Goal: Task Accomplishment & Management: Manage account settings

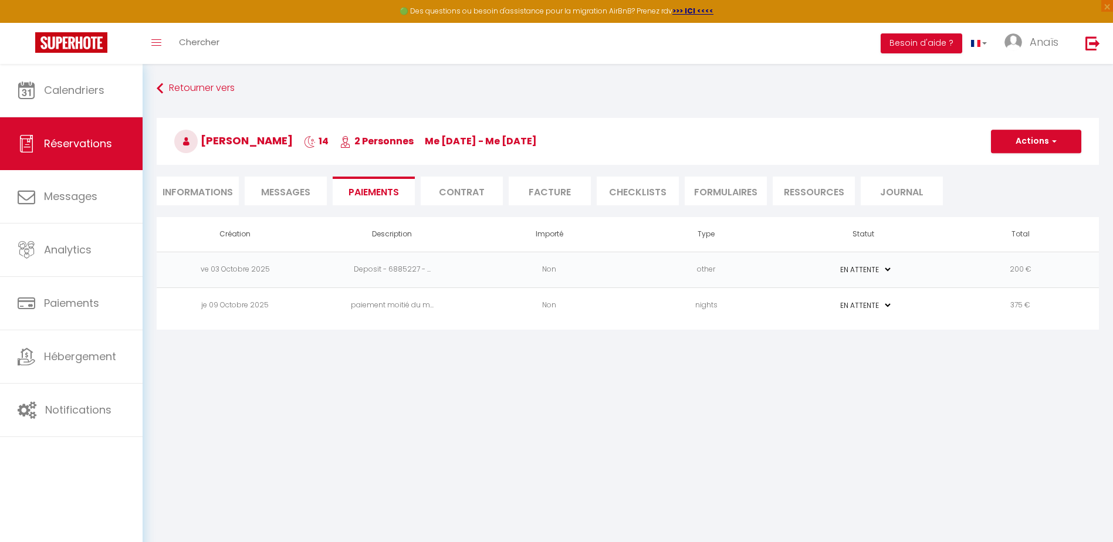
select select "0"
click at [156, 90] on div "Retourner vers Alexandre DESTRIBATS 14 2 Personnes me 01 Oct - me 15 Oct Action…" at bounding box center [628, 147] width 958 height 139
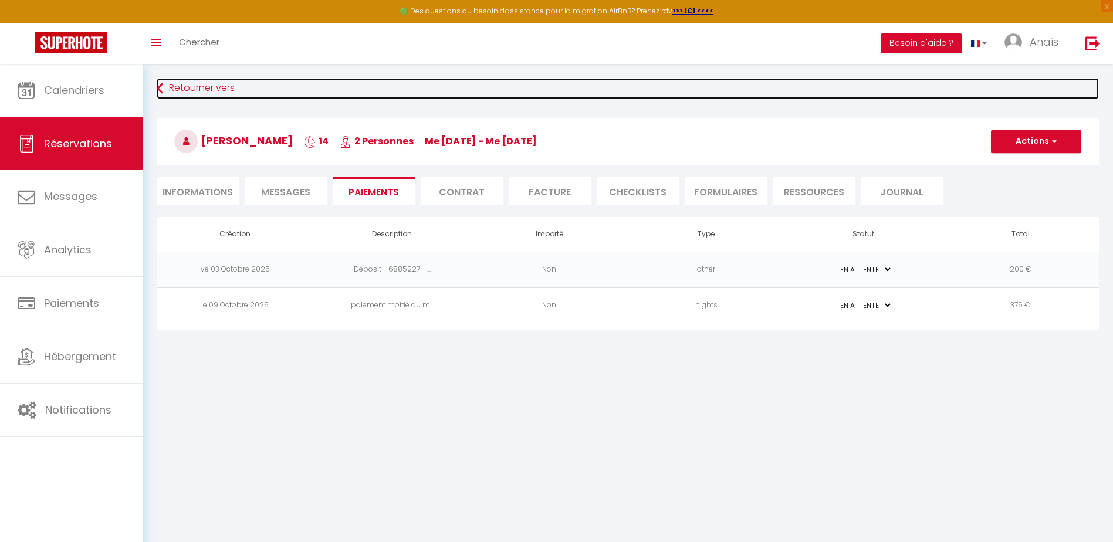
click at [160, 93] on icon at bounding box center [160, 88] width 6 height 21
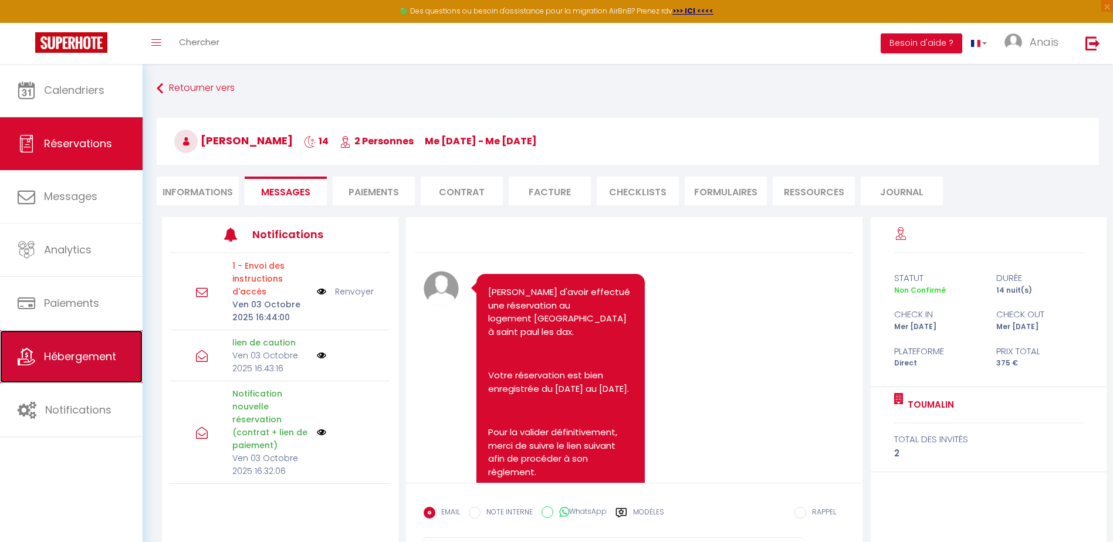
click at [72, 350] on span "Hébergement" at bounding box center [80, 356] width 72 height 15
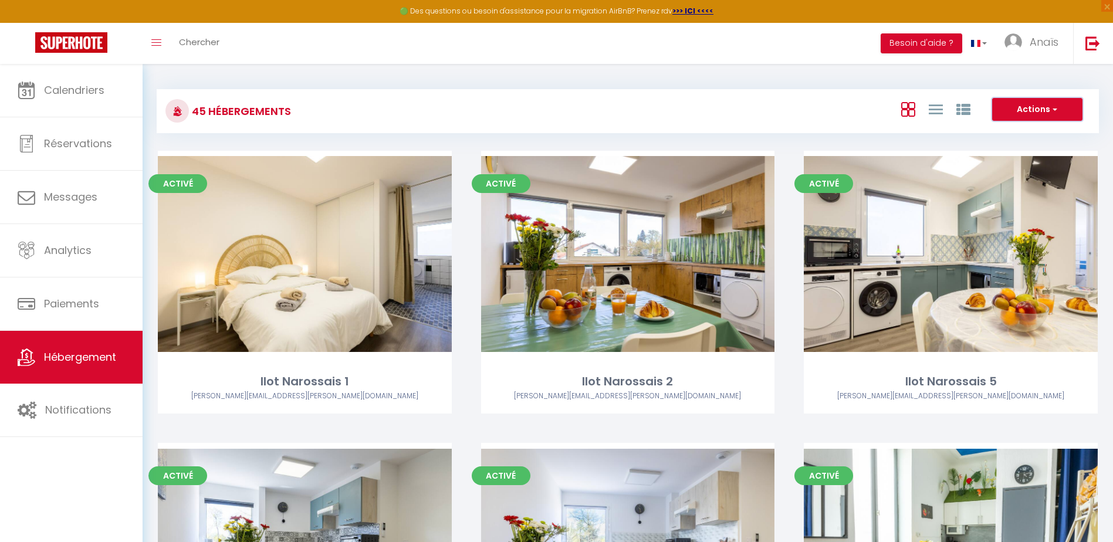
click at [1024, 110] on button "Actions" at bounding box center [1037, 109] width 90 height 23
click at [877, 107] on div "Actions Créer un Hébergement Nouveau groupe" at bounding box center [784, 111] width 627 height 26
click at [1039, 40] on span "Anaïs" at bounding box center [1044, 42] width 29 height 15
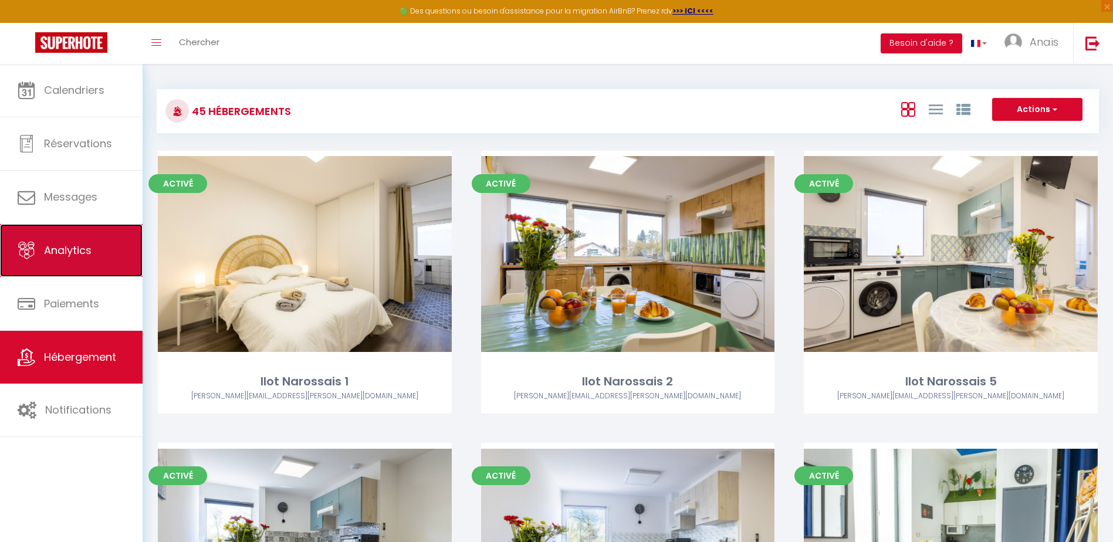
click at [100, 251] on link "Analytics" at bounding box center [71, 250] width 143 height 53
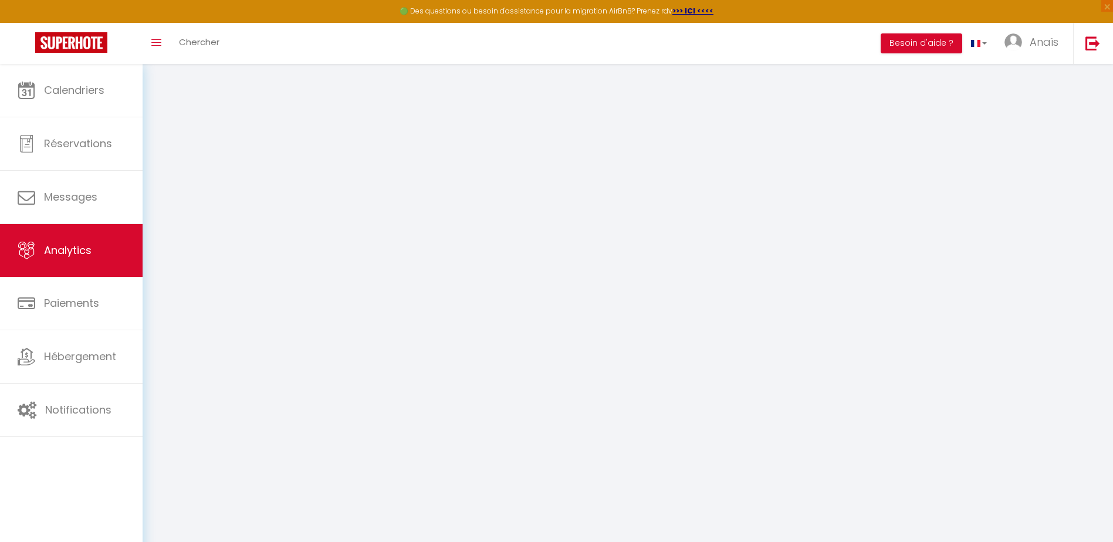
select select "2025"
select select "10"
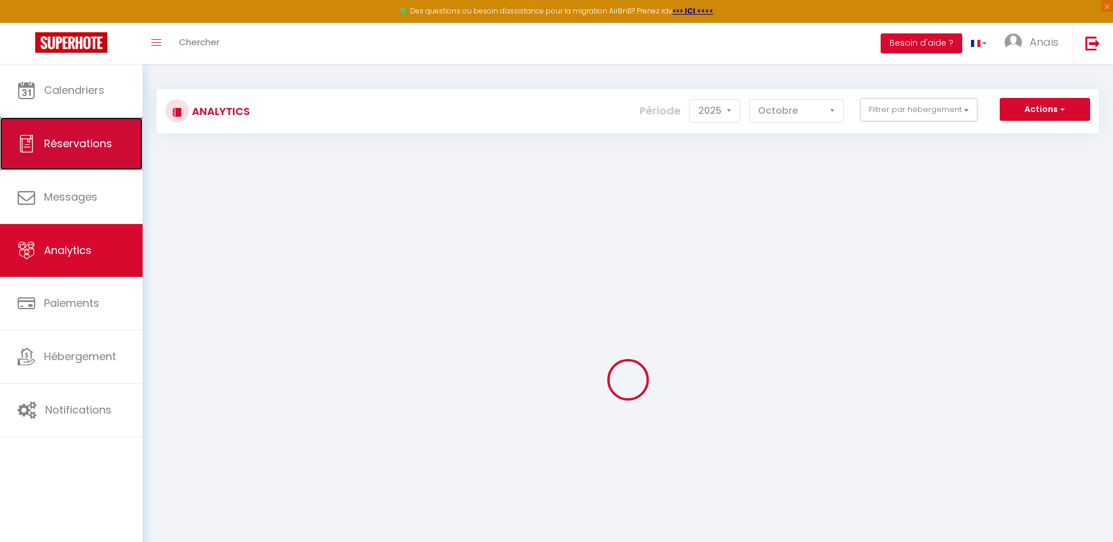
click at [75, 153] on link "Réservations" at bounding box center [71, 143] width 143 height 53
select select "not_cancelled"
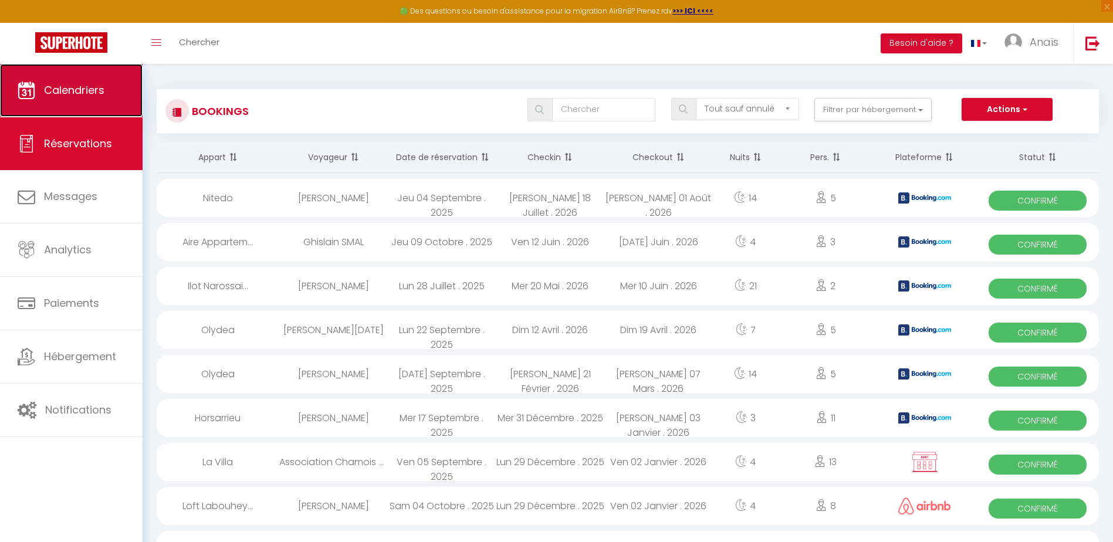
click at [92, 81] on link "Calendriers" at bounding box center [71, 90] width 143 height 53
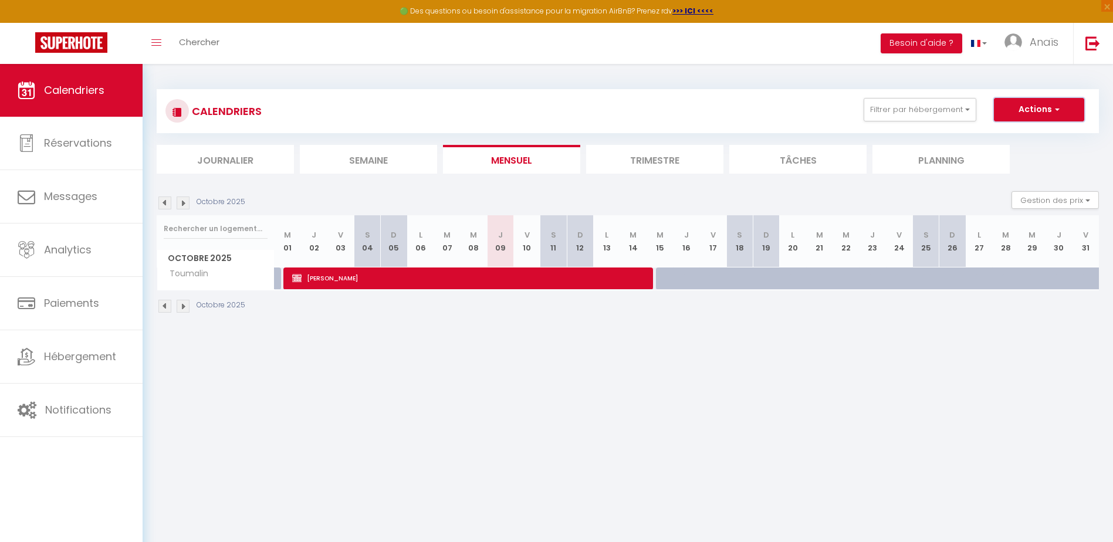
click at [1013, 104] on button "Actions" at bounding box center [1039, 109] width 90 height 23
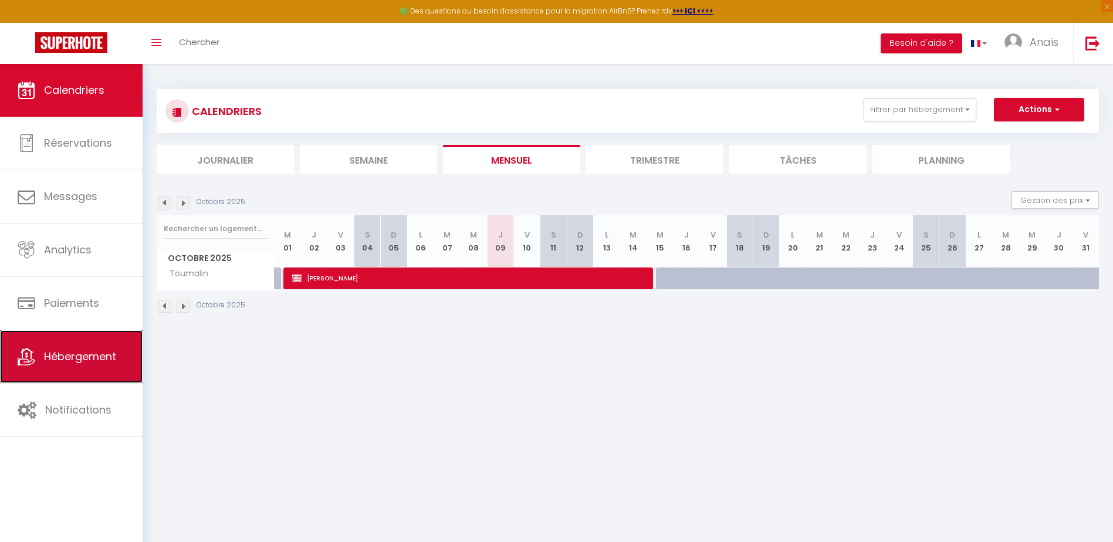
click at [90, 348] on link "Hébergement" at bounding box center [71, 356] width 143 height 53
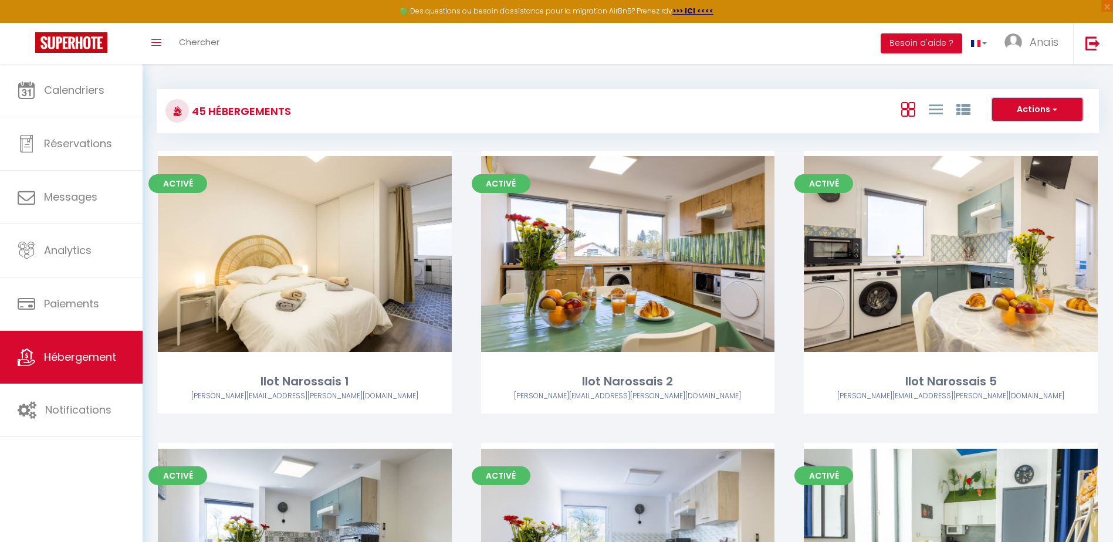
click at [1034, 107] on button "Actions" at bounding box center [1037, 109] width 90 height 23
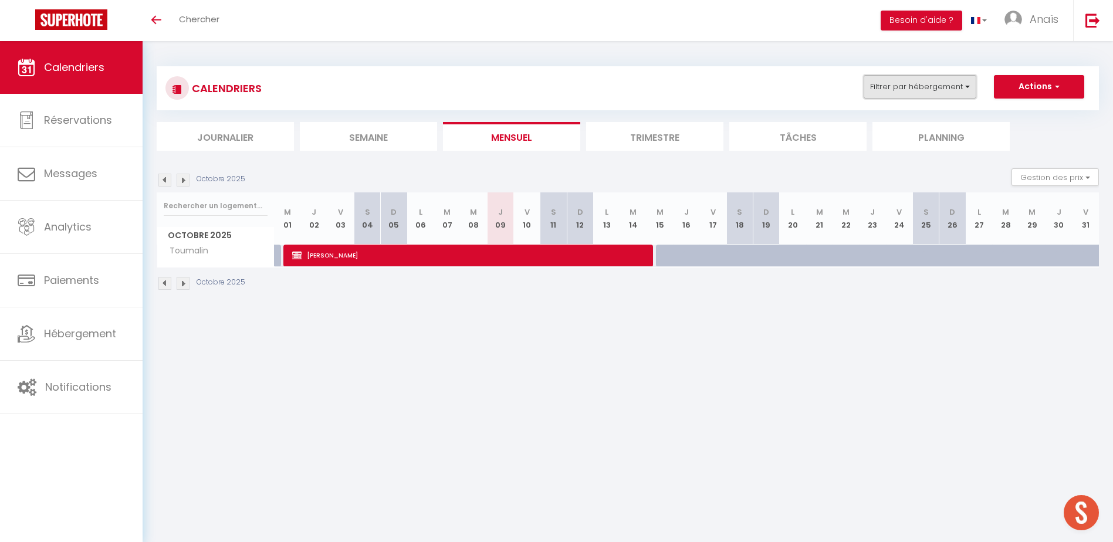
click at [892, 87] on button "Filtrer par hébergement" at bounding box center [920, 86] width 113 height 23
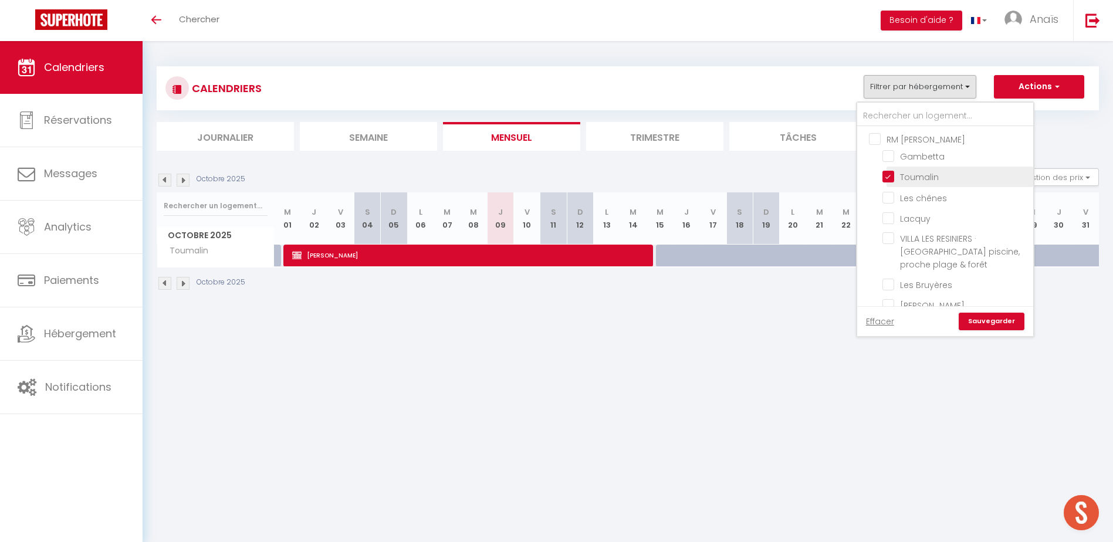
click at [892, 175] on input "Toumalin" at bounding box center [955, 176] width 147 height 12
checkbox input "false"
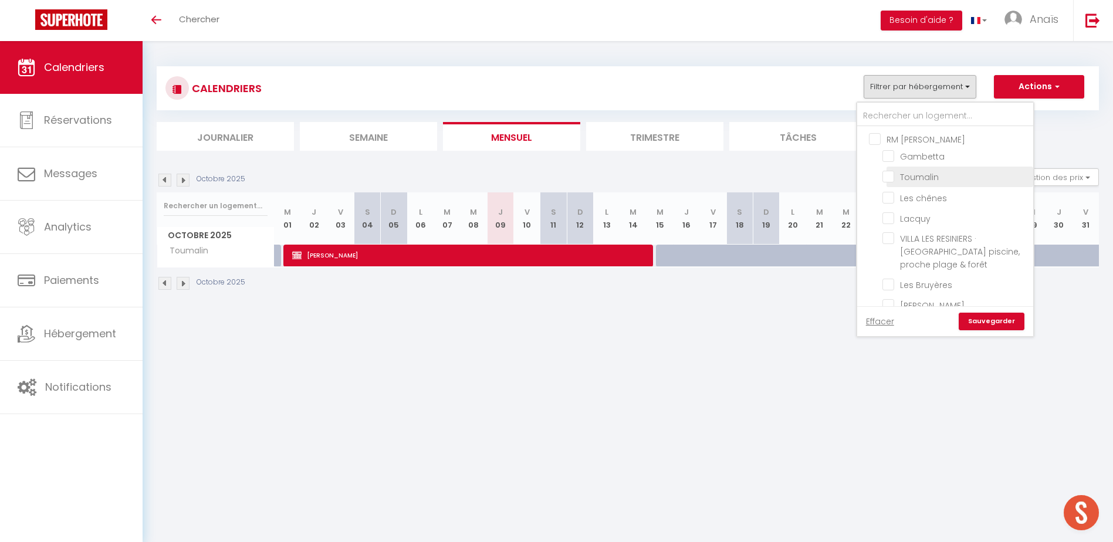
checkbox input "false"
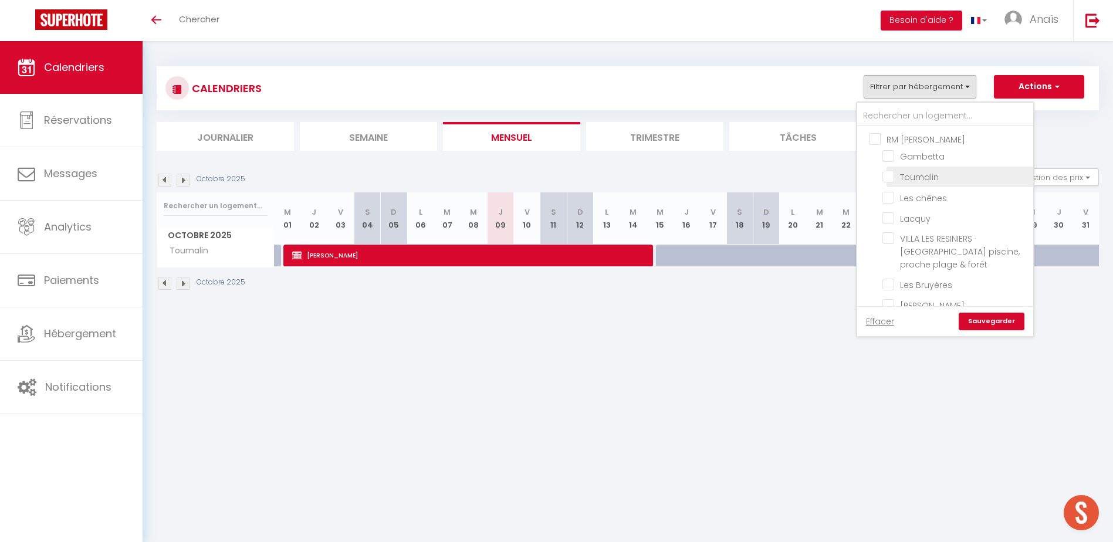
checkbox input "false"
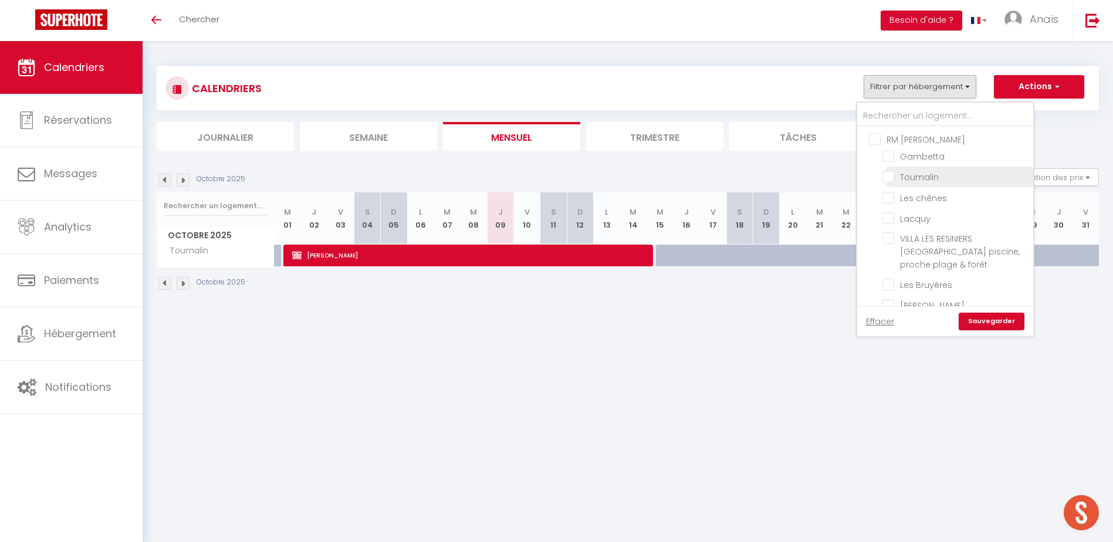
checkbox input "false"
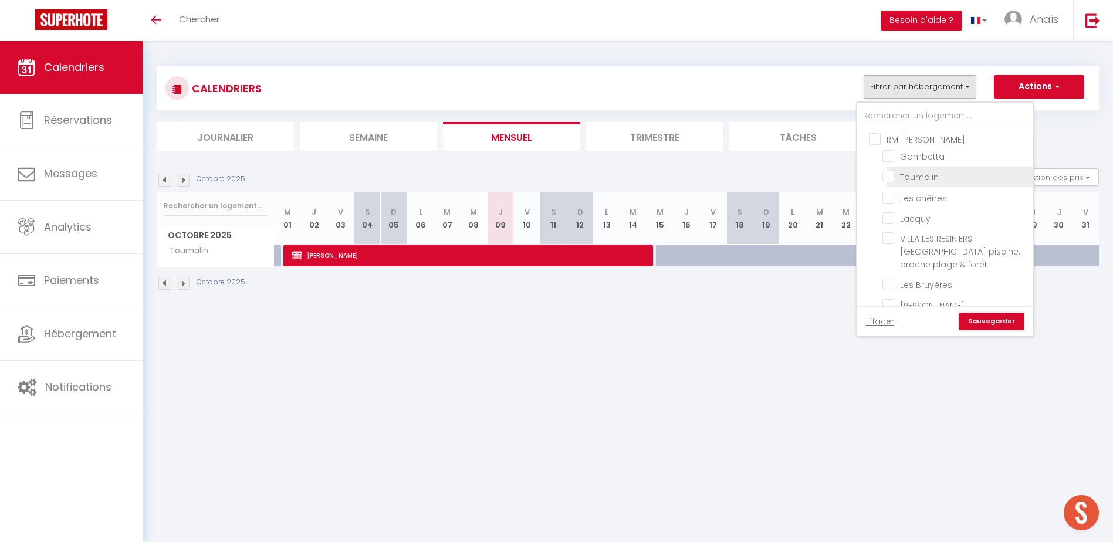
checkbox input "false"
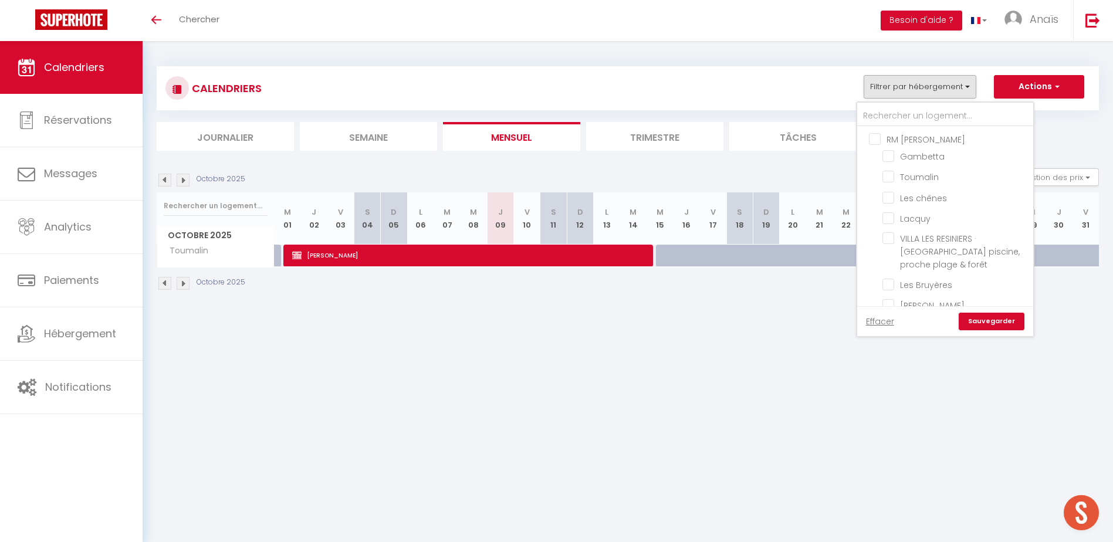
click at [980, 322] on link "Sauvegarder" at bounding box center [992, 322] width 66 height 18
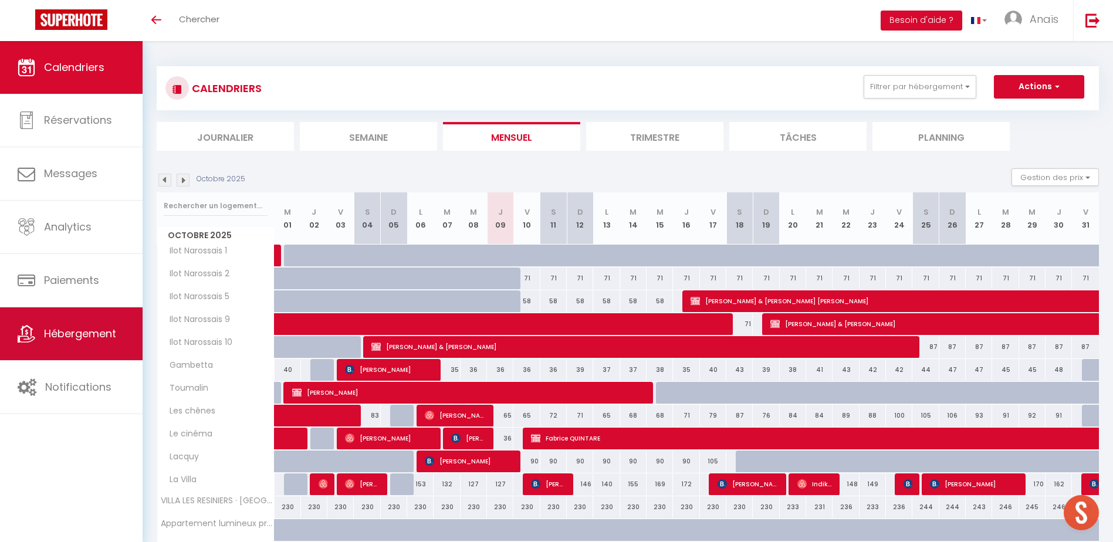
click at [80, 339] on span "Hébergement" at bounding box center [80, 333] width 72 height 15
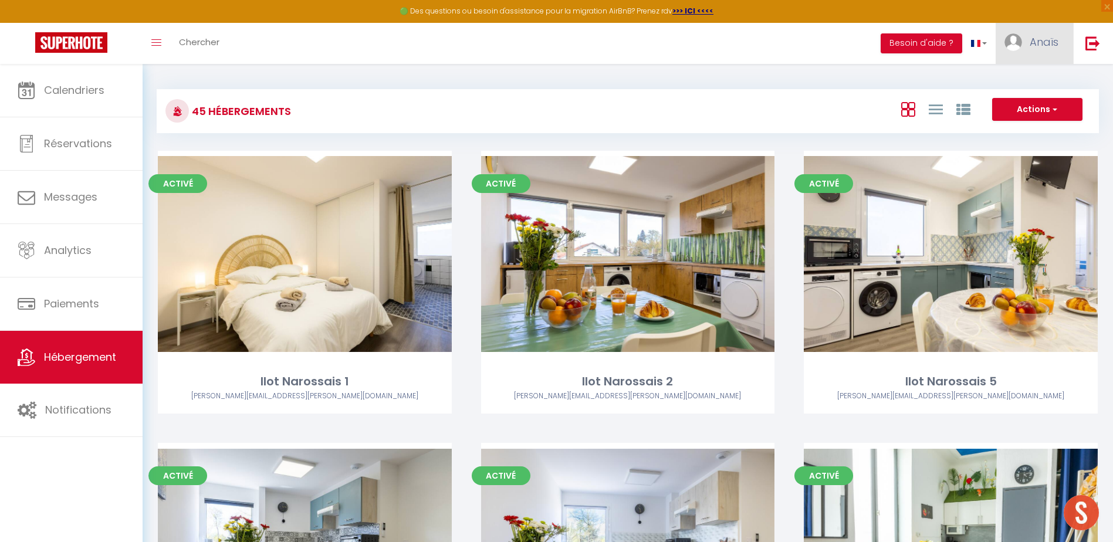
click at [1042, 32] on link "Anaïs" at bounding box center [1034, 43] width 77 height 41
click at [1017, 84] on link "Paramètres" at bounding box center [1026, 82] width 87 height 20
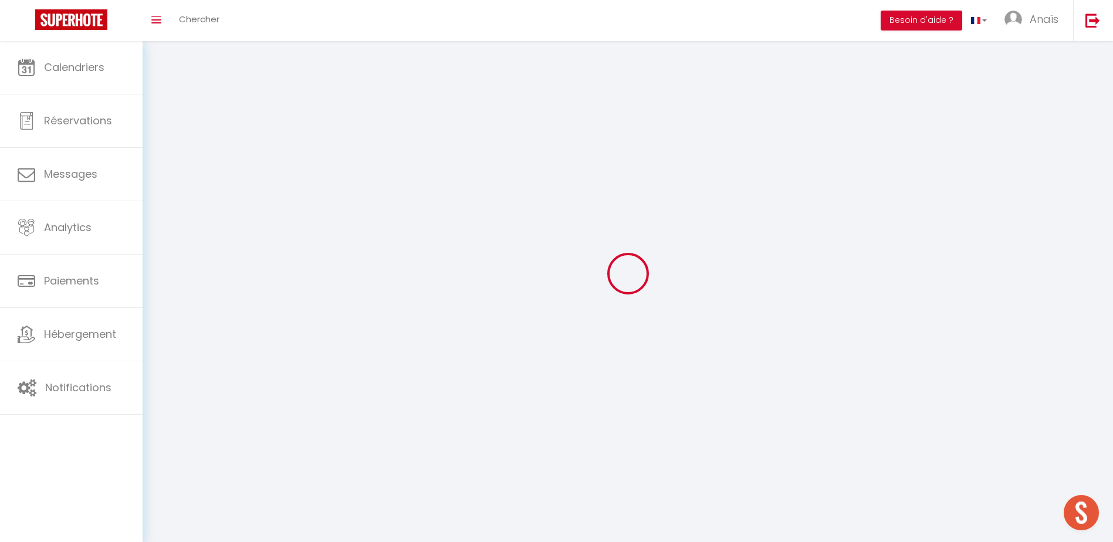
type input "Anaïs"
type input "Antalick"
type input "0759608739"
type input "586 chemin [PERSON_NAME]"
type input "40410"
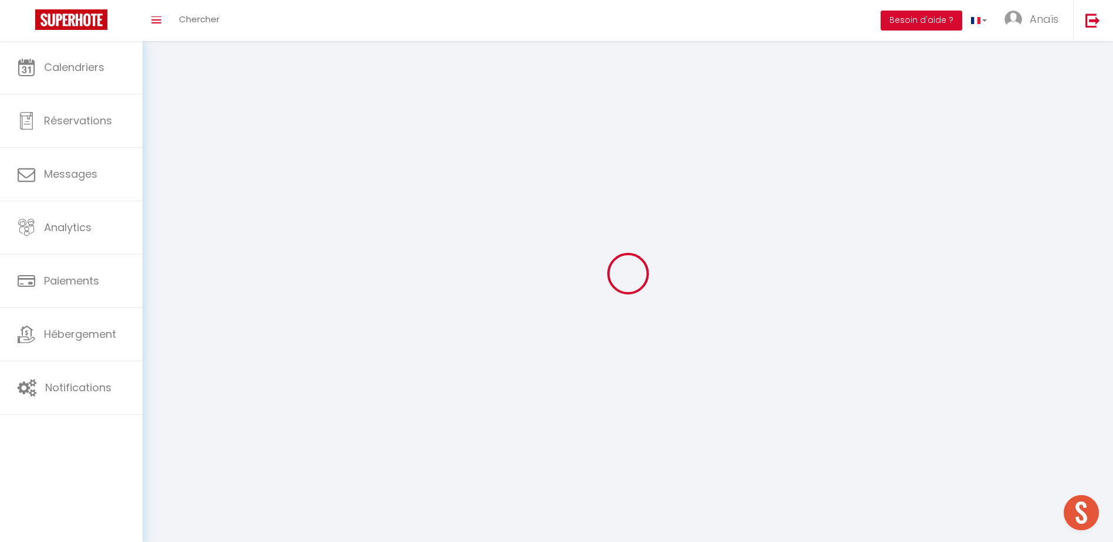
type input "Moustey (40410)"
type input "6vPm3od8nnrx3K5l4nGOjPBNq"
type input "xtNZIyt83bZSOI0fmKGLWDXce"
select select "28"
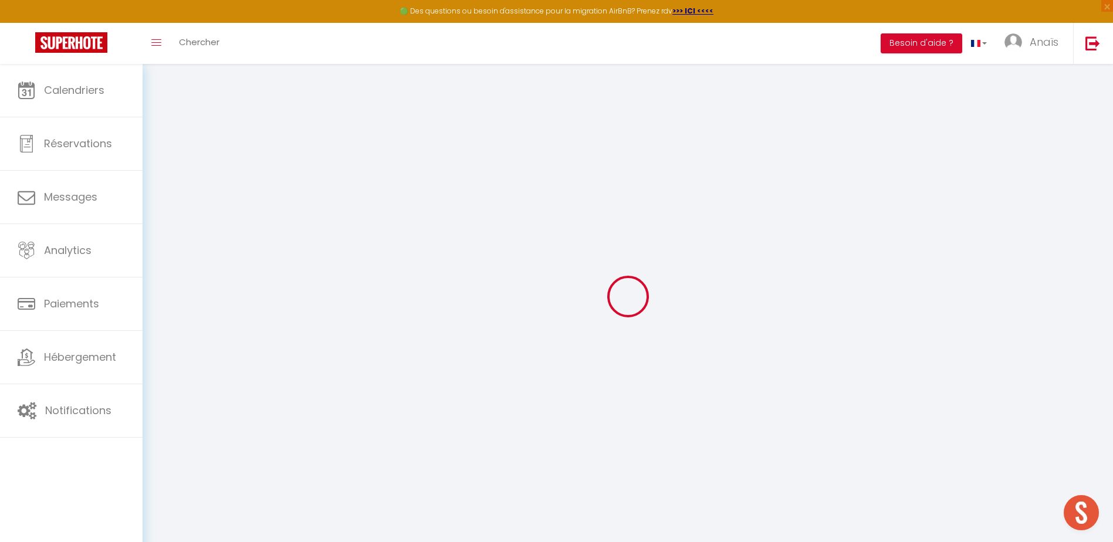
type input "6vPm3od8nnrx3K5l4nGOjPBNq"
type input "xtNZIyt83bZSOI0fmKGLWDXce"
type input "[URL][DOMAIN_NAME]"
select select "fr"
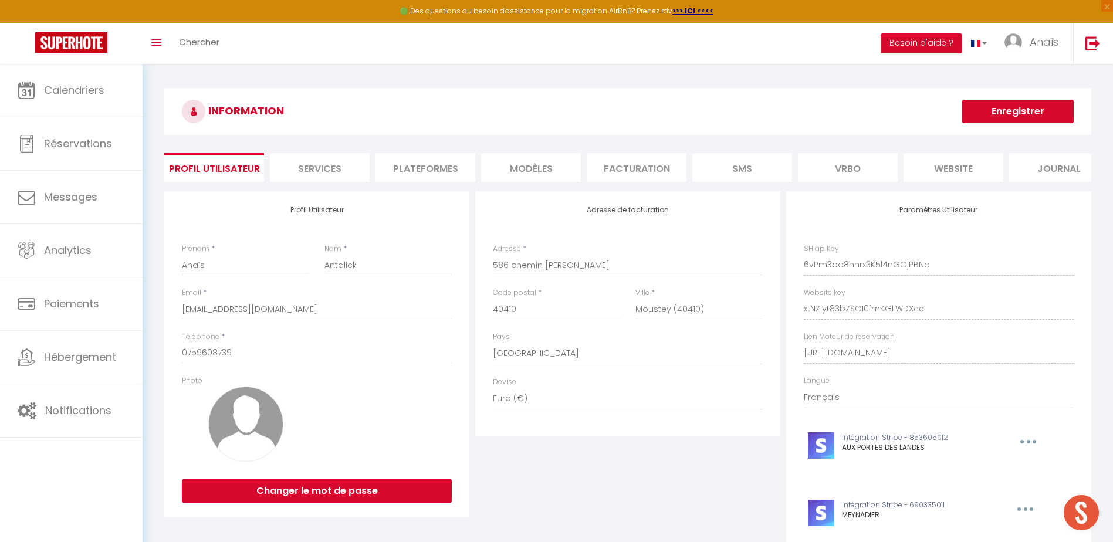
click at [325, 171] on li "Services" at bounding box center [320, 167] width 100 height 29
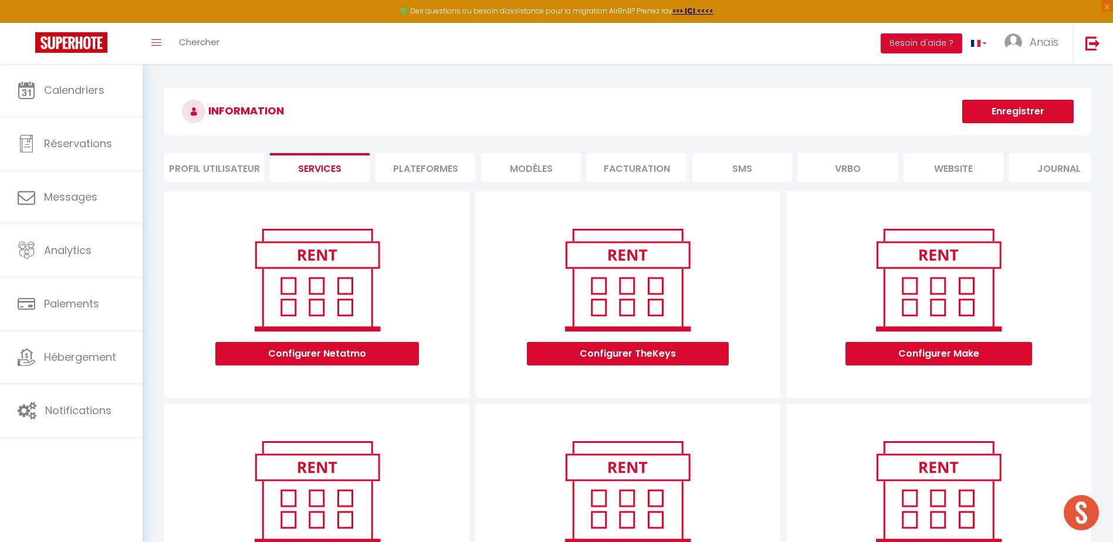
click at [408, 180] on li "Plateformes" at bounding box center [426, 167] width 100 height 29
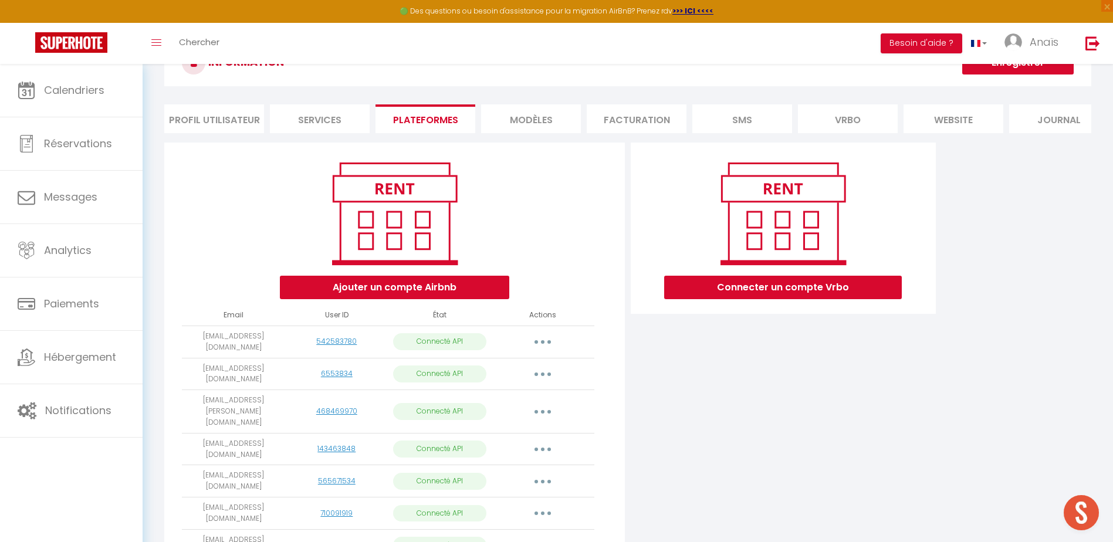
scroll to position [25, 0]
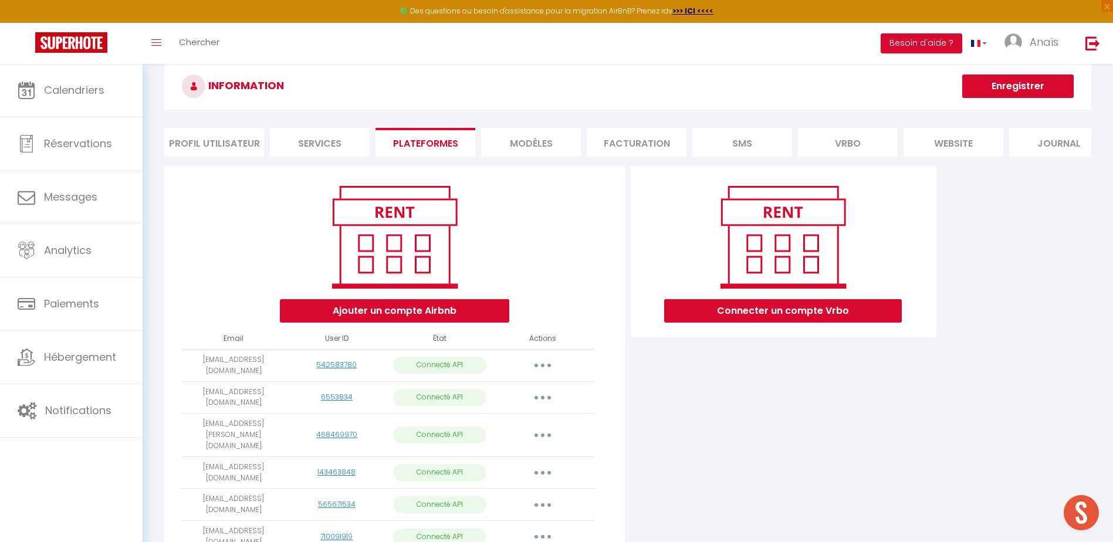
click at [535, 137] on li "MODÈLES" at bounding box center [531, 142] width 100 height 29
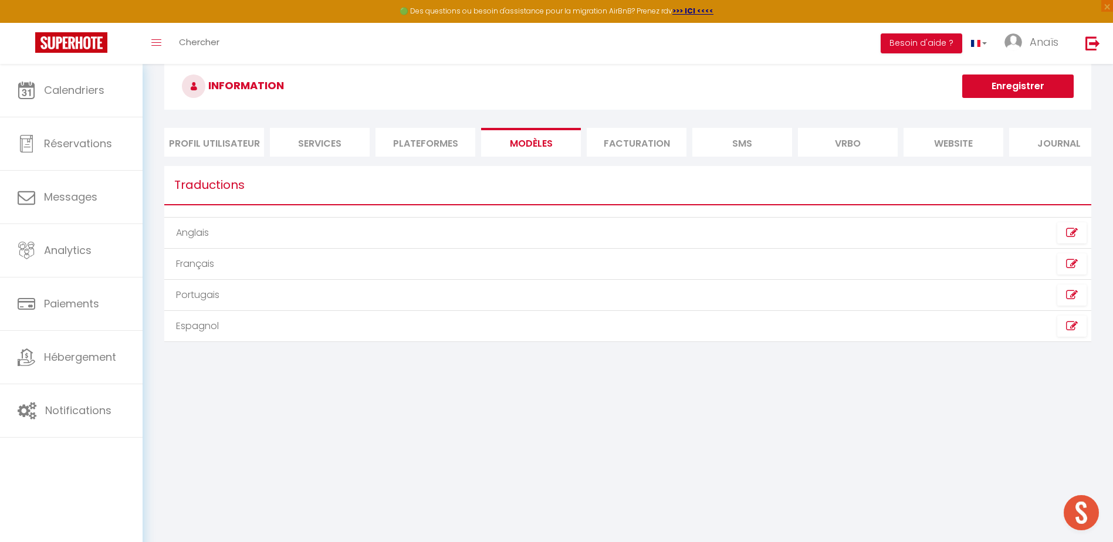
click at [620, 151] on li "Facturation" at bounding box center [637, 142] width 100 height 29
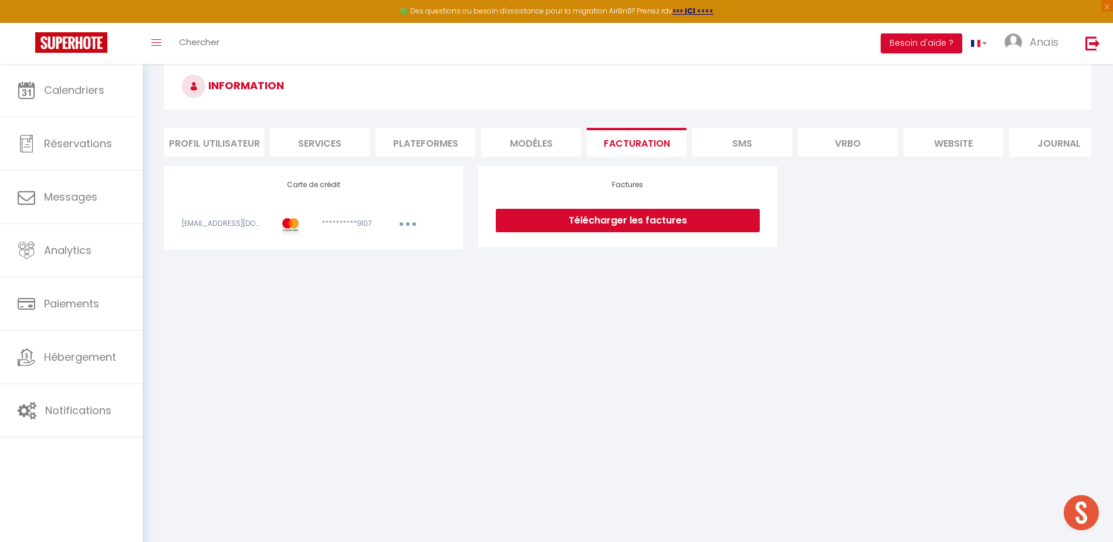
click at [725, 155] on li "SMS" at bounding box center [742, 142] width 100 height 29
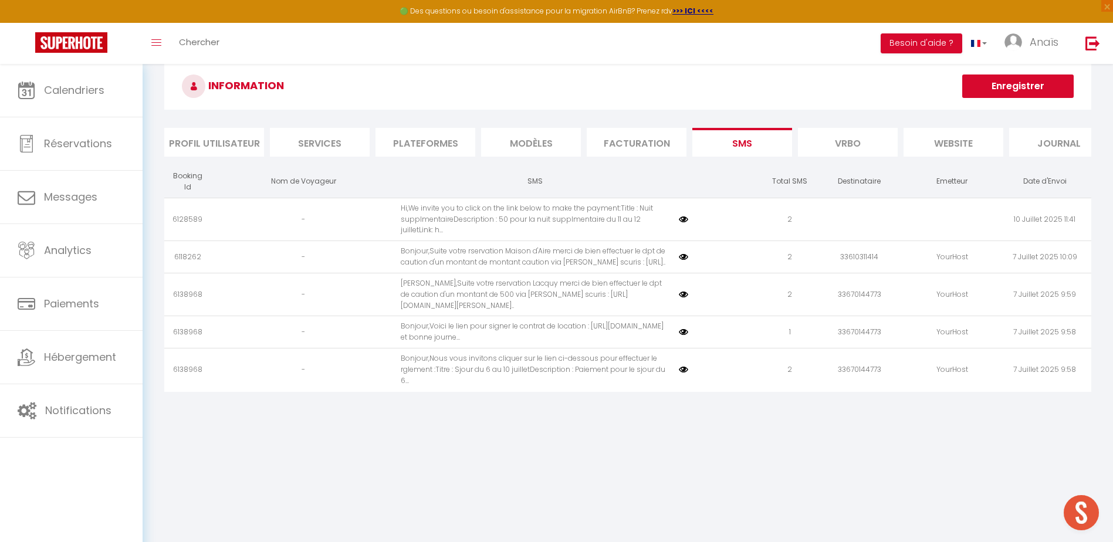
click at [860, 148] on li "Vrbo" at bounding box center [848, 142] width 100 height 29
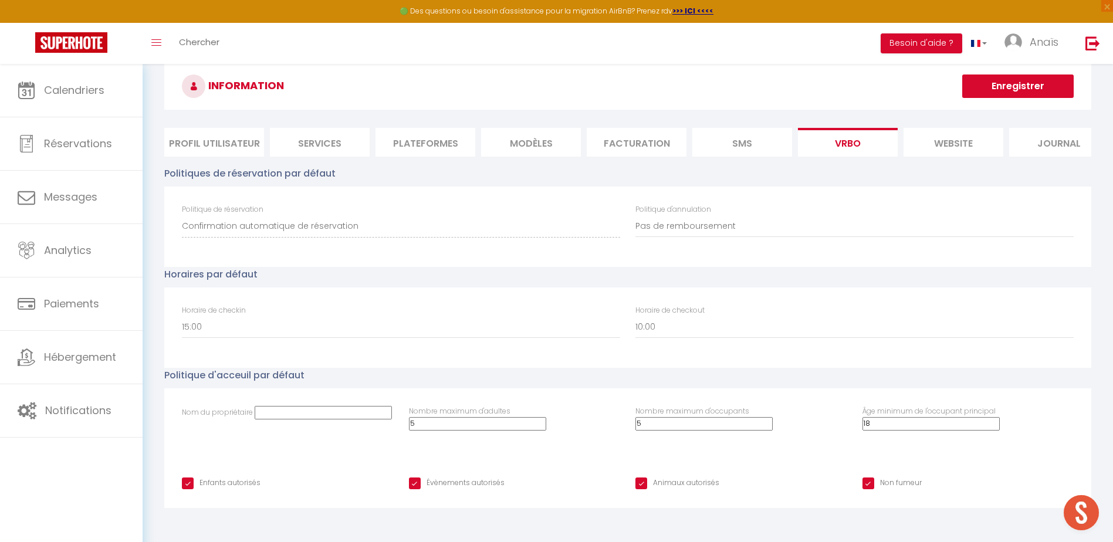
click at [944, 148] on li "website" at bounding box center [954, 142] width 100 height 29
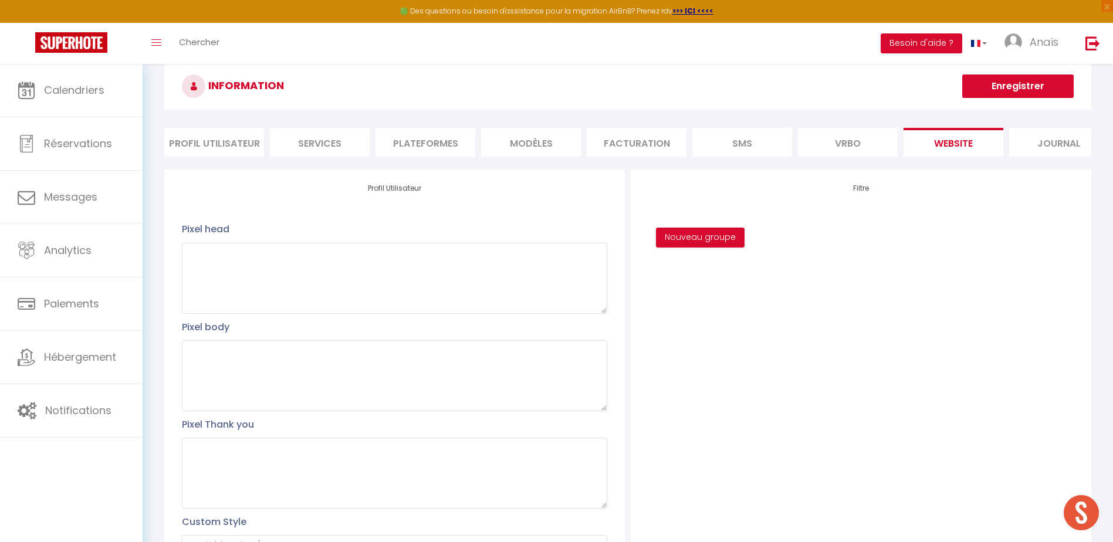
click at [1047, 145] on li "Journal" at bounding box center [1059, 142] width 100 height 29
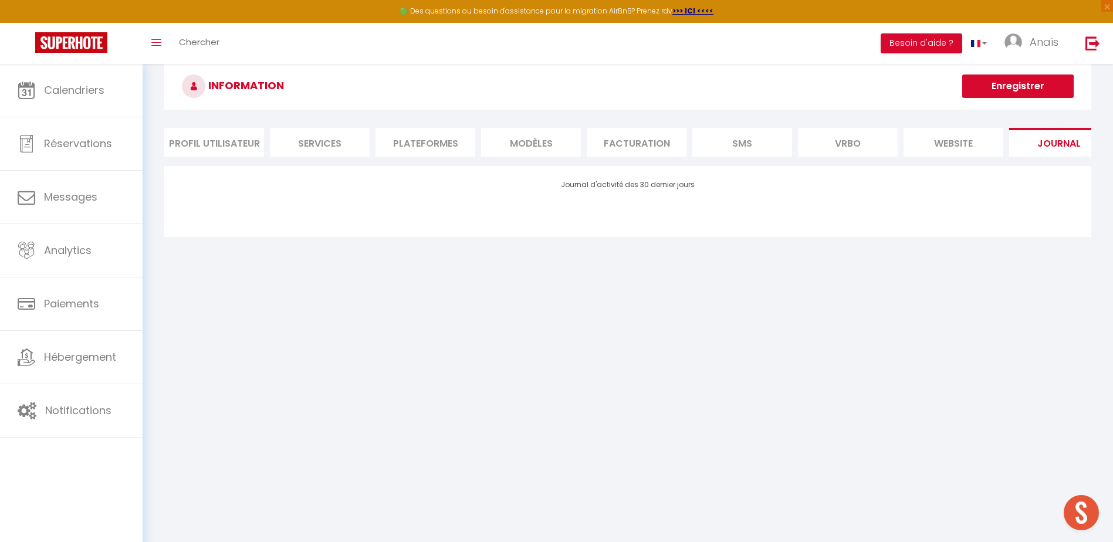
click at [403, 139] on li "Plateformes" at bounding box center [426, 142] width 100 height 29
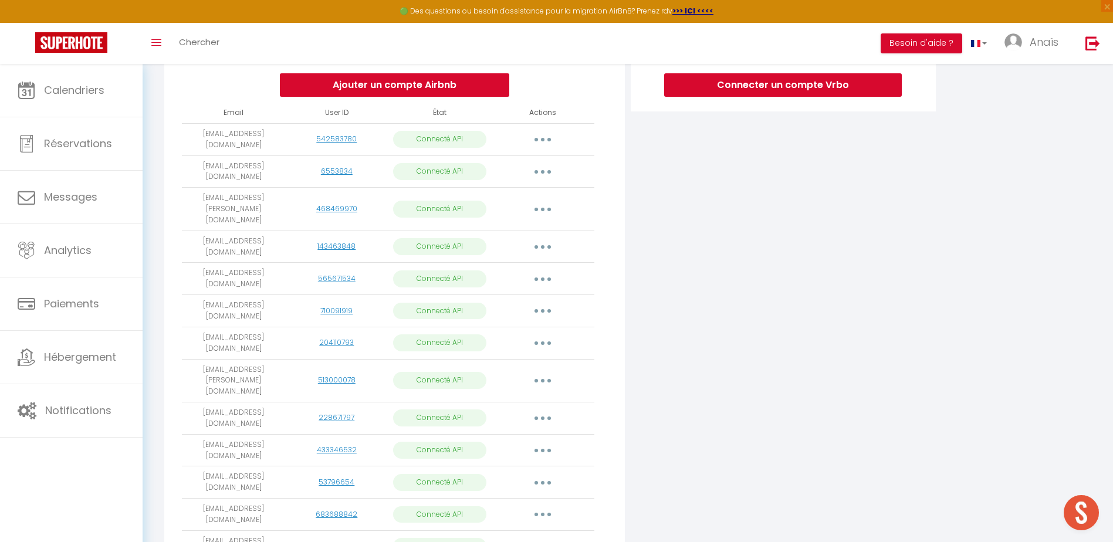
scroll to position [149, 0]
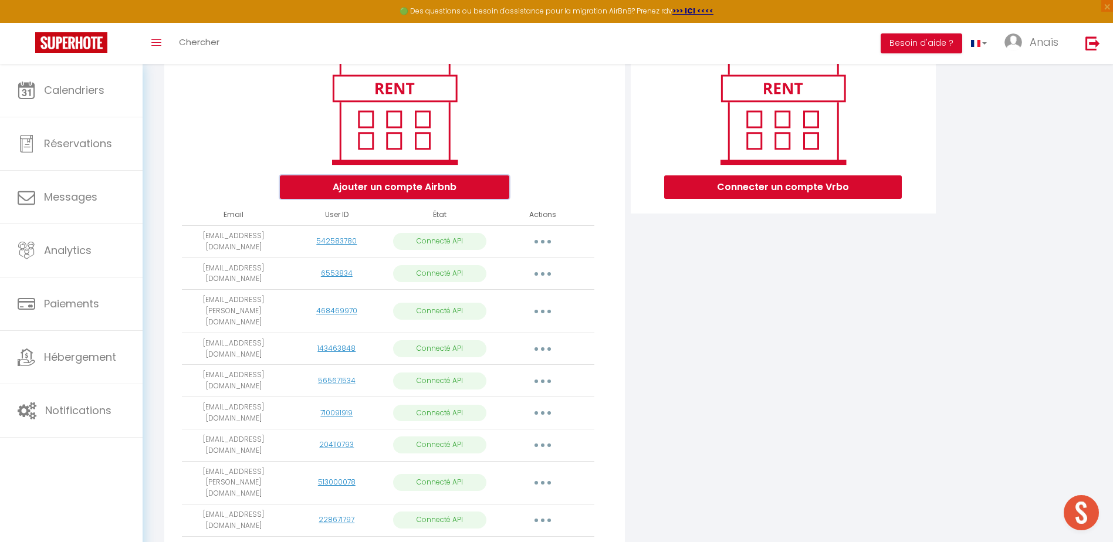
click at [362, 199] on button "Ajouter un compte Airbnb" at bounding box center [394, 186] width 229 height 23
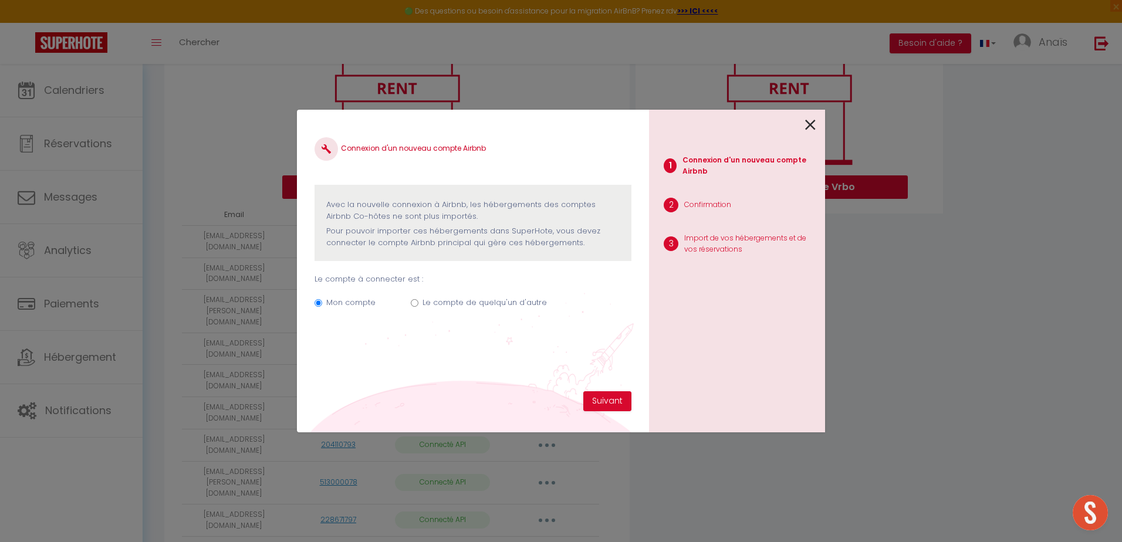
click at [412, 303] on input "Le compte de quelqu'un d'autre" at bounding box center [415, 303] width 8 height 8
radio input "true"
radio input "false"
click at [475, 327] on label "Quel est l’email du propriétaire du compte Airbnb ? Pour qu’il puisse valider l…" at bounding box center [472, 338] width 317 height 26
click at [0, 0] on input "[EMAIL_ADDRESS][DOMAIN_NAME]" at bounding box center [0, 0] width 0 height 0
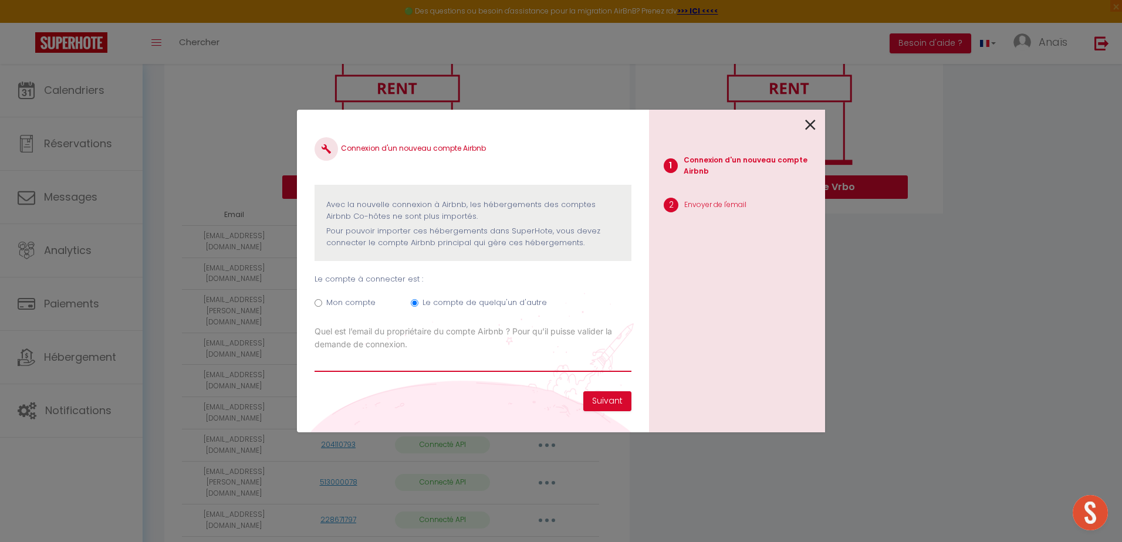
click at [370, 370] on input "Email connexion Airbnb" at bounding box center [472, 361] width 317 height 21
type input "[EMAIL_ADDRESS][DOMAIN_NAME]"
click at [601, 407] on button "Suivant" at bounding box center [607, 401] width 48 height 20
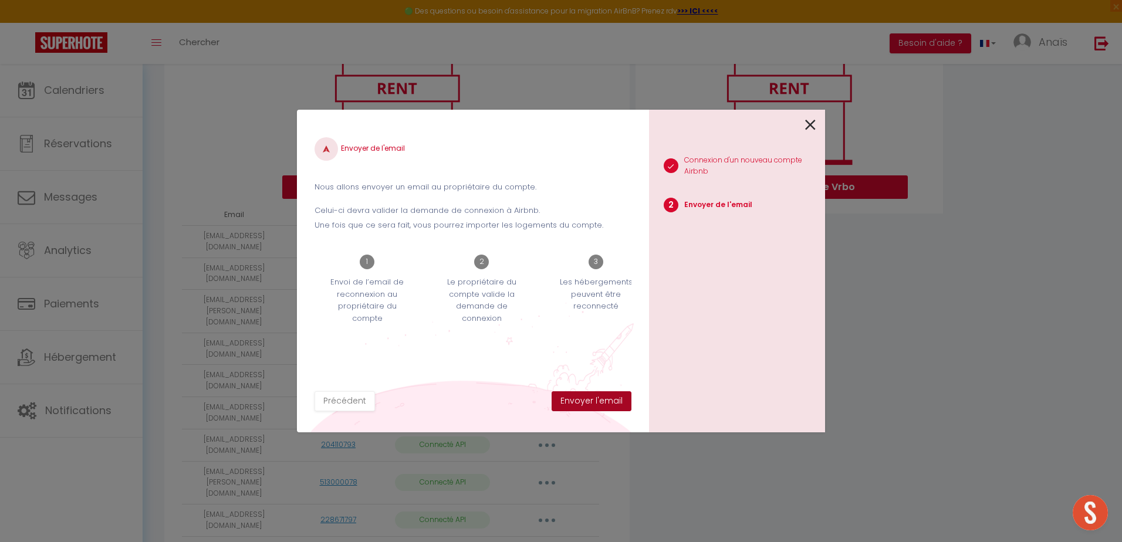
click at [591, 401] on button "Envoyer l'email" at bounding box center [592, 401] width 80 height 20
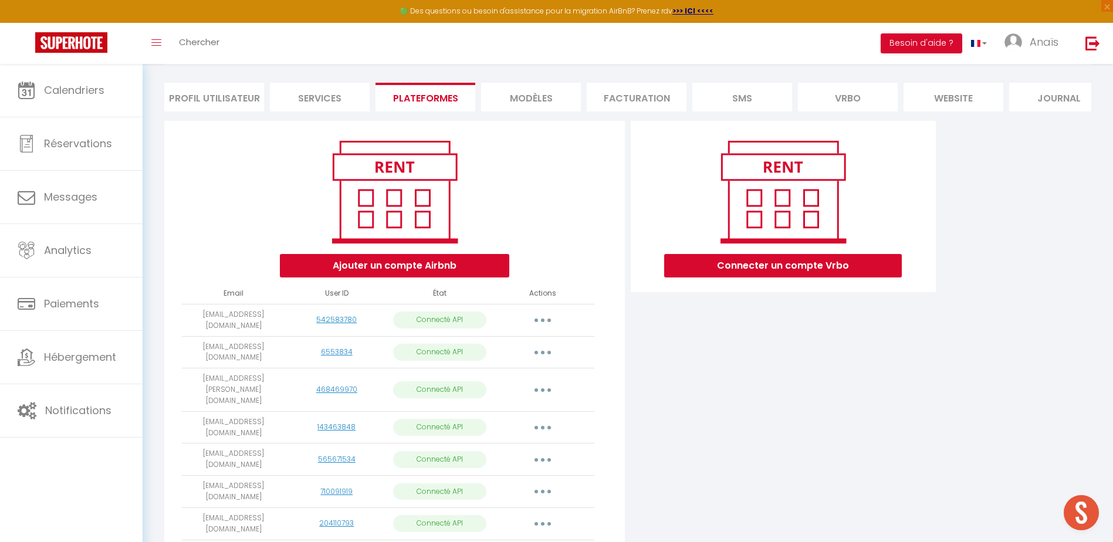
scroll to position [56, 0]
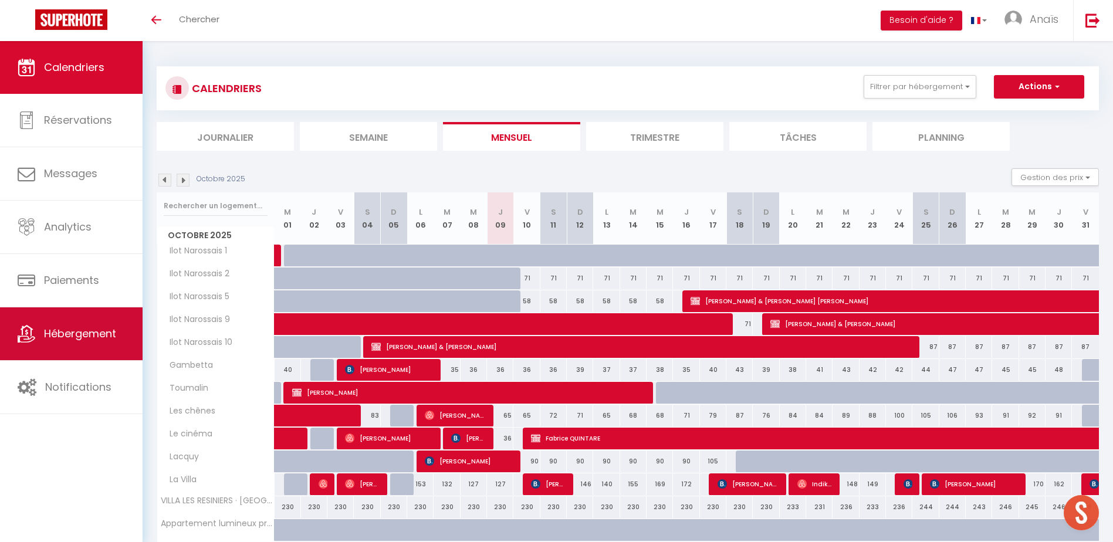
click at [69, 336] on span "Hébergement" at bounding box center [80, 333] width 72 height 15
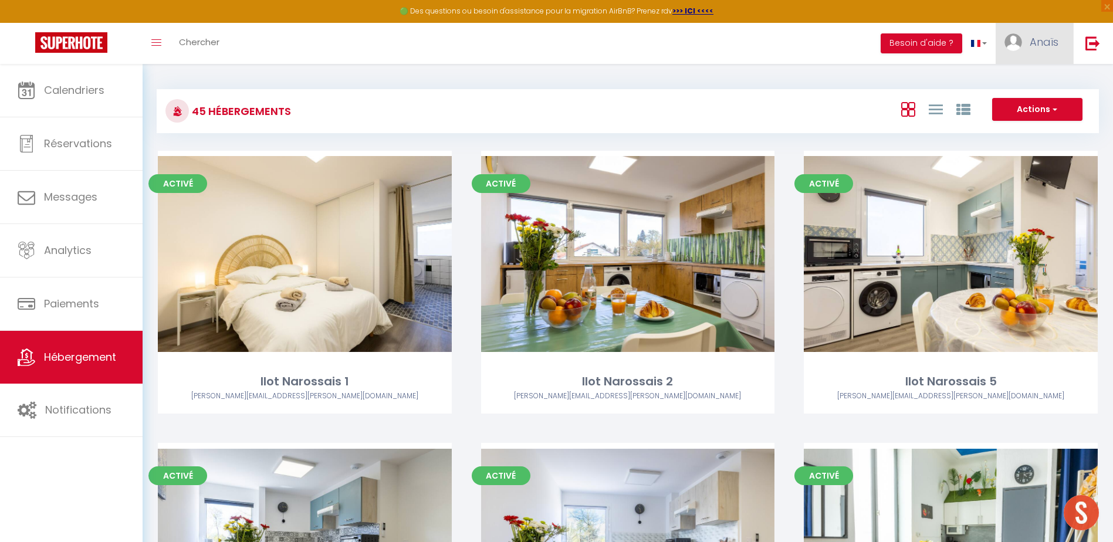
click at [1030, 49] on link "Anaïs" at bounding box center [1034, 43] width 77 height 41
click at [1021, 77] on link "Paramètres" at bounding box center [1026, 82] width 87 height 20
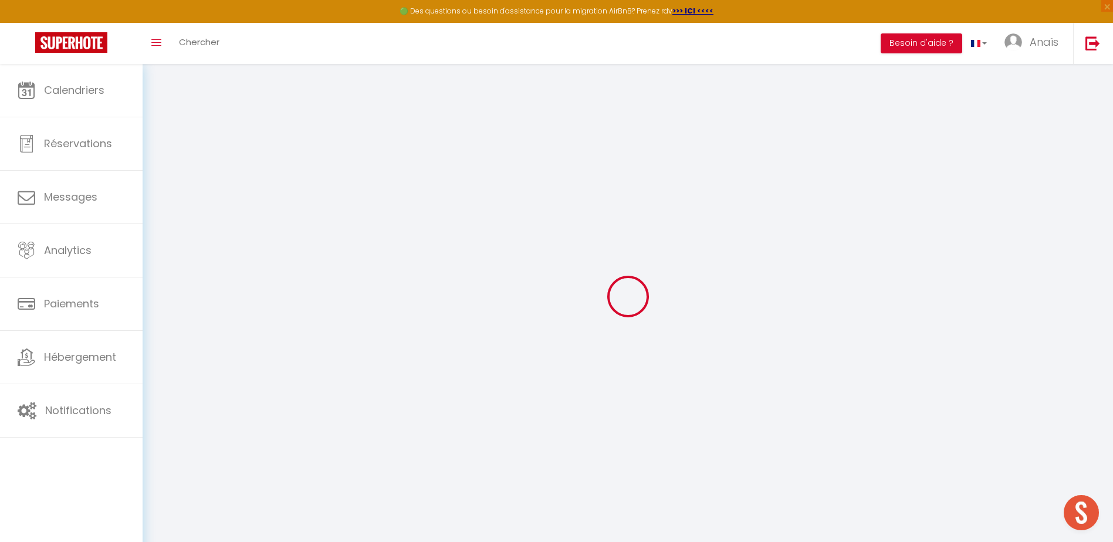
type input "6vPm3od8nnrx3K5l4nGOjPBNq"
type input "xtNZIyt83bZSOI0fmKGLWDXce"
type input "[URL][DOMAIN_NAME]"
select select "fr"
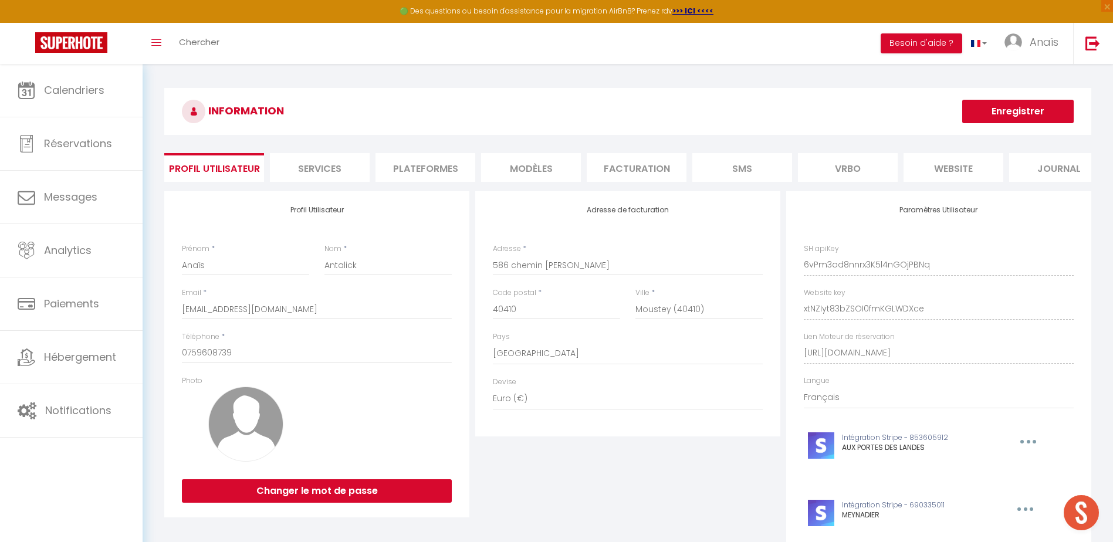
click at [431, 169] on li "Plateformes" at bounding box center [426, 167] width 100 height 29
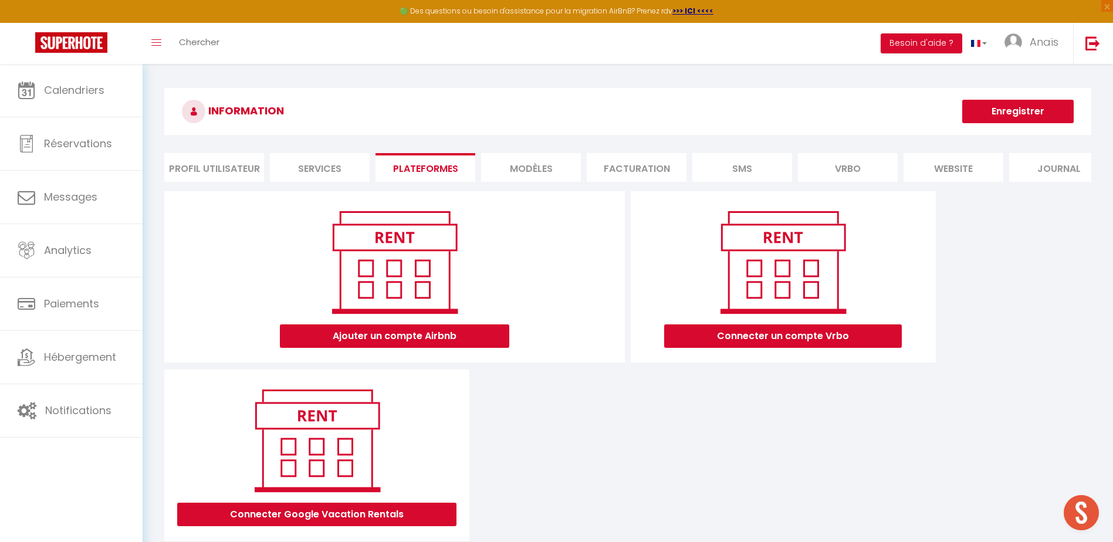
click at [334, 171] on li "Services" at bounding box center [320, 167] width 100 height 29
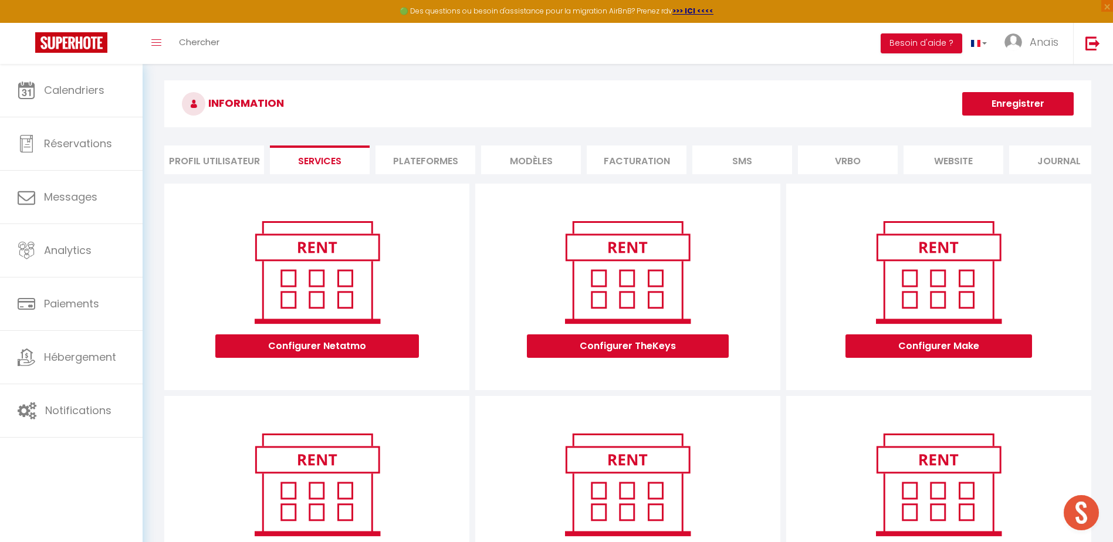
scroll to position [7, 0]
click at [201, 159] on li "Profil Utilisateur" at bounding box center [214, 160] width 100 height 29
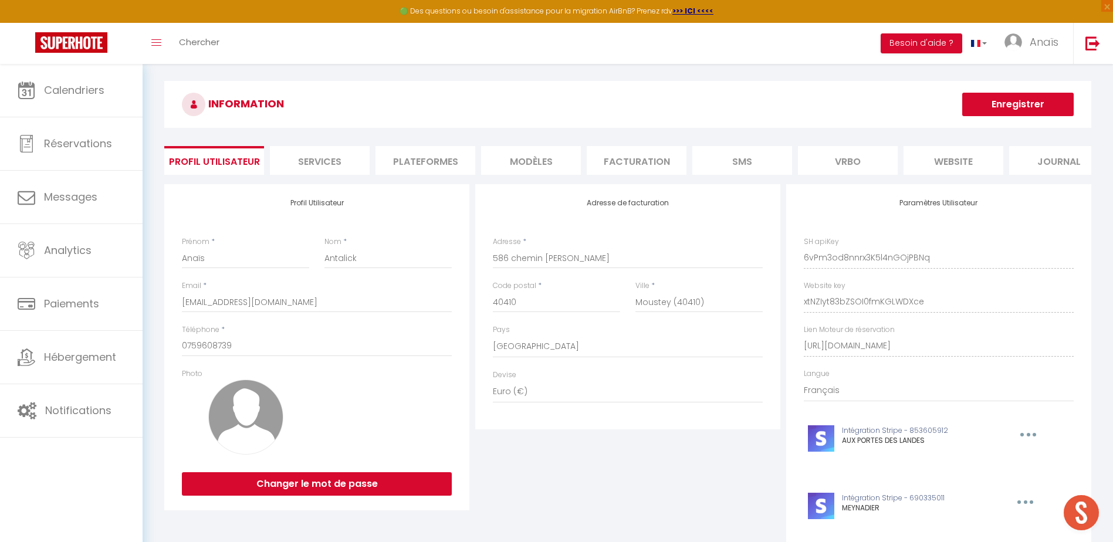
click at [412, 160] on li "Plateformes" at bounding box center [426, 160] width 100 height 29
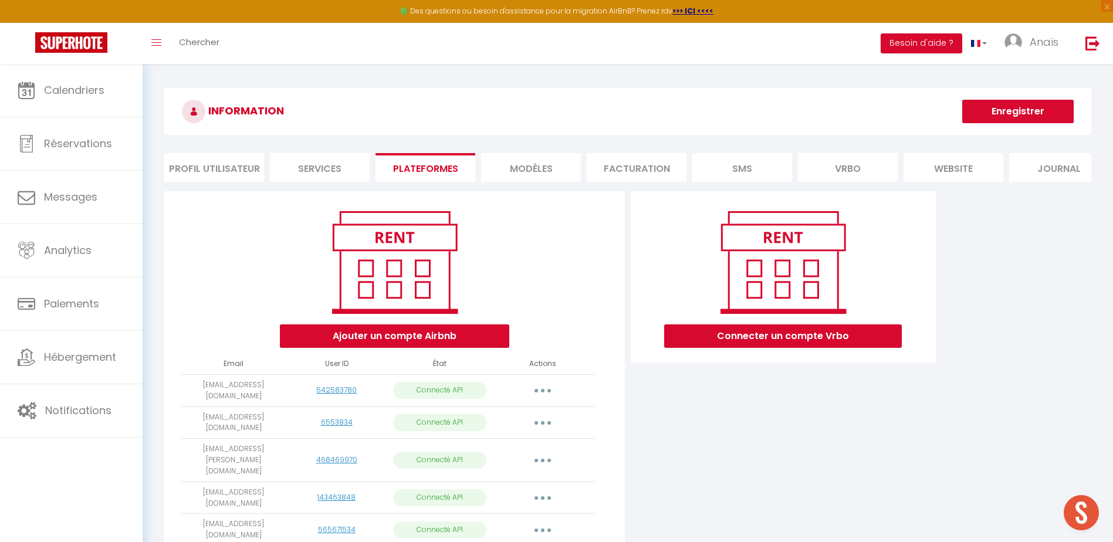
click at [1026, 110] on button "Enregistrer" at bounding box center [1017, 111] width 111 height 23
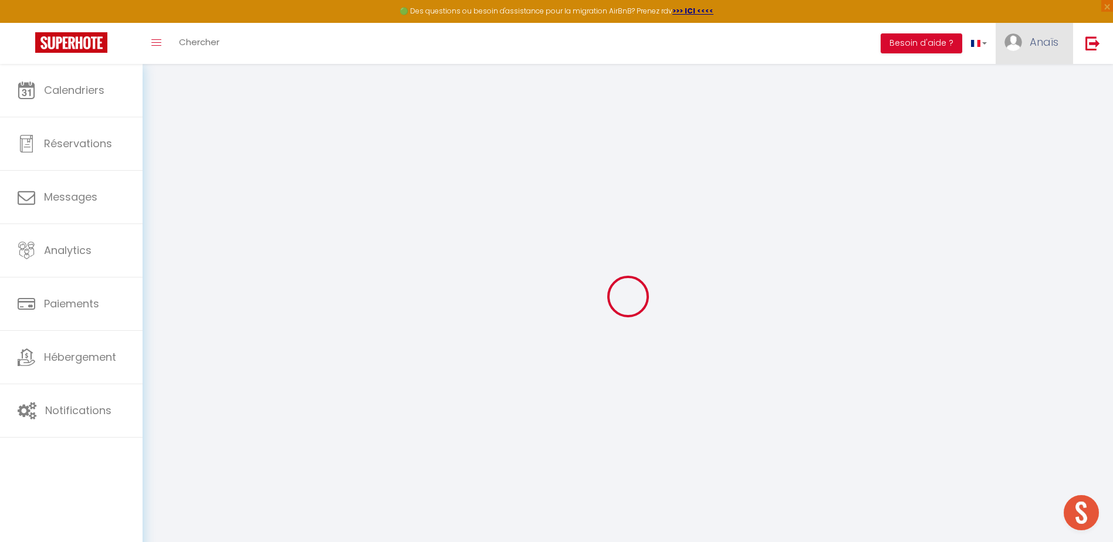
click at [1033, 42] on span "Anaïs" at bounding box center [1044, 42] width 29 height 15
click at [1022, 86] on link "Paramètres" at bounding box center [1026, 82] width 87 height 20
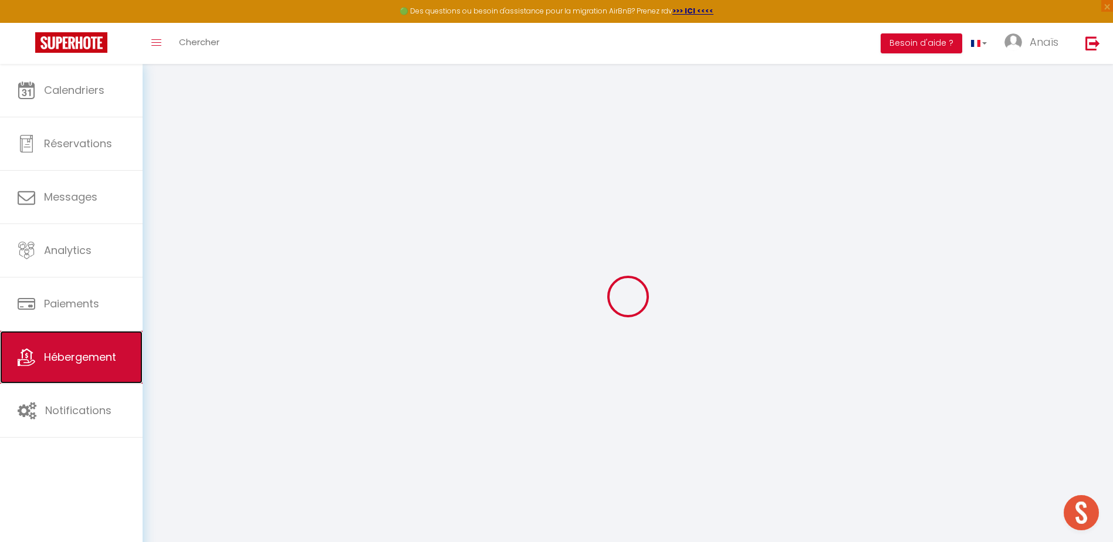
click at [52, 366] on link "Hébergement" at bounding box center [71, 357] width 143 height 53
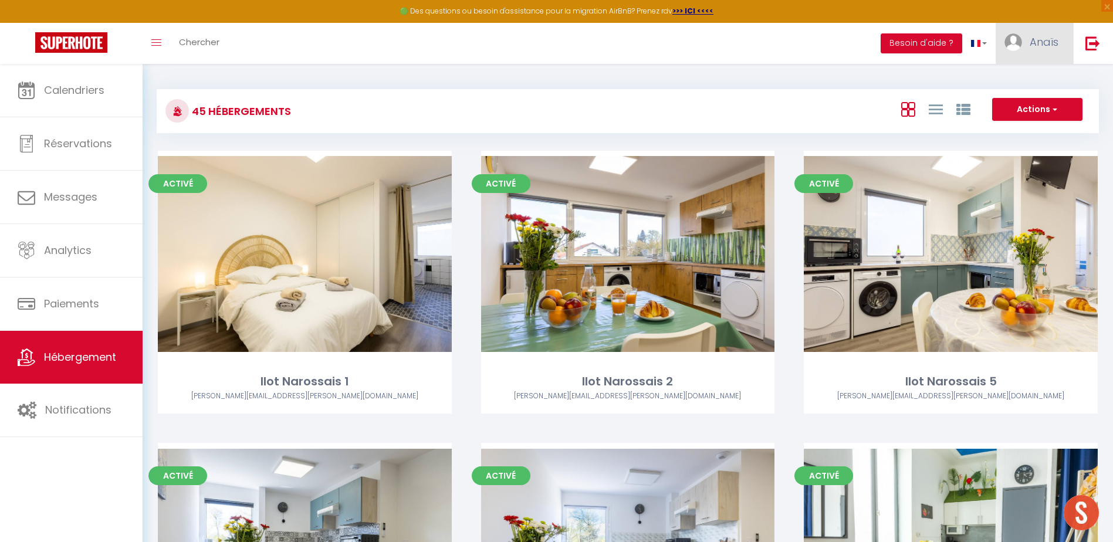
click at [1040, 30] on link "Anaïs" at bounding box center [1034, 43] width 77 height 41
click at [997, 75] on link "Paramètres" at bounding box center [1026, 82] width 87 height 20
select select "28"
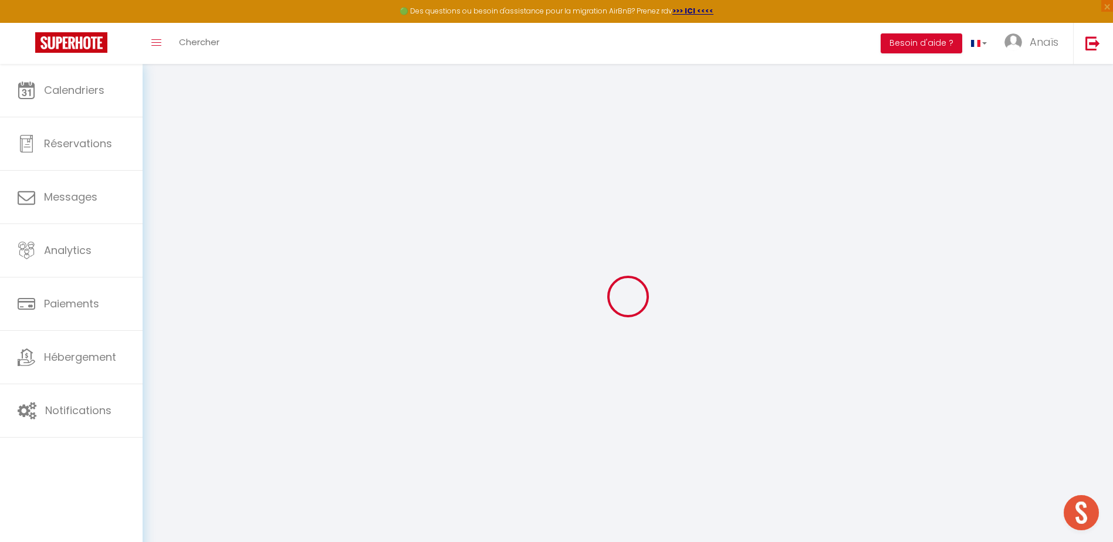
type input "6vPm3od8nnrx3K5l4nGOjPBNq"
type input "xtNZIyt83bZSOI0fmKGLWDXce"
type input "[URL][DOMAIN_NAME]"
select select "fr"
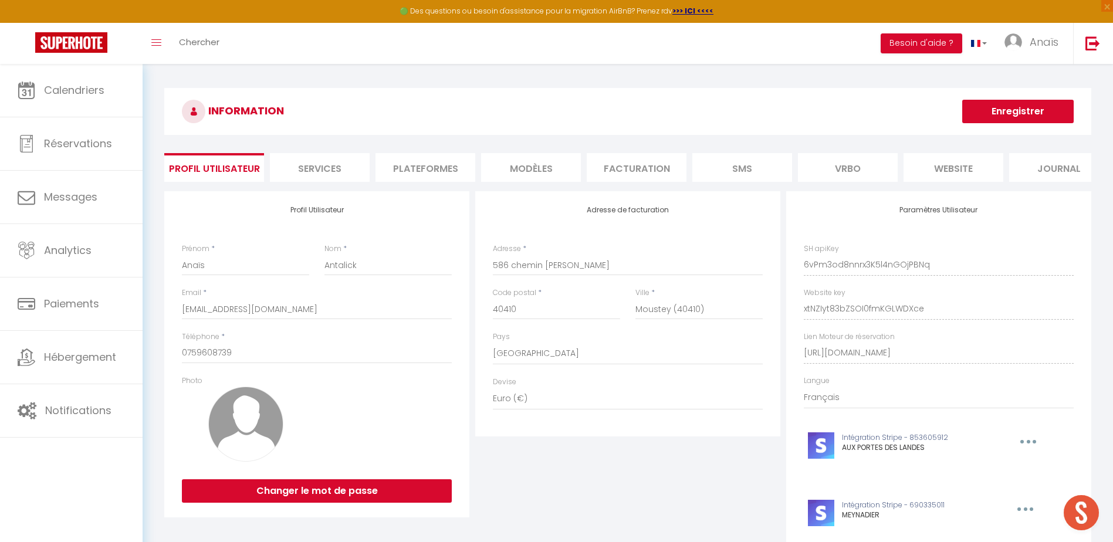
click at [435, 176] on li "Plateformes" at bounding box center [426, 167] width 100 height 29
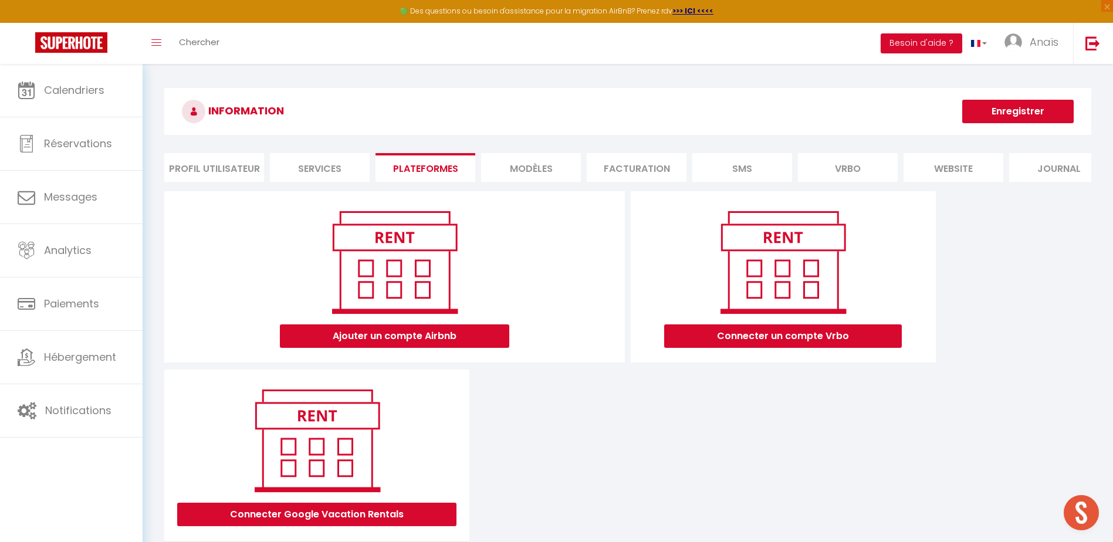
scroll to position [64, 0]
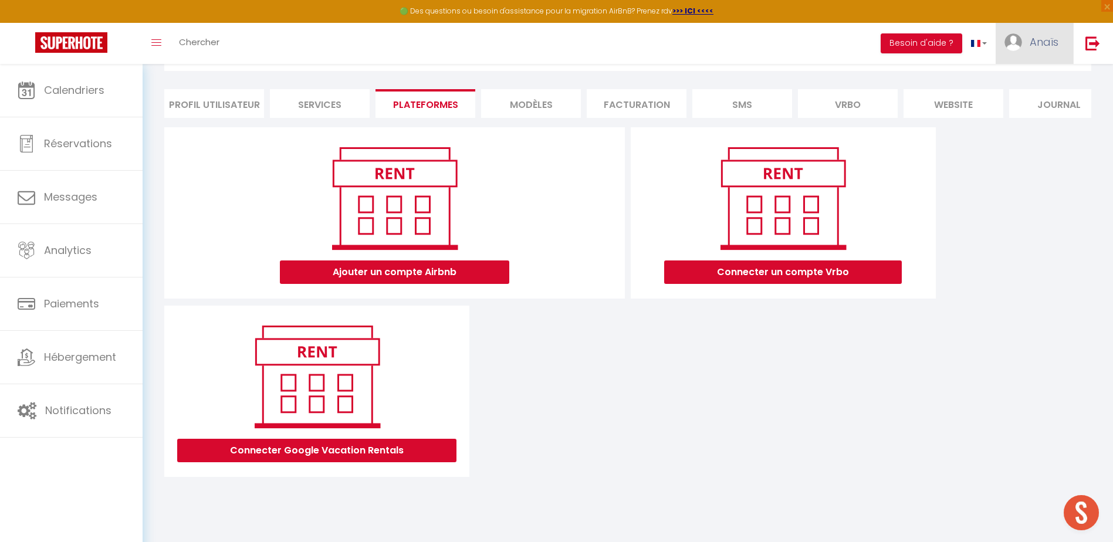
click at [1017, 43] on img at bounding box center [1013, 42] width 18 height 18
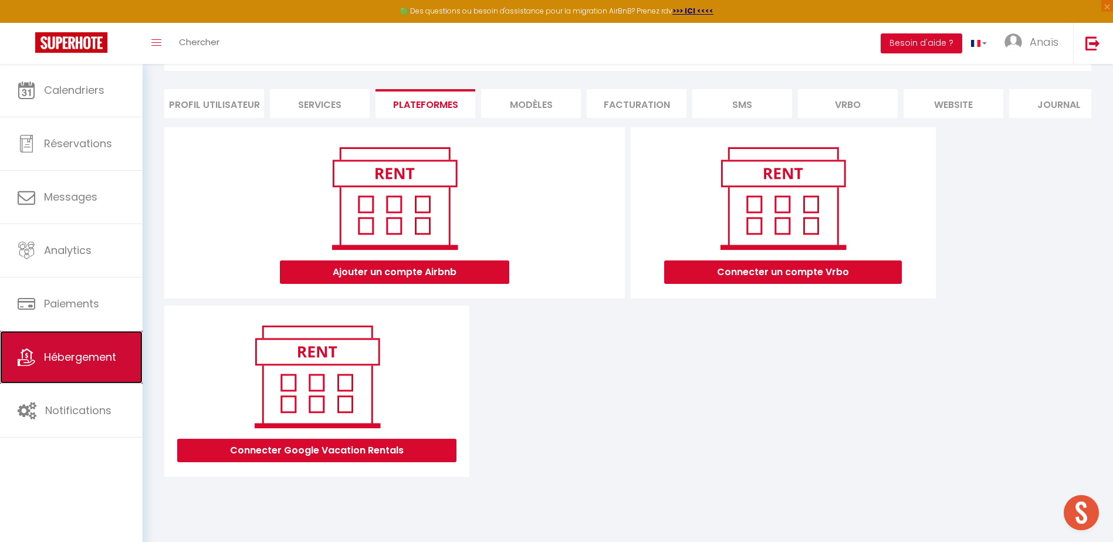
click at [75, 346] on link "Hébergement" at bounding box center [71, 357] width 143 height 53
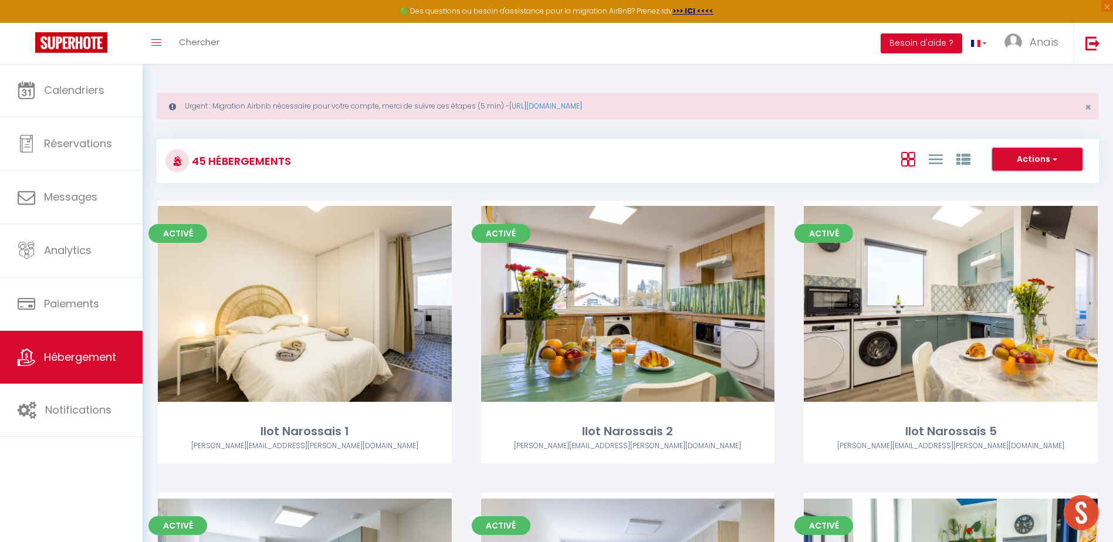
click at [1008, 156] on button "Actions" at bounding box center [1037, 159] width 90 height 23
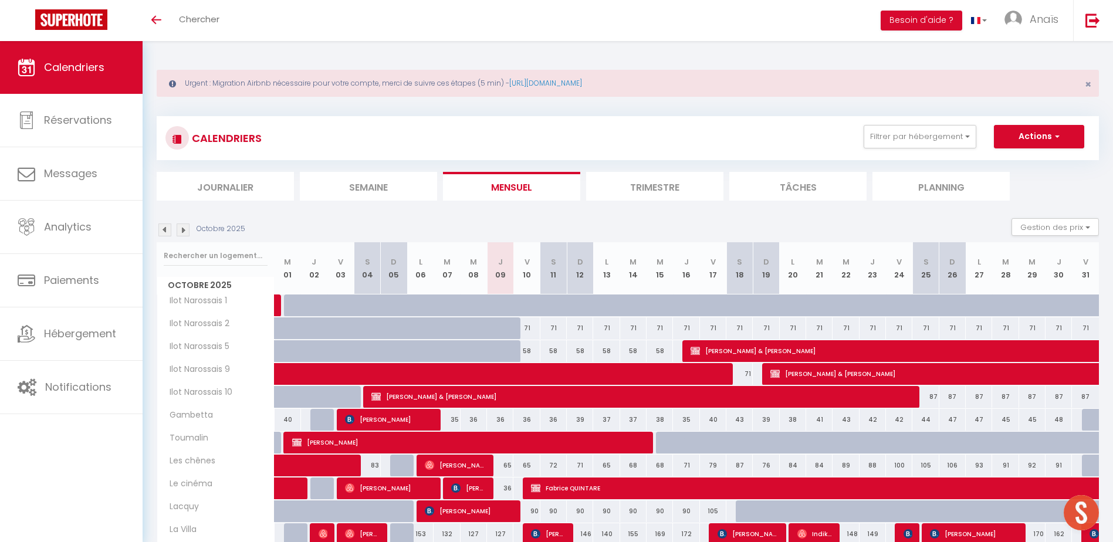
drag, startPoint x: 960, startPoint y: 170, endPoint x: 993, endPoint y: 185, distance: 36.5
click at [993, 185] on div "CALENDRIERS Filtrer par hébergement RM Audrey Gambetta Toumalin Les chênes Lacq…" at bounding box center [628, 158] width 942 height 84
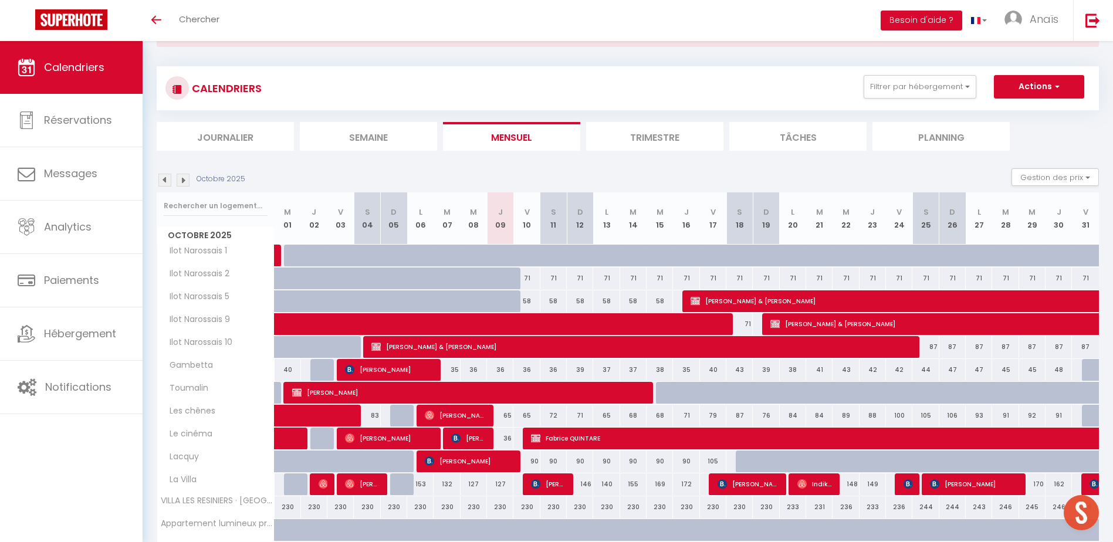
scroll to position [57, 0]
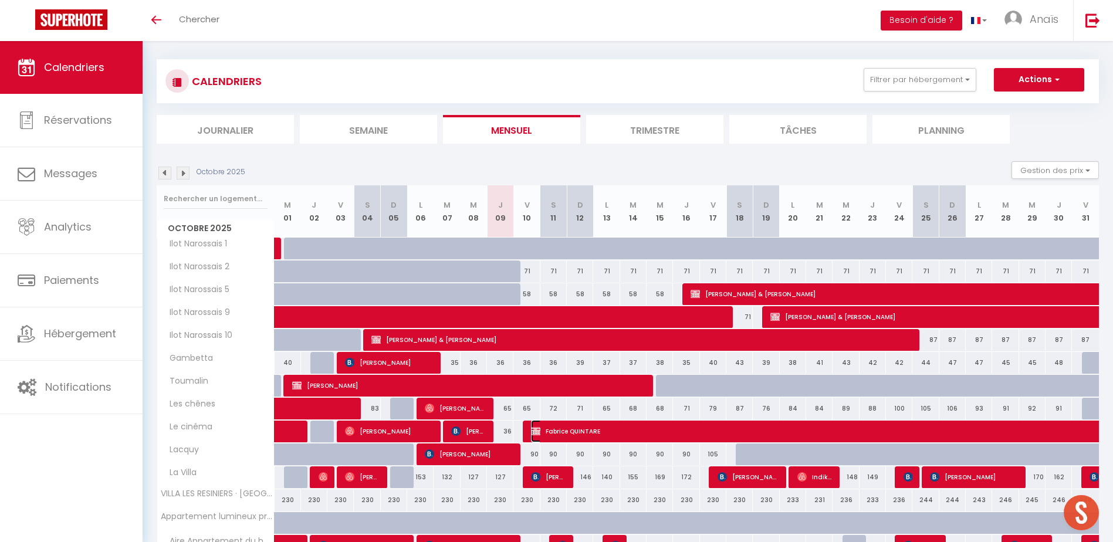
click at [579, 433] on span "Fabrice QUINTARE" at bounding box center [828, 431] width 594 height 22
select select "KO"
select select "0"
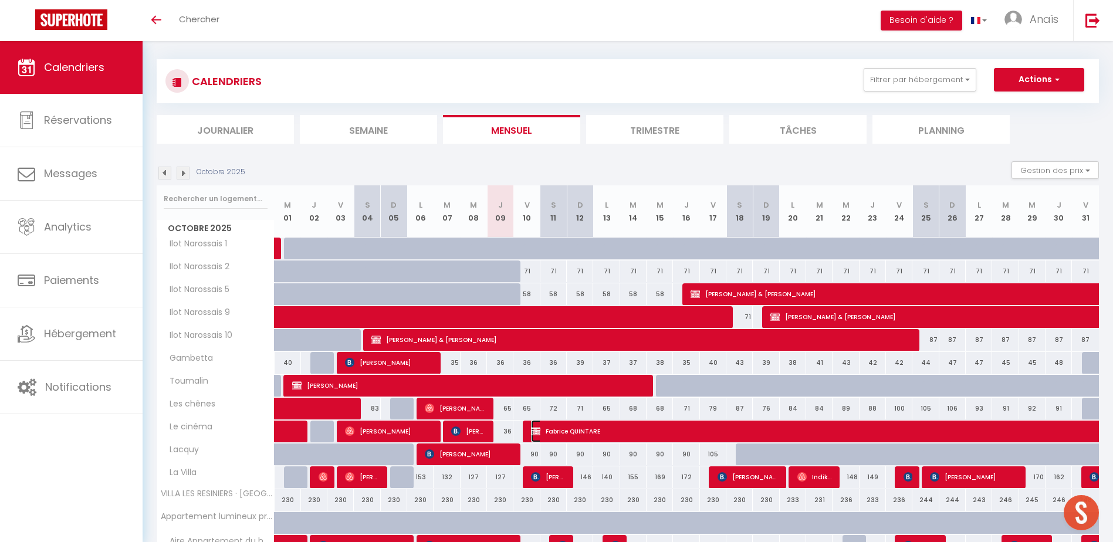
select select "1"
select select
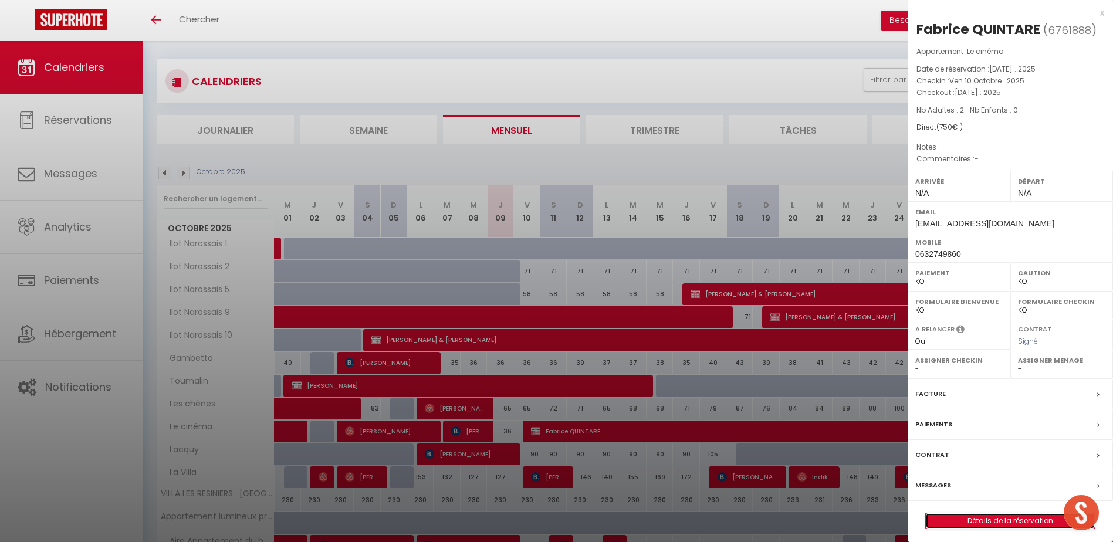
click at [1012, 522] on link "Détails de la réservation" at bounding box center [1010, 520] width 169 height 15
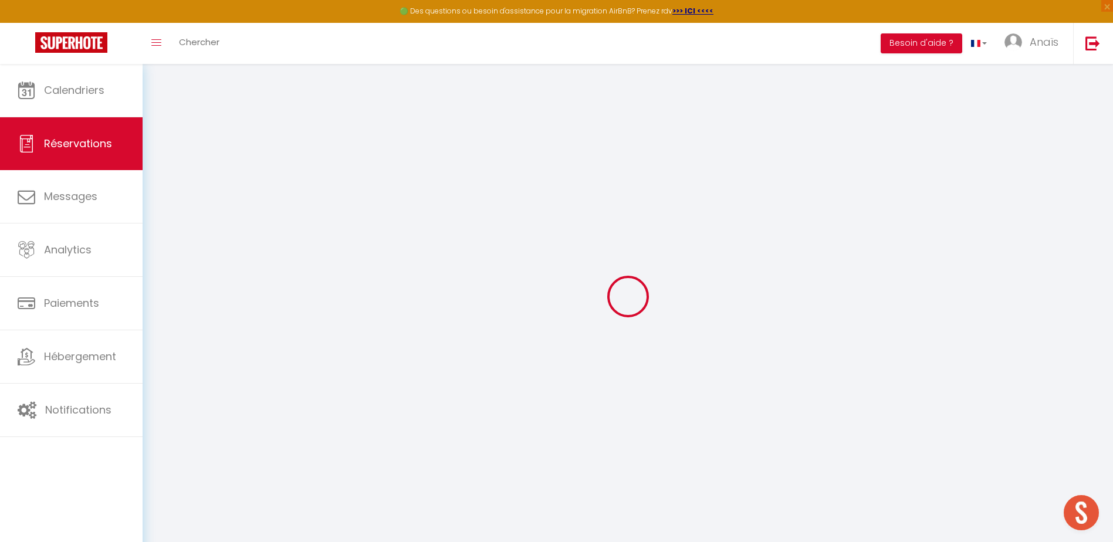
select select
checkbox input "false"
select select
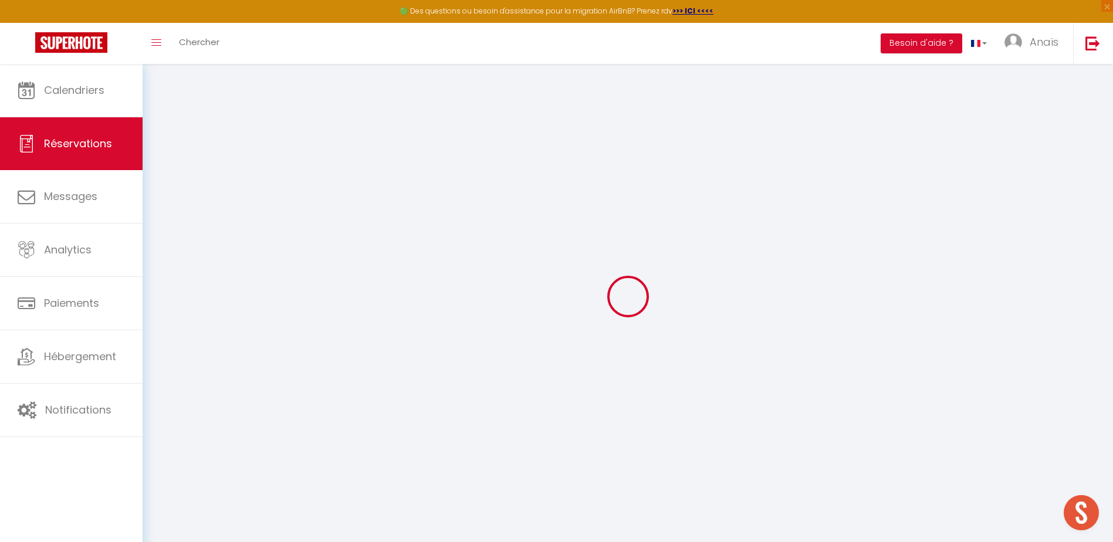
checkbox input "false"
select select
checkbox input "false"
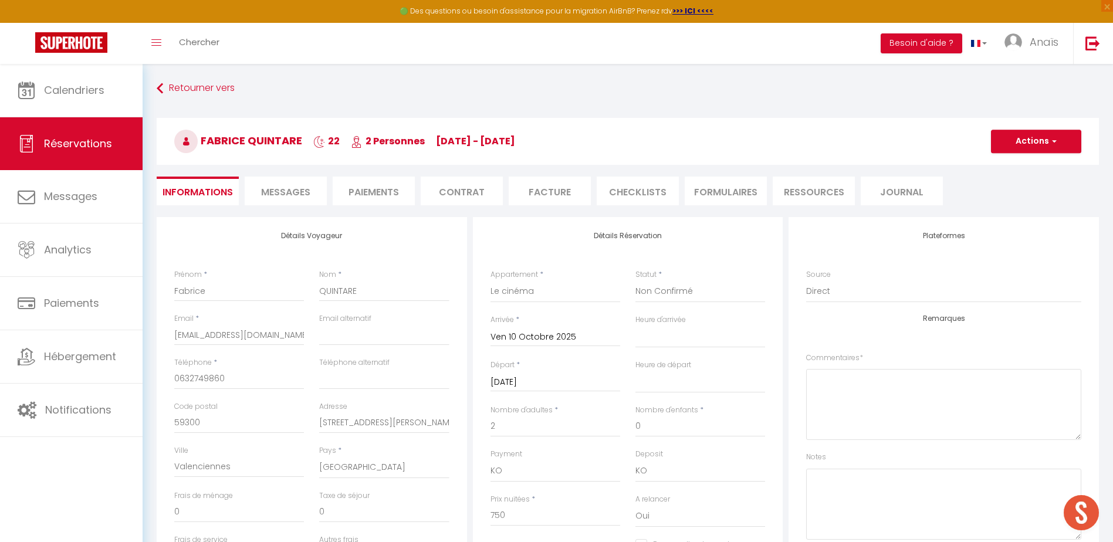
select select
checkbox input "false"
select select
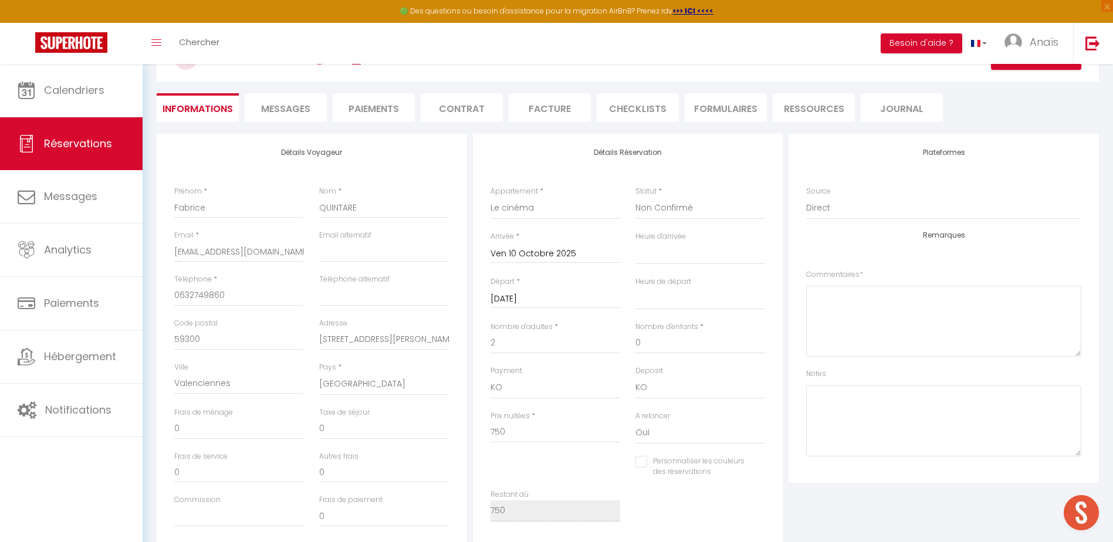
scroll to position [134, 0]
click at [385, 109] on li "Paiements" at bounding box center [374, 106] width 82 height 29
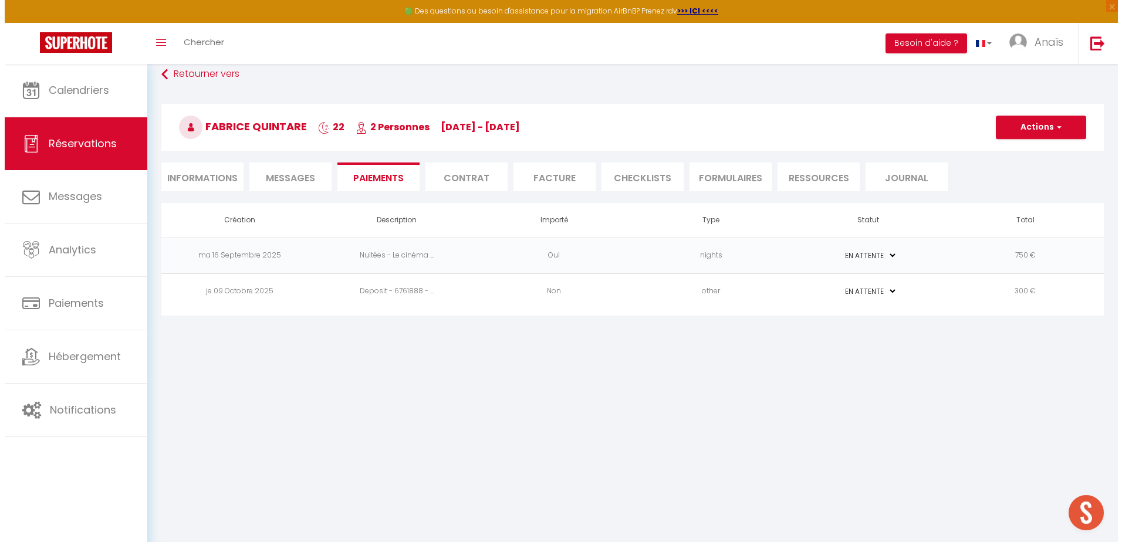
scroll to position [64, 0]
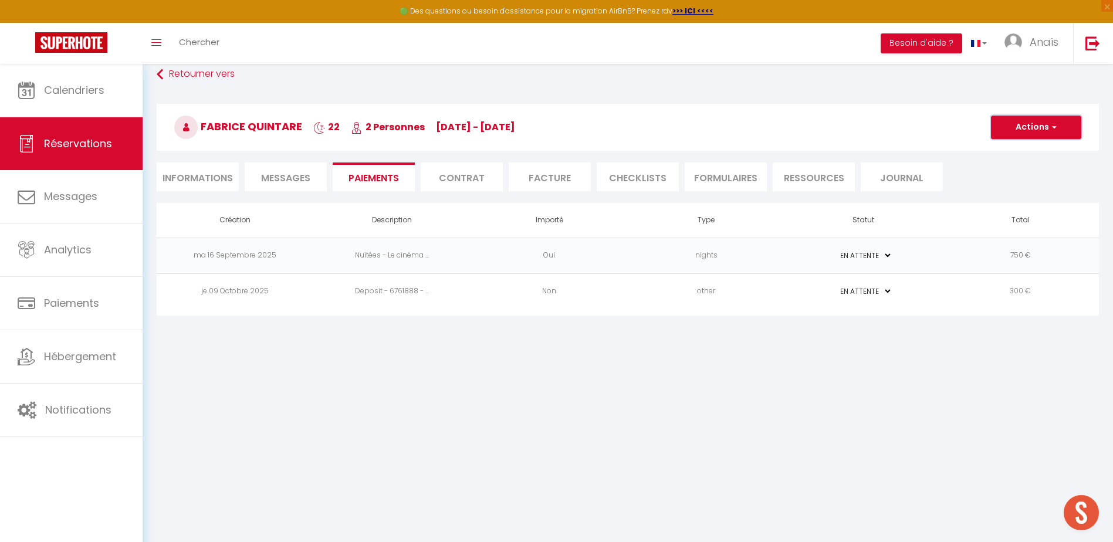
click at [1015, 133] on button "Actions" at bounding box center [1036, 127] width 90 height 23
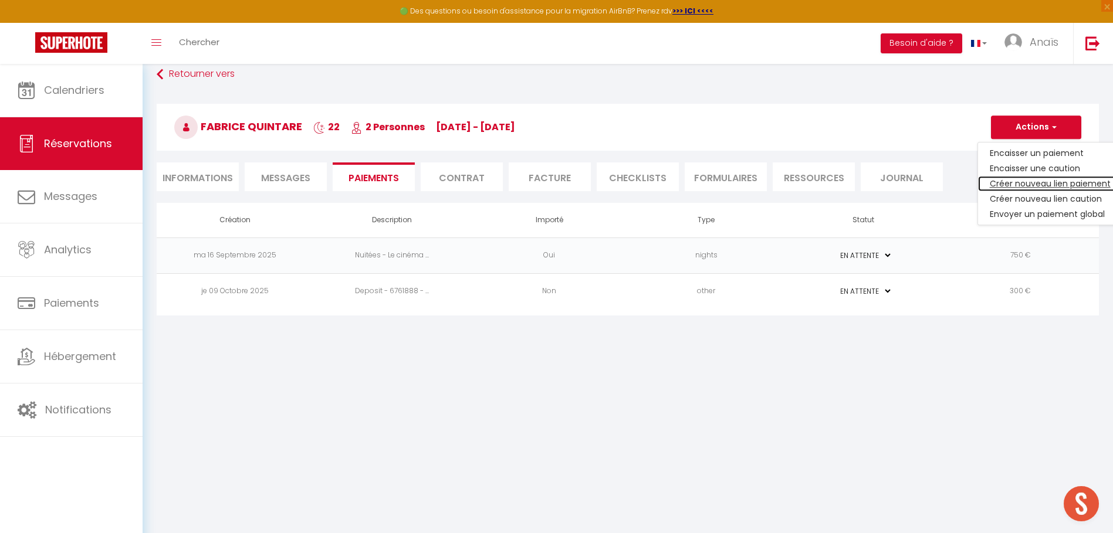
click at [1009, 185] on link "Créer nouveau lien paiement" at bounding box center [1050, 183] width 144 height 15
select select "nights"
type input "vaoloin@gmail.com"
select select "13152"
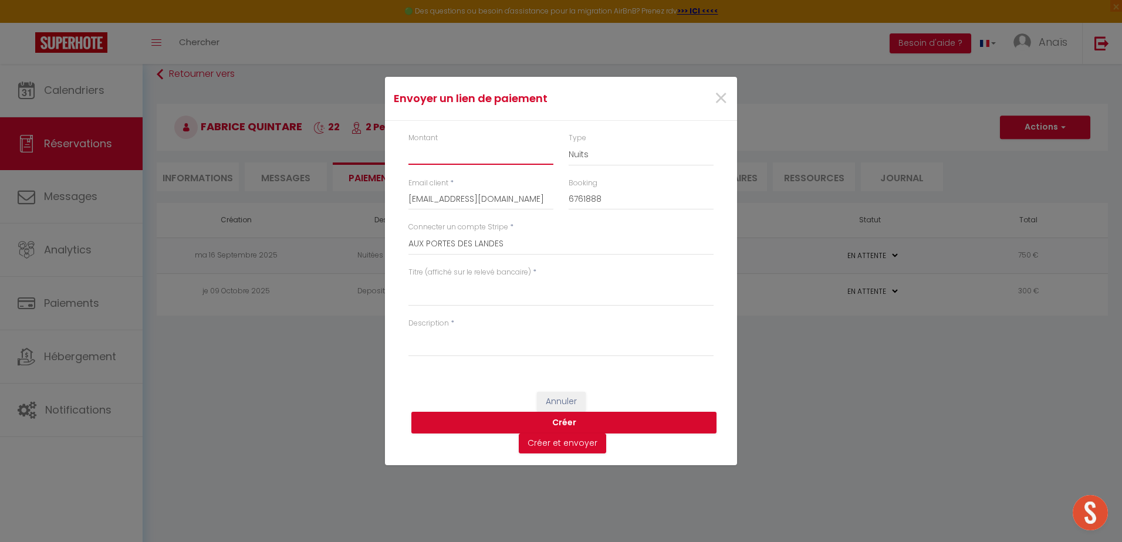
click at [465, 162] on input "Montant" at bounding box center [480, 154] width 145 height 21
type input "240"
click at [425, 299] on textarea "Titre (affiché sur le relevé bancaire)" at bounding box center [560, 292] width 305 height 28
type textarea "Paiement solde"
click at [438, 340] on textarea "Description" at bounding box center [560, 343] width 305 height 28
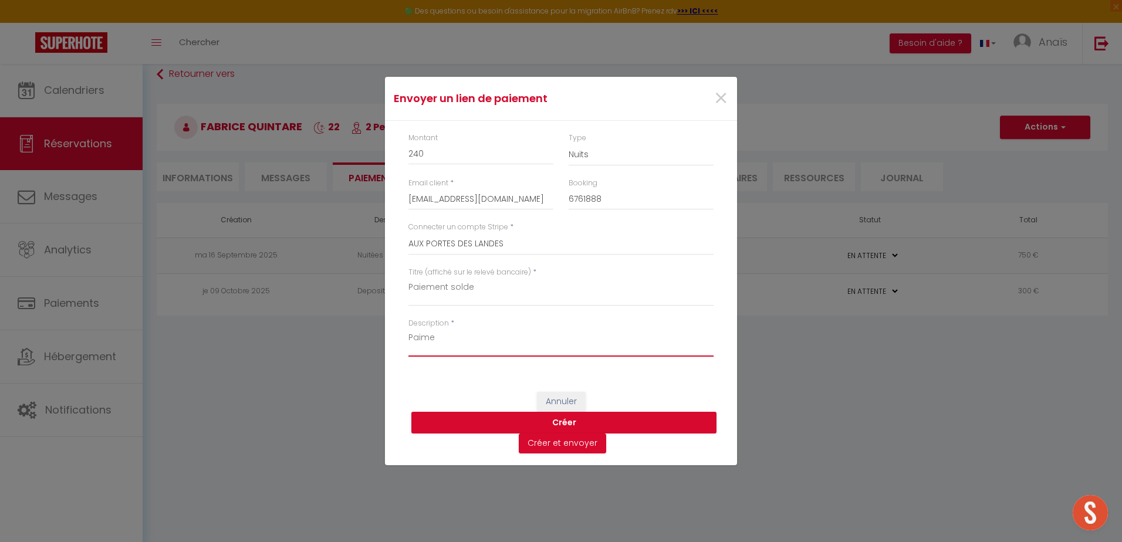
click at [542, 352] on textarea "Paime" at bounding box center [560, 343] width 305 height 28
type textarea "Paiement solde séjour"
click at [546, 442] on button "Créer et envoyer" at bounding box center [562, 444] width 87 height 20
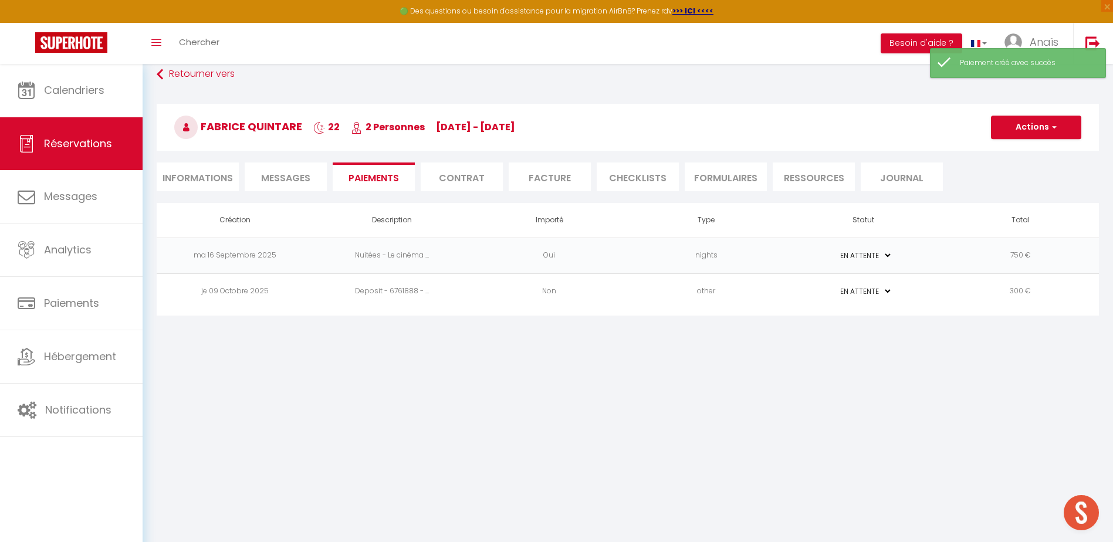
select select "fr"
type input "vaoloin@gmail.com"
type input "Demande de paiement"
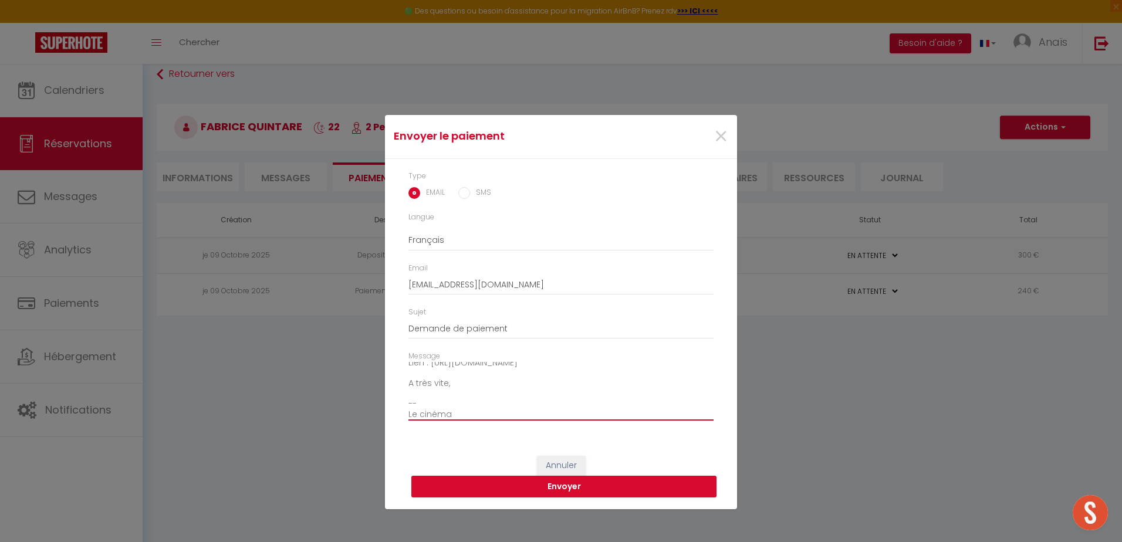
scroll to position [82, 0]
click at [513, 407] on textarea "Bonjour, Nous vous invitons à cliquer sur le lien ci-dessous pour effectuer le …" at bounding box center [560, 391] width 305 height 59
click at [495, 410] on textarea "Bonjour, Nous vous invitons à cliquer sur le lien ci-dessous pour effectuer le …" at bounding box center [560, 391] width 305 height 59
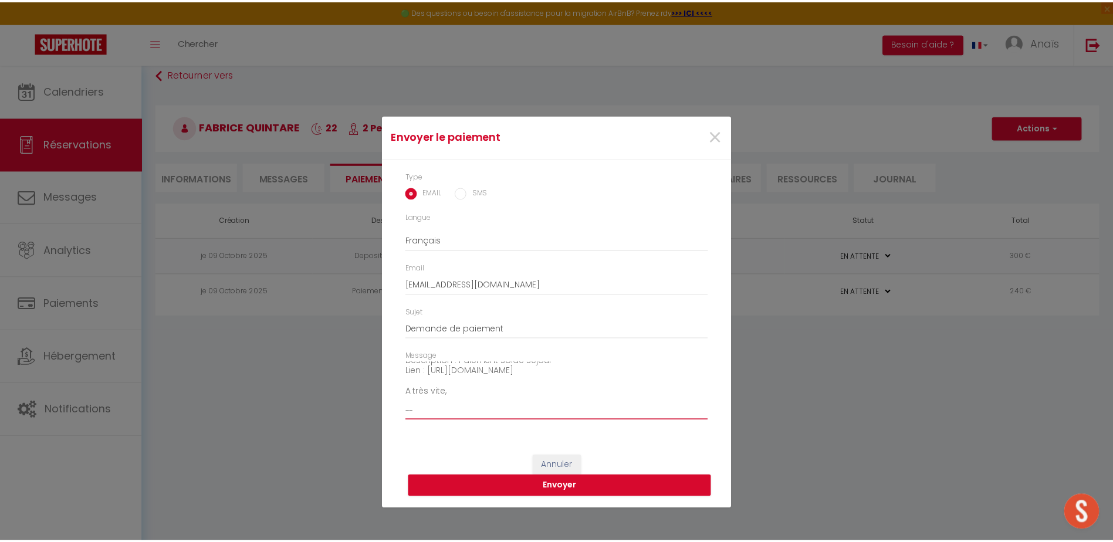
scroll to position [72, 0]
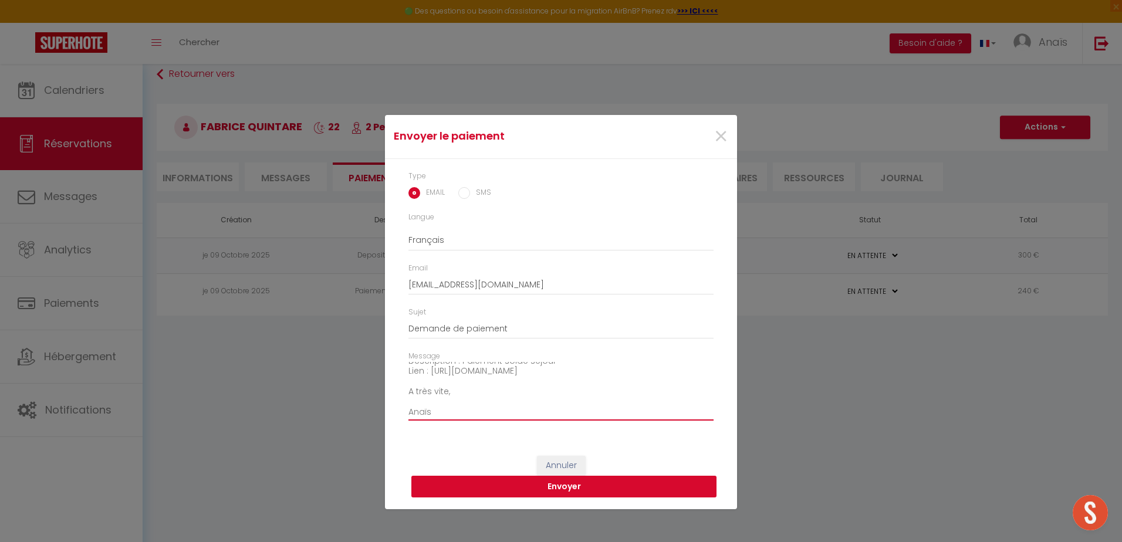
type textarea "Bonjour, Nous vous invitons à cliquer sur le lien ci-dessous pour effectuer le …"
click at [541, 493] on button "Envoyer" at bounding box center [563, 487] width 305 height 22
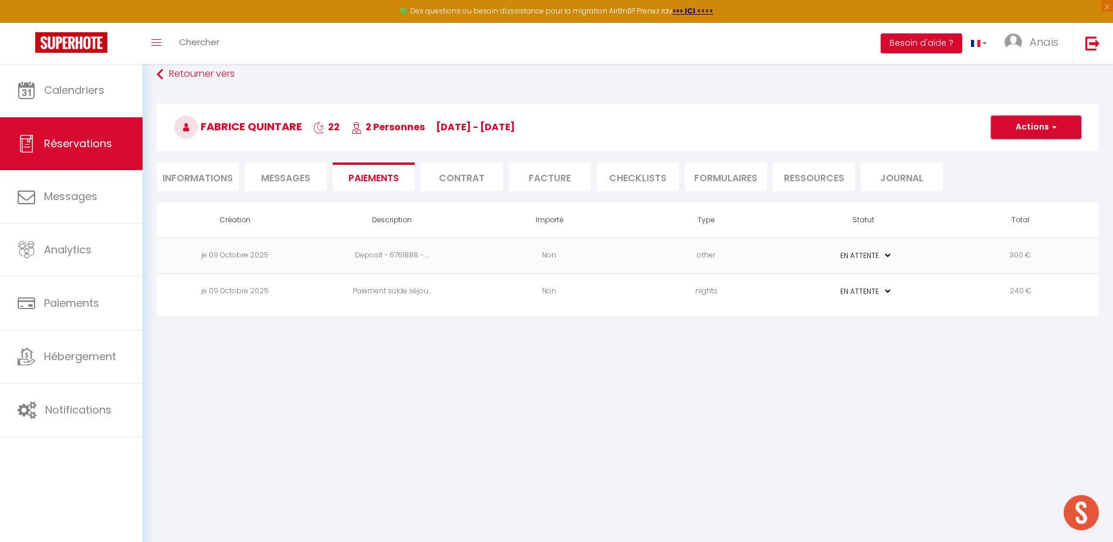
click at [1017, 134] on button "Actions" at bounding box center [1036, 127] width 90 height 23
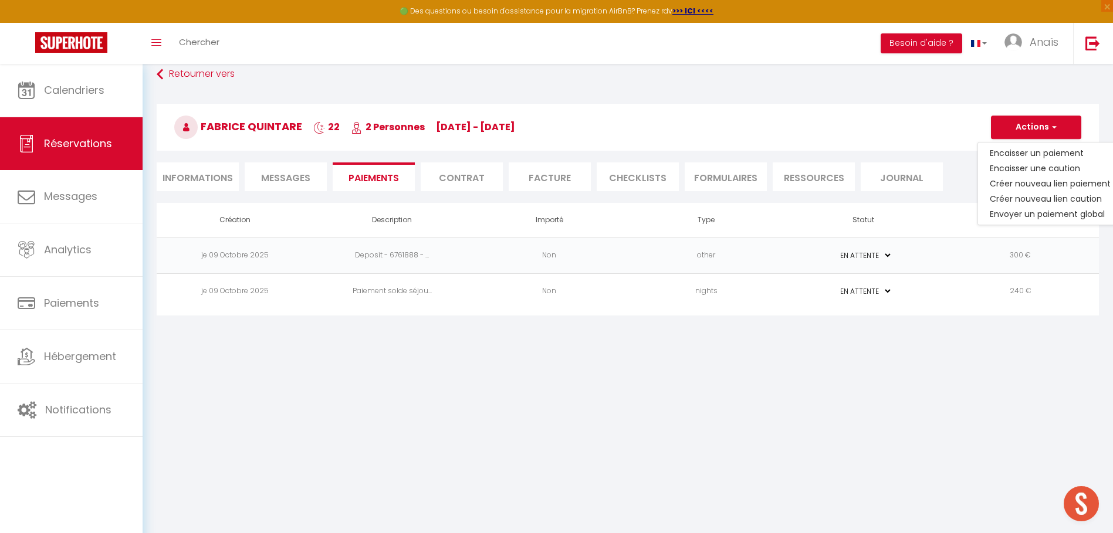
click at [888, 94] on div "Fabrice QUINTARE 22 2 Personnes ve 10 Oct - sa 01 Nov Actions Enregistrer Dupli…" at bounding box center [628, 125] width 958 height 63
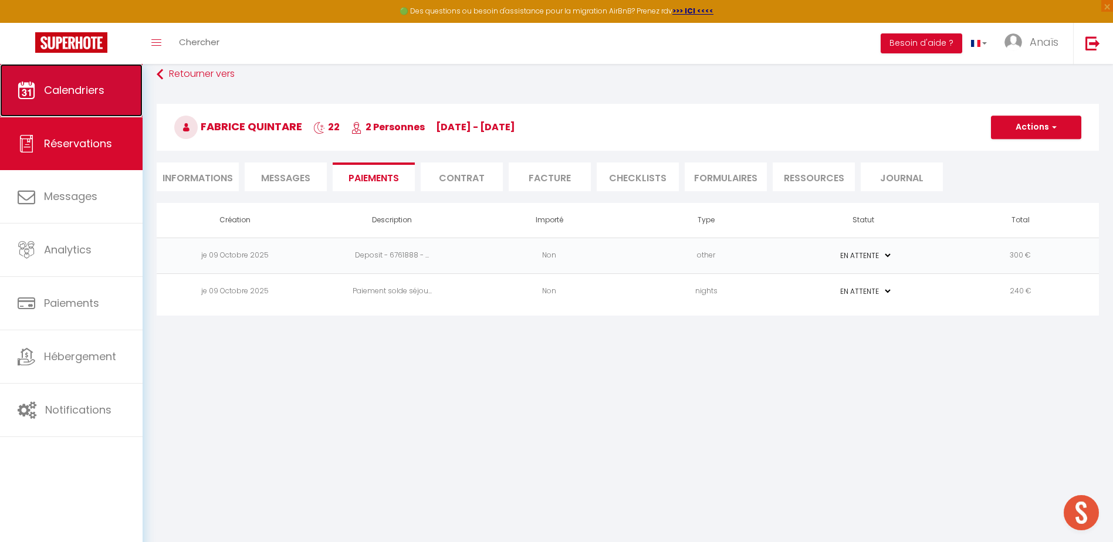
click at [60, 106] on link "Calendriers" at bounding box center [71, 90] width 143 height 53
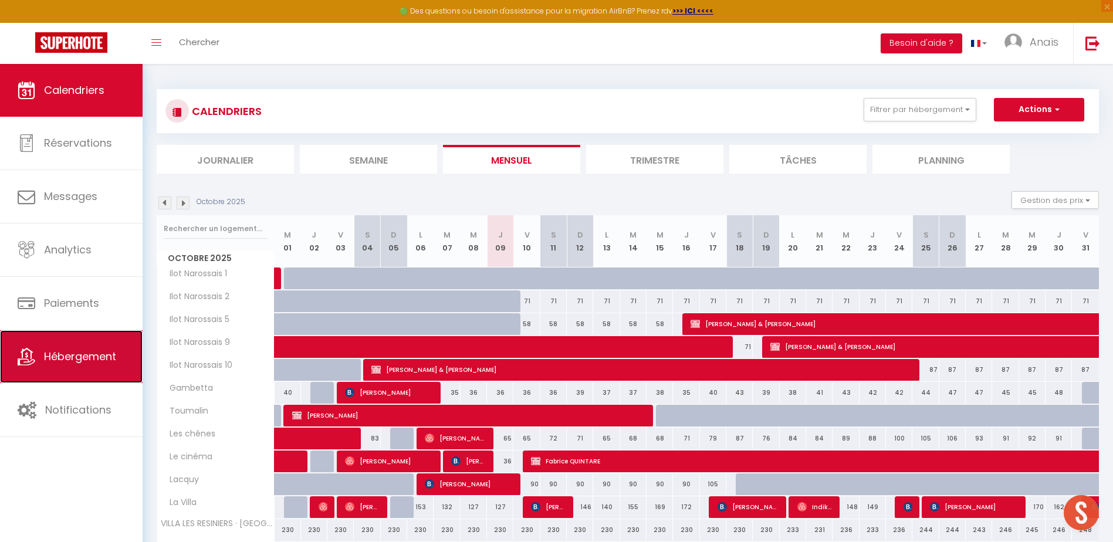
click at [72, 347] on link "Hébergement" at bounding box center [71, 356] width 143 height 53
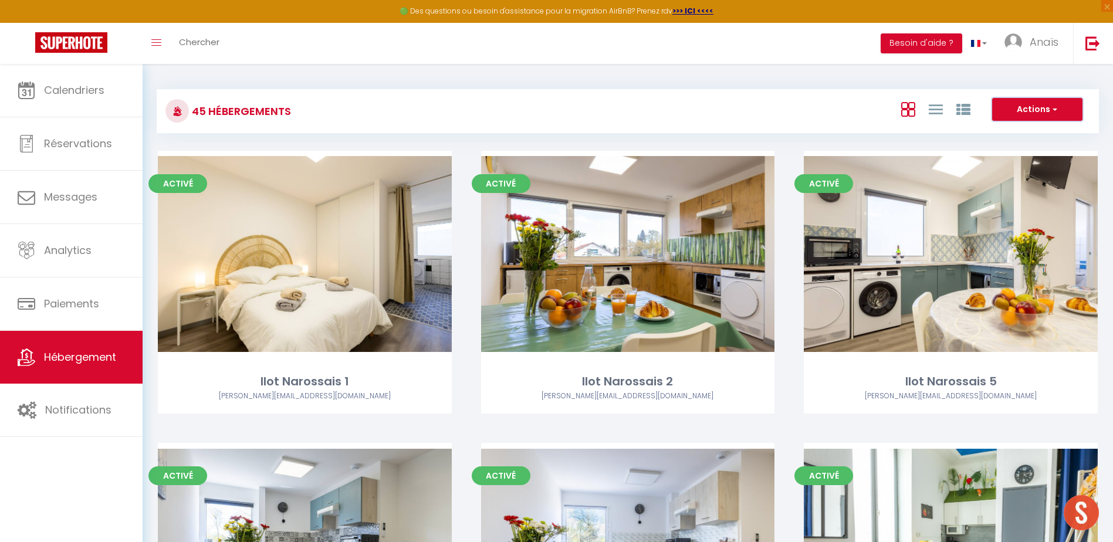
click at [1040, 107] on button "Actions" at bounding box center [1037, 109] width 90 height 23
click at [1031, 128] on li "Créer un Hébergement" at bounding box center [1028, 133] width 107 height 13
select select "3"
select select "2"
select select "1"
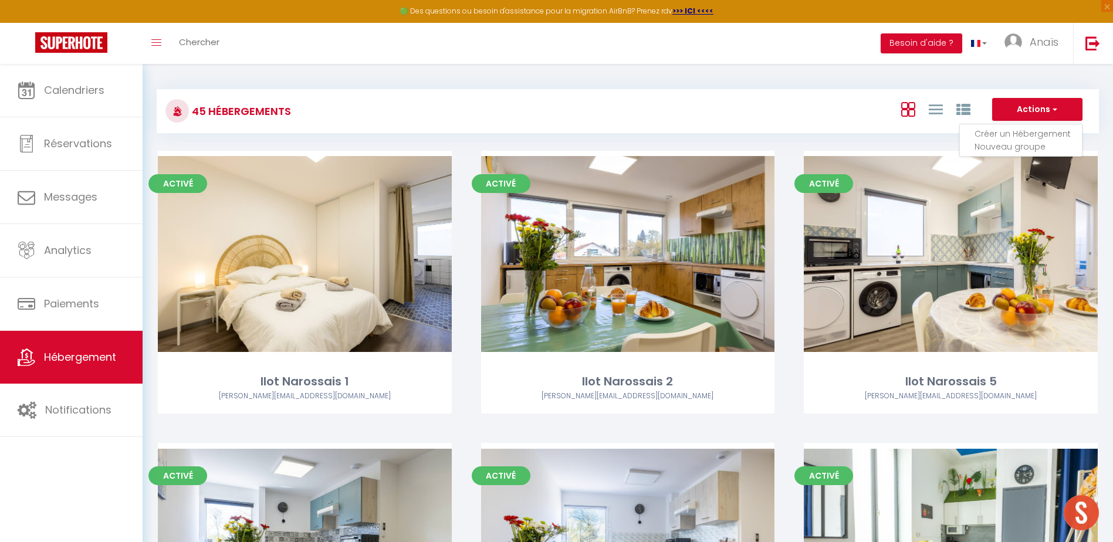
select select "1"
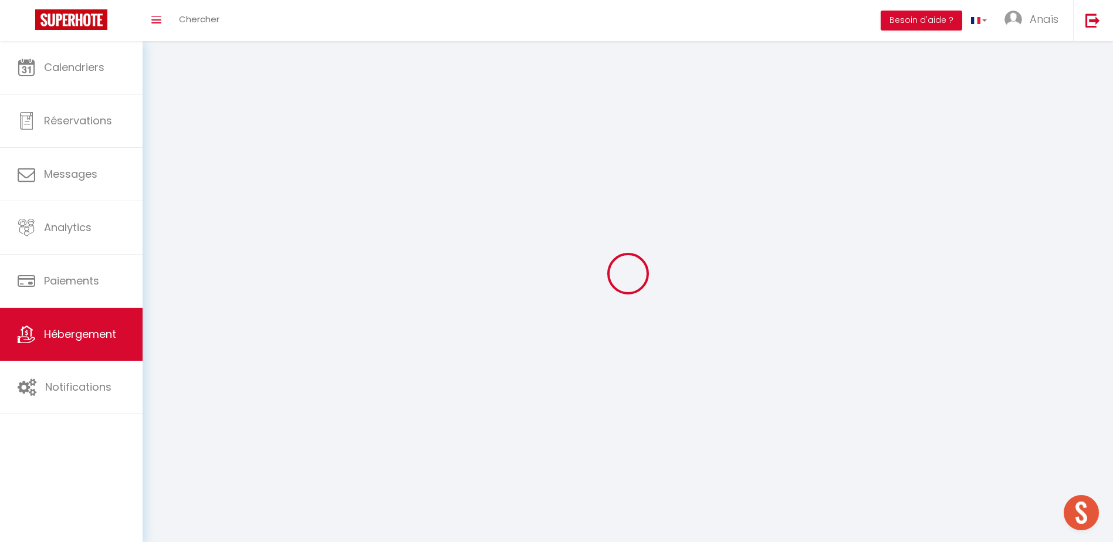
select select
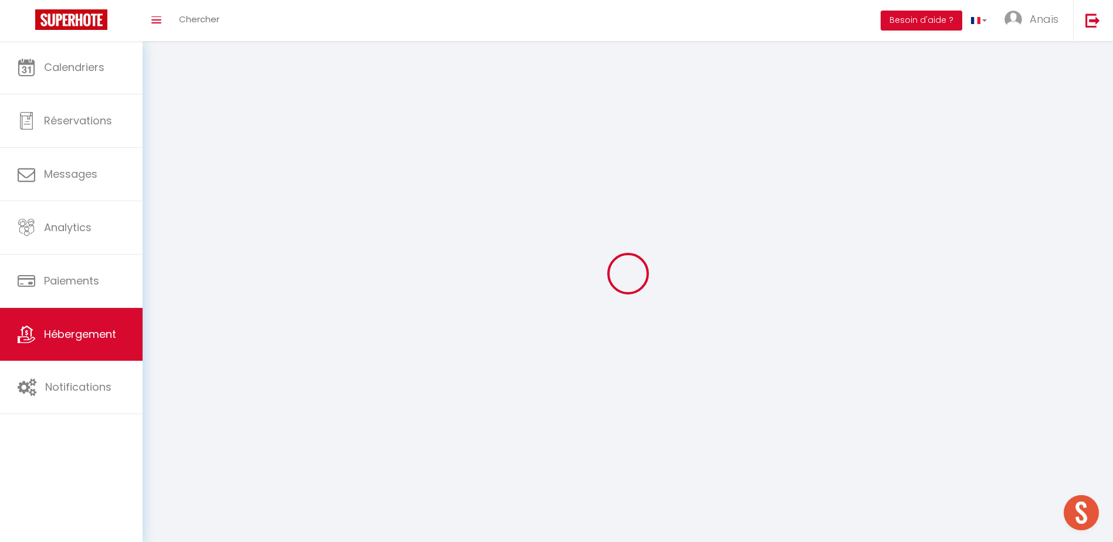
select select
checkbox input "false"
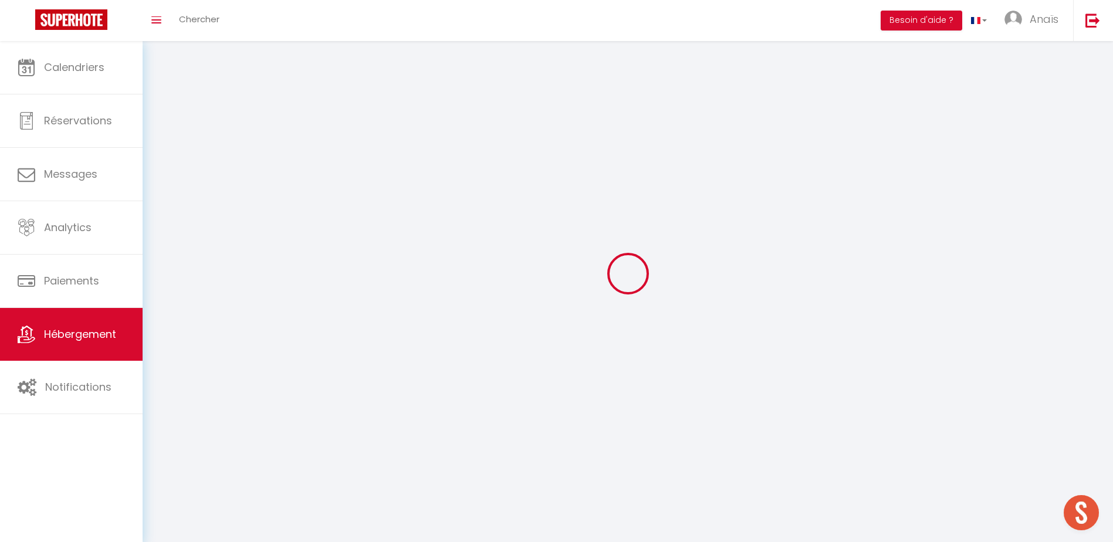
checkbox input "false"
select select
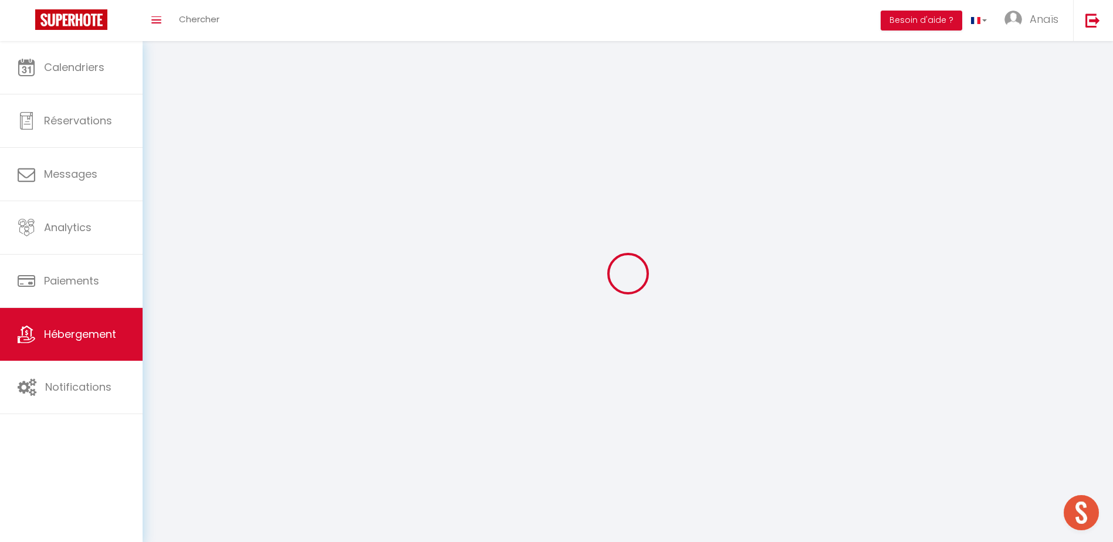
select select
checkbox input "false"
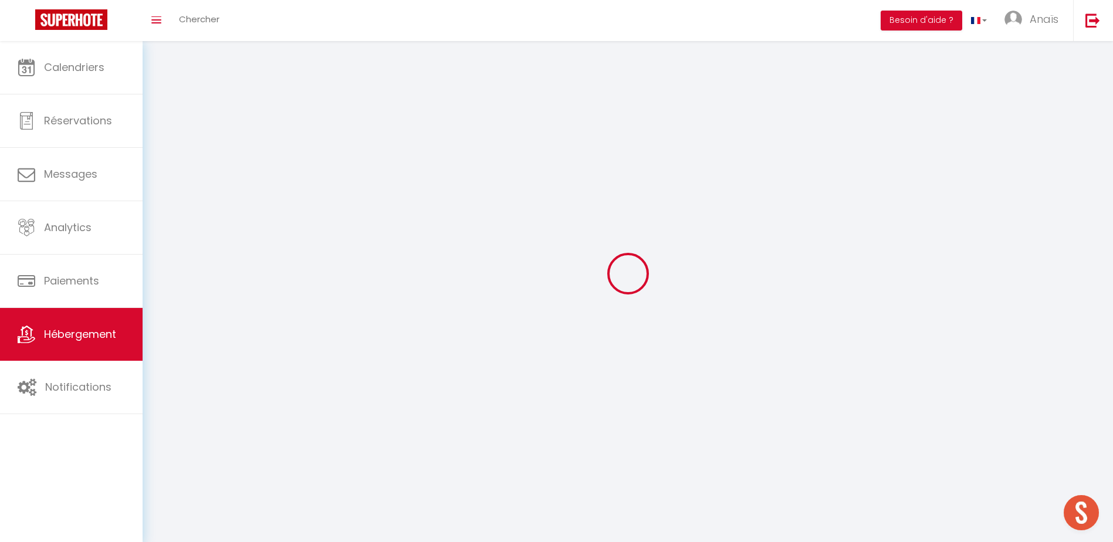
checkbox input "false"
select select
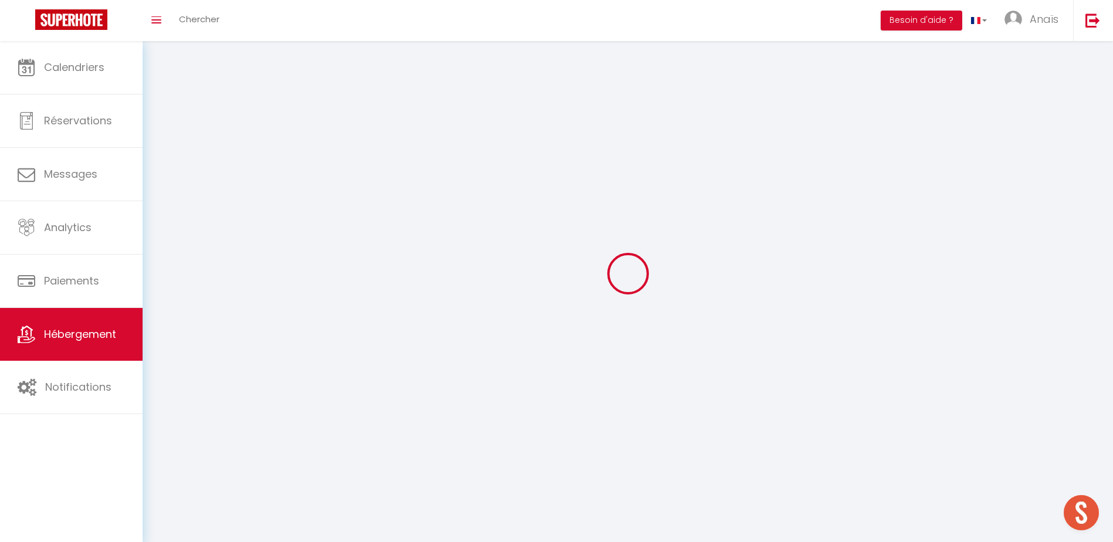
select select "28"
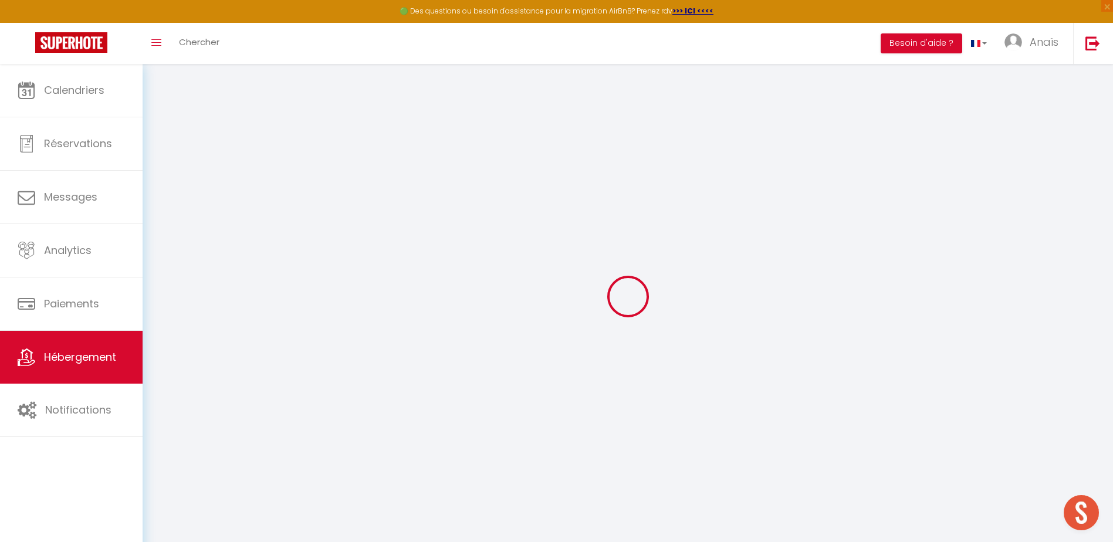
select select
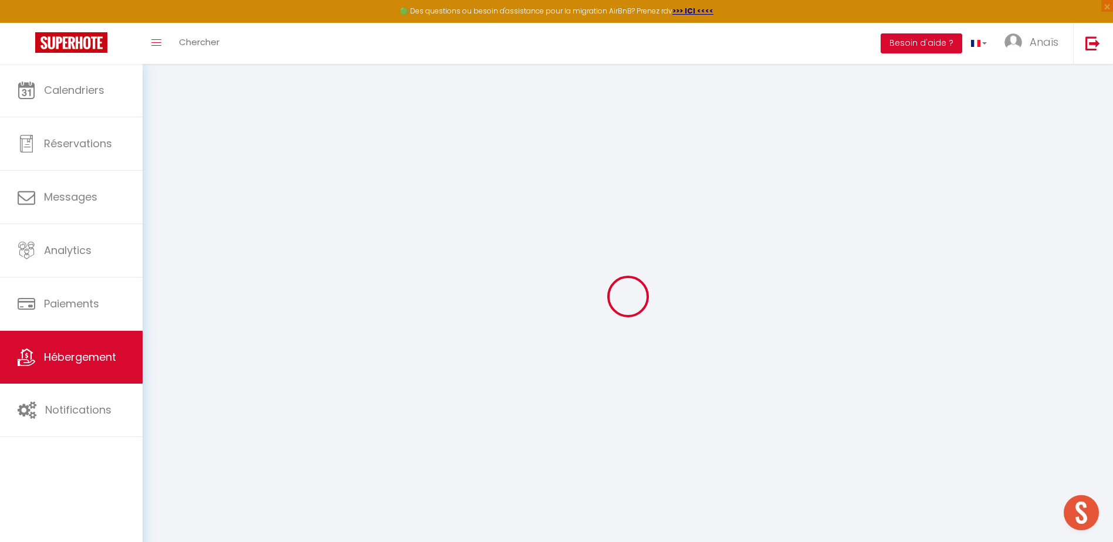
select select
checkbox input "false"
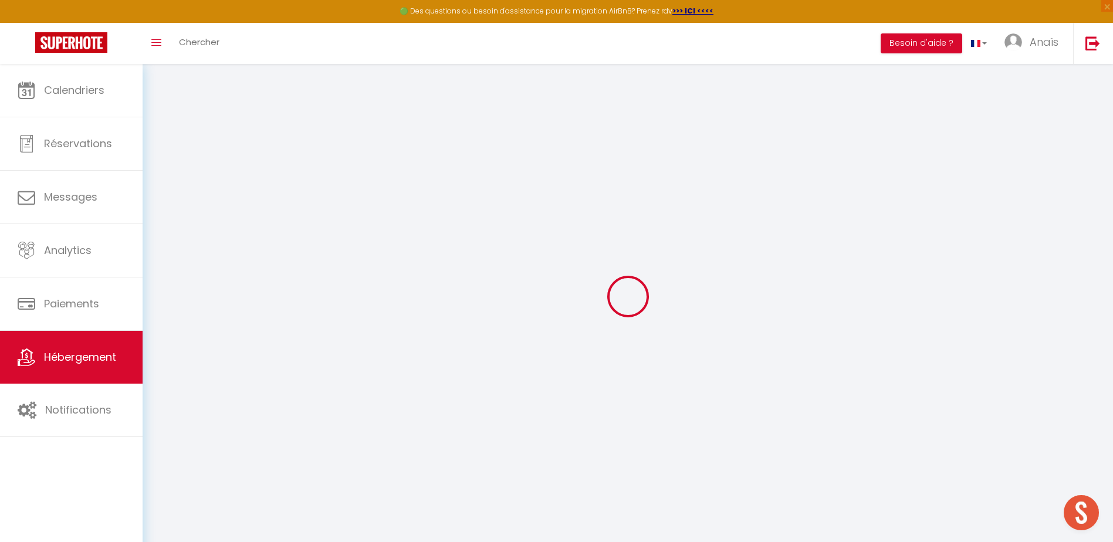
select select
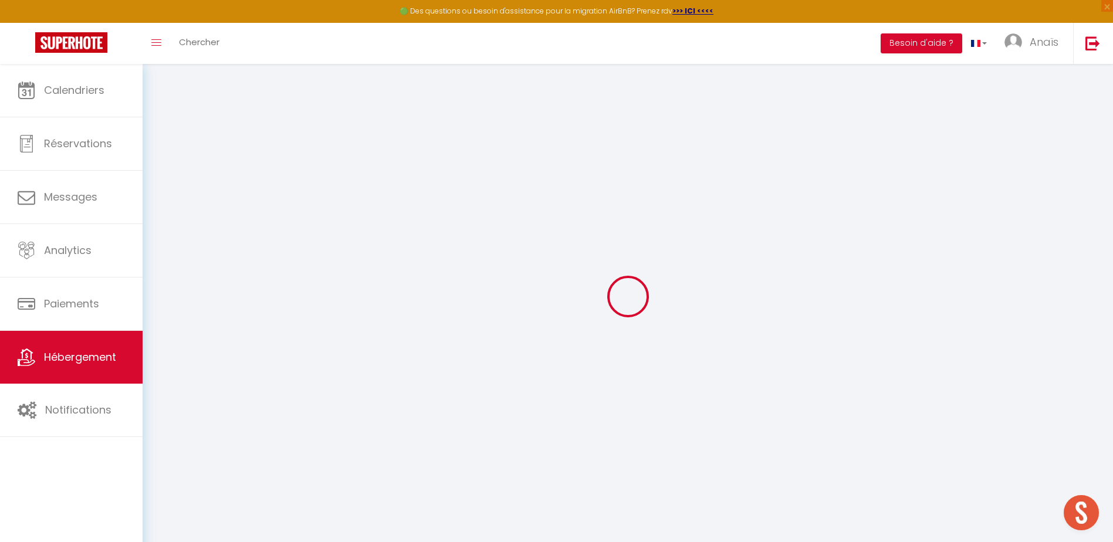
select select
checkbox input "false"
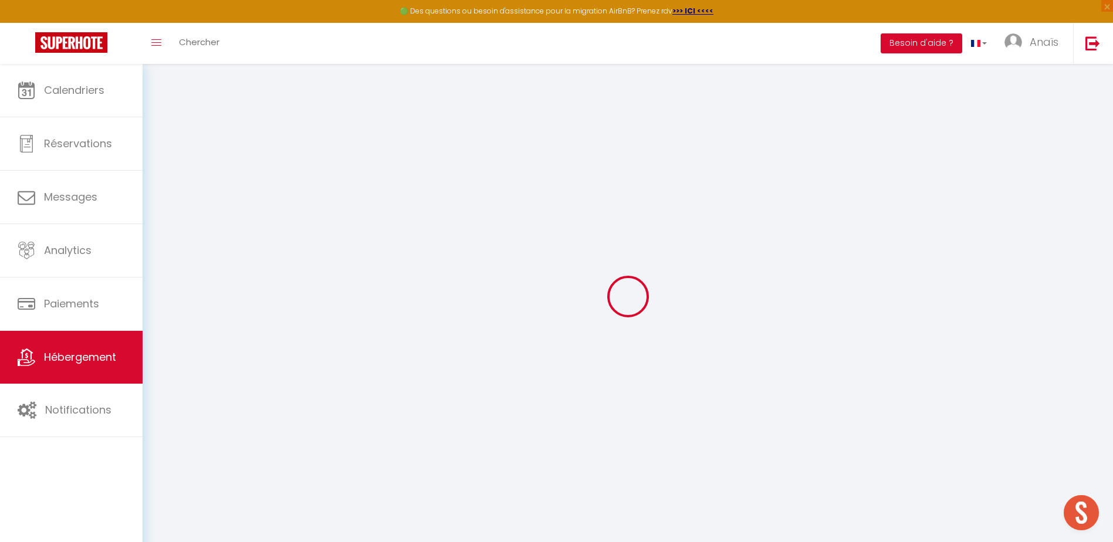
checkbox input "false"
select select
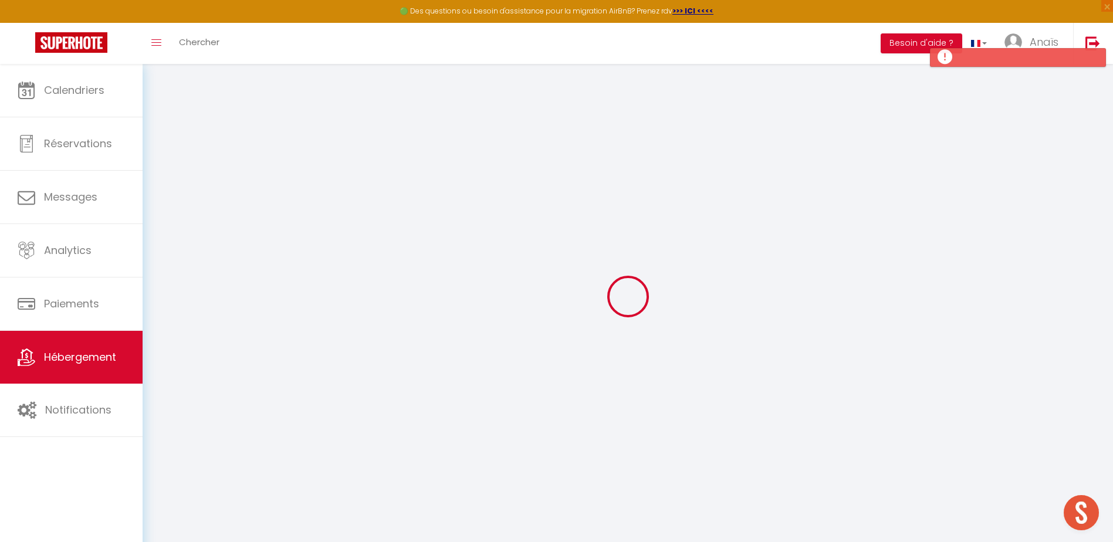
select select
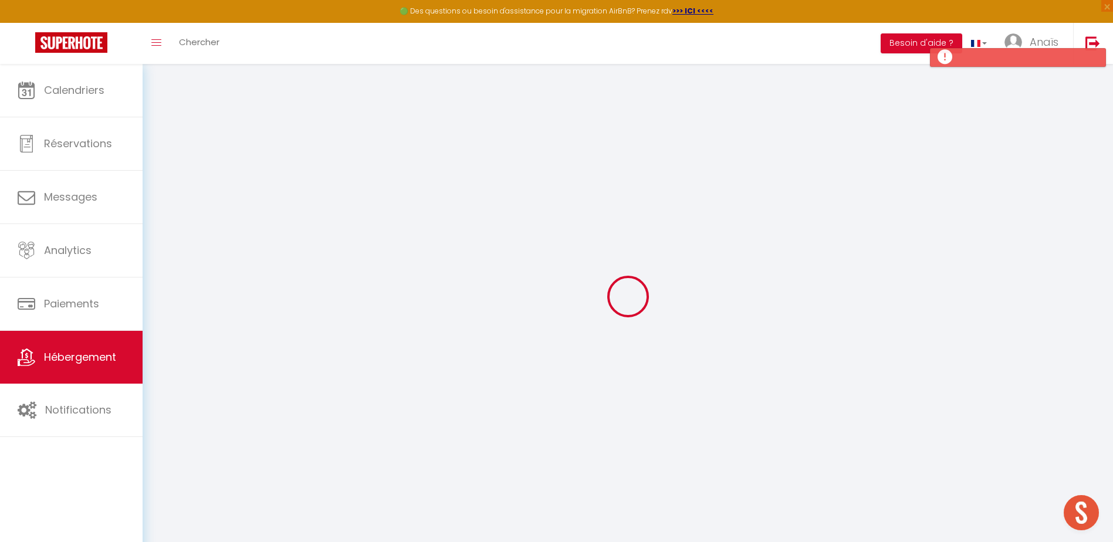
checkbox input "false"
select select
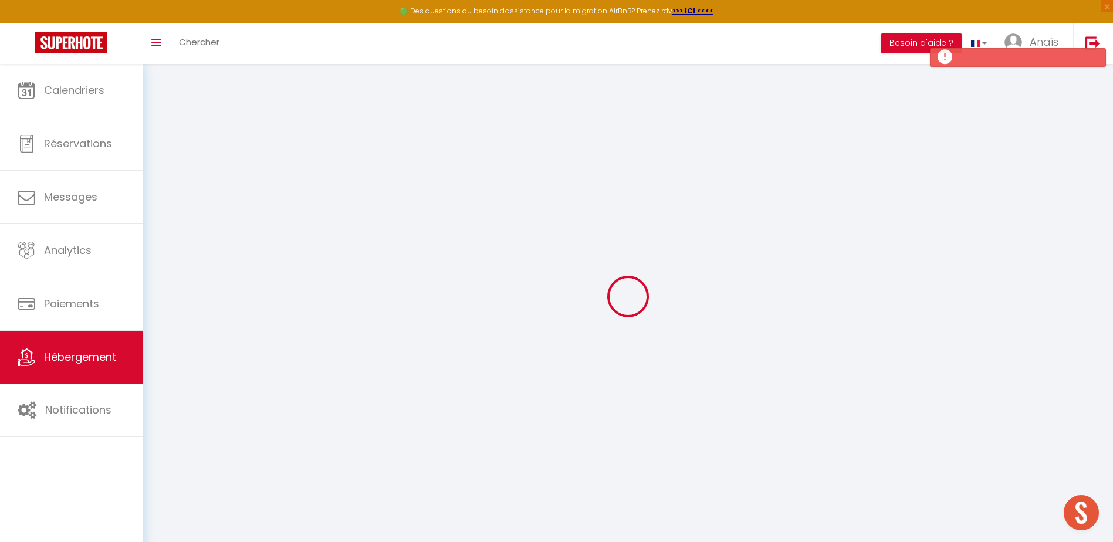
select select
checkbox input "false"
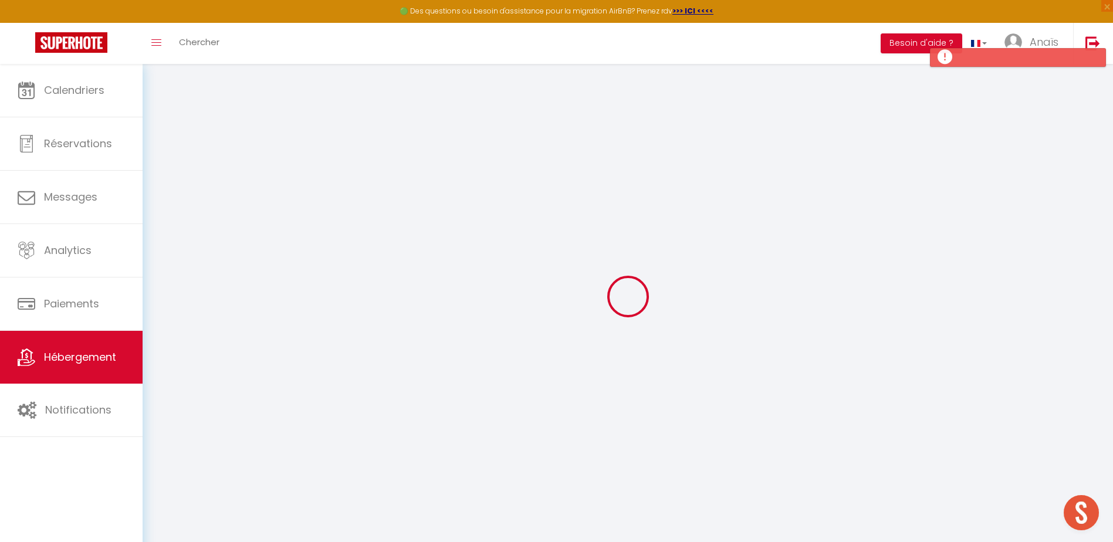
checkbox input "false"
select select
select select "15:00"
select select "23:45"
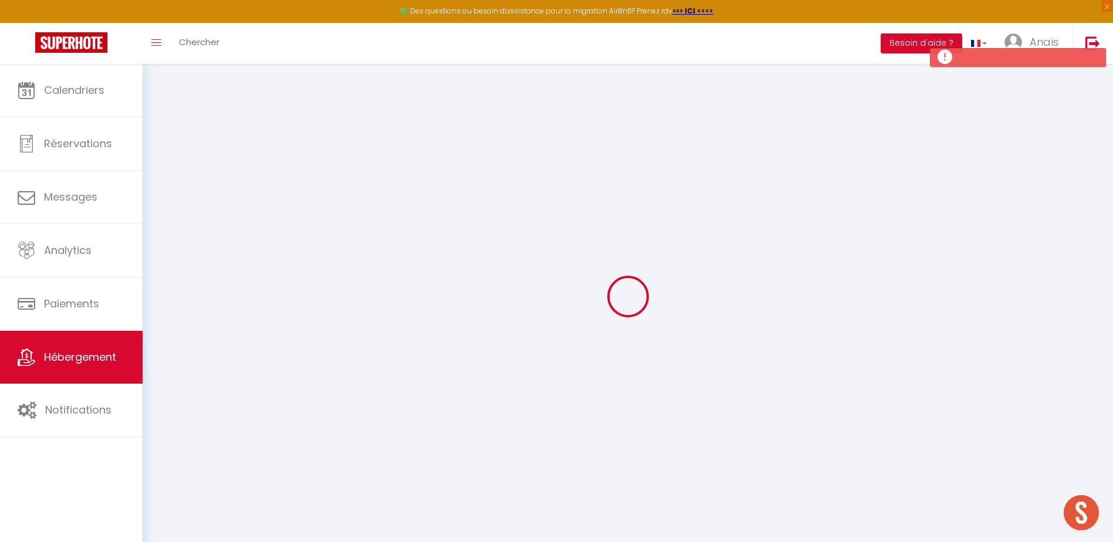
select select "11:00"
select select "30"
select select "120"
select select
checkbox input "false"
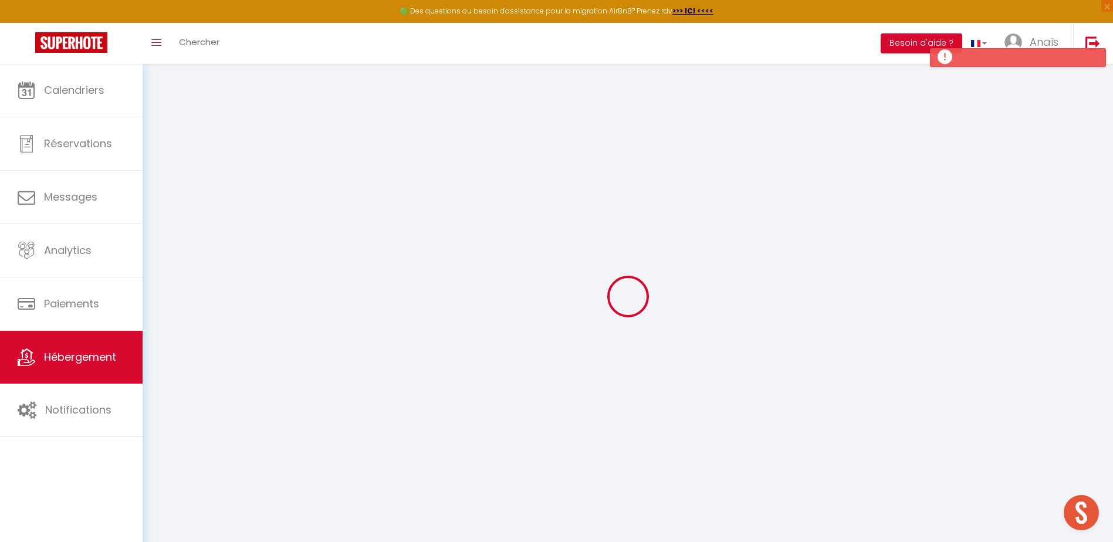
checkbox input "false"
select select
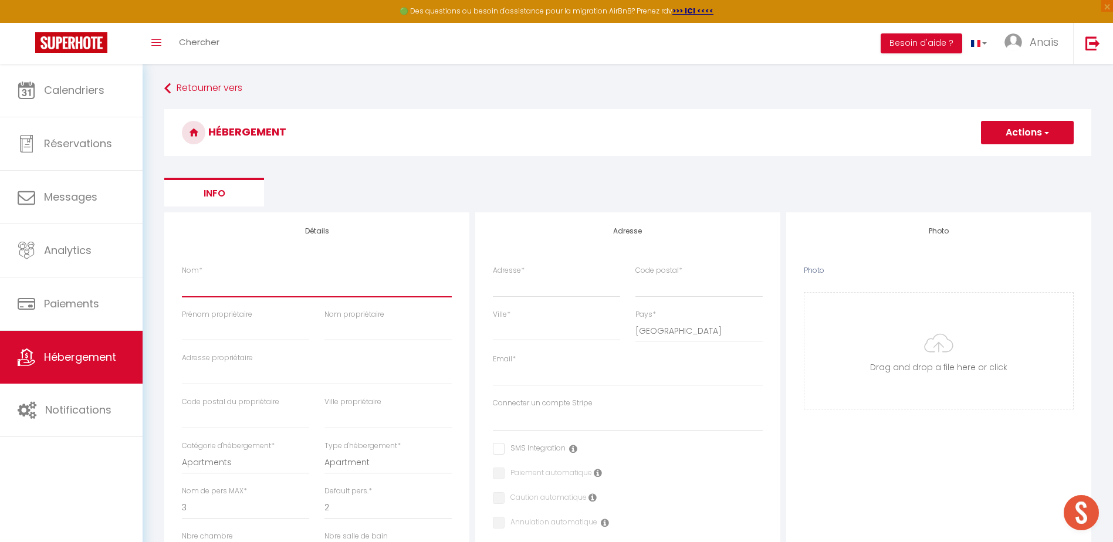
click at [226, 285] on input "Nom *" at bounding box center [317, 286] width 270 height 21
type input "L"
select select
checkbox input "false"
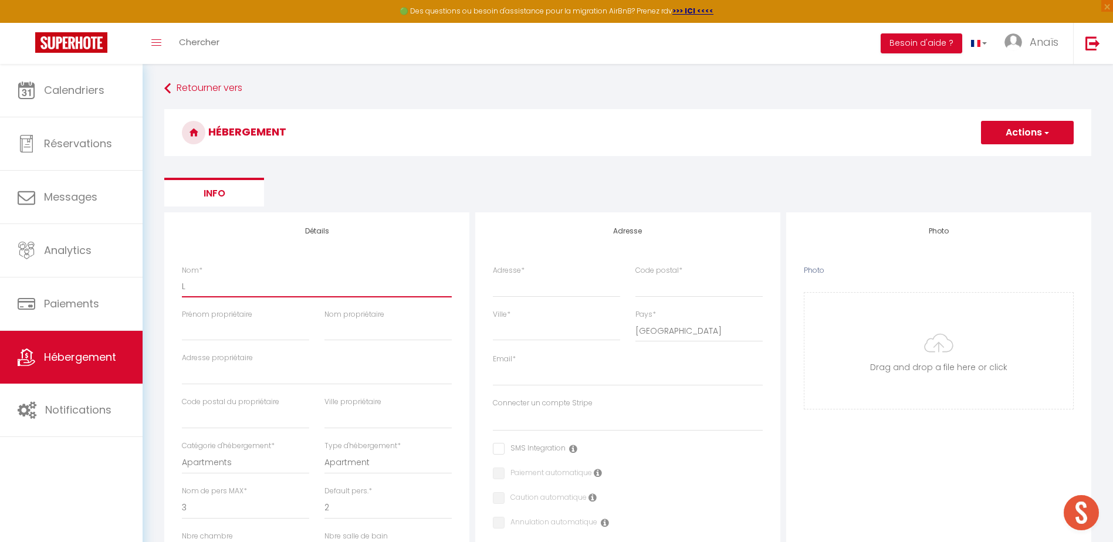
checkbox input "false"
select select
type input "Lu"
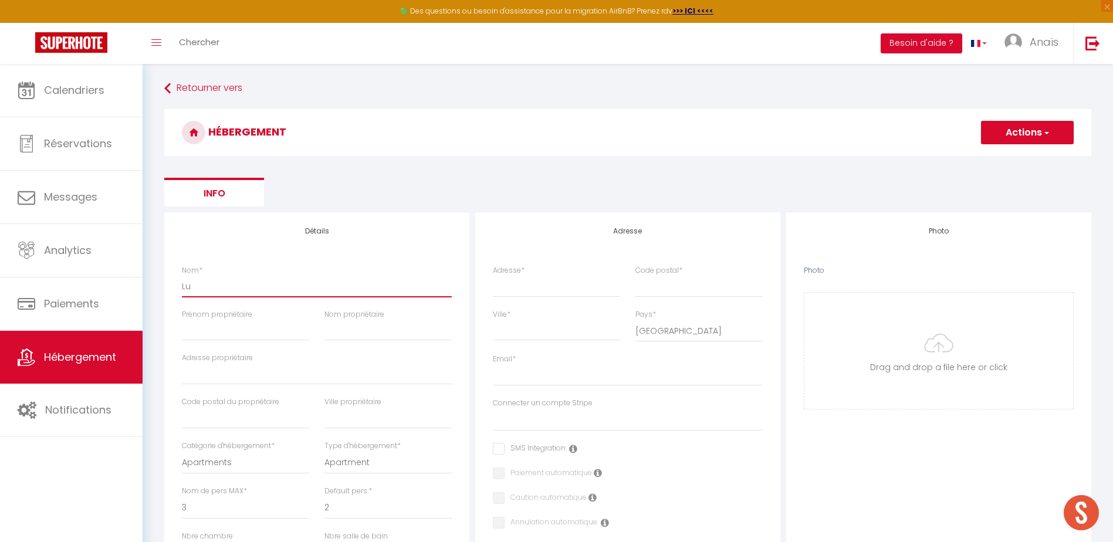
select select
checkbox input "false"
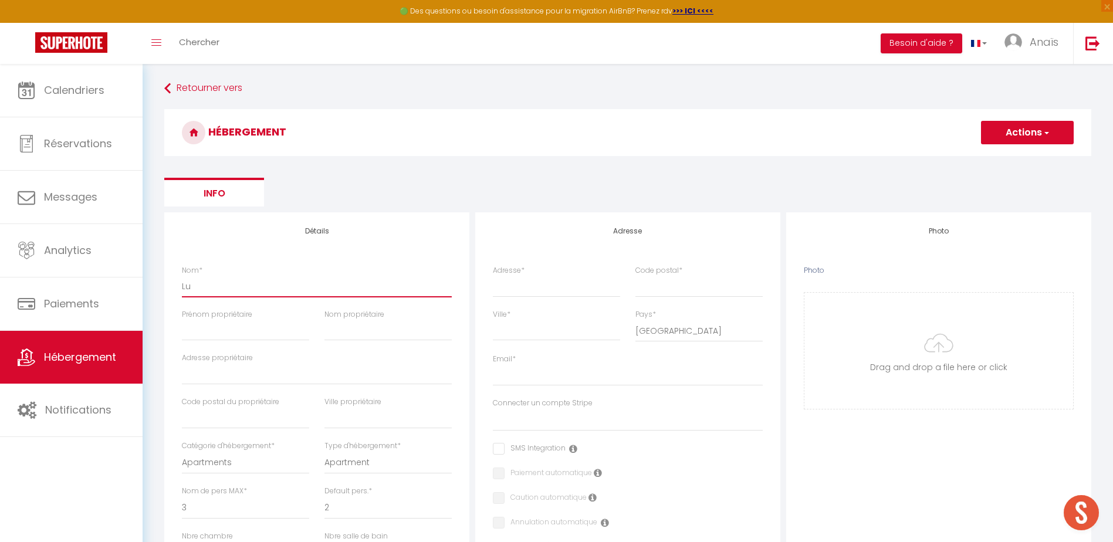
select select
type input "Lum"
select select
checkbox input "false"
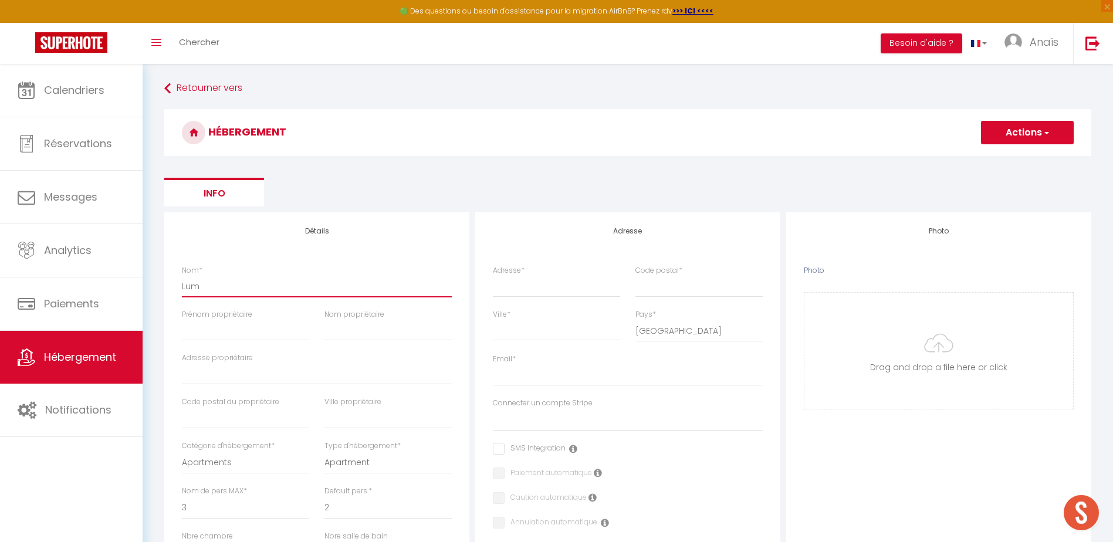
checkbox input "false"
select select
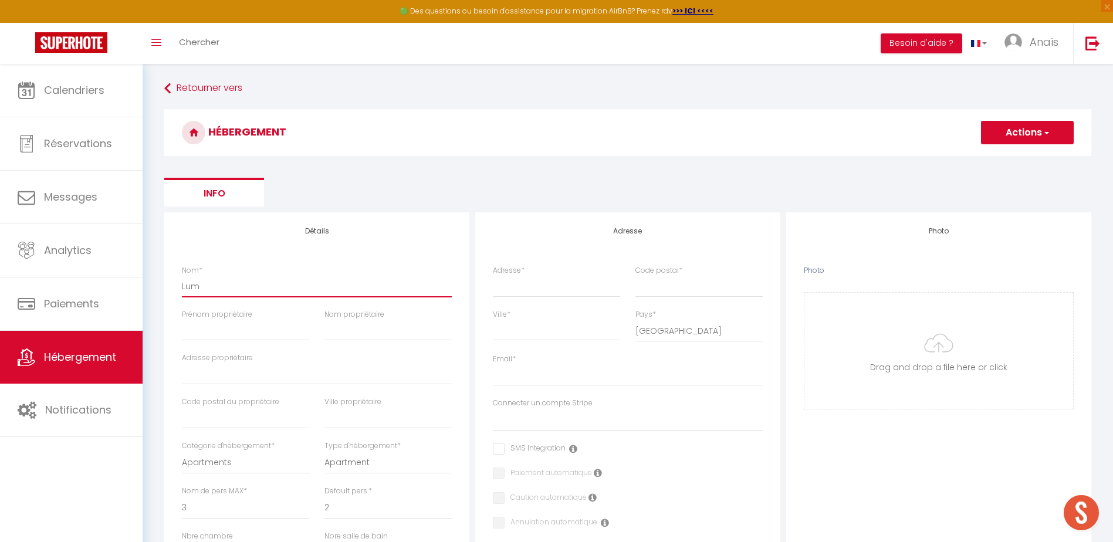
type input "Lumi"
select select
checkbox input "false"
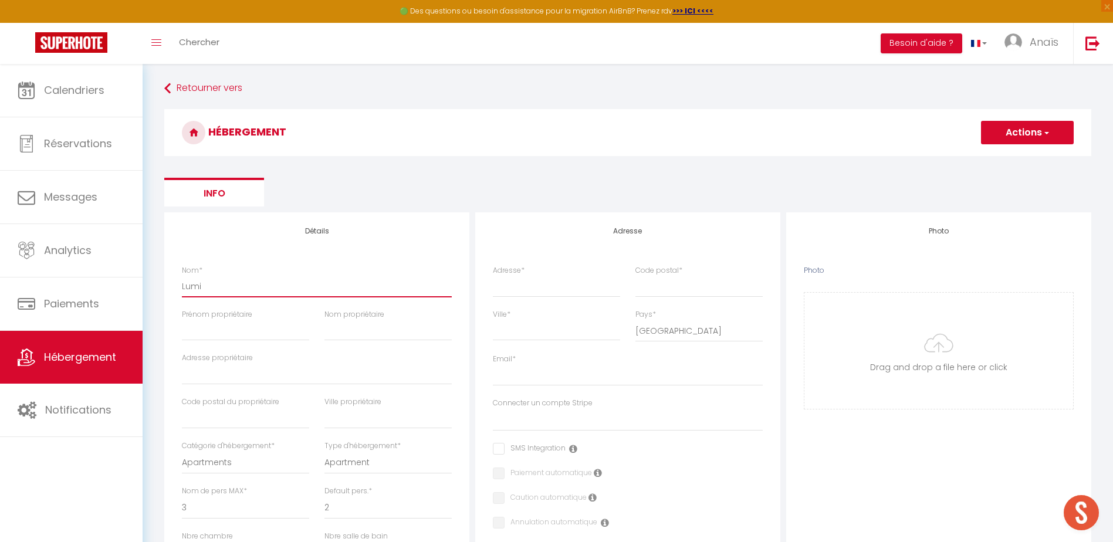
checkbox input "false"
select select
type input "Lumin"
select select
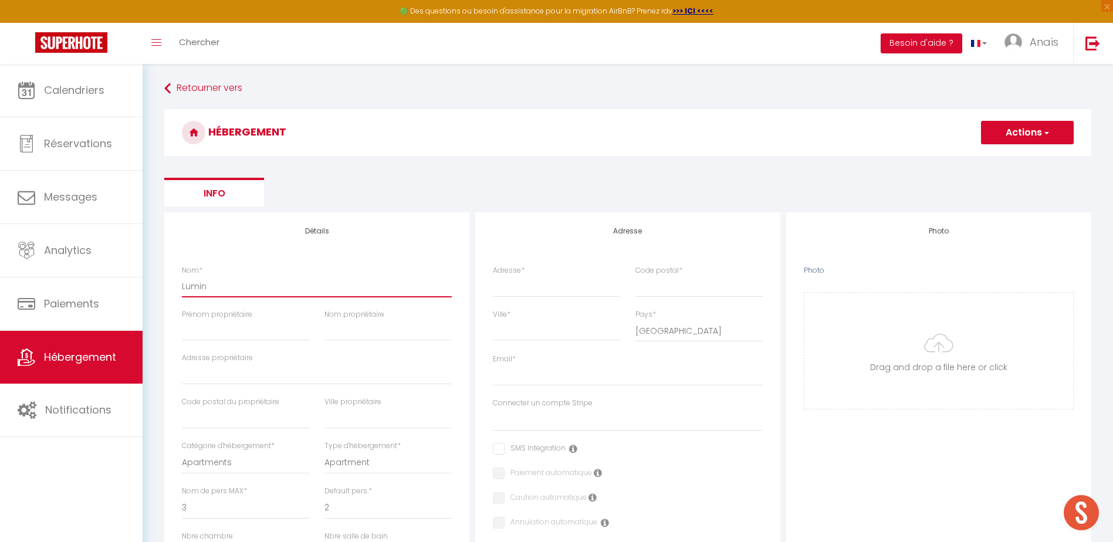
checkbox input "false"
select select
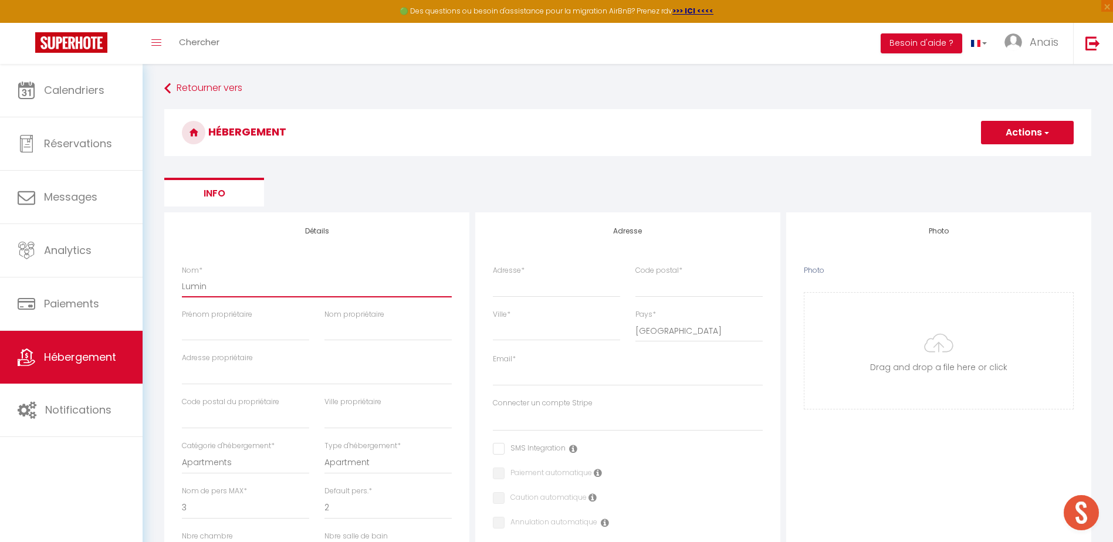
select select
type input "Lumine"
select select
checkbox input "false"
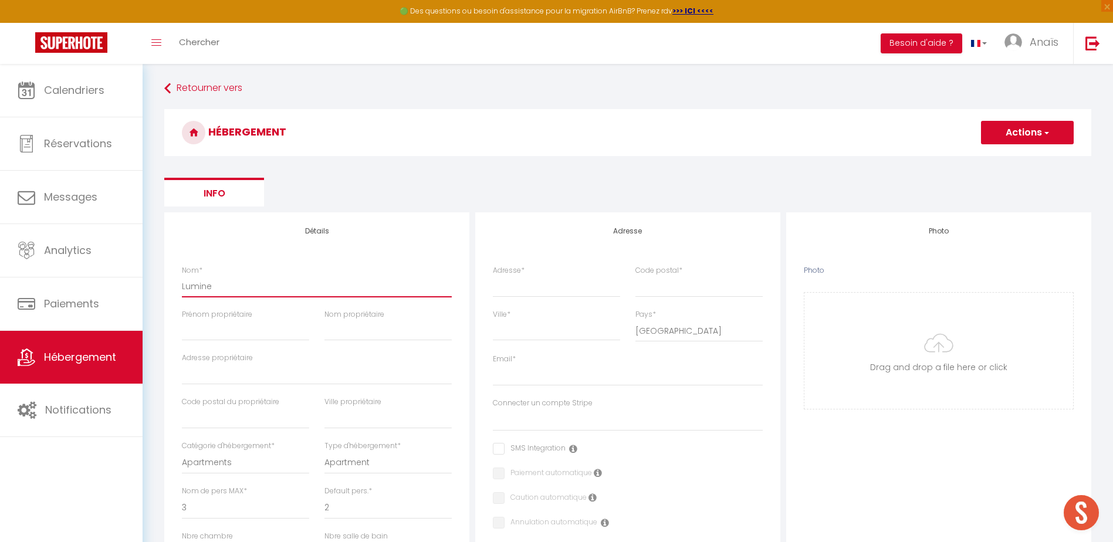
checkbox input "false"
select select
type input "Lumineu"
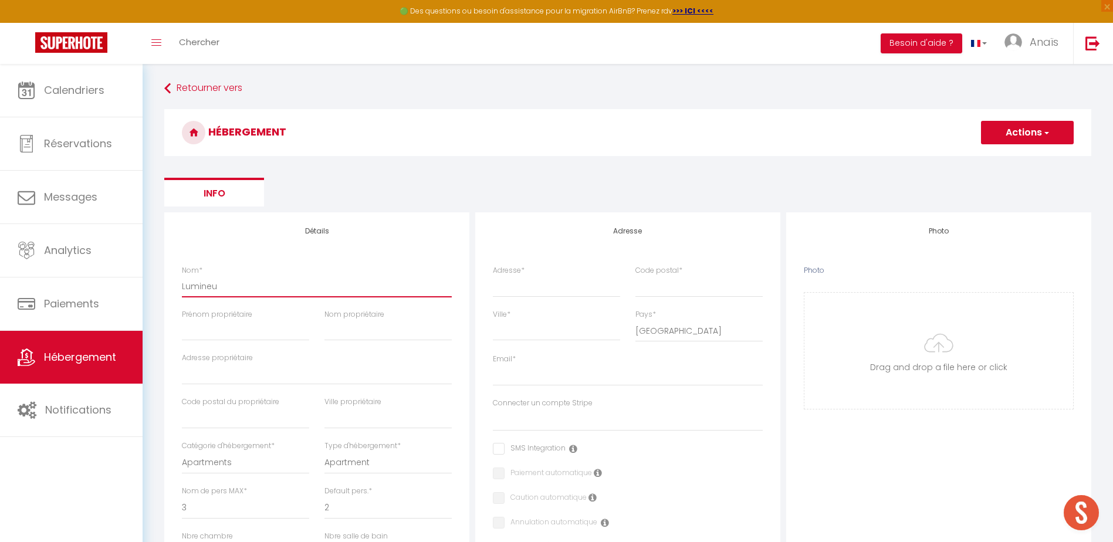
select select
checkbox input "false"
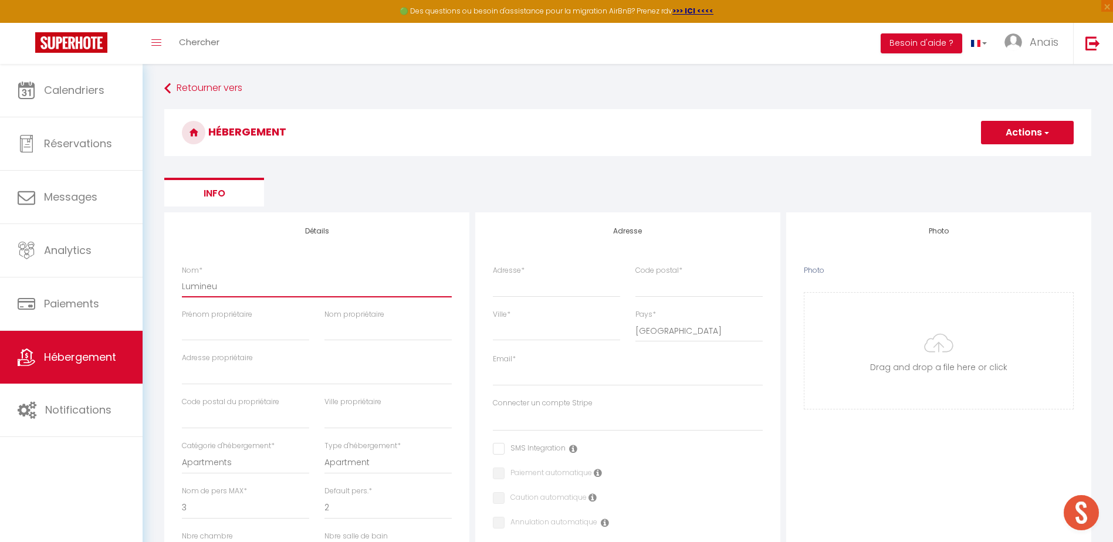
select select
type input "Lumineux"
select select
checkbox input "false"
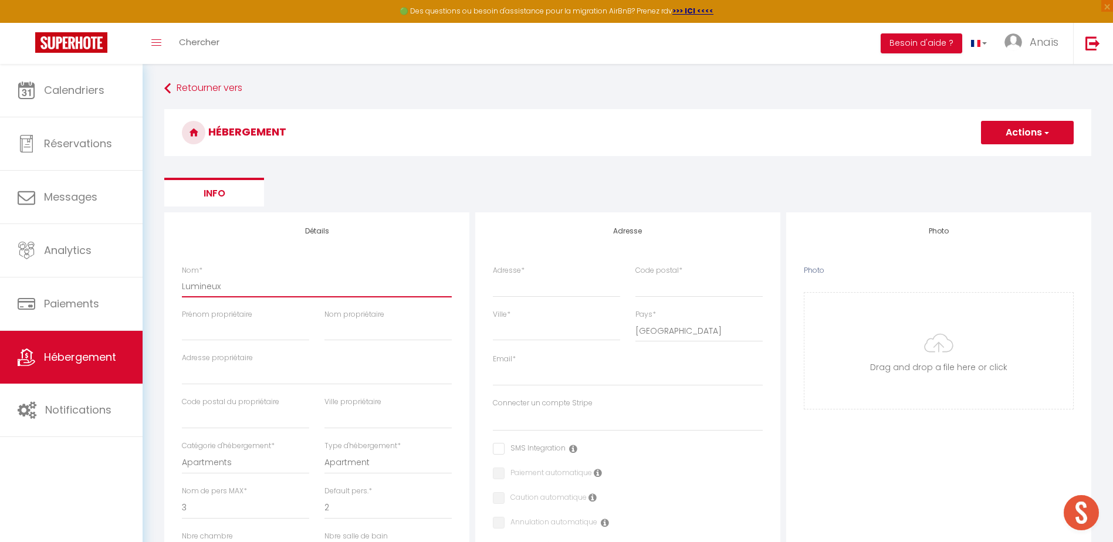
checkbox input "false"
select select
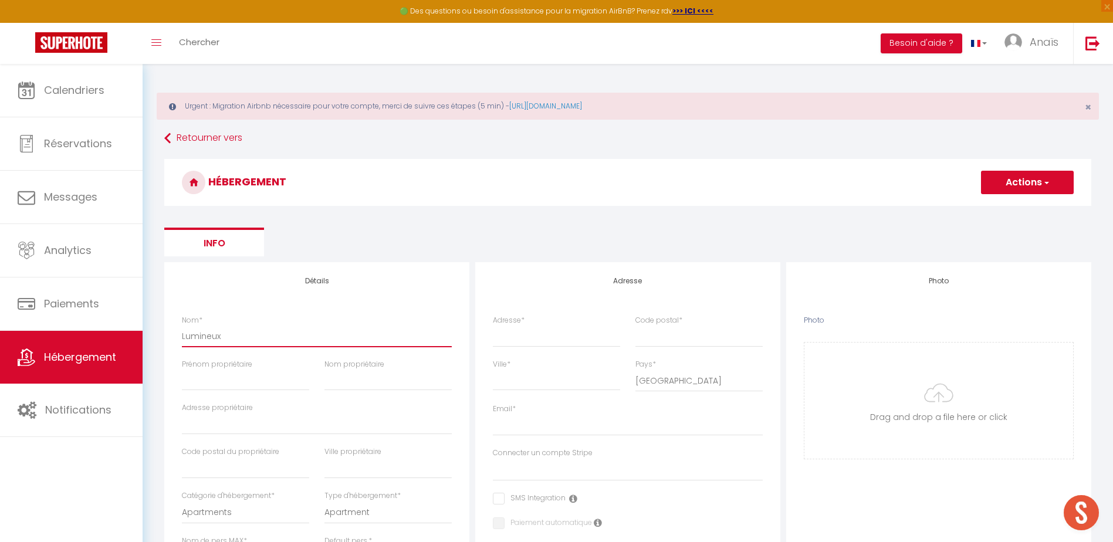
type input "Lumineux"
click at [245, 388] on input "Prénom propriétaire" at bounding box center [245, 380] width 127 height 21
click at [217, 381] on input "Prénom propriétaire" at bounding box center [245, 380] width 127 height 21
type input "E"
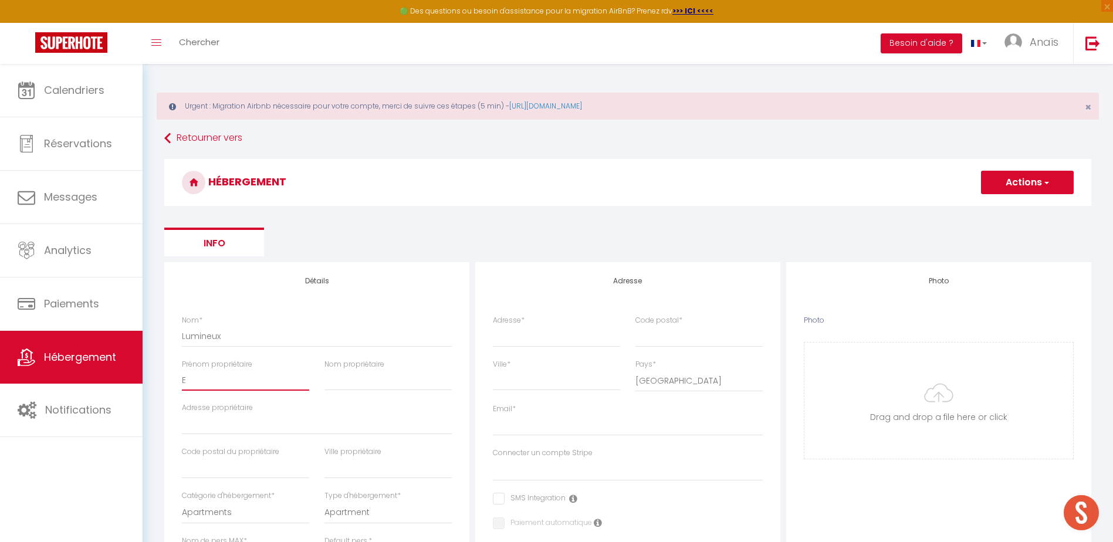
select select
checkbox input "false"
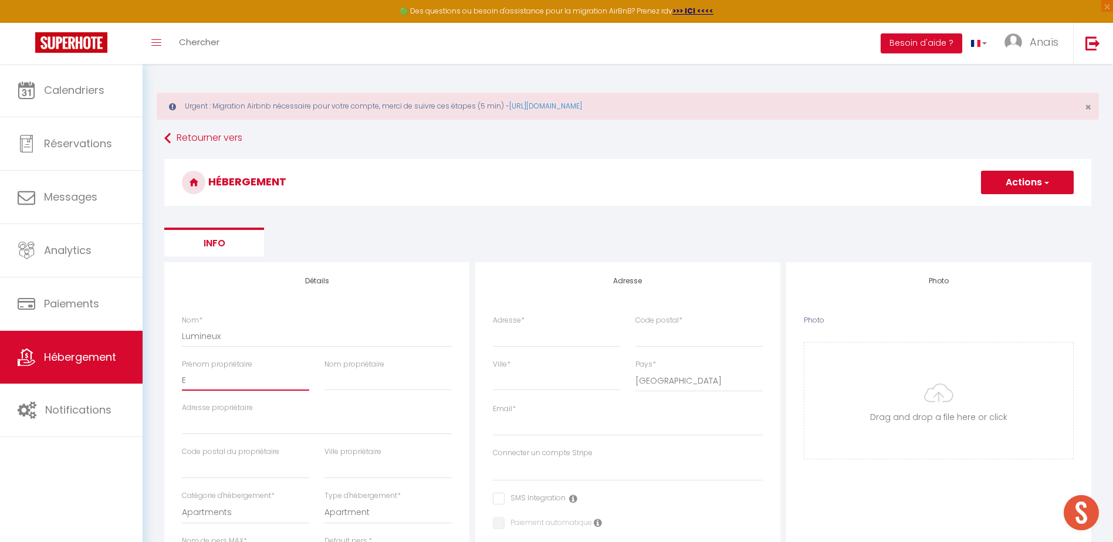
select select
checkbox input "false"
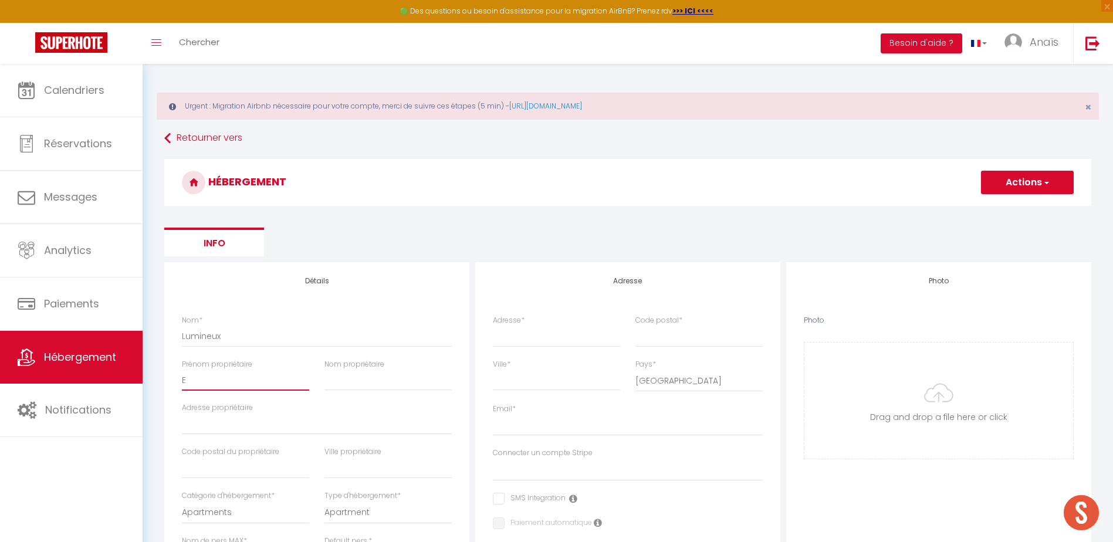
checkbox input "false"
select select
type input "Er"
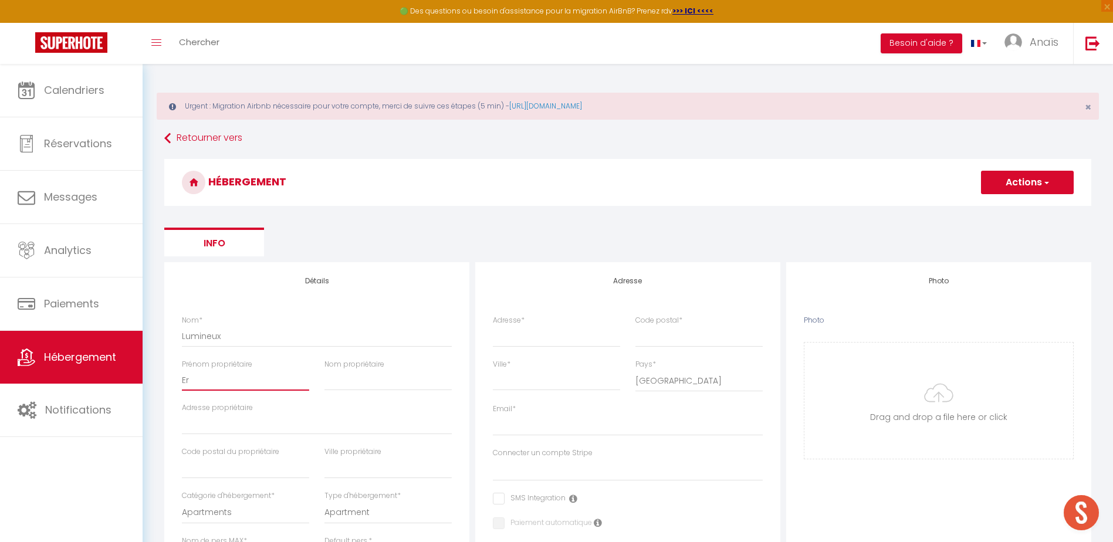
select select
checkbox input "false"
click at [361, 383] on input "Nom propriétaire" at bounding box center [387, 380] width 127 height 21
click at [253, 425] on input "Adresse propriétaire" at bounding box center [317, 424] width 270 height 21
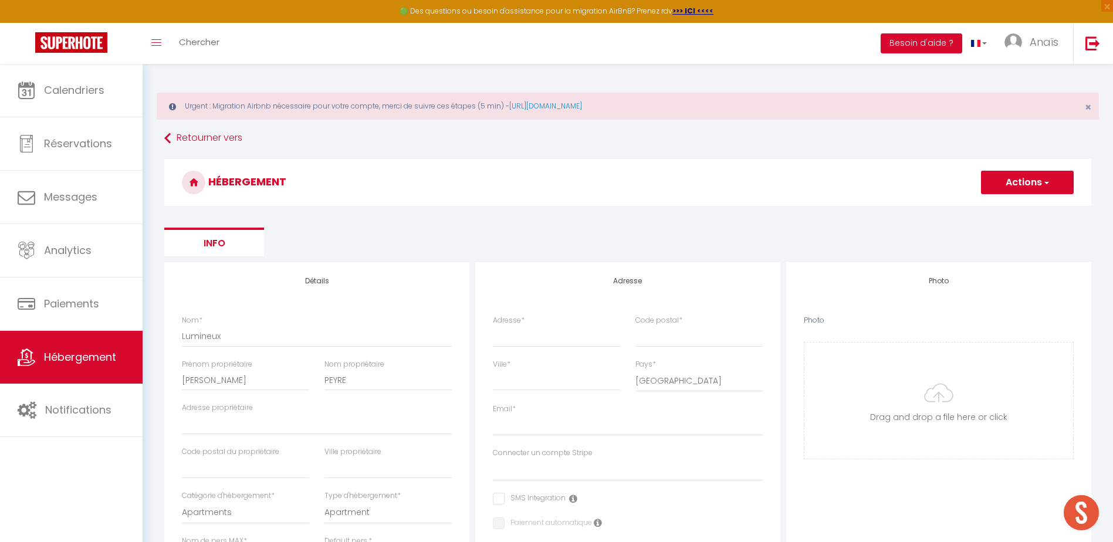
click at [422, 231] on ul "Info" at bounding box center [627, 242] width 927 height 29
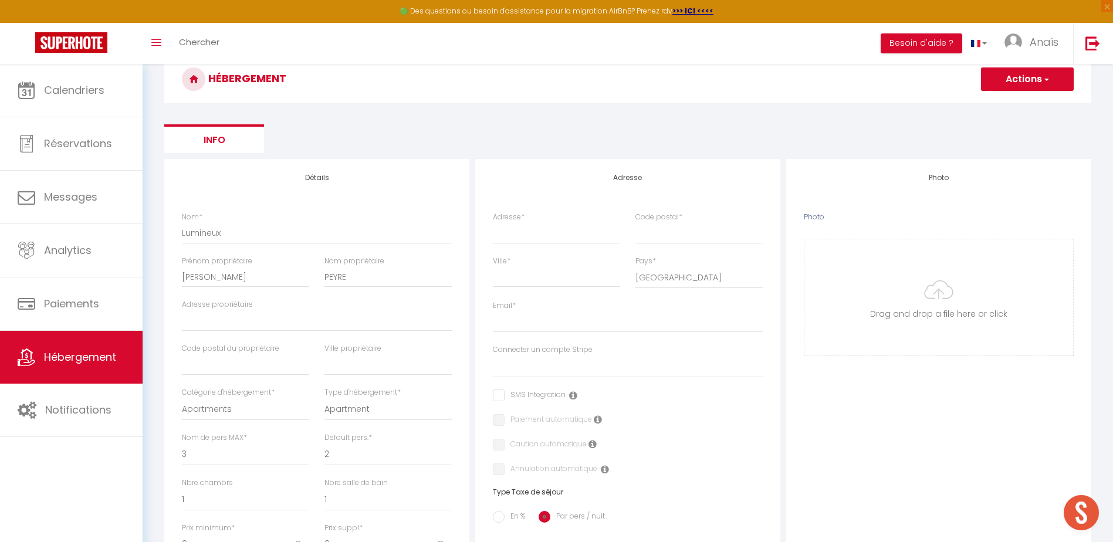
scroll to position [104, 0]
click at [201, 313] on input "Adresse propriétaire" at bounding box center [317, 319] width 270 height 21
click at [259, 321] on input "2169 av du marechal" at bounding box center [317, 319] width 270 height 21
click at [288, 360] on input "text" at bounding box center [245, 363] width 127 height 21
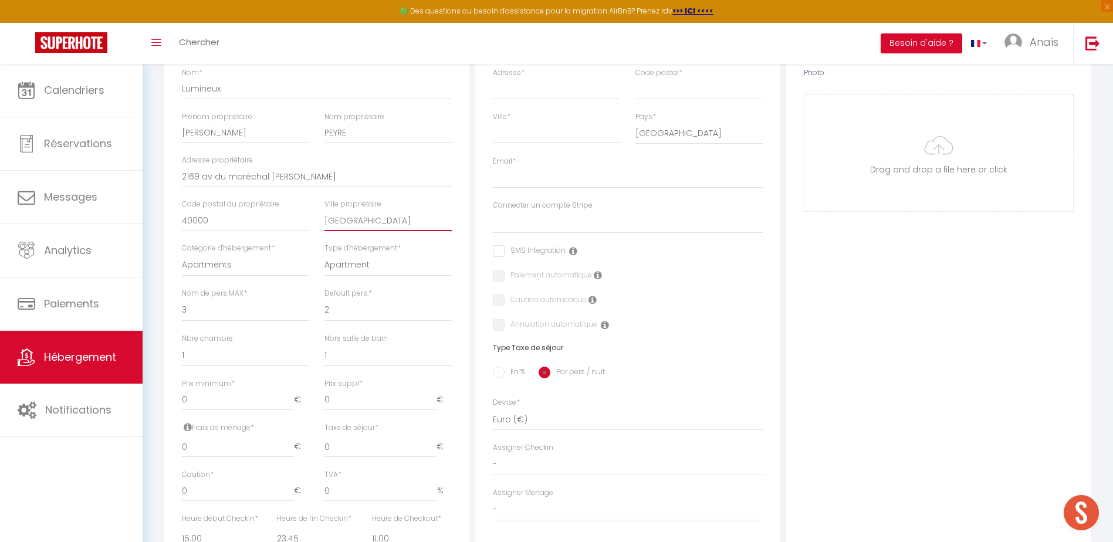
scroll to position [249, 0]
click at [212, 312] on select "1 2 3 4 5 6 7 8 9 10 11 12 13 14" at bounding box center [245, 309] width 127 height 22
click at [182, 298] on select "1 2 3 4 5 6 7 8 9 10 11 12 13 14" at bounding box center [245, 309] width 127 height 22
click at [346, 309] on select "1 2 3 4 5 6 7 8 9 10 11 12 13 14" at bounding box center [387, 309] width 127 height 22
click at [324, 298] on select "1 2 3 4 5 6 7 8 9 10 11 12 13 14" at bounding box center [387, 309] width 127 height 22
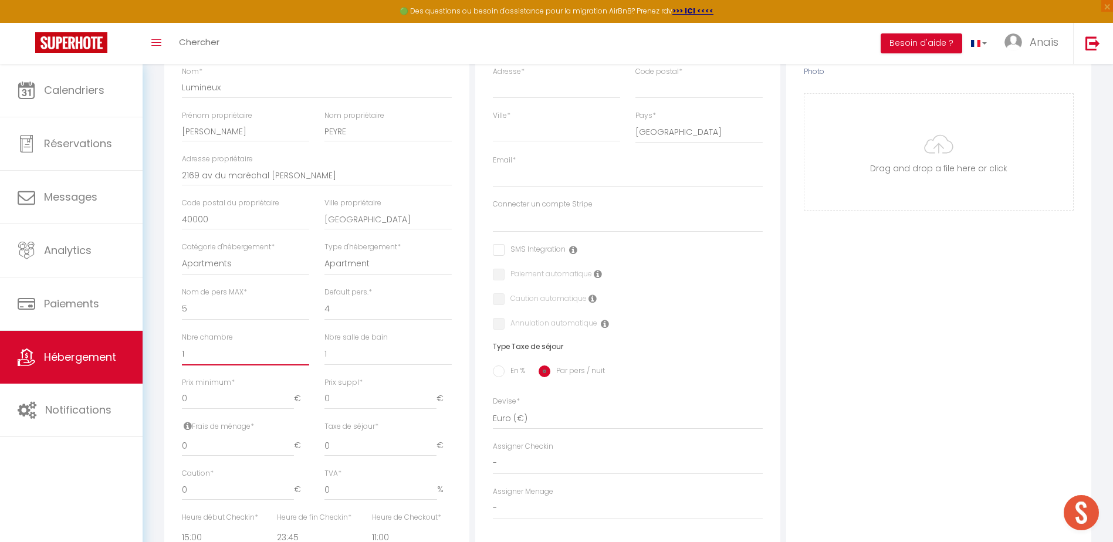
click at [223, 353] on select "0 1 2 3 4 5 6 7 8 9 10 11 12 13" at bounding box center [245, 354] width 127 height 22
click at [182, 343] on select "0 1 2 3 4 5 6 7 8 9 10 11 12 13" at bounding box center [245, 354] width 127 height 22
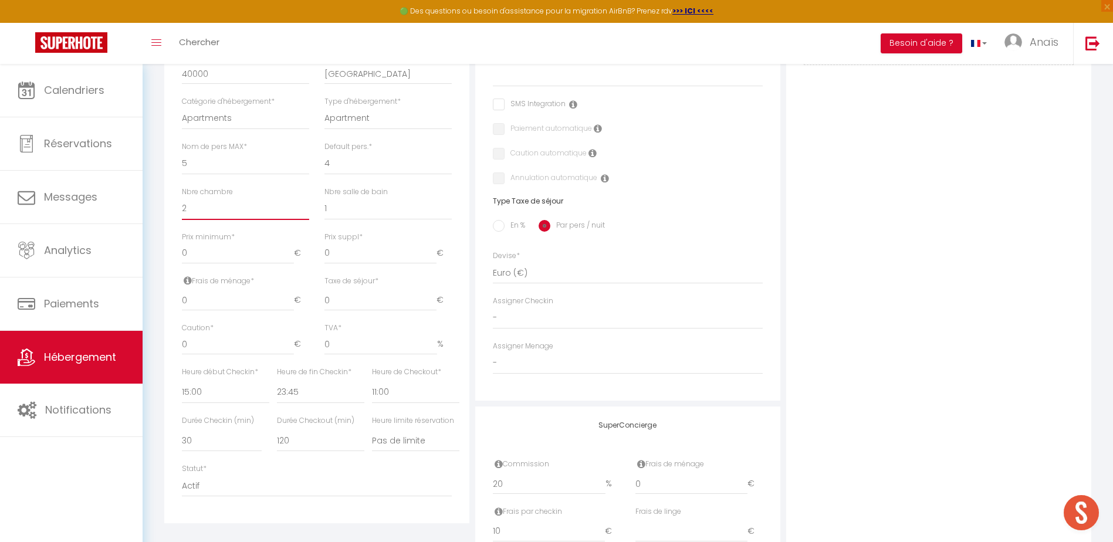
scroll to position [408, 0]
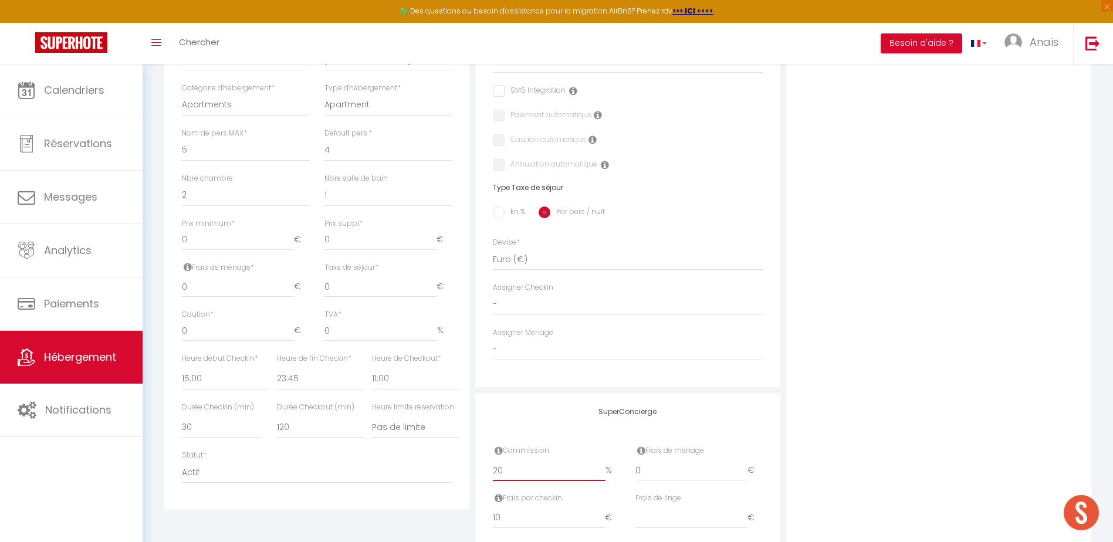
click at [516, 472] on input "20" at bounding box center [549, 470] width 113 height 21
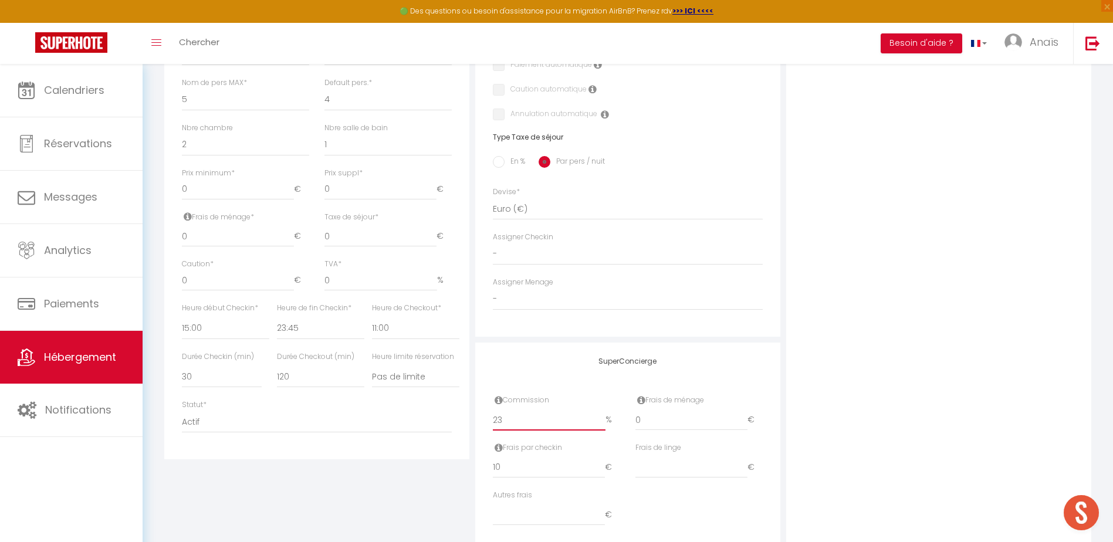
scroll to position [459, 0]
click at [540, 472] on input "10" at bounding box center [549, 466] width 112 height 21
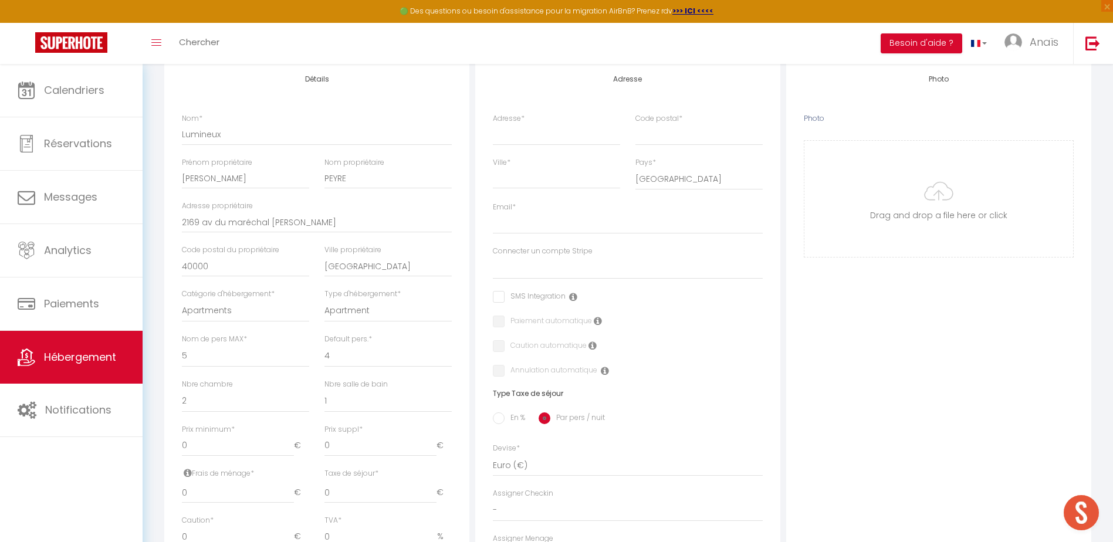
scroll to position [116, 0]
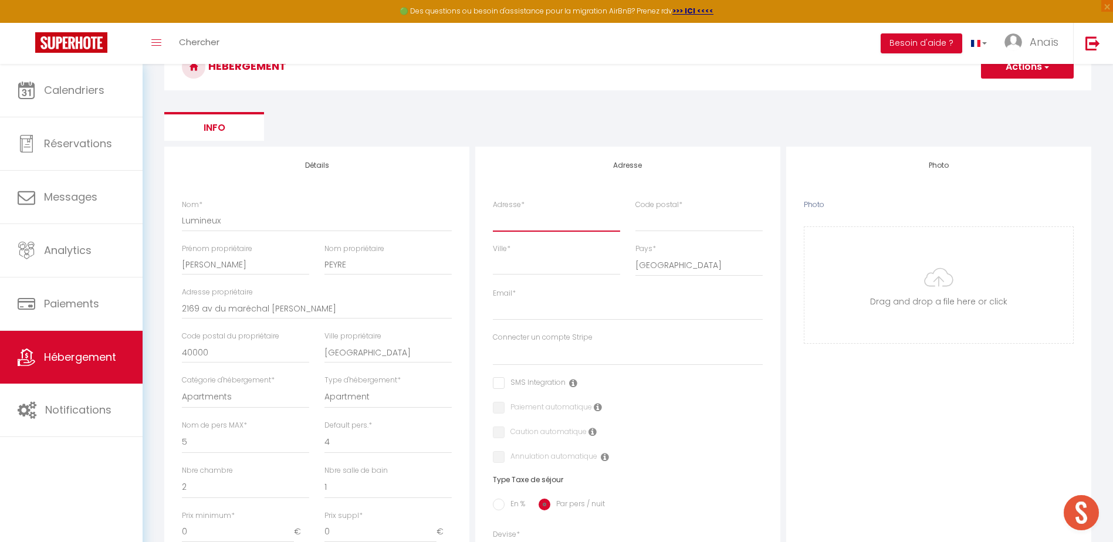
click at [536, 230] on input "Adresse *" at bounding box center [556, 220] width 127 height 21
drag, startPoint x: 595, startPoint y: 222, endPoint x: 595, endPoint y: 197, distance: 25.2
click at [595, 197] on div "Adresse Adresse * 4 avenue de la ferme du pasque Code postal * Ville * Pays * F…" at bounding box center [627, 413] width 305 height 533
click at [647, 226] on input "Code postal *" at bounding box center [698, 220] width 127 height 21
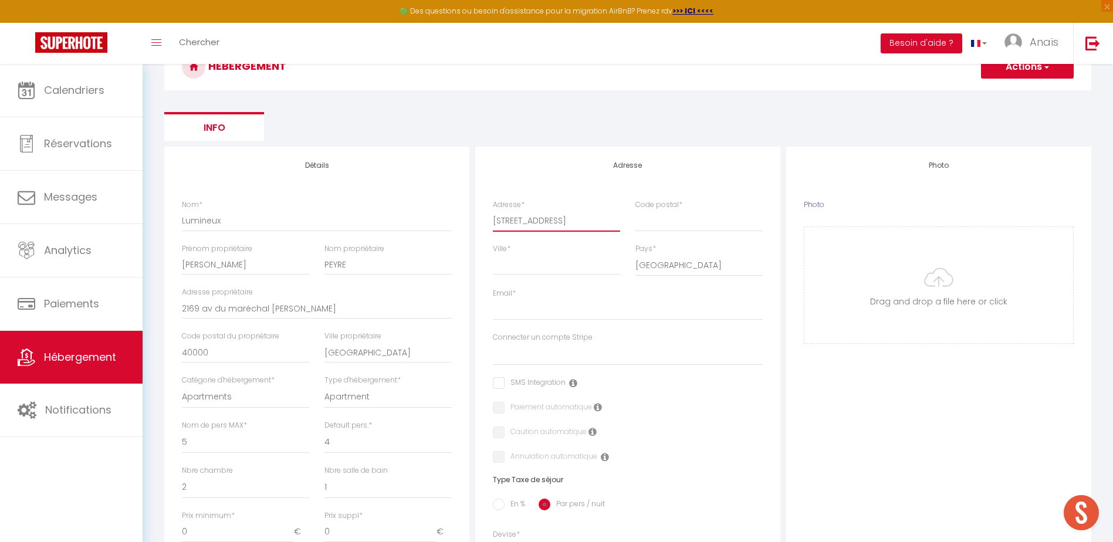
click at [614, 221] on input "4 avenue de la ferme du pasque" at bounding box center [556, 220] width 127 height 21
drag, startPoint x: 613, startPoint y: 217, endPoint x: 573, endPoint y: 222, distance: 40.2
click at [573, 222] on input "4 avenue de la ferme du pasque" at bounding box center [556, 220] width 127 height 21
click at [581, 204] on div "Adresse * 4 avenue de la ferme du pasque" at bounding box center [556, 215] width 127 height 32
click at [613, 220] on input "4 avenue de la ferme du pasque" at bounding box center [556, 220] width 127 height 21
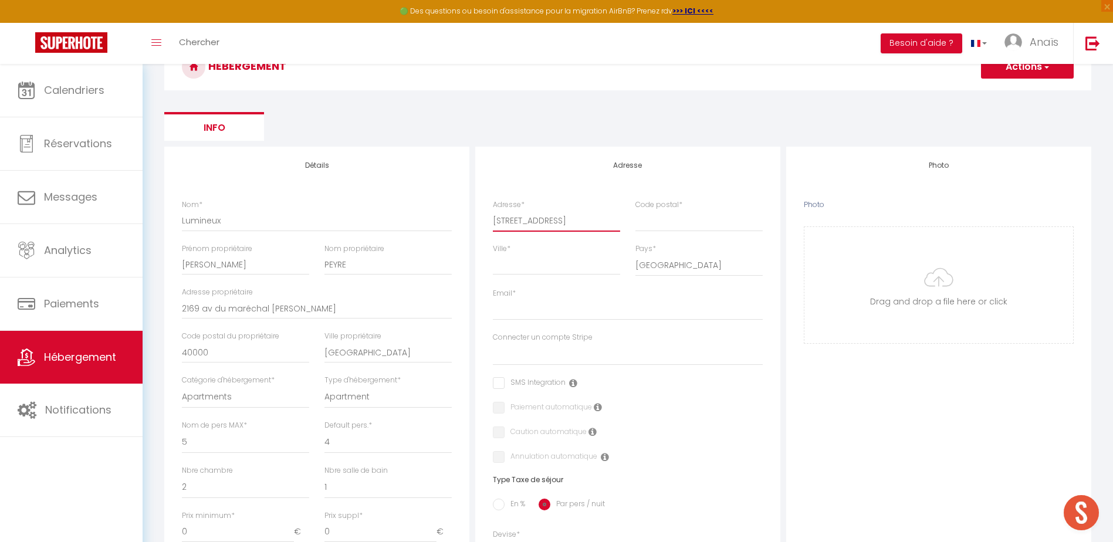
click at [620, 221] on input "4 avenue de la ferme du pasque" at bounding box center [556, 220] width 127 height 21
click at [618, 223] on input "4 avenue de la ferme du pase" at bounding box center [556, 220] width 127 height 21
click at [562, 268] on input "Ville *" at bounding box center [556, 264] width 127 height 21
click at [575, 310] on input "Email *" at bounding box center [628, 309] width 270 height 21
click at [647, 117] on ul "Info" at bounding box center [627, 126] width 927 height 29
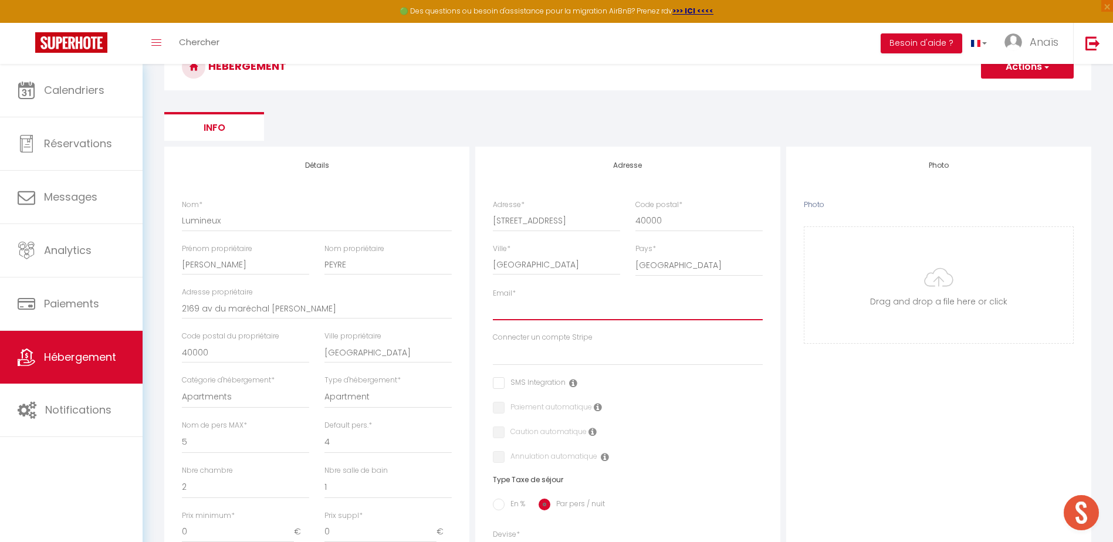
click at [553, 314] on input "Email *" at bounding box center [628, 309] width 270 height 21
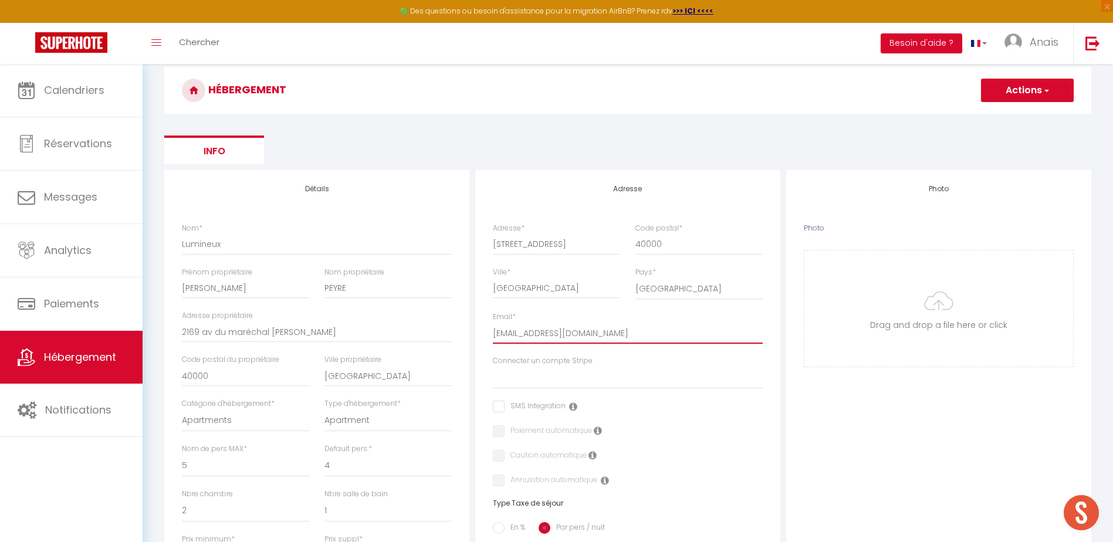
scroll to position [84, 0]
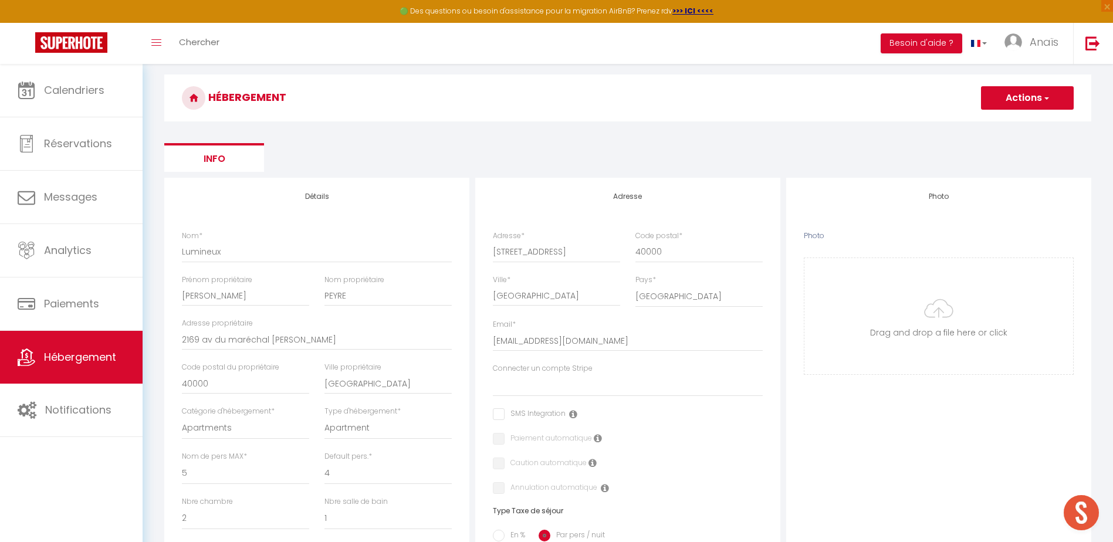
click at [1020, 95] on button "Actions" at bounding box center [1027, 97] width 93 height 23
click at [1013, 121] on input "Enregistrer" at bounding box center [1013, 124] width 43 height 12
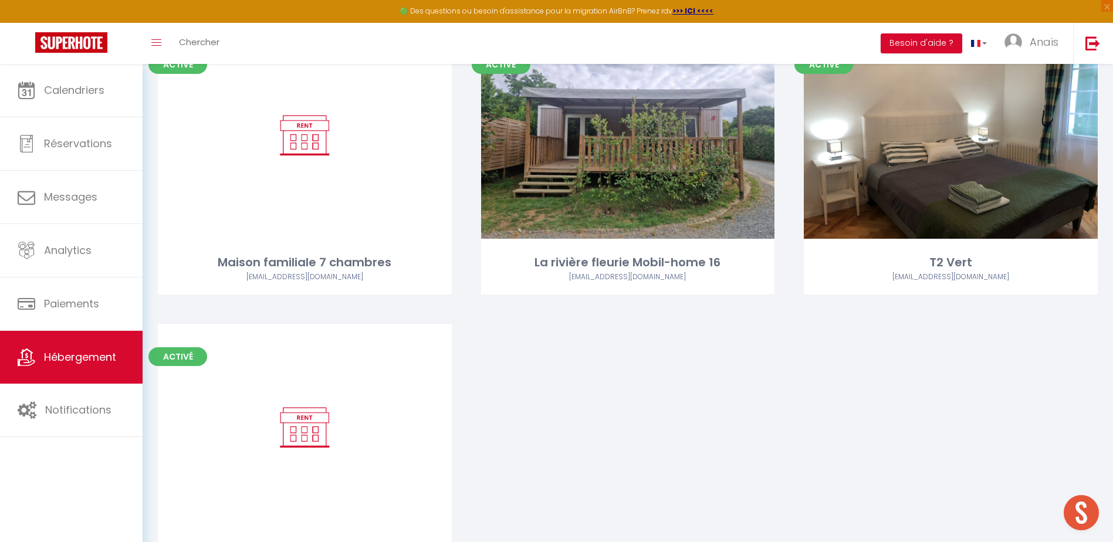
scroll to position [4308, 0]
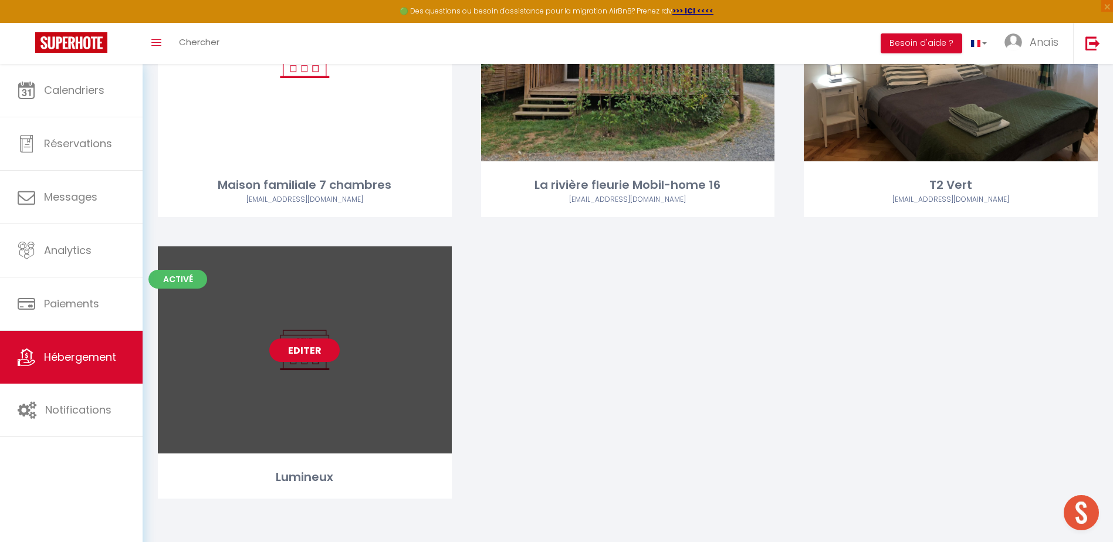
click at [308, 346] on link "Editer" at bounding box center [304, 350] width 70 height 23
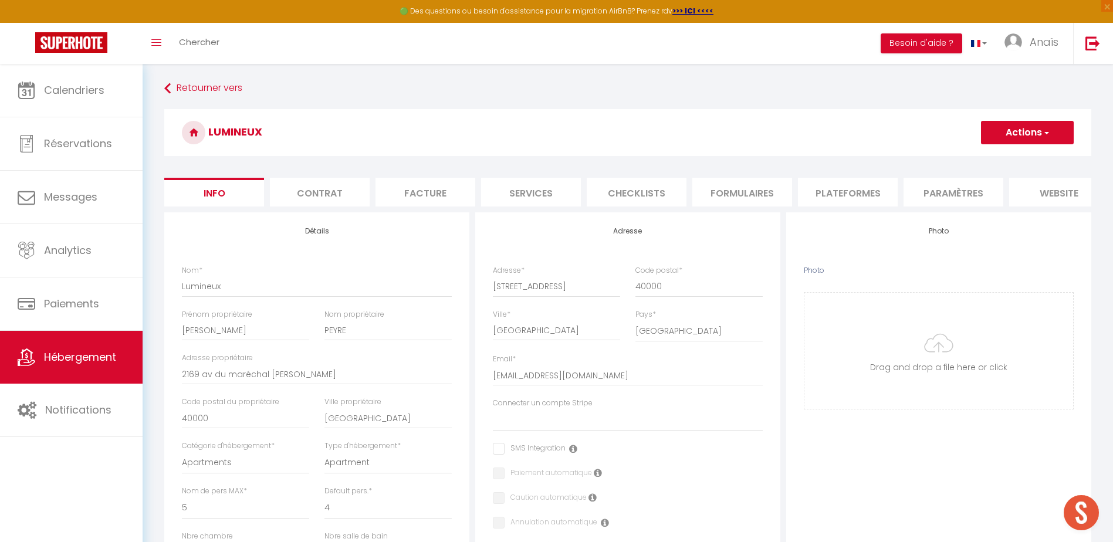
click at [814, 190] on li "Plateformes" at bounding box center [848, 192] width 100 height 29
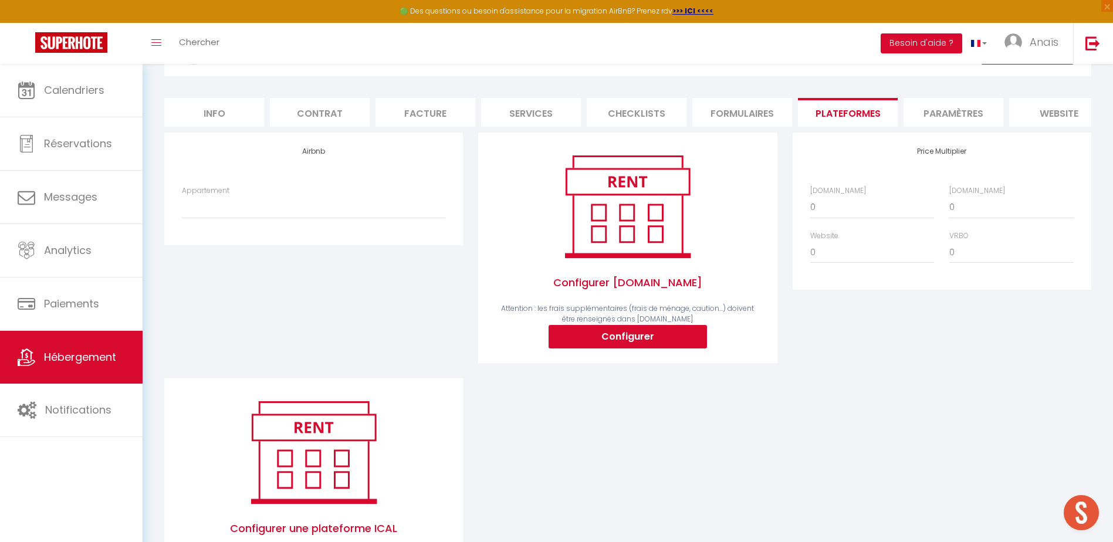
scroll to position [82, 0]
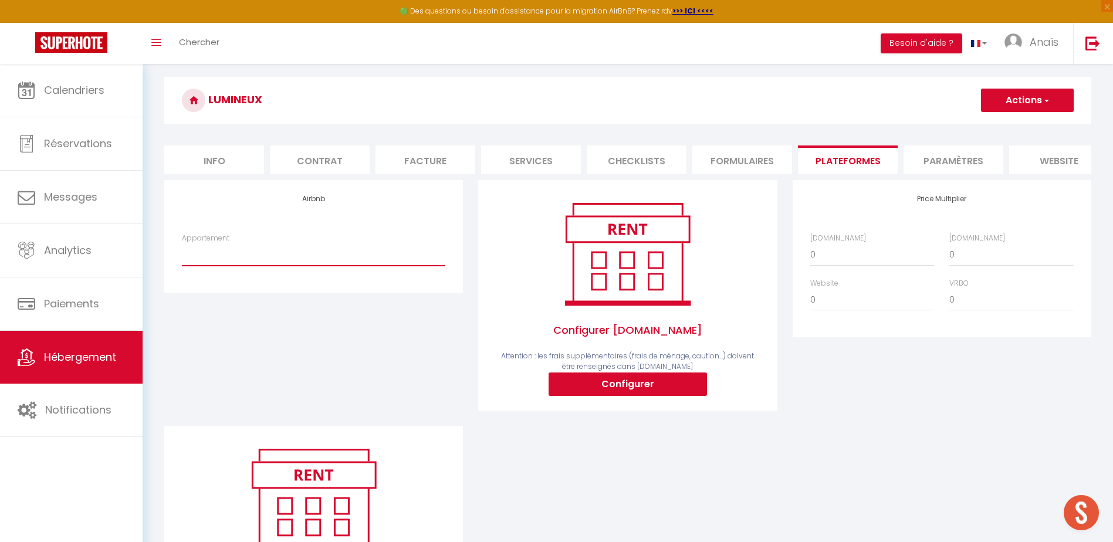
click at [209, 266] on select "Grande maison conviviale entre amis ou en famille - anais.assante@yahoo.fr Apt …" at bounding box center [313, 254] width 263 height 22
click at [341, 403] on div "Airbnb Appartement Grande maison conviviale entre amis ou en famille - anais.as…" at bounding box center [314, 303] width 314 height 246
click at [577, 393] on button "Configurer" at bounding box center [628, 384] width 158 height 23
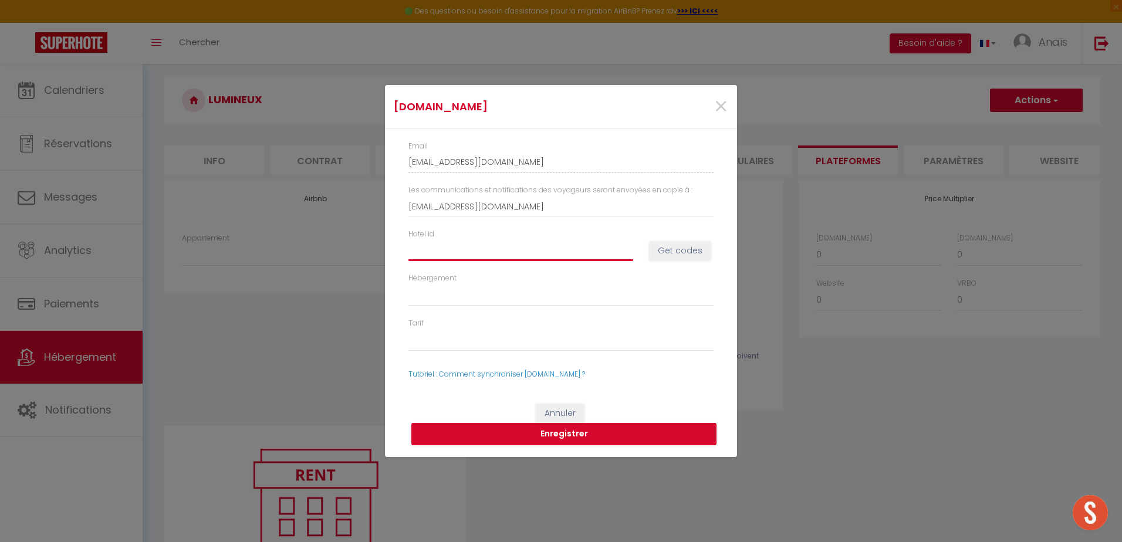
click at [429, 251] on input "Hotel id" at bounding box center [520, 250] width 225 height 21
click at [664, 250] on button "Get codes" at bounding box center [680, 251] width 62 height 20
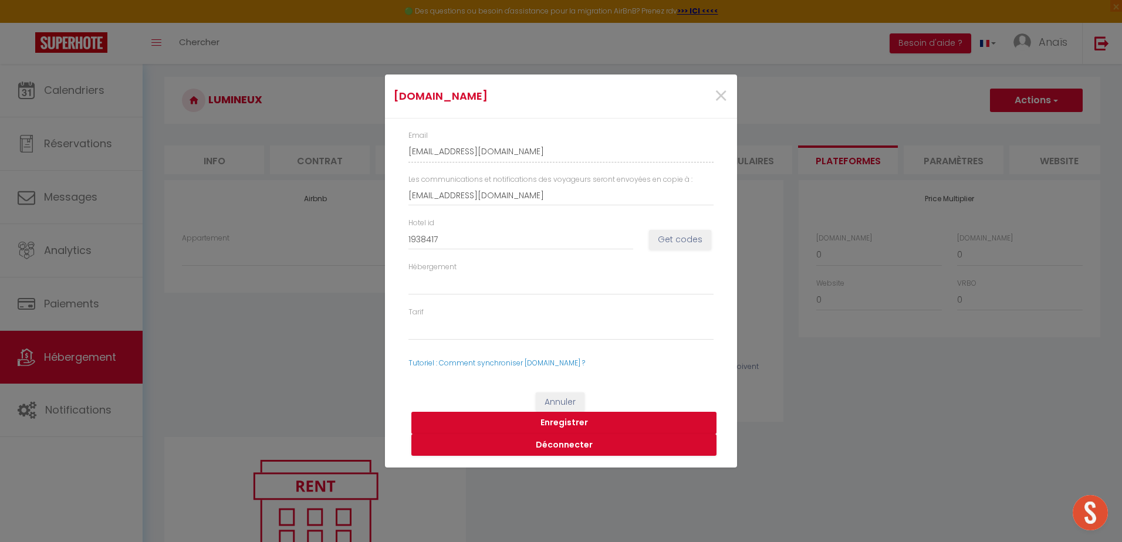
click at [561, 432] on button "Enregistrer" at bounding box center [563, 423] width 305 height 22
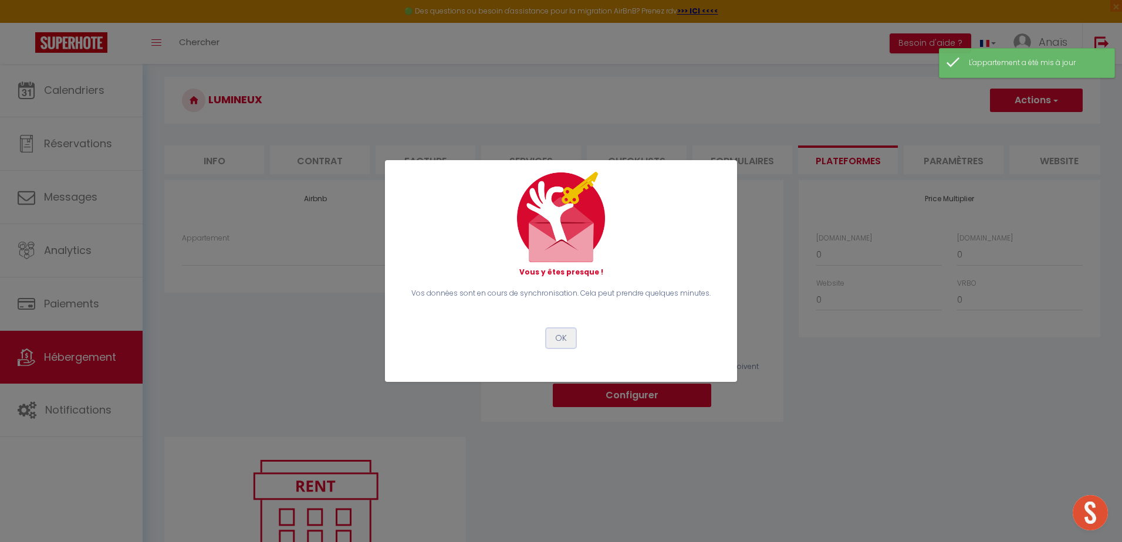
click at [553, 341] on button "OK" at bounding box center [560, 339] width 29 height 20
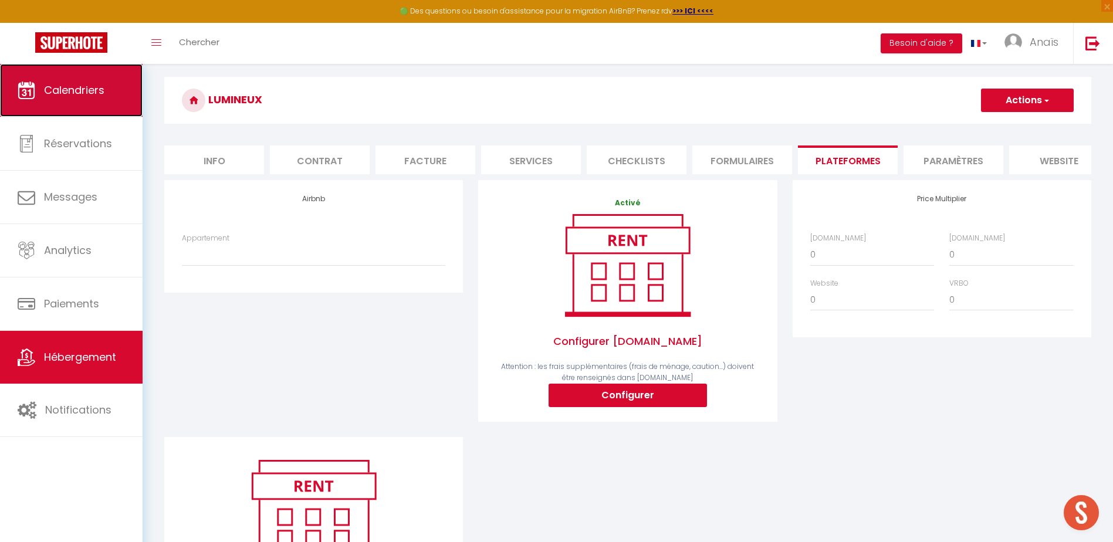
click at [111, 89] on link "Calendriers" at bounding box center [71, 90] width 143 height 53
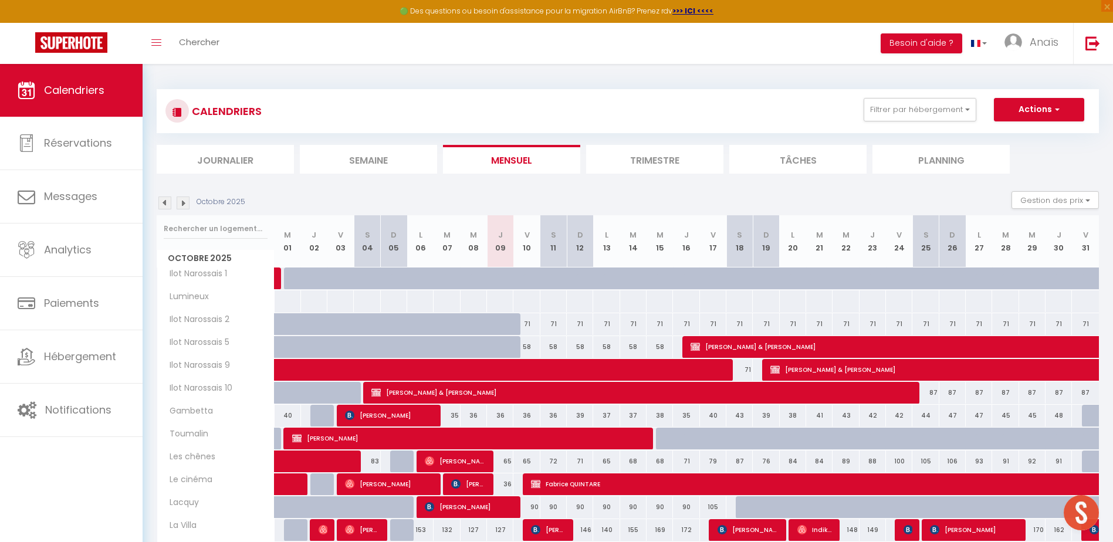
scroll to position [261, 0]
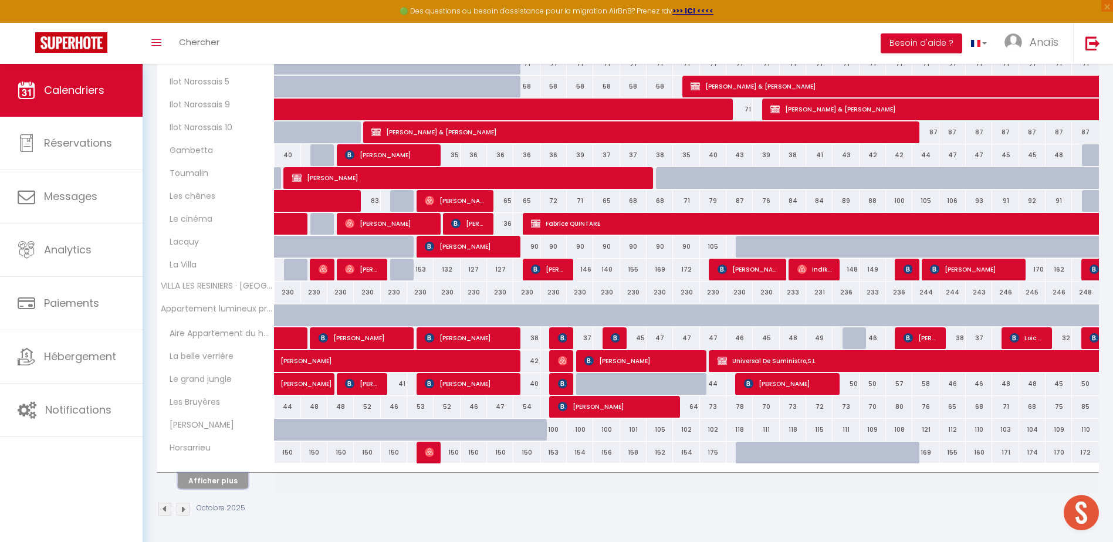
click at [215, 479] on button "Afficher plus" at bounding box center [213, 481] width 70 height 16
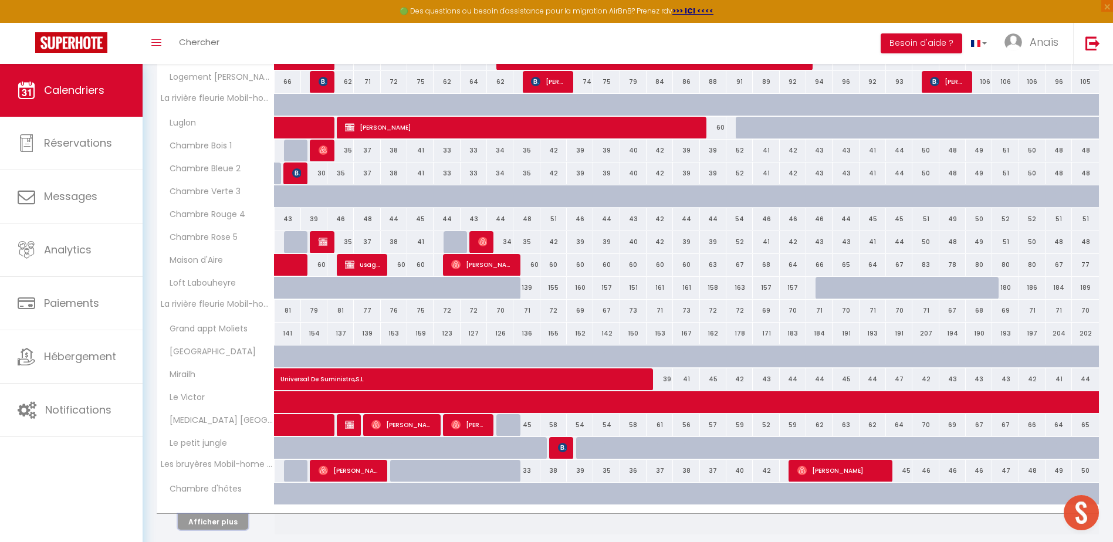
scroll to position [718, 0]
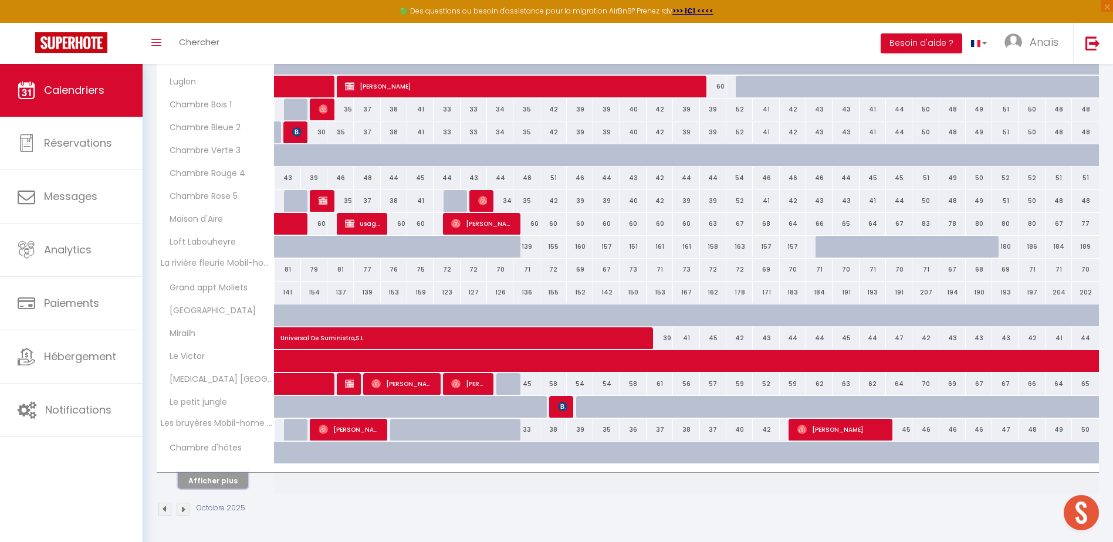
click at [205, 486] on button "Afficher plus" at bounding box center [213, 481] width 70 height 16
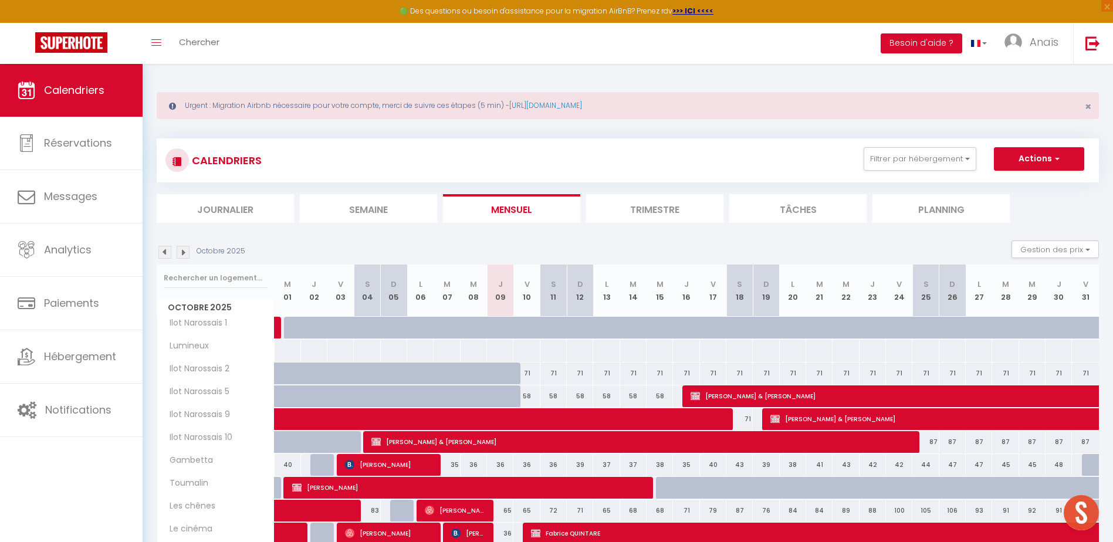
scroll to position [0, 0]
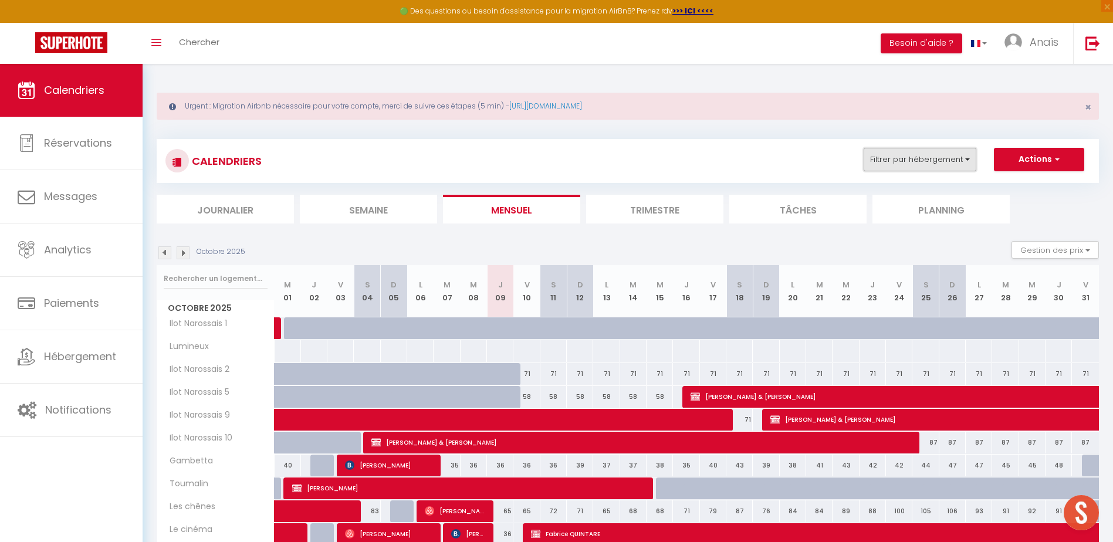
click at [889, 162] on button "Filtrer par hébergement" at bounding box center [920, 159] width 113 height 23
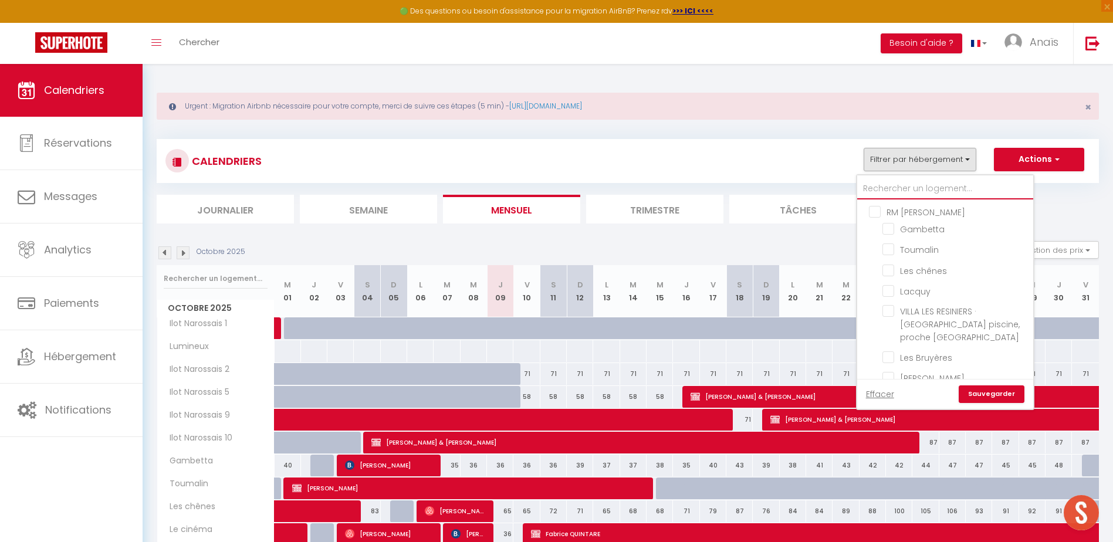
click at [889, 182] on input "text" at bounding box center [945, 188] width 176 height 21
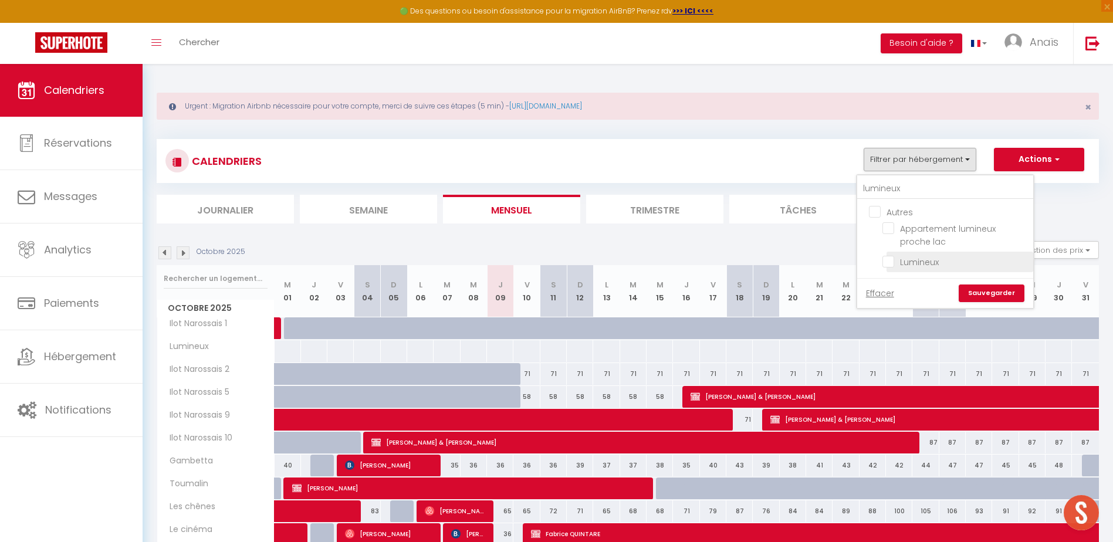
click at [905, 259] on input "Lumineux" at bounding box center [955, 261] width 147 height 12
click at [1000, 296] on link "Sauvegarder" at bounding box center [992, 294] width 66 height 18
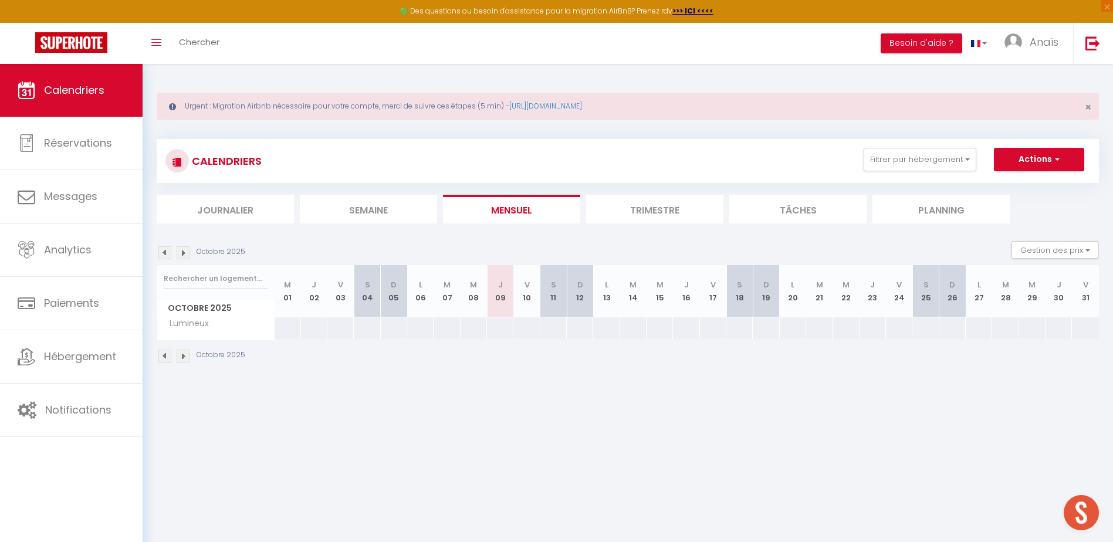
click at [501, 329] on div at bounding box center [499, 328] width 27 height 22
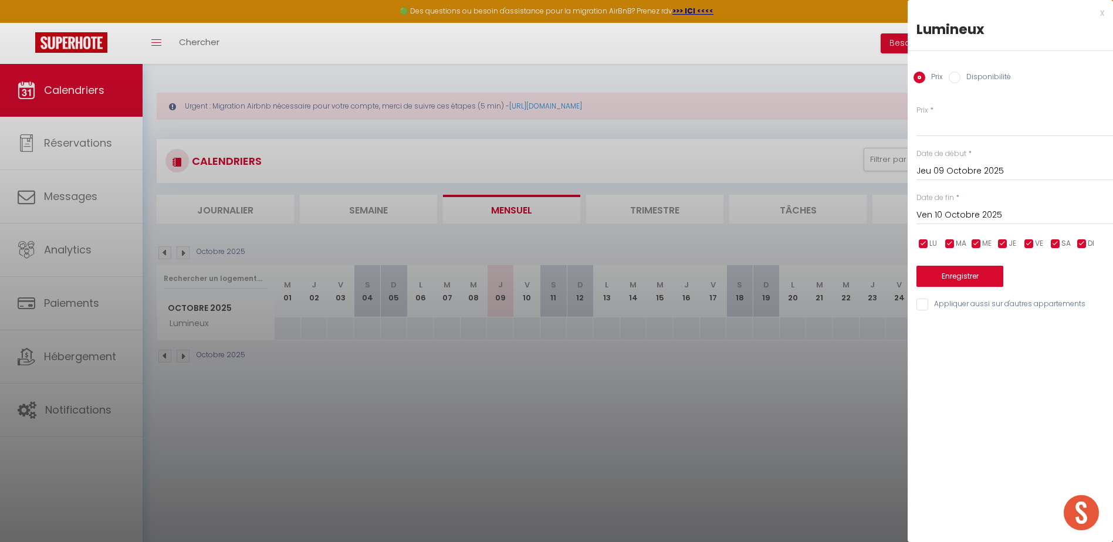
click at [985, 209] on input "Ven 10 Octobre 2025" at bounding box center [1014, 215] width 197 height 15
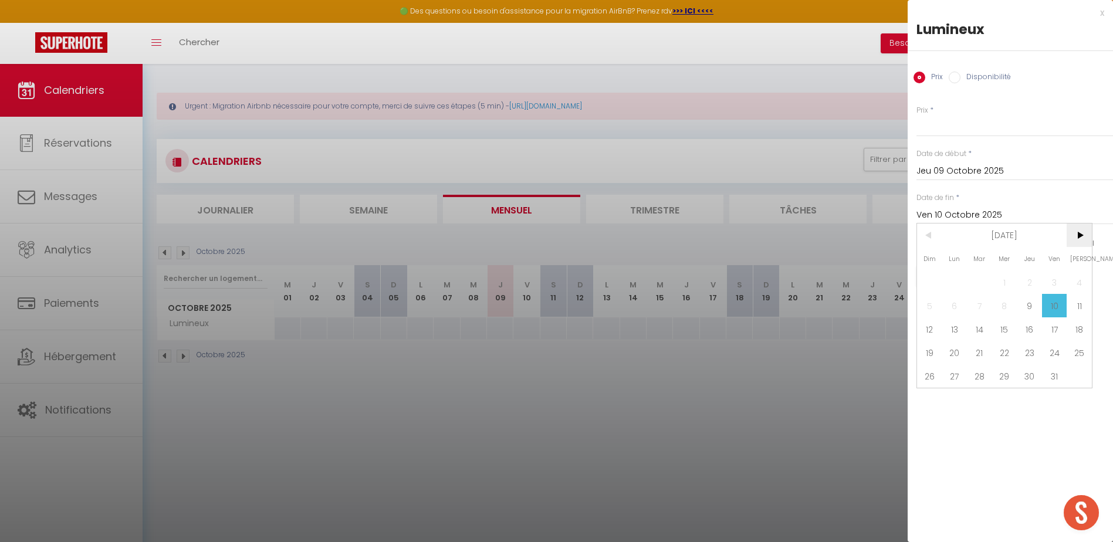
click at [1079, 231] on span ">" at bounding box center [1079, 235] width 25 height 23
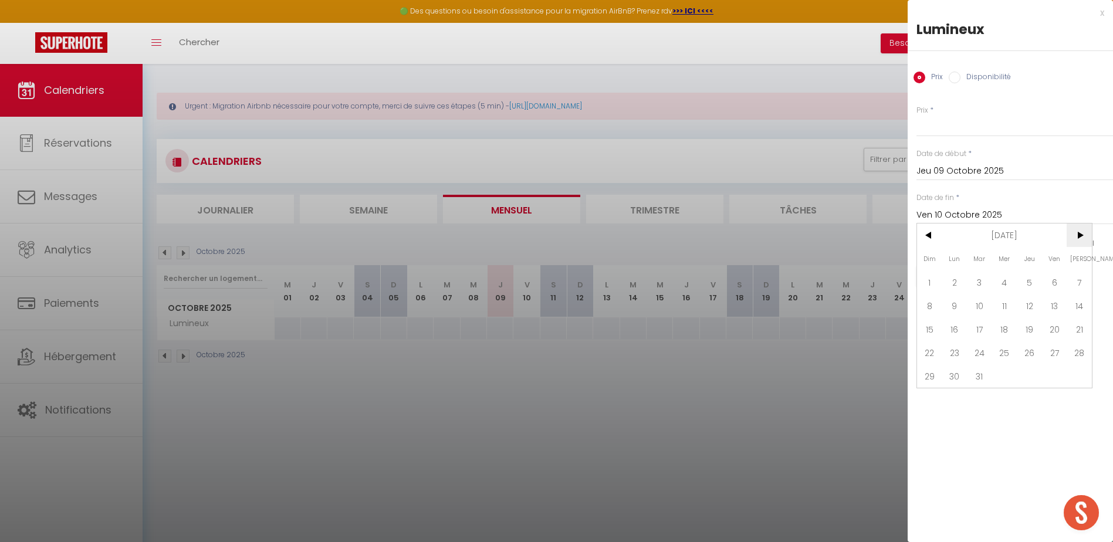
click at [1079, 231] on span ">" at bounding box center [1079, 235] width 25 height 23
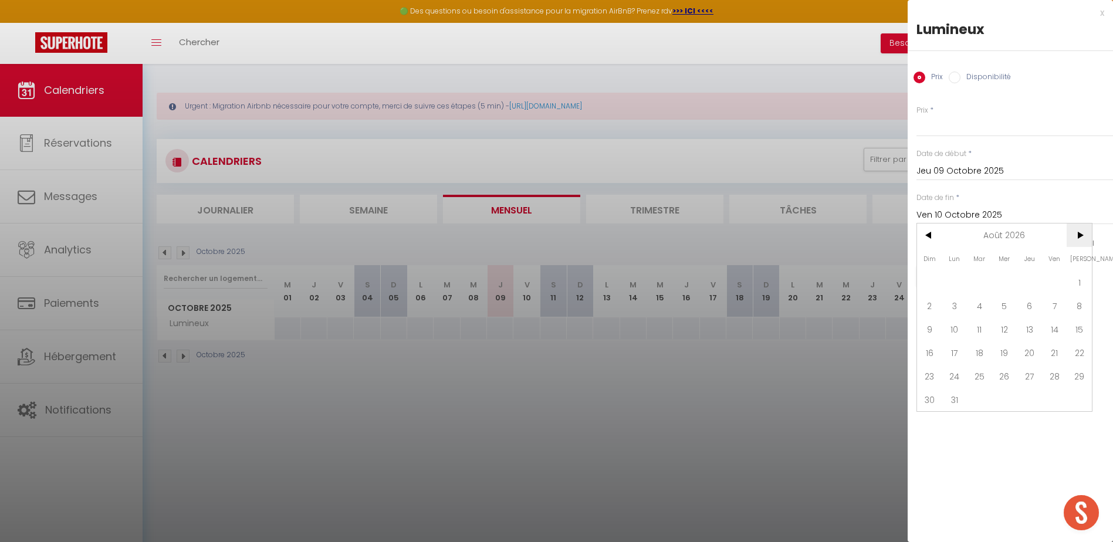
click at [1079, 231] on span ">" at bounding box center [1079, 235] width 25 height 23
click at [926, 230] on span "<" at bounding box center [929, 235] width 25 height 23
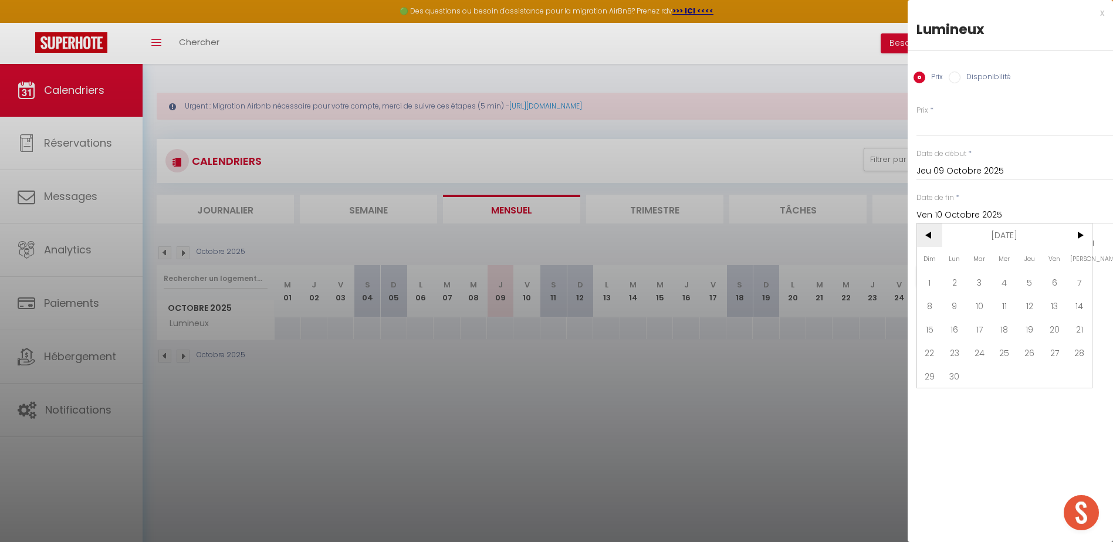
click at [926, 230] on span "<" at bounding box center [929, 235] width 25 height 23
click at [1078, 326] on span "17" at bounding box center [1079, 328] width 25 height 23
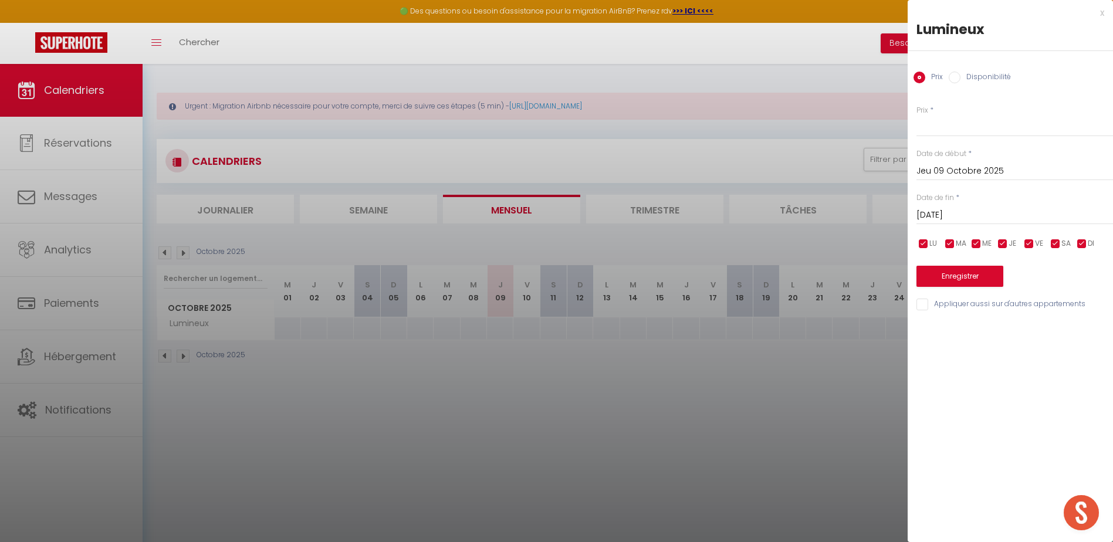
click at [952, 78] on input "Disponibilité" at bounding box center [955, 78] width 12 height 12
click at [966, 280] on button "Enregistrer" at bounding box center [959, 277] width 87 height 21
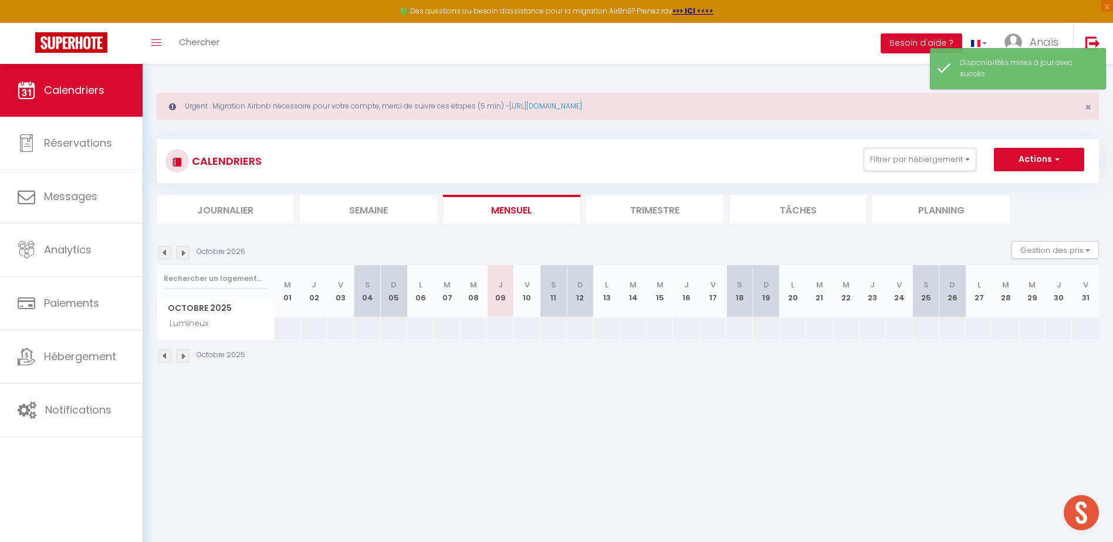
click at [500, 328] on div at bounding box center [499, 328] width 27 height 22
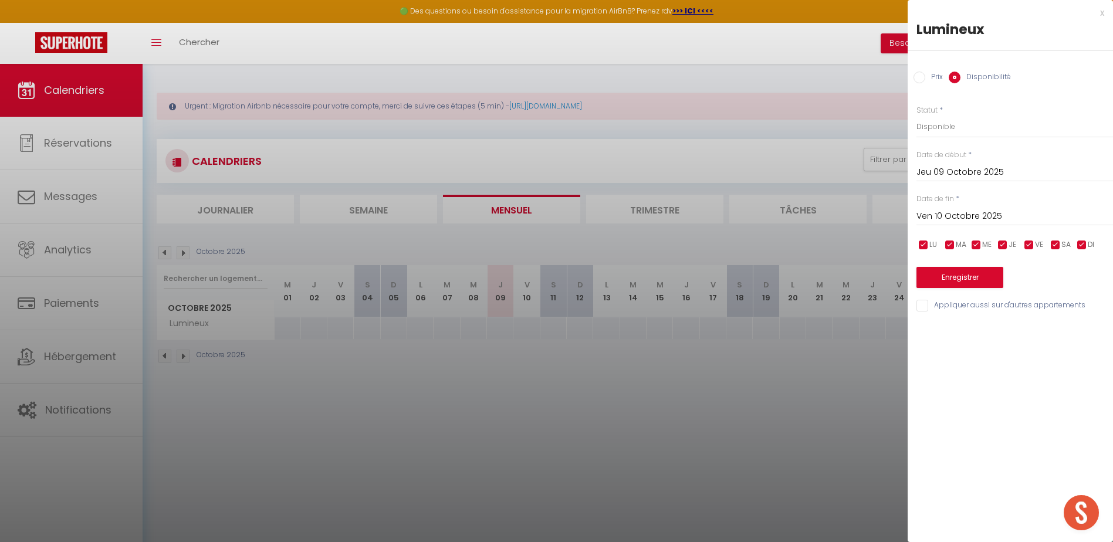
click at [952, 171] on input "Jeu 09 Octobre 2025" at bounding box center [1014, 172] width 197 height 15
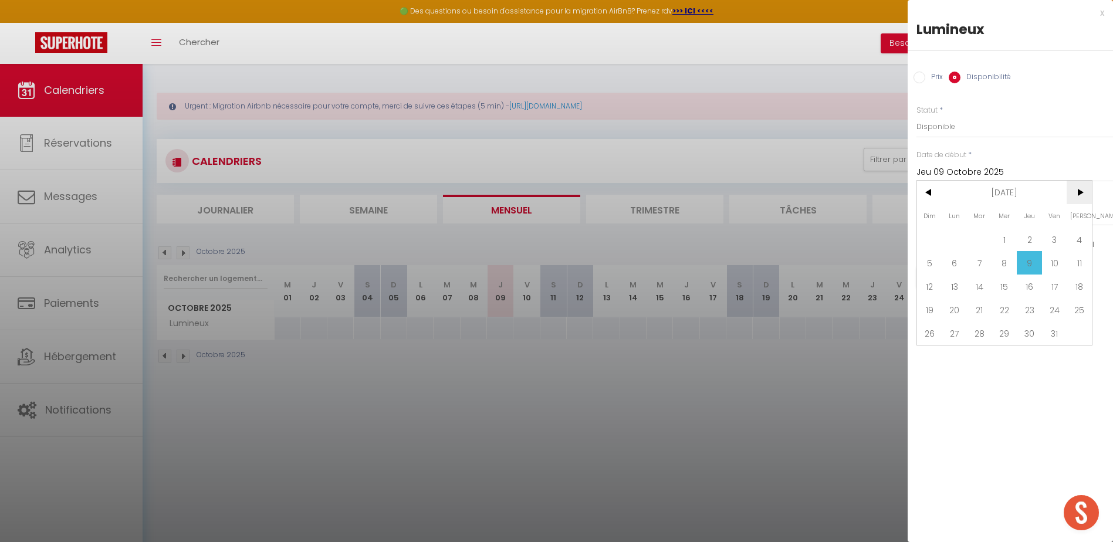
click at [1083, 190] on span ">" at bounding box center [1079, 192] width 25 height 23
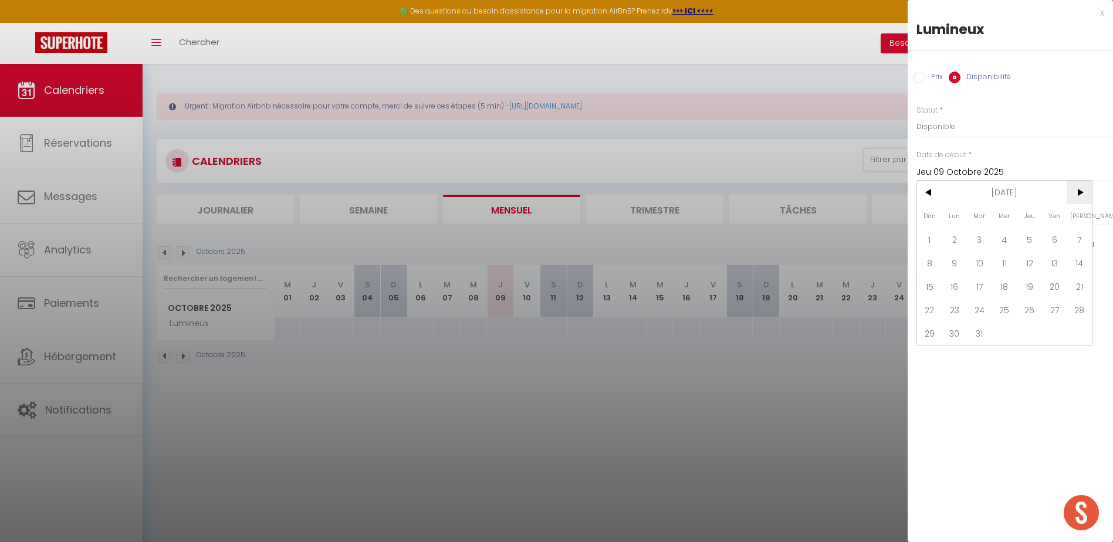
click at [1083, 190] on span ">" at bounding box center [1079, 192] width 25 height 23
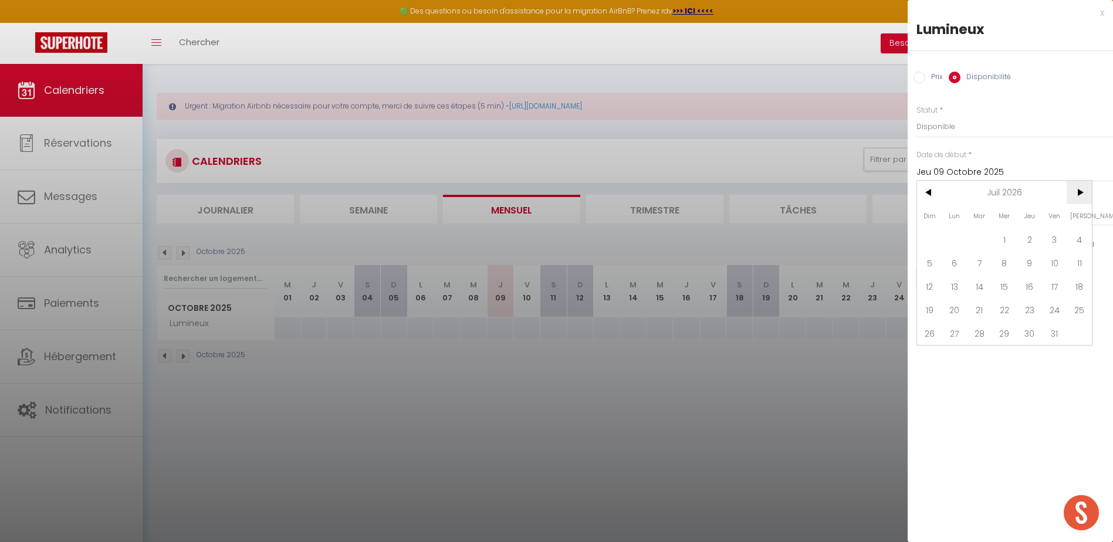
click at [1083, 190] on span ">" at bounding box center [1079, 192] width 25 height 23
click at [925, 198] on span "<" at bounding box center [929, 192] width 25 height 23
click at [1077, 285] on span "17" at bounding box center [1079, 286] width 25 height 23
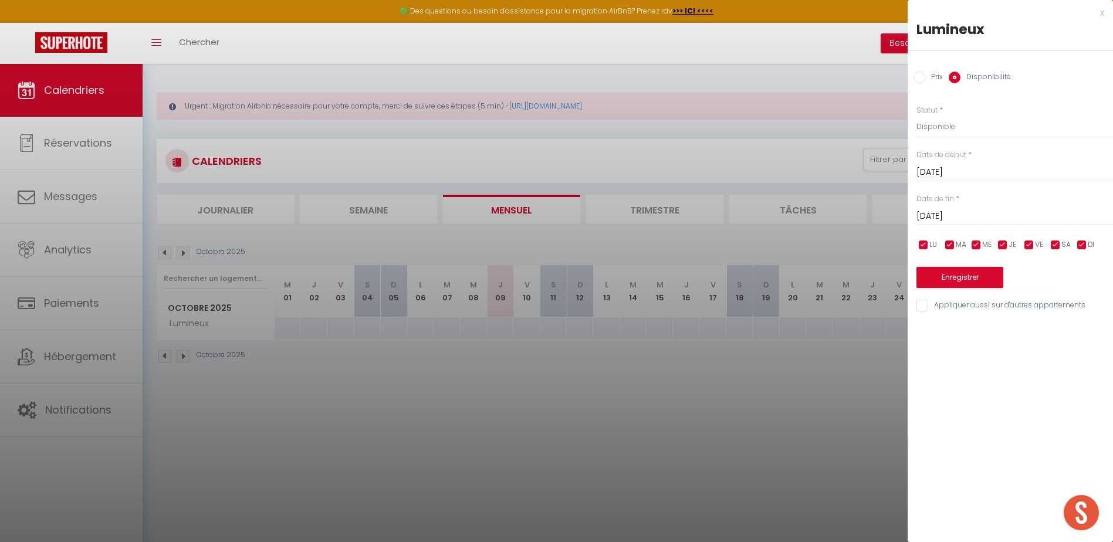
click at [918, 73] on input "Prix" at bounding box center [920, 78] width 12 height 12
click at [938, 130] on input "Prix" at bounding box center [1014, 126] width 197 height 21
click at [956, 273] on button "Enregistrer" at bounding box center [959, 276] width 87 height 21
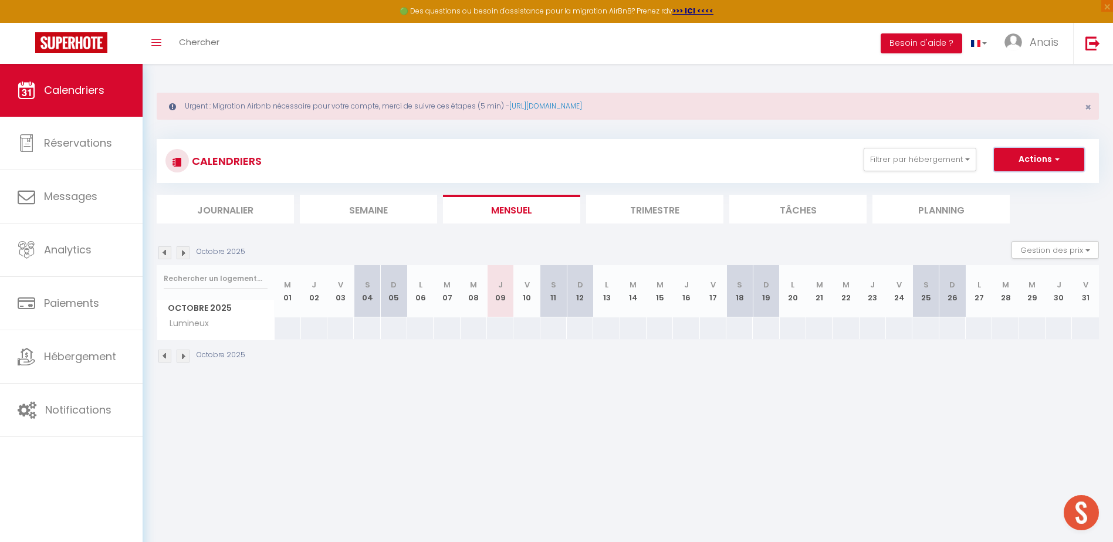
click at [1026, 163] on button "Actions" at bounding box center [1039, 159] width 90 height 23
click at [1020, 154] on button "Actions" at bounding box center [1039, 159] width 90 height 23
click at [503, 326] on div at bounding box center [499, 328] width 27 height 22
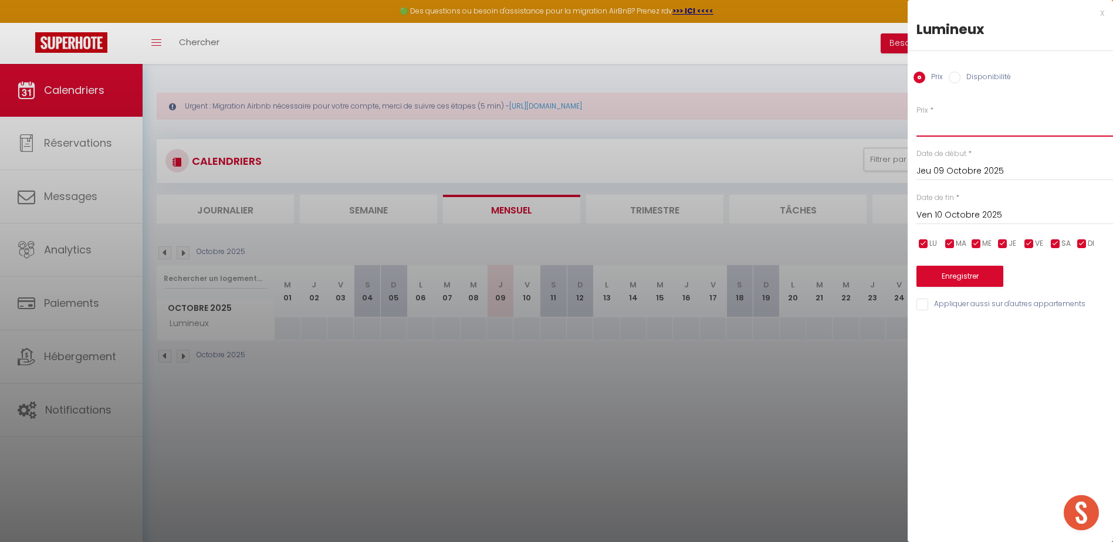
click at [946, 128] on input "Prix" at bounding box center [1014, 126] width 197 height 21
click at [953, 212] on input "Ven 10 Octobre 2025" at bounding box center [1014, 215] width 197 height 15
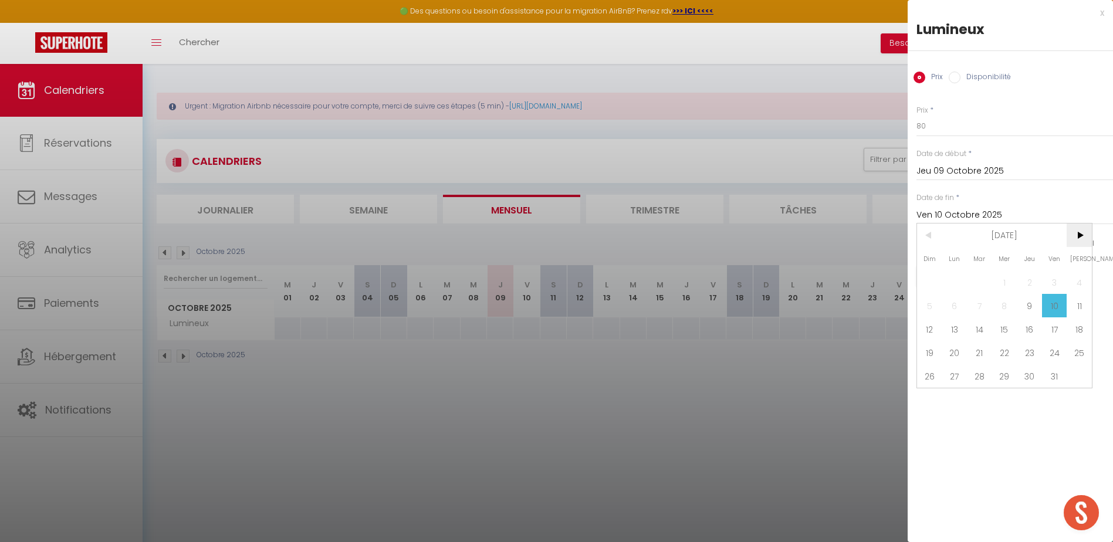
click at [1081, 238] on span ">" at bounding box center [1079, 235] width 25 height 23
click at [1081, 239] on span ">" at bounding box center [1079, 235] width 25 height 23
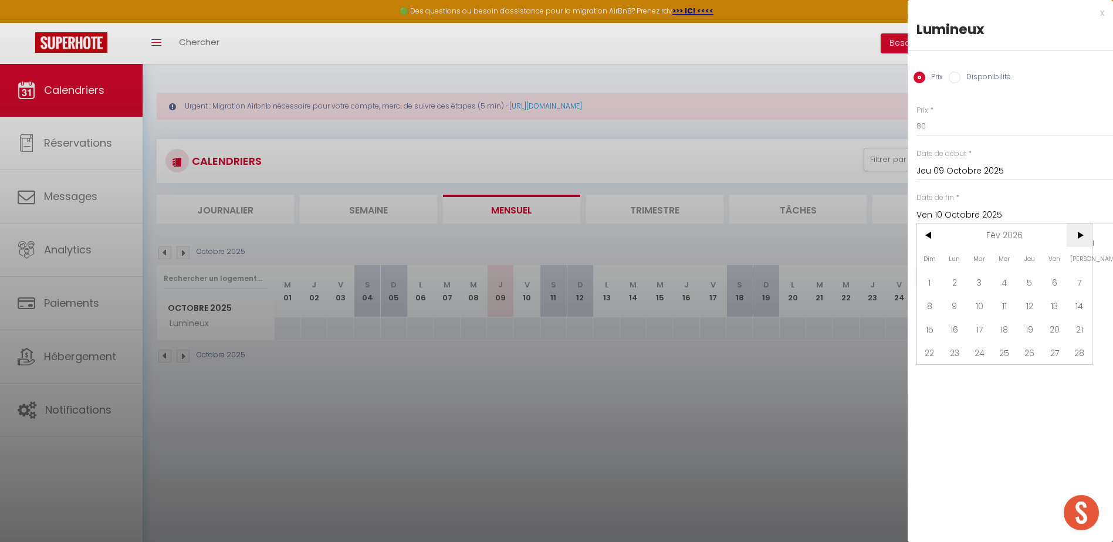
click at [1081, 239] on span ">" at bounding box center [1079, 235] width 25 height 23
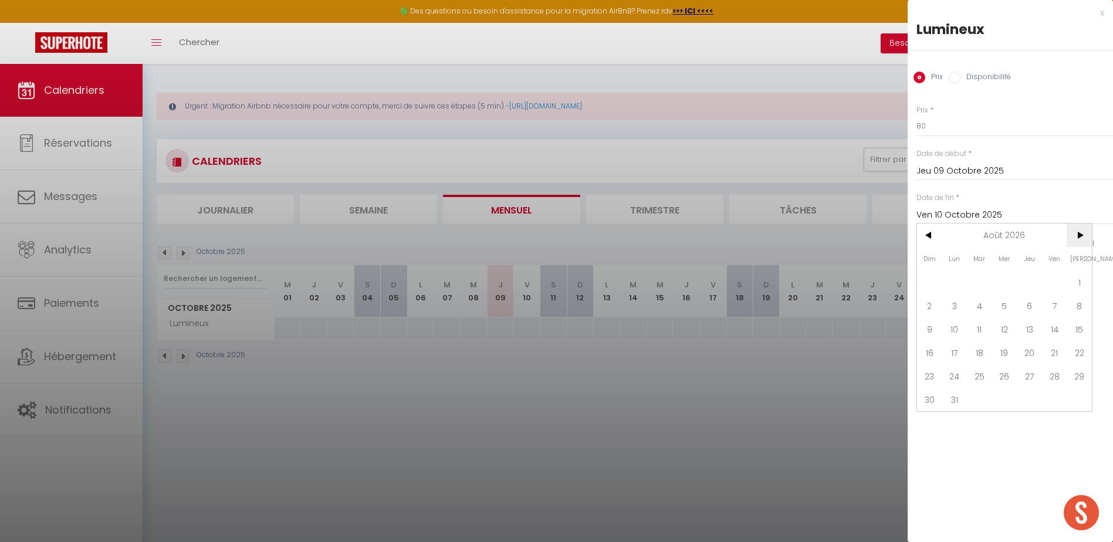
click at [1081, 239] on span ">" at bounding box center [1079, 235] width 25 height 23
click at [933, 237] on span "<" at bounding box center [929, 235] width 25 height 23
click at [1073, 330] on span "17" at bounding box center [1079, 328] width 25 height 23
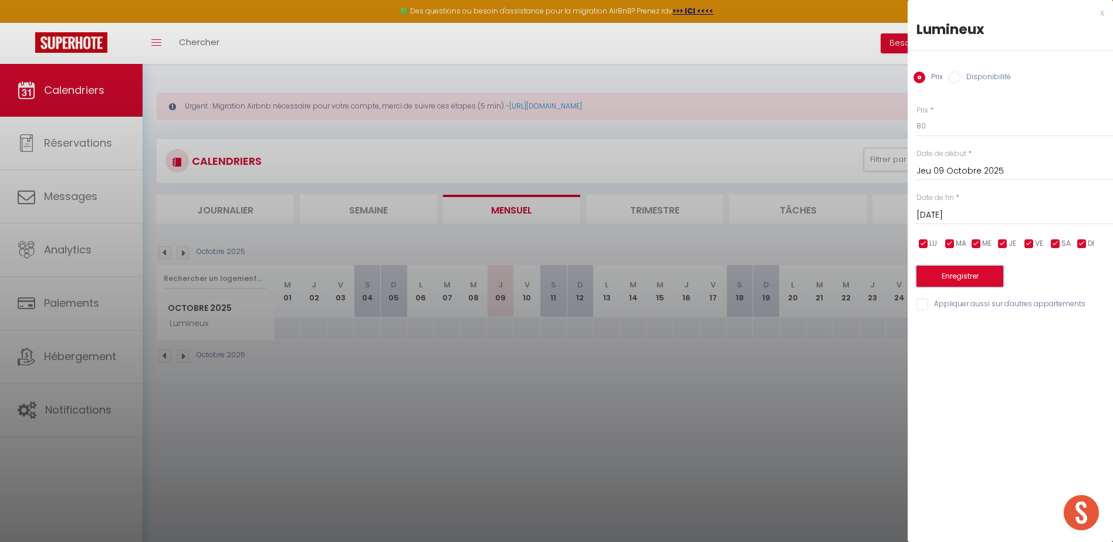
click at [987, 278] on button "Enregistrer" at bounding box center [959, 276] width 87 height 21
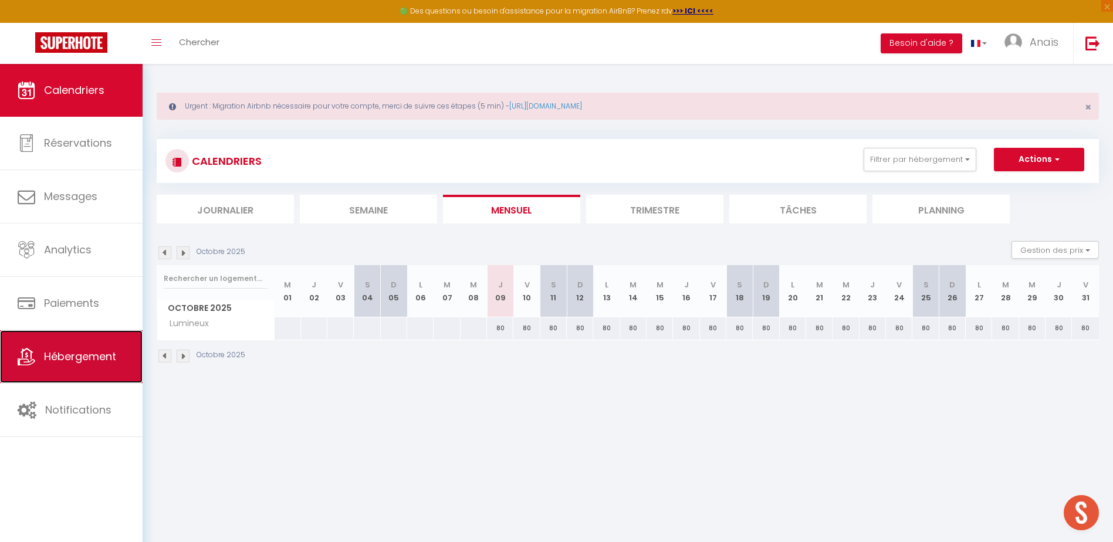
click at [83, 366] on link "Hébergement" at bounding box center [71, 356] width 143 height 53
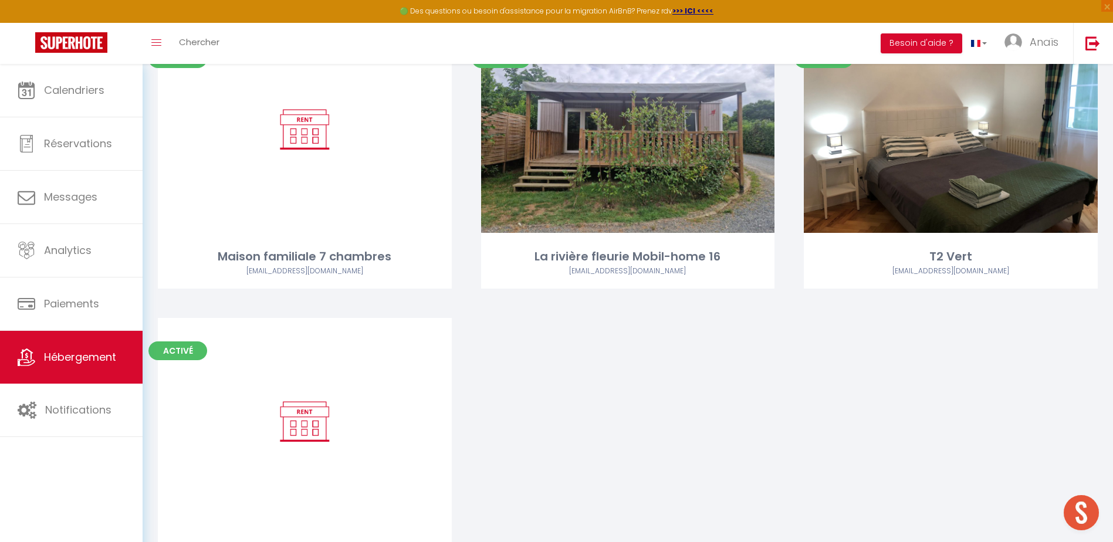
scroll to position [4308, 0]
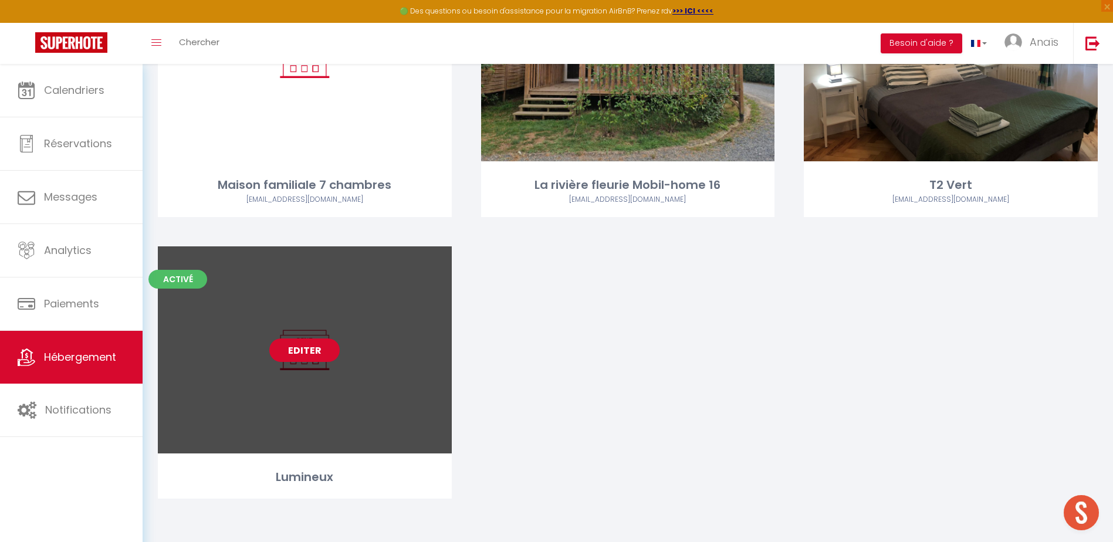
click at [276, 351] on link "Editer" at bounding box center [304, 350] width 70 height 23
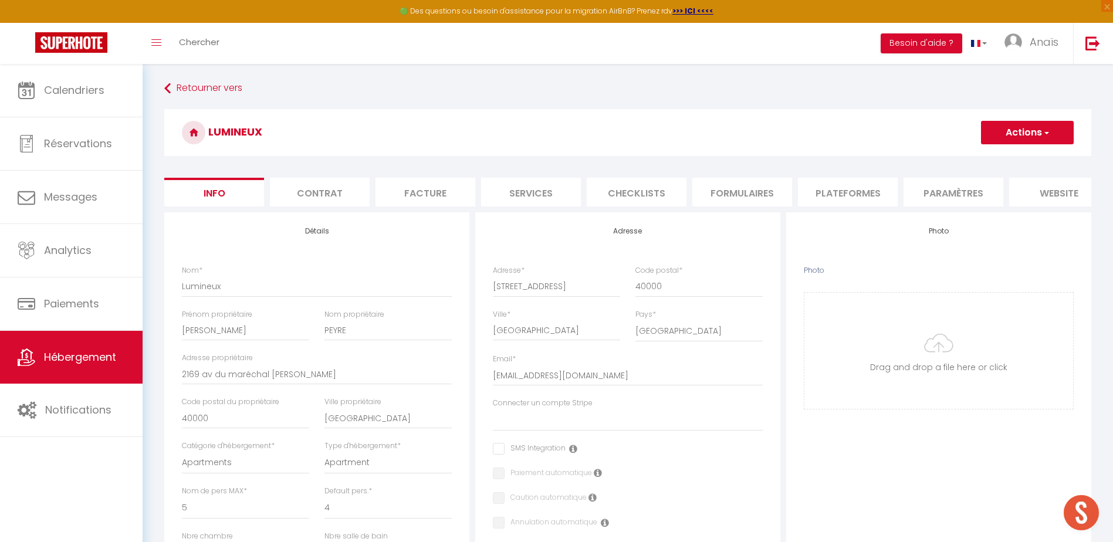
click at [1058, 198] on li "website" at bounding box center [1059, 192] width 100 height 29
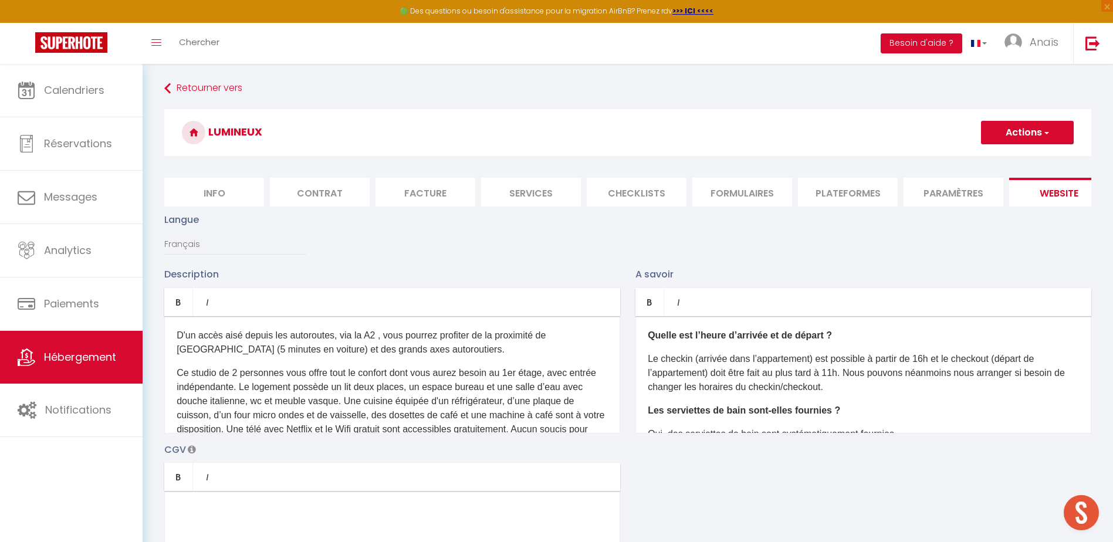
click at [752, 194] on li "Formulaires" at bounding box center [742, 192] width 100 height 29
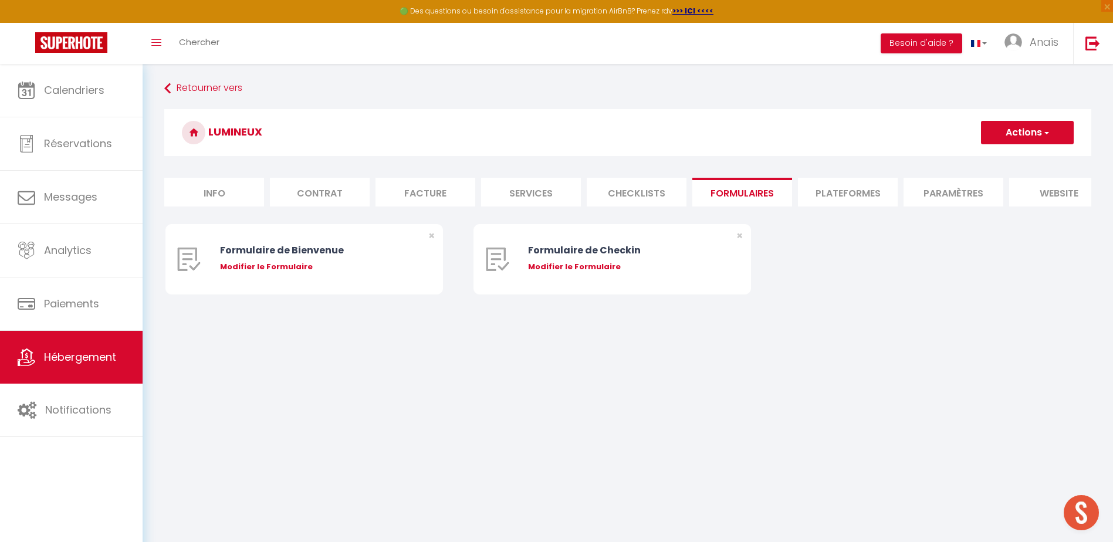
click at [829, 188] on li "Plateformes" at bounding box center [848, 192] width 100 height 29
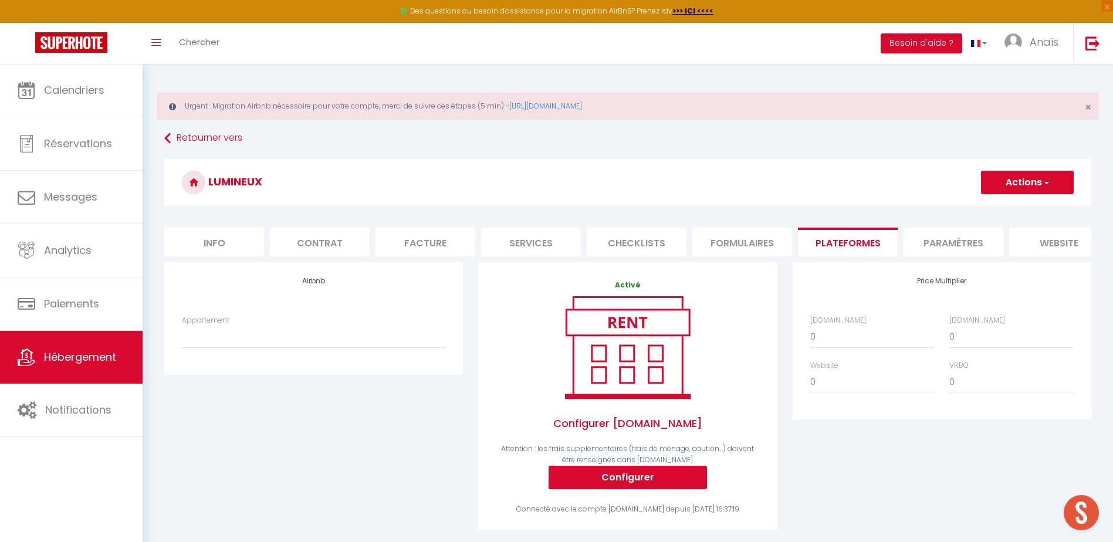
click at [931, 248] on li "Paramètres" at bounding box center [954, 242] width 100 height 29
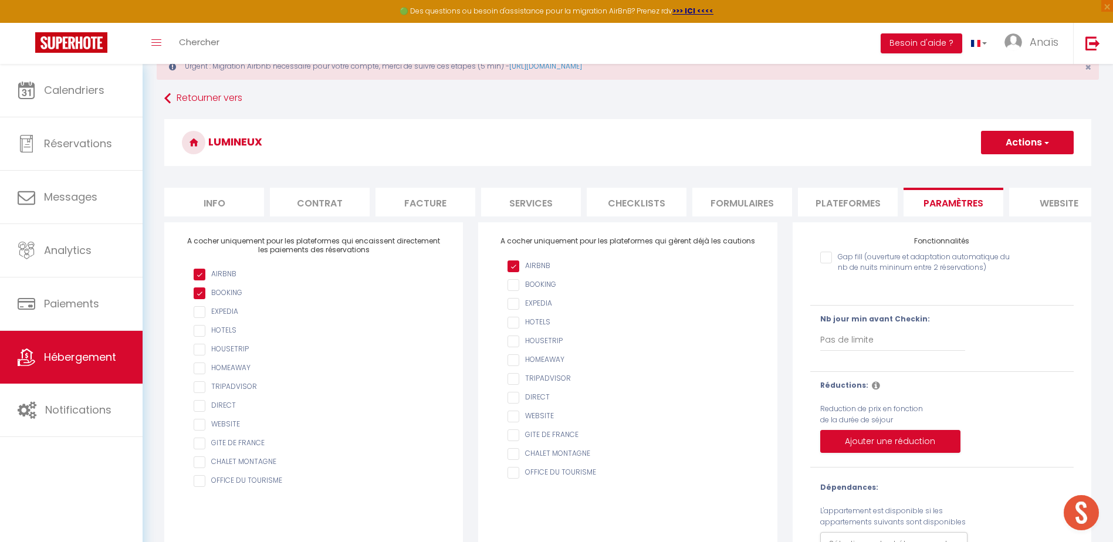
scroll to position [21, 0]
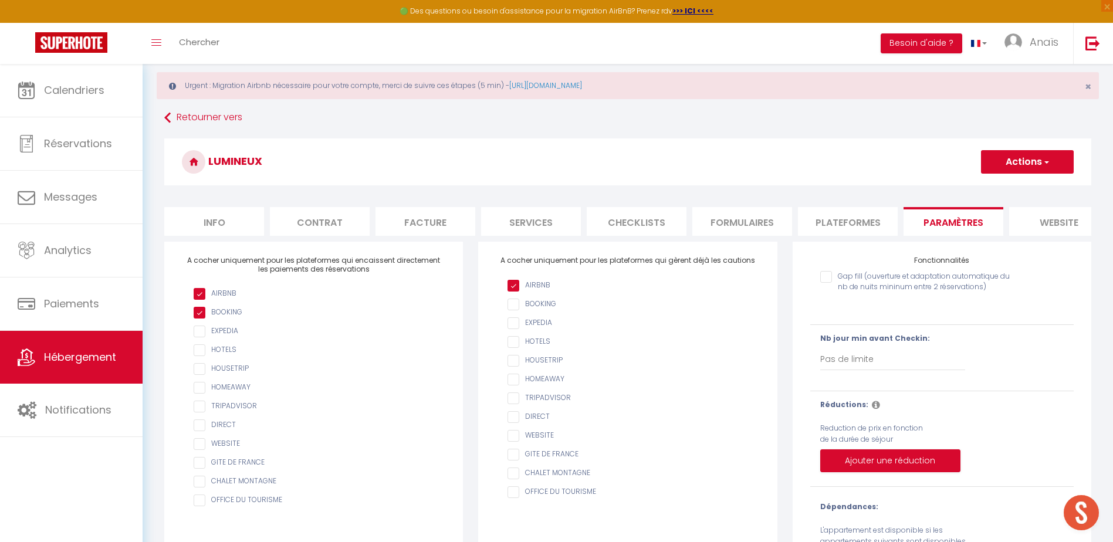
click at [229, 224] on li "Info" at bounding box center [214, 221] width 100 height 29
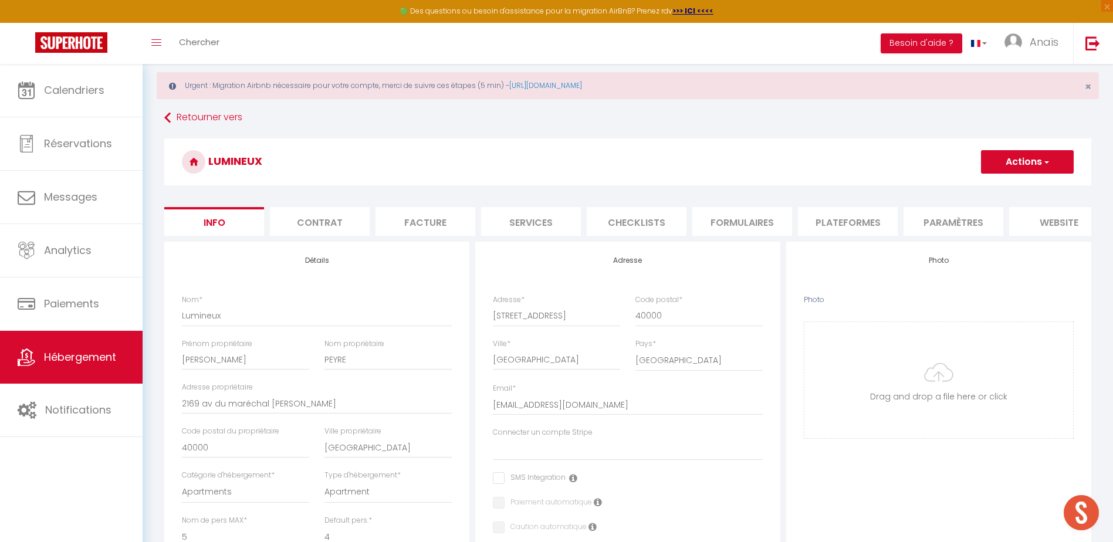
click at [342, 226] on li "Contrat" at bounding box center [320, 221] width 100 height 29
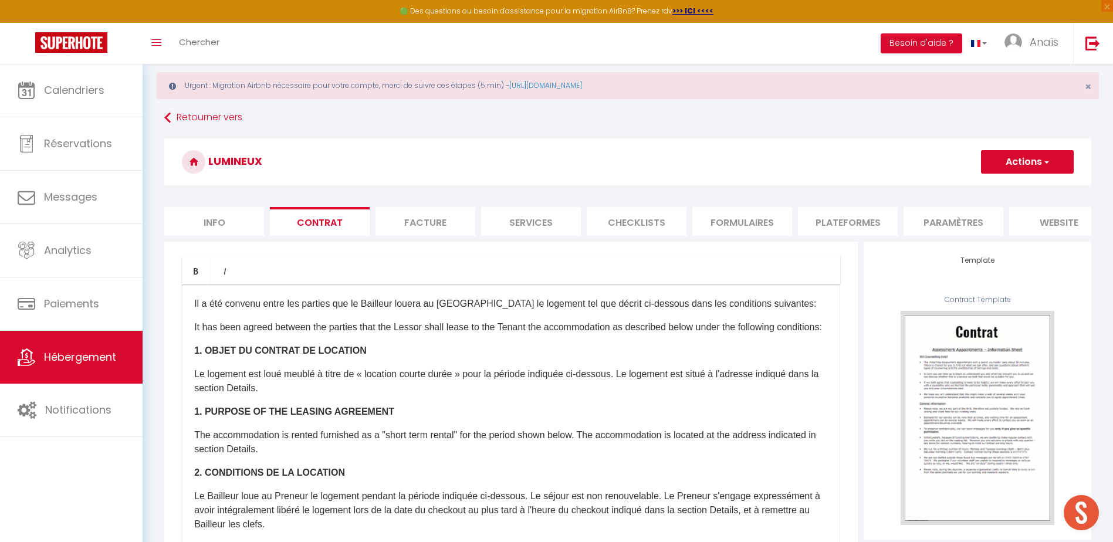
click at [437, 226] on li "Facture" at bounding box center [426, 221] width 100 height 29
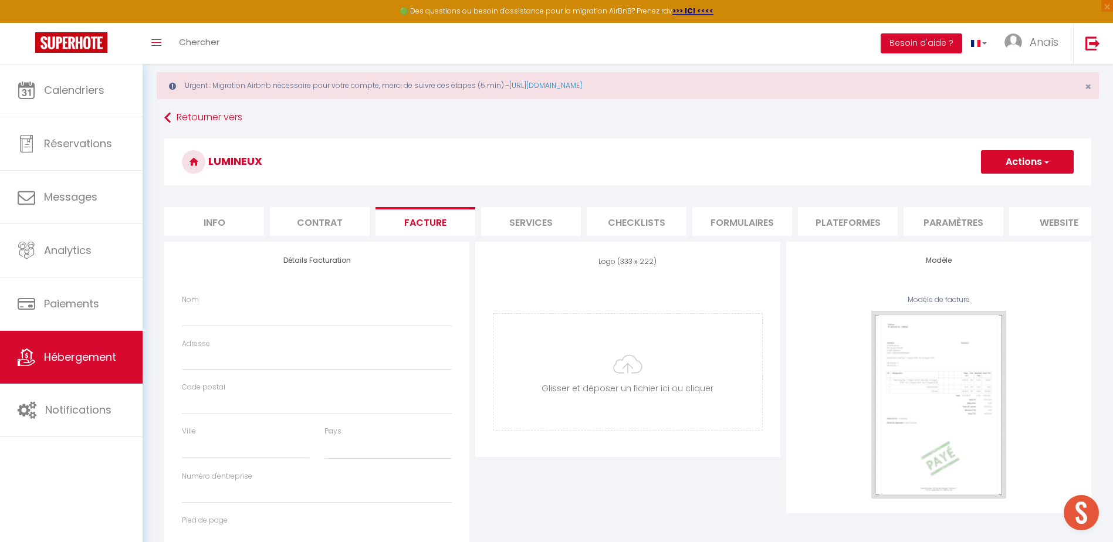
click at [517, 226] on li "Services" at bounding box center [531, 221] width 100 height 29
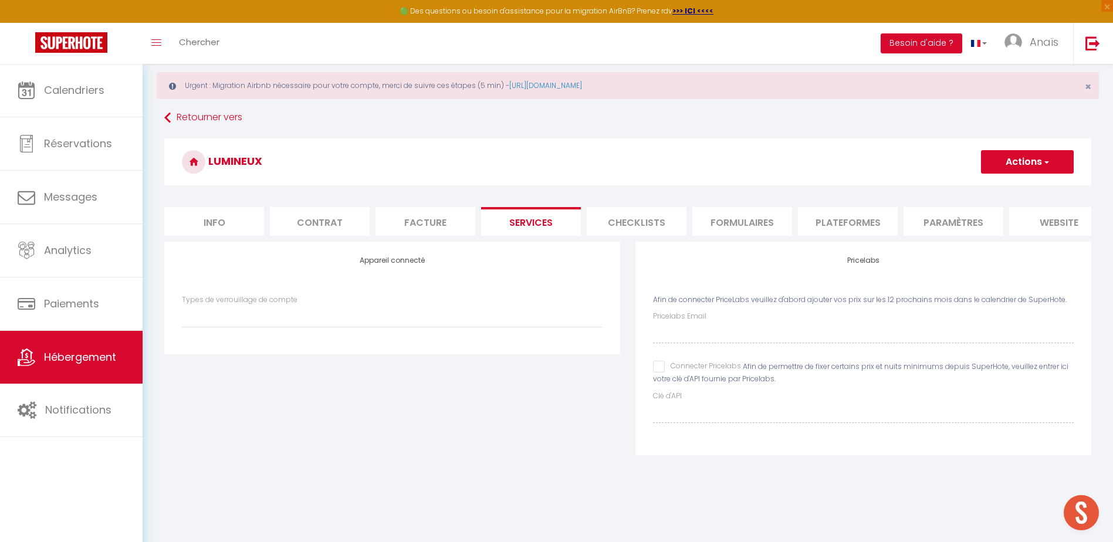
click at [830, 230] on li "Plateformes" at bounding box center [848, 221] width 100 height 29
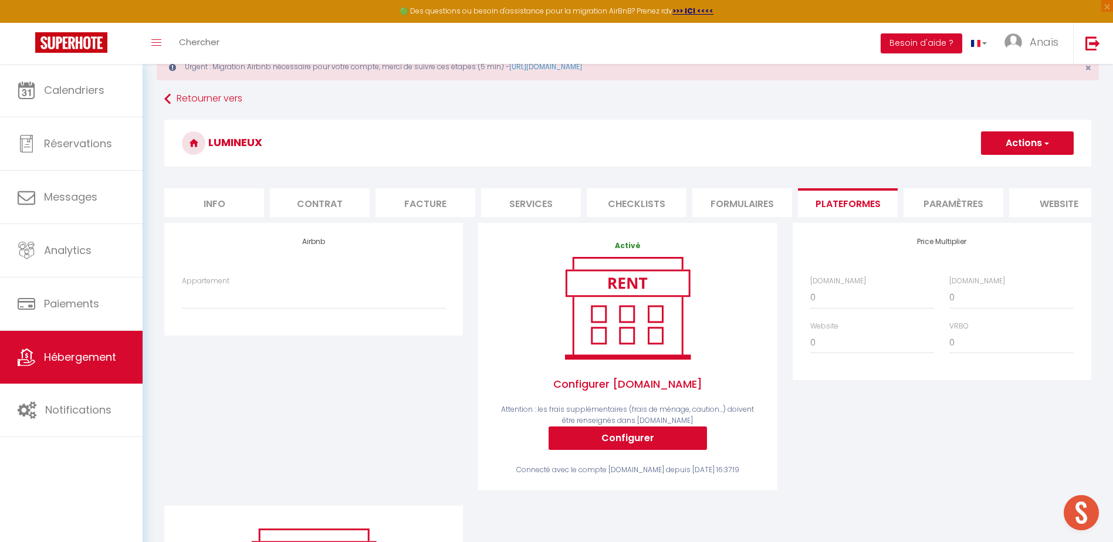
scroll to position [31, 0]
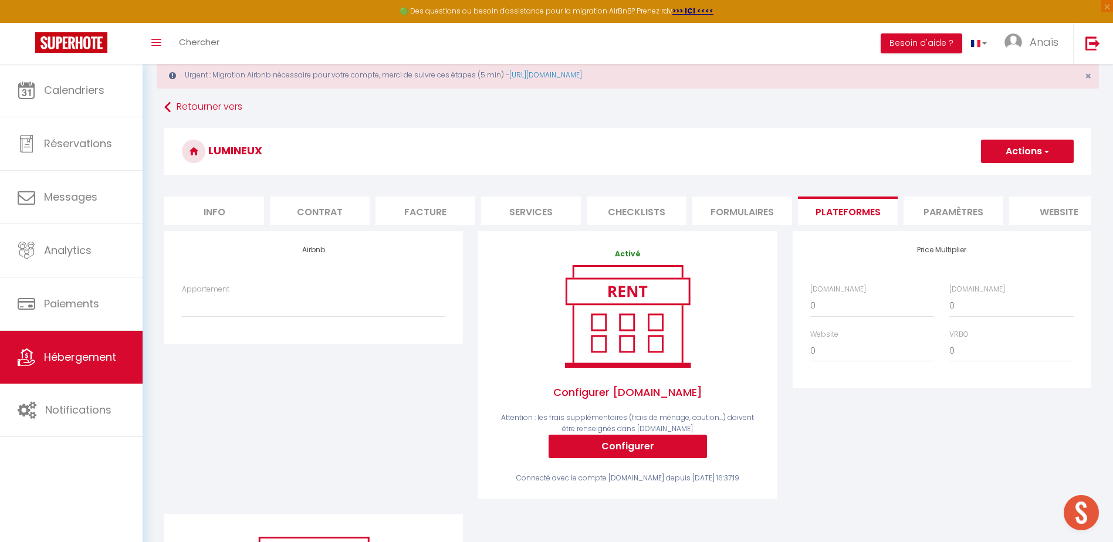
click at [941, 222] on li "Paramètres" at bounding box center [954, 211] width 100 height 29
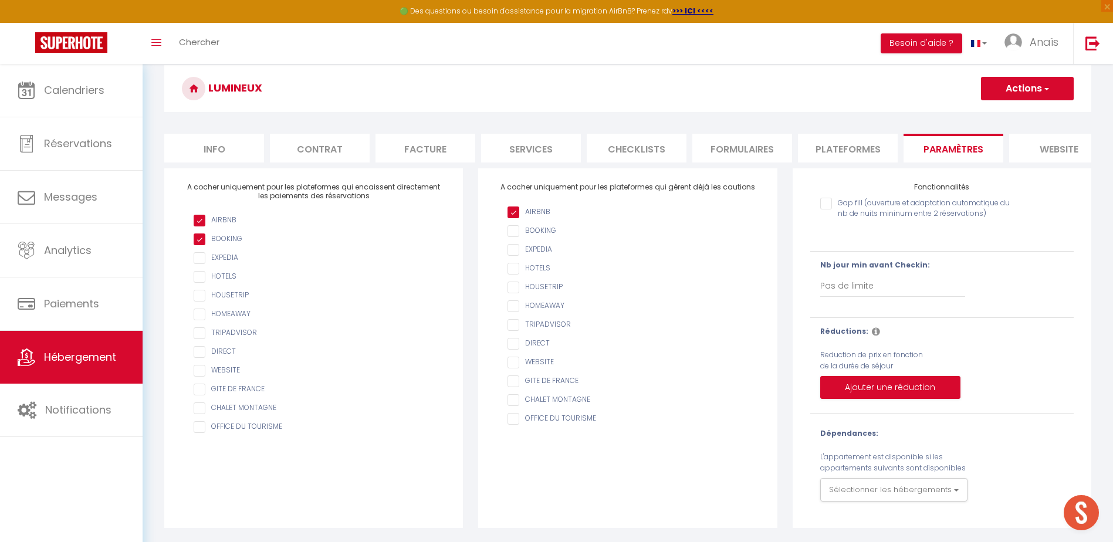
scroll to position [103, 0]
click at [1039, 136] on li "website" at bounding box center [1059, 148] width 100 height 29
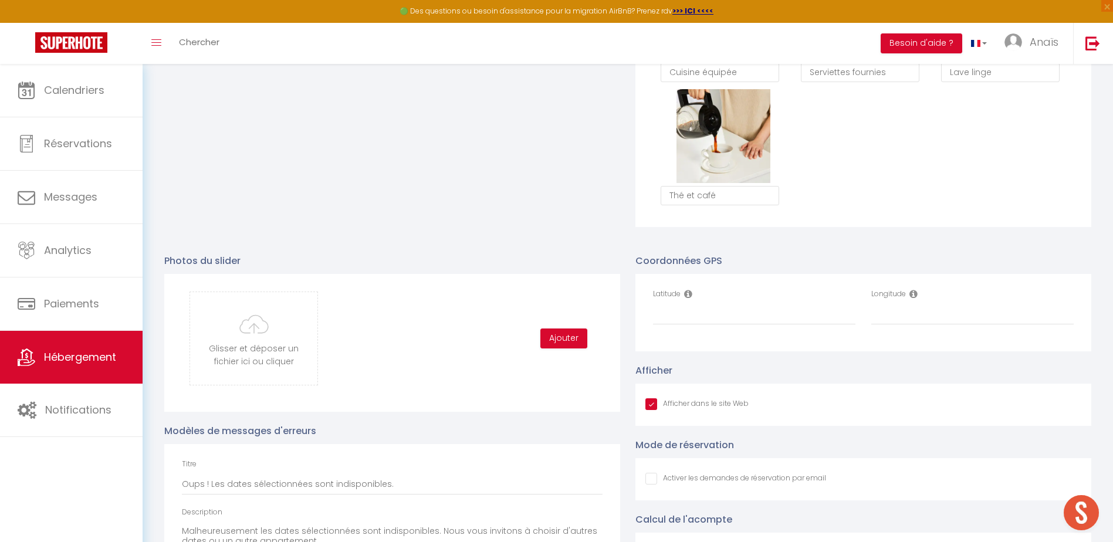
scroll to position [1130, 0]
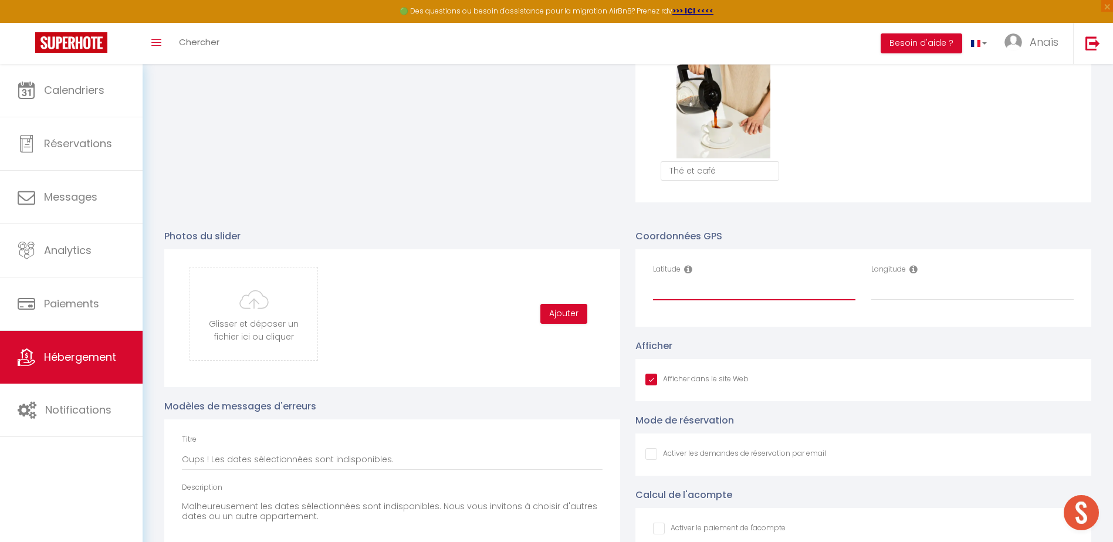
click at [668, 297] on input "Latitude" at bounding box center [754, 289] width 202 height 21
paste input "43.909489"
click at [916, 300] on input "Longitude" at bounding box center [972, 289] width 202 height 21
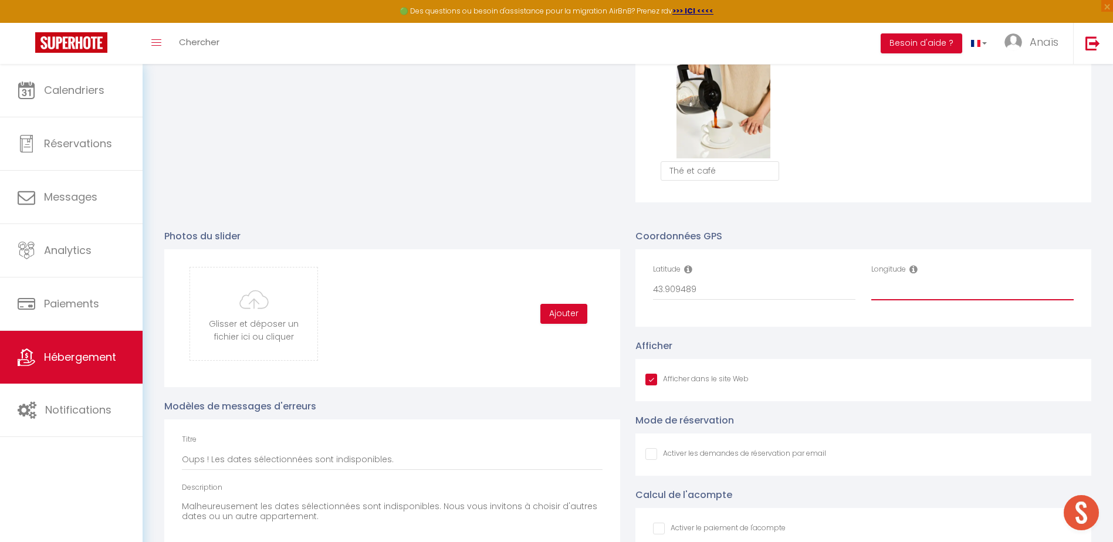
click at [905, 300] on input "Longitude" at bounding box center [972, 289] width 202 height 21
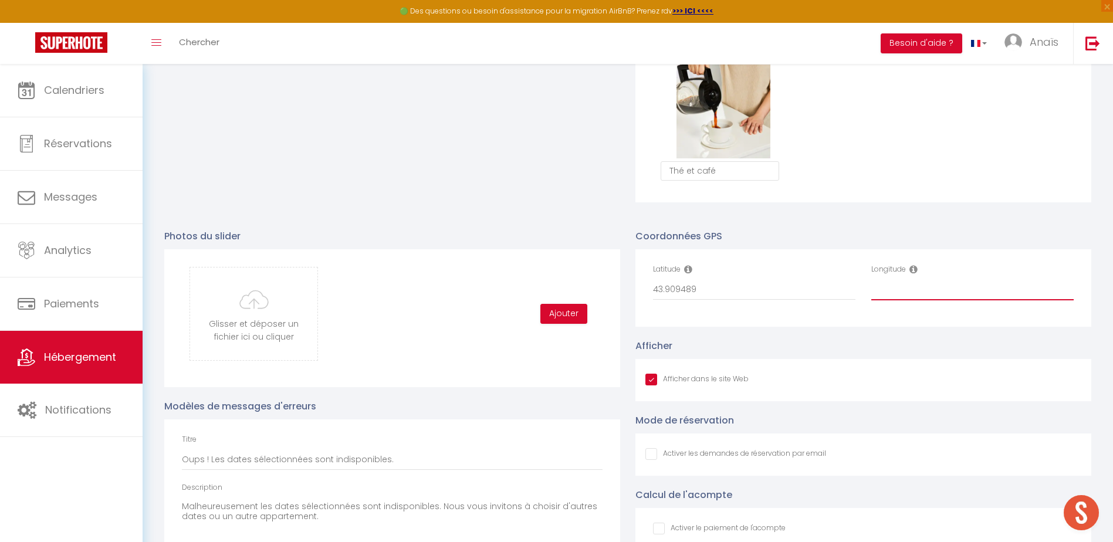
paste input "0.468644"
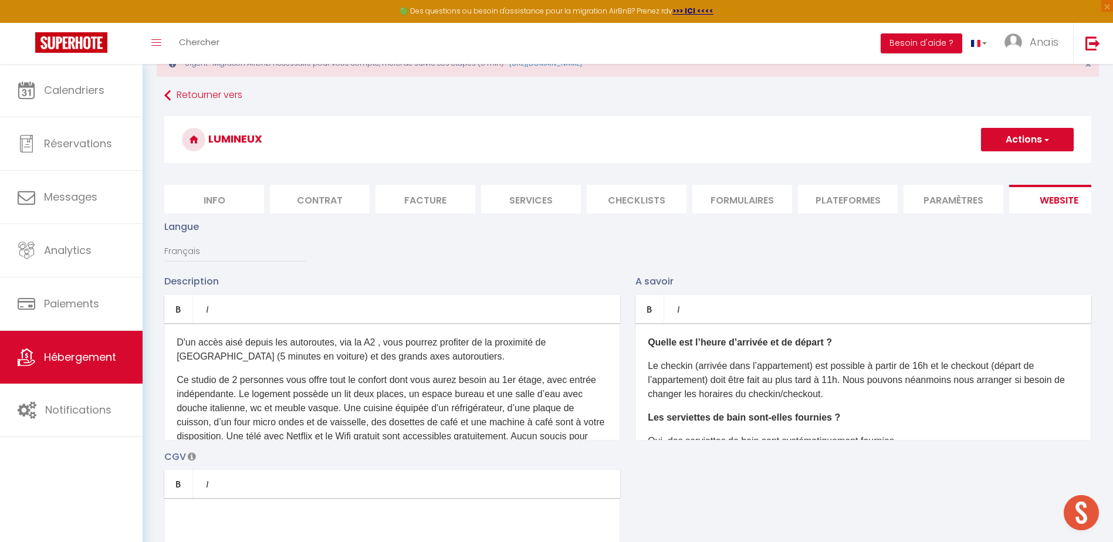
scroll to position [0, 0]
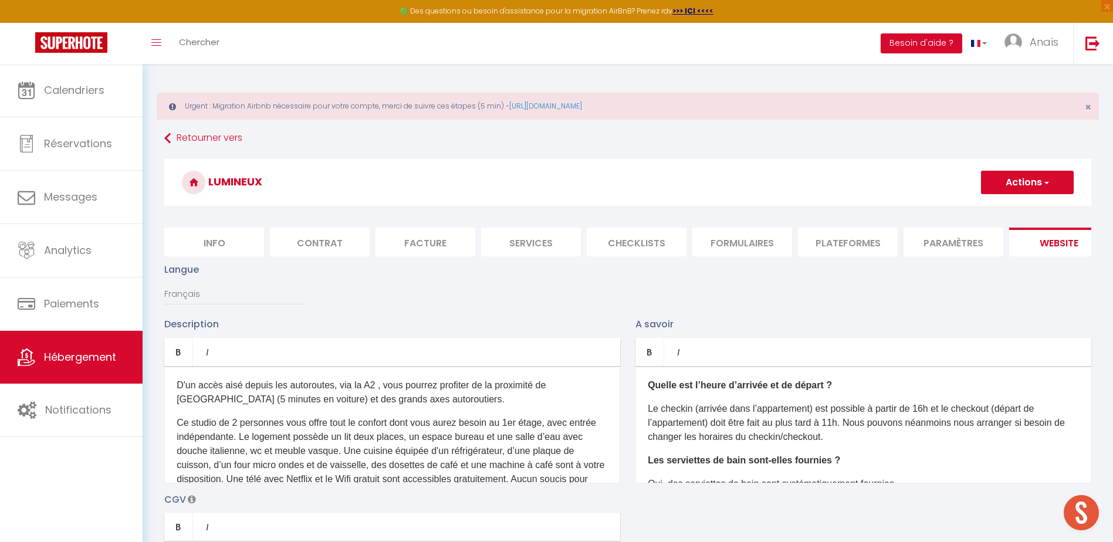
click at [1045, 185] on span "button" at bounding box center [1046, 183] width 8 height 12
click at [1029, 209] on input "Enregistrer" at bounding box center [1013, 208] width 43 height 12
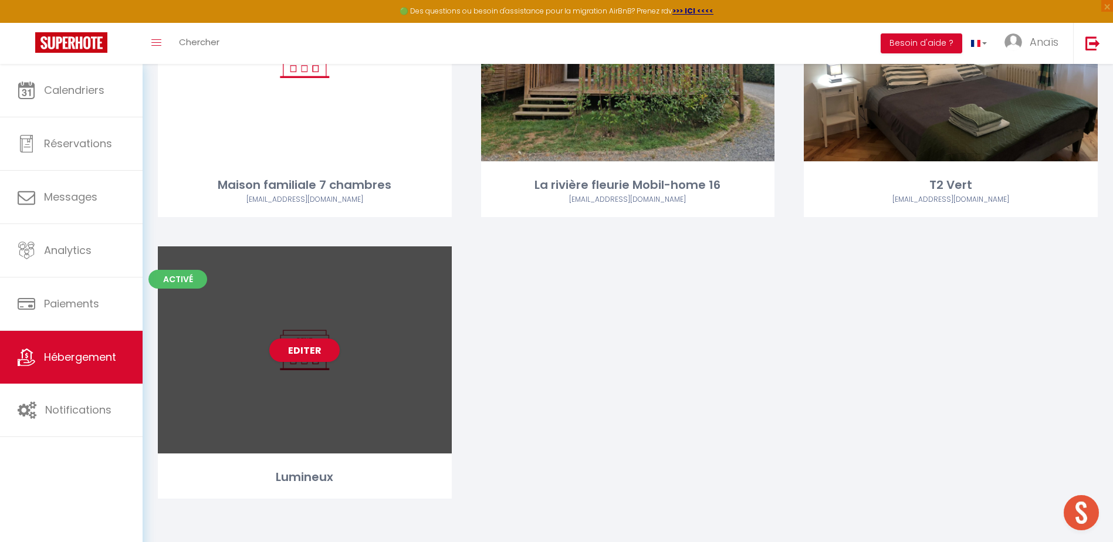
scroll to position [4358, 0]
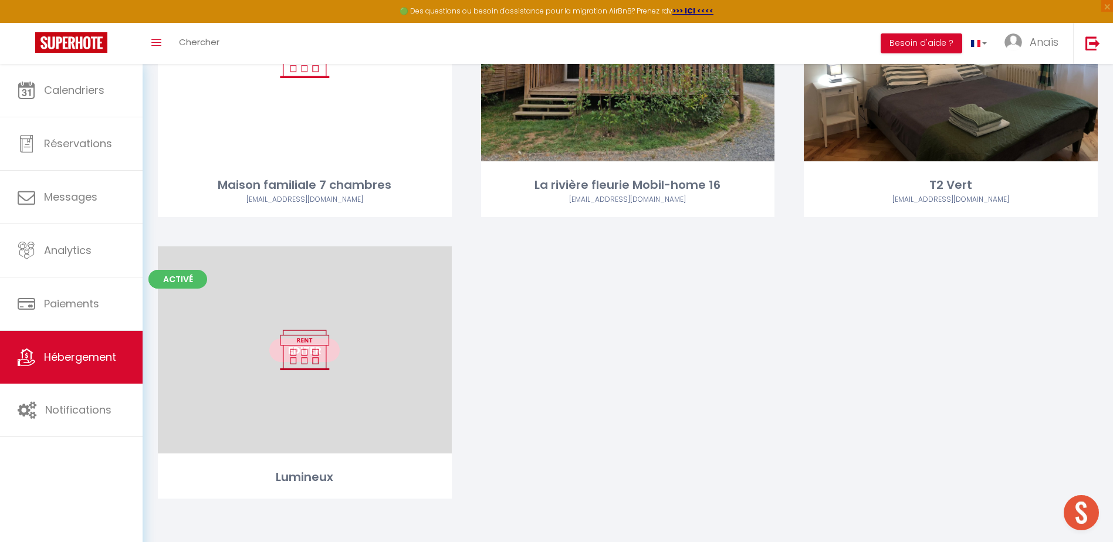
click at [313, 342] on link "Editer" at bounding box center [304, 350] width 70 height 23
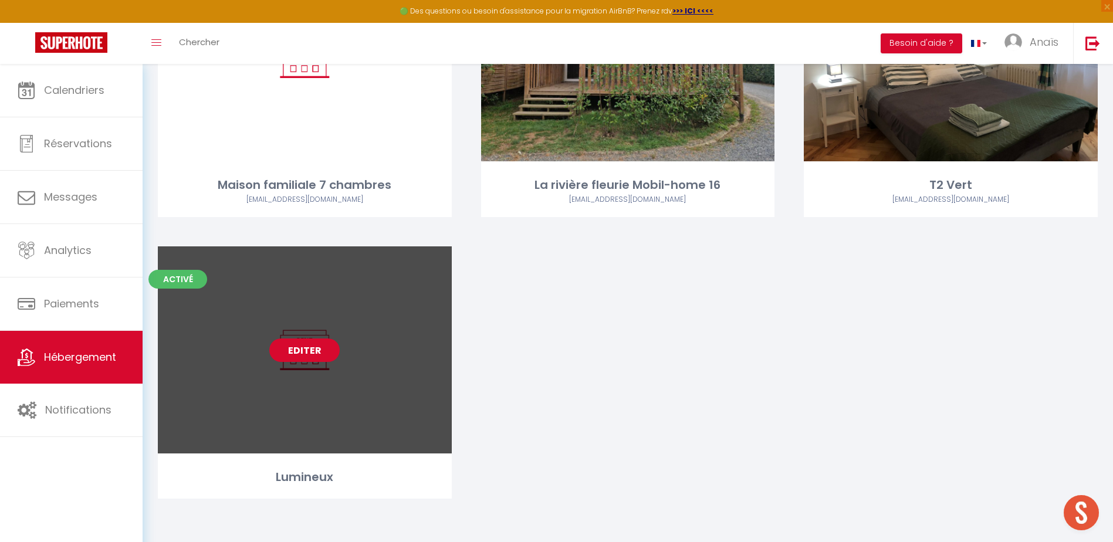
click at [316, 348] on link "Editer" at bounding box center [304, 350] width 70 height 23
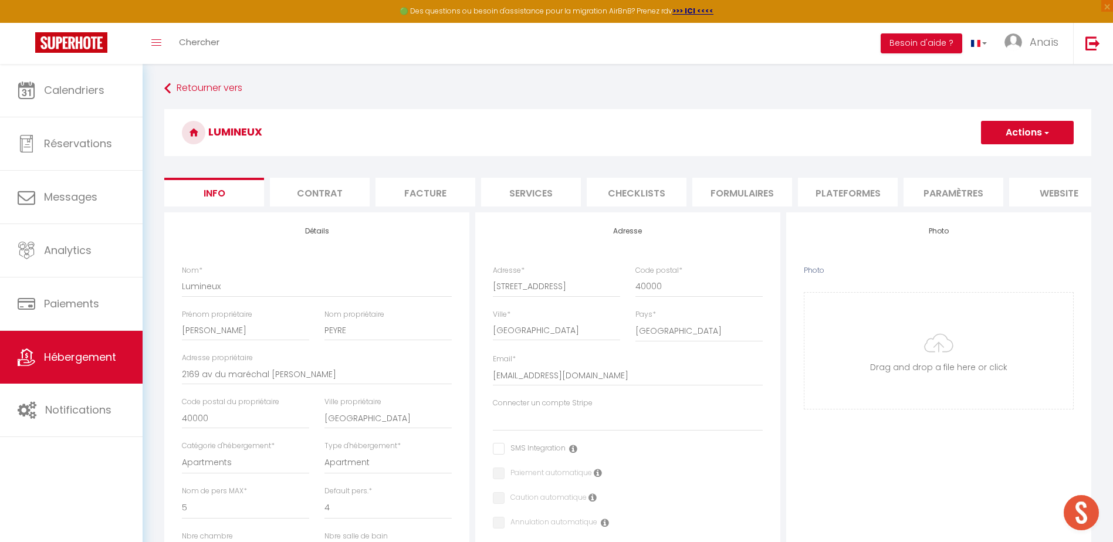
click at [312, 195] on li "Contrat" at bounding box center [320, 192] width 100 height 29
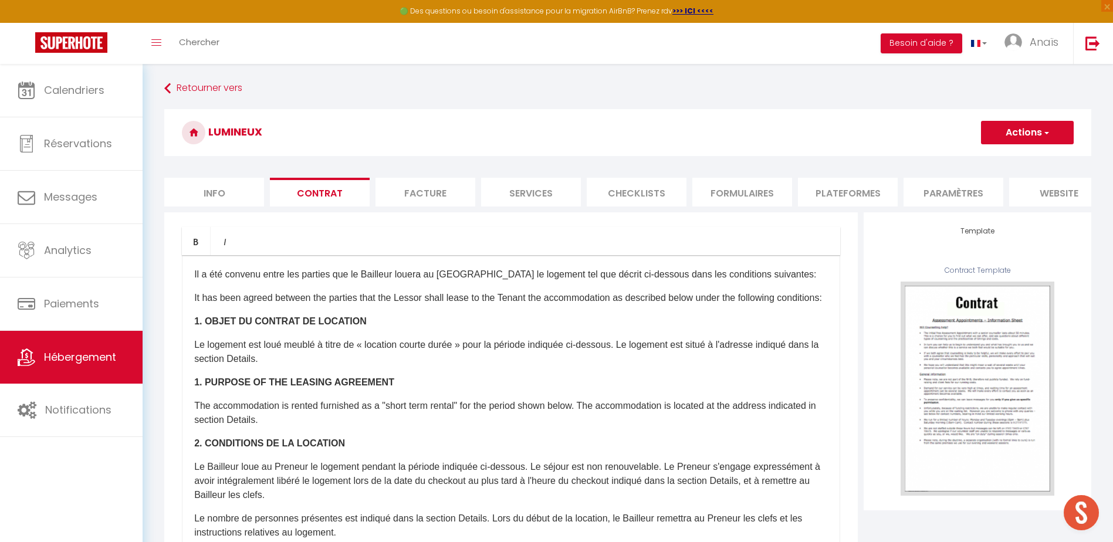
click at [411, 202] on li "Facture" at bounding box center [426, 192] width 100 height 29
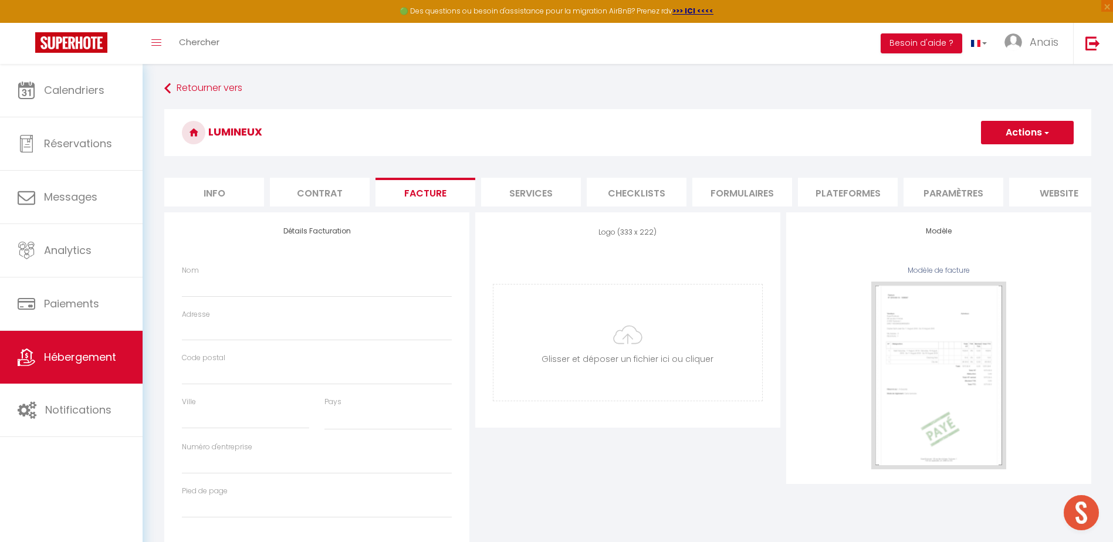
click at [539, 182] on li "Services" at bounding box center [531, 192] width 100 height 29
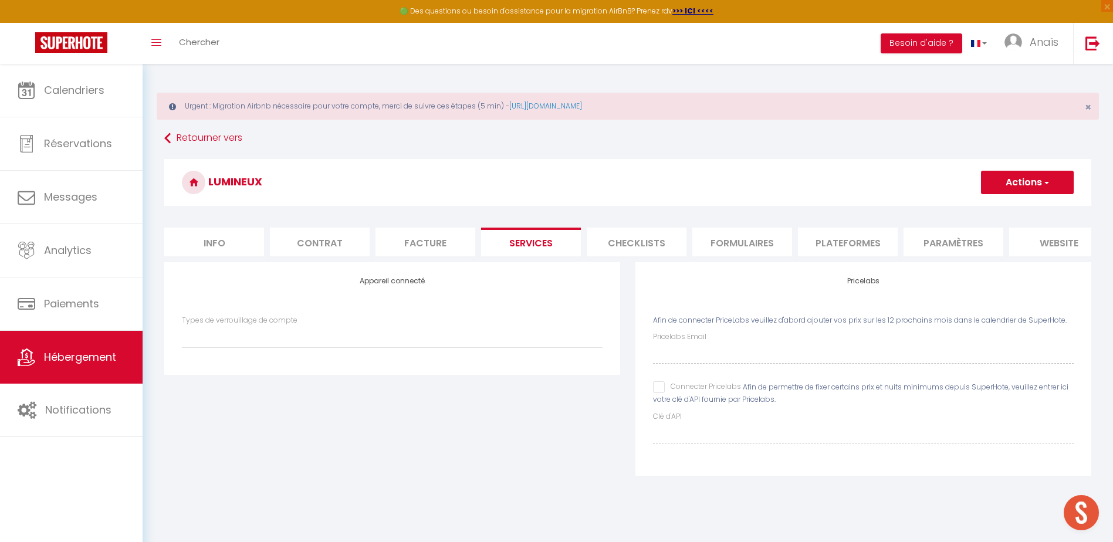
click at [656, 393] on input "Connecter Pricelabs" at bounding box center [697, 387] width 88 height 12
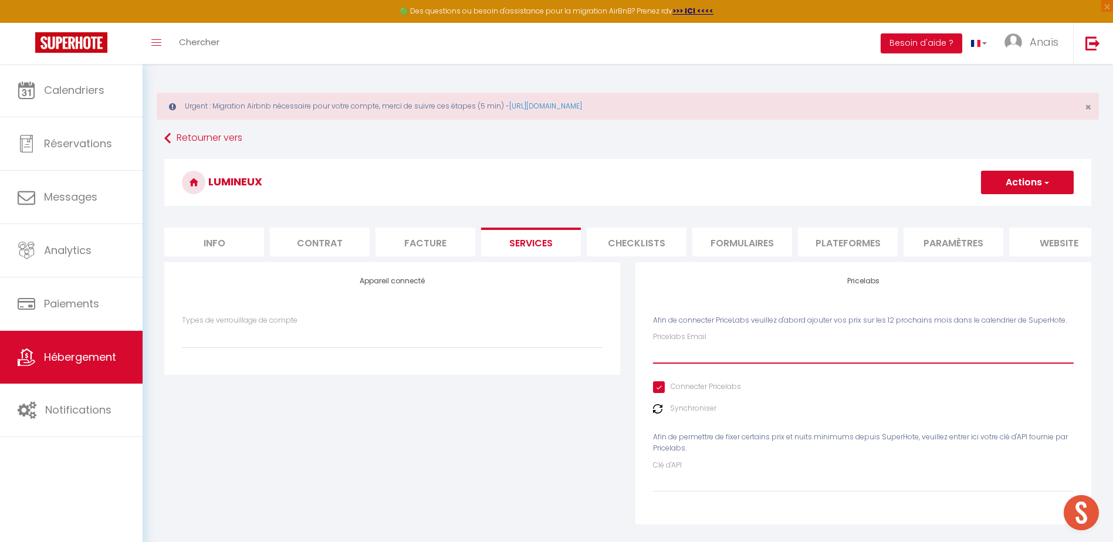
click at [660, 364] on input "Pricelabs Email" at bounding box center [863, 353] width 421 height 21
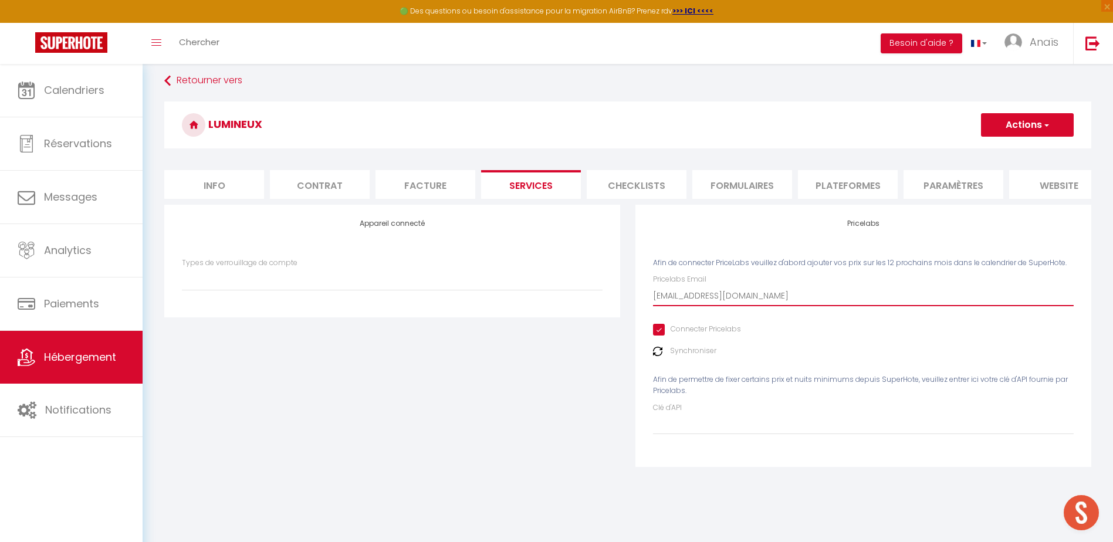
scroll to position [64, 0]
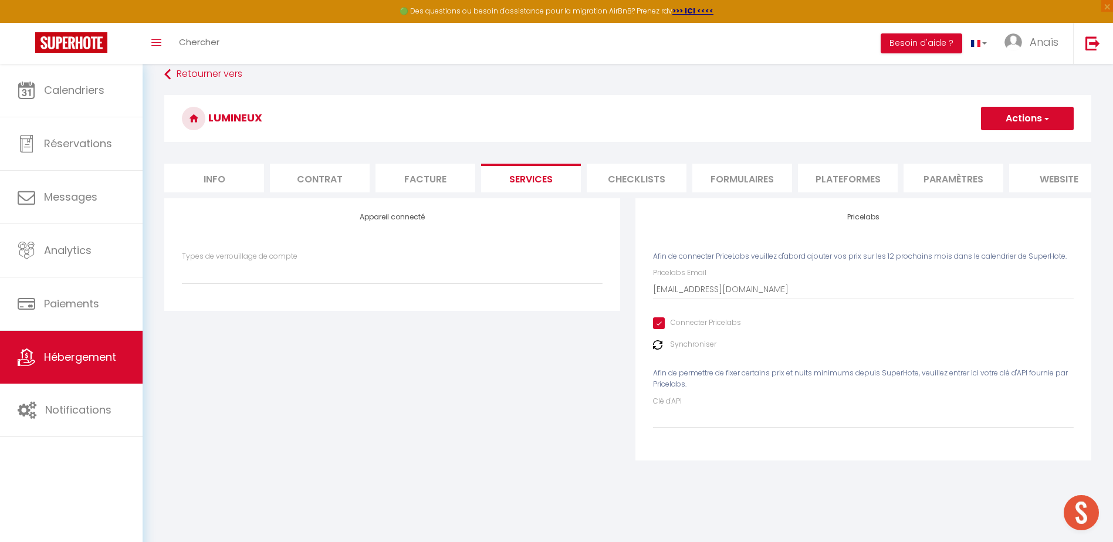
click at [996, 123] on button "Actions" at bounding box center [1027, 118] width 93 height 23
click at [996, 148] on link "Enregistrer" at bounding box center [1026, 144] width 93 height 15
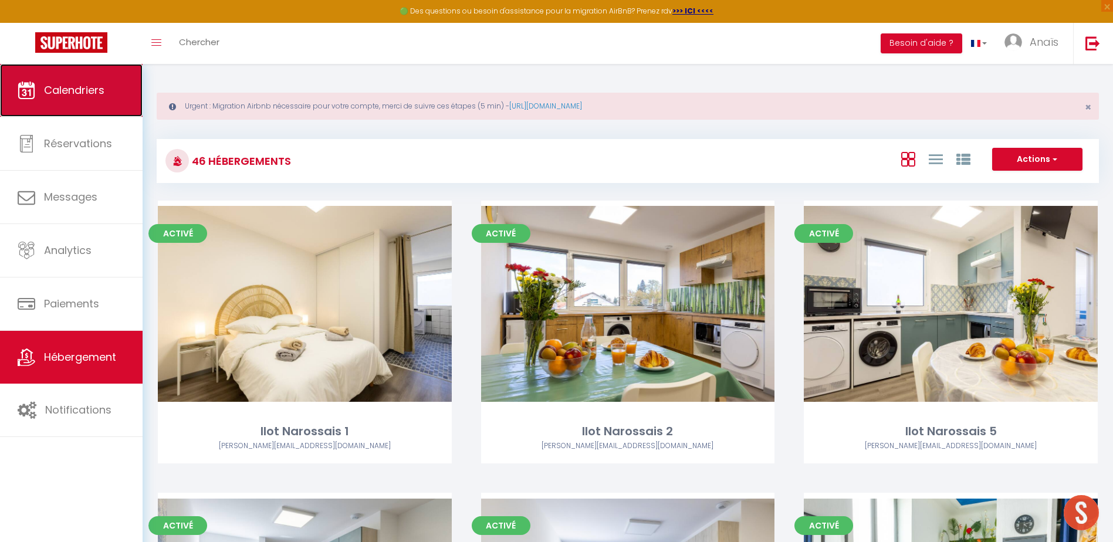
click at [75, 97] on link "Calendriers" at bounding box center [71, 90] width 143 height 53
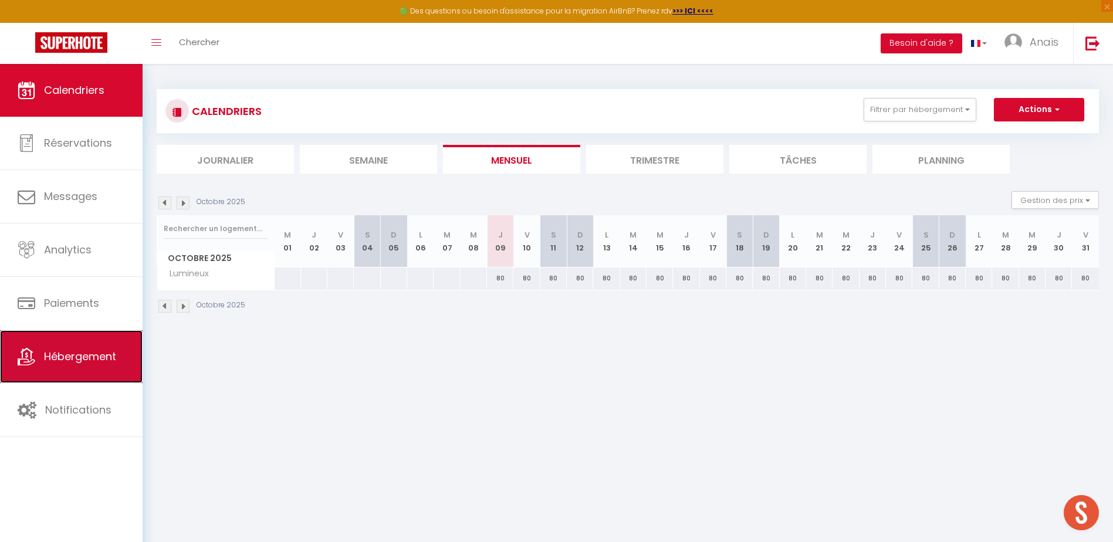
click at [81, 353] on span "Hébergement" at bounding box center [80, 356] width 72 height 15
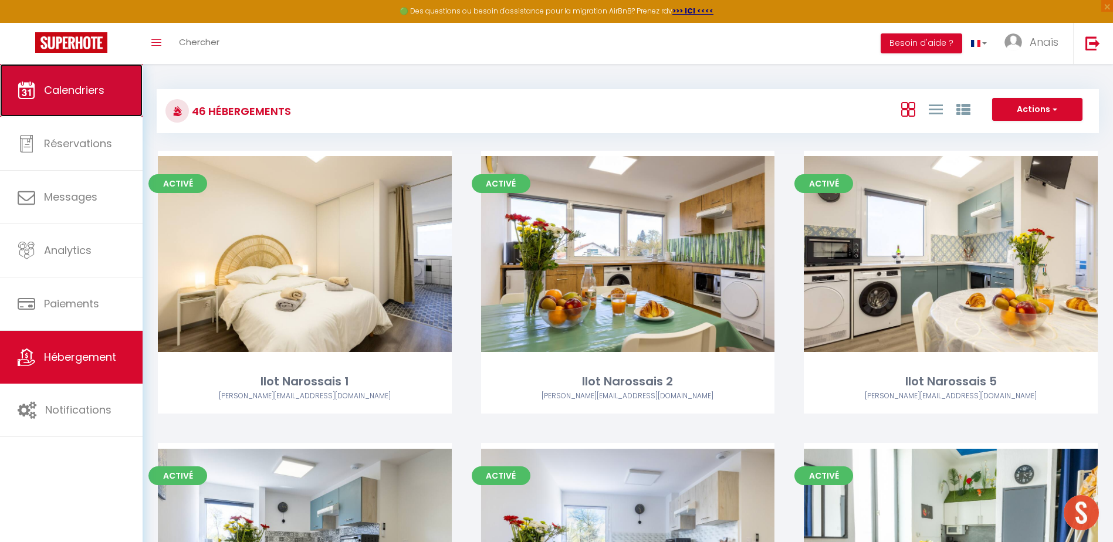
click at [83, 102] on link "Calendriers" at bounding box center [71, 90] width 143 height 53
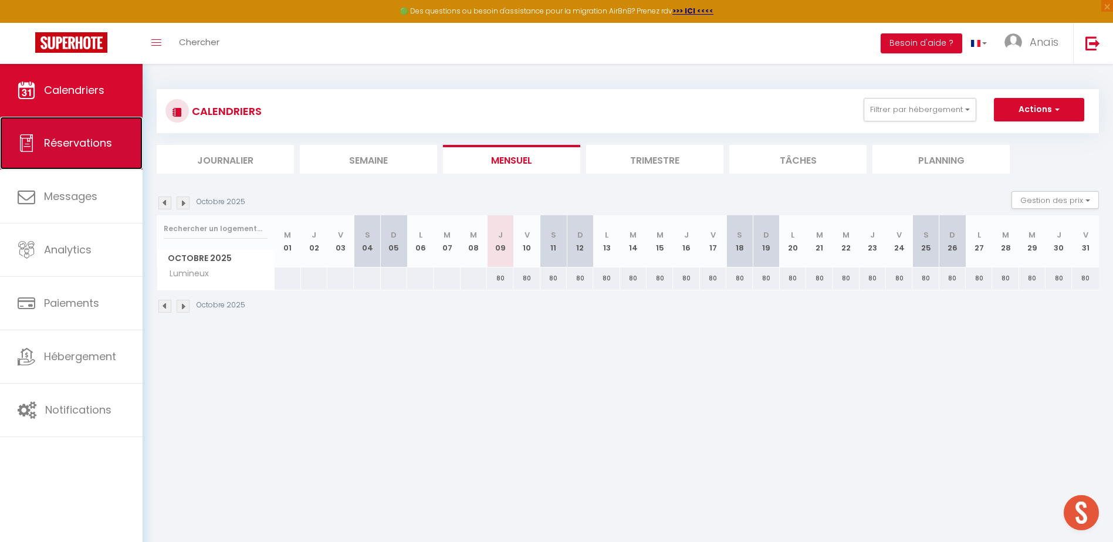
click at [79, 144] on span "Réservations" at bounding box center [78, 143] width 68 height 15
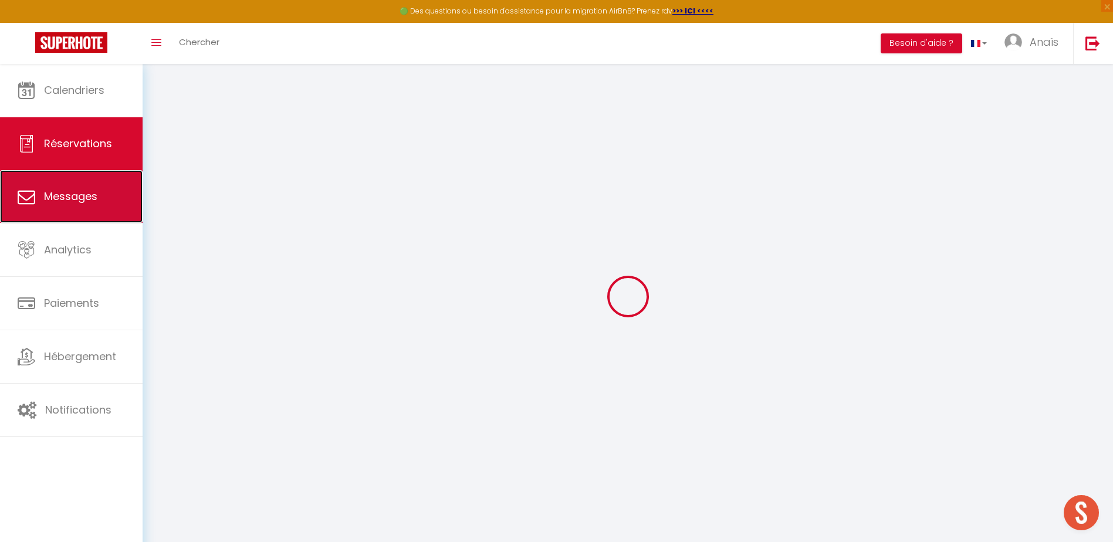
click at [71, 192] on span "Messages" at bounding box center [70, 196] width 53 height 15
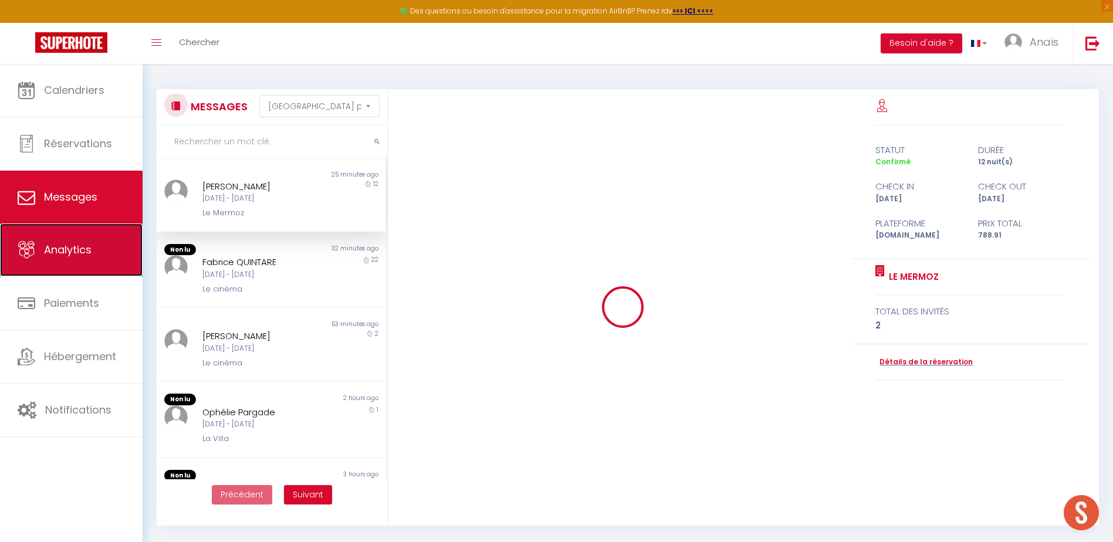
click at [63, 244] on span "Analytics" at bounding box center [68, 249] width 48 height 15
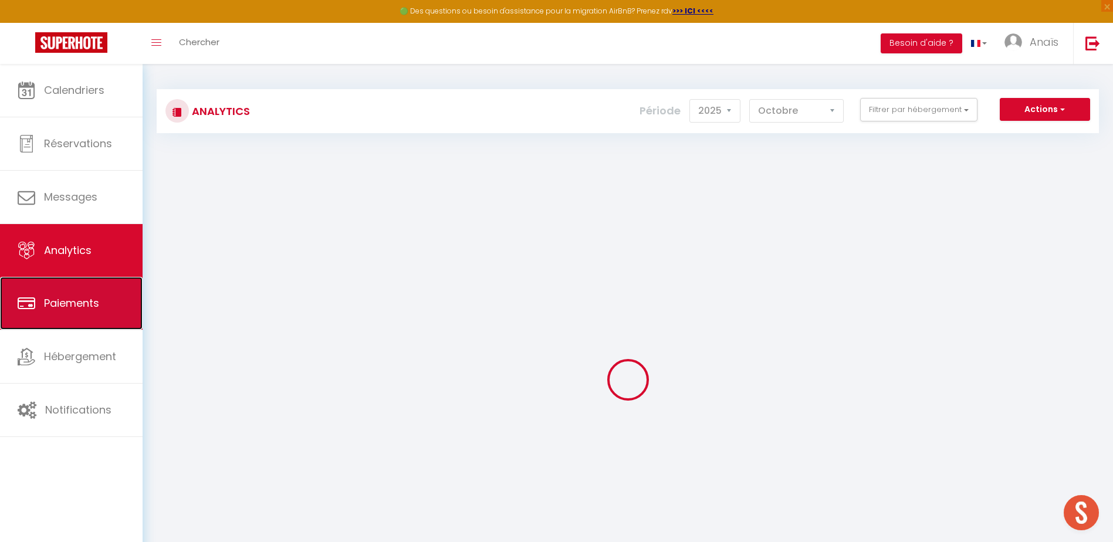
click at [63, 307] on span "Paiements" at bounding box center [71, 303] width 55 height 15
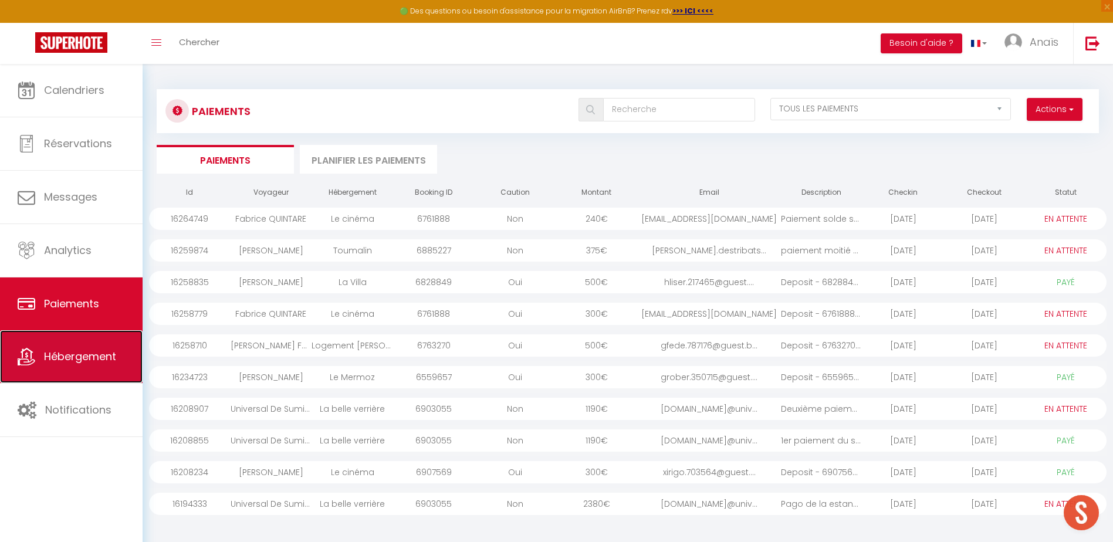
click at [58, 342] on link "Hébergement" at bounding box center [71, 356] width 143 height 53
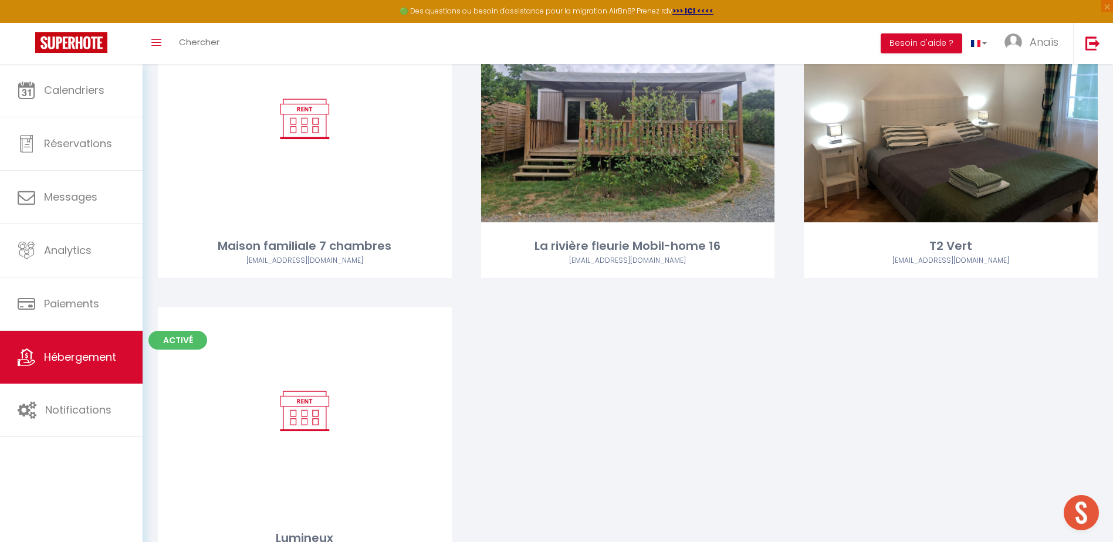
scroll to position [4308, 0]
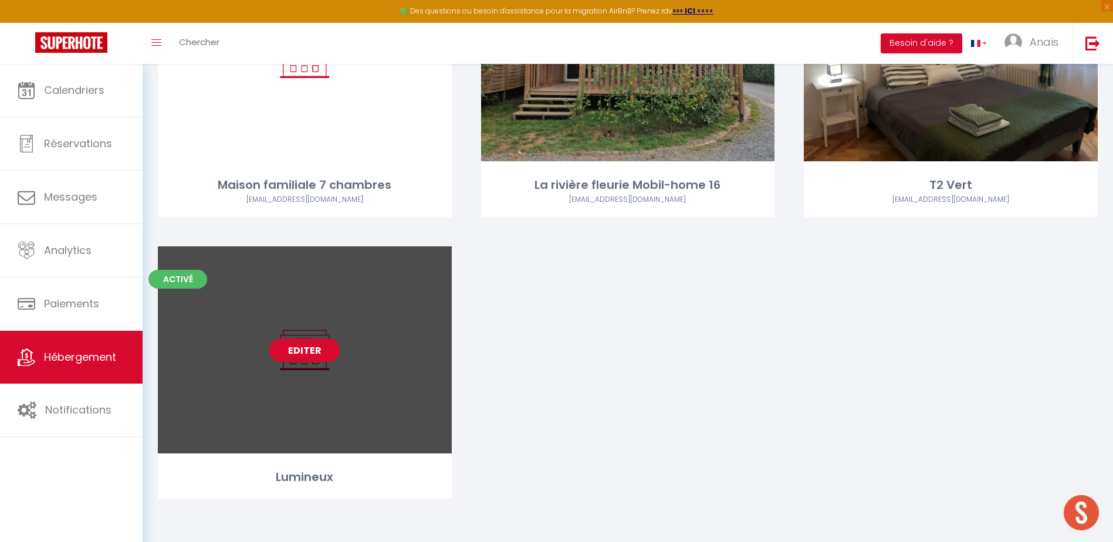
click at [287, 348] on link "Editer" at bounding box center [304, 350] width 70 height 23
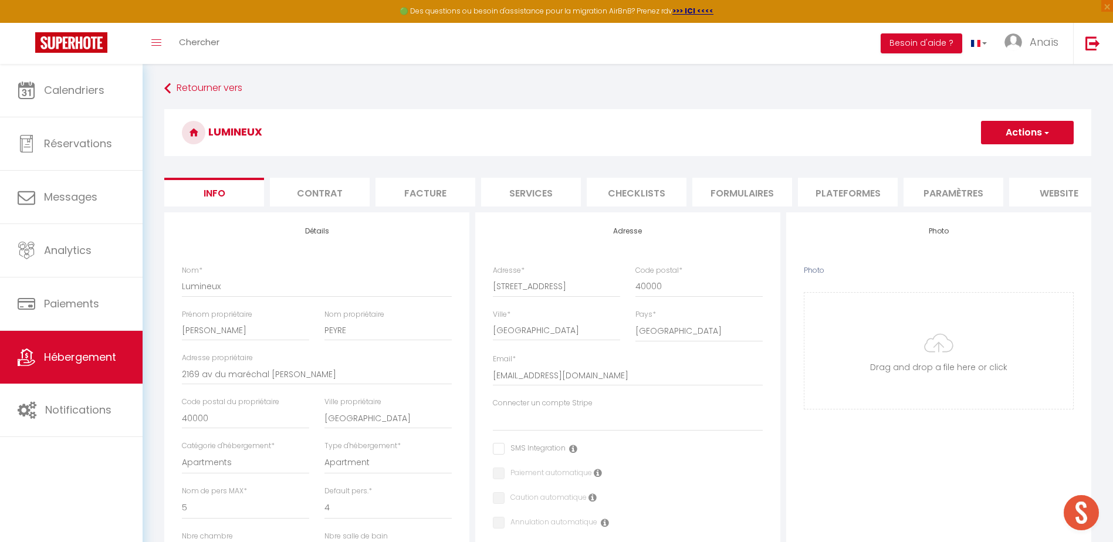
click at [849, 191] on li "Plateformes" at bounding box center [848, 192] width 100 height 29
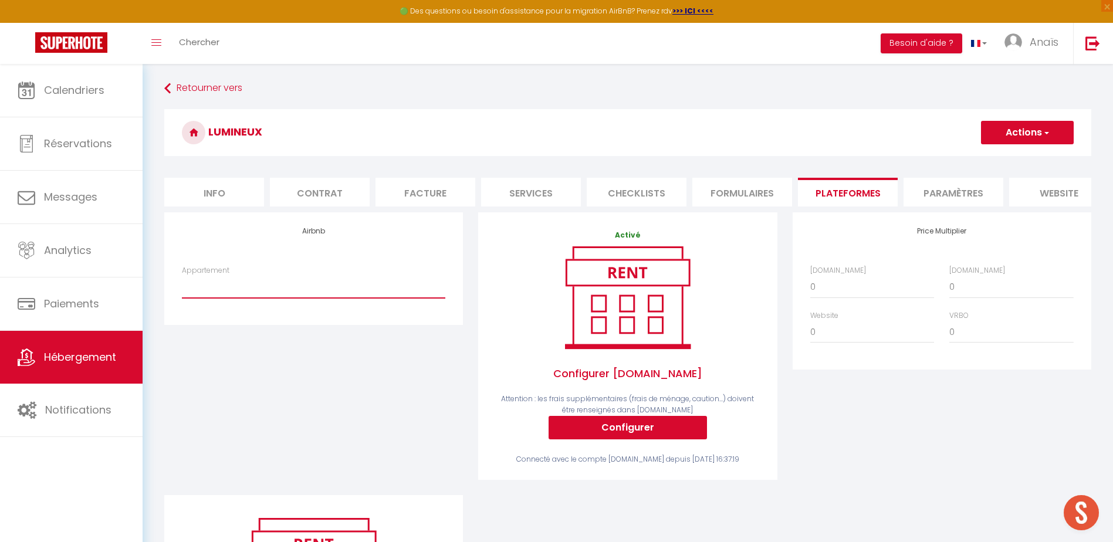
click at [321, 293] on select "Grande maison conviviale entre amis ou en famille - anais.assante@yahoo.fr Apt …" at bounding box center [313, 287] width 263 height 22
click at [322, 294] on select "Grande maison conviviale entre amis ou en famille - anais.assante@yahoo.fr Apt …" at bounding box center [313, 287] width 263 height 22
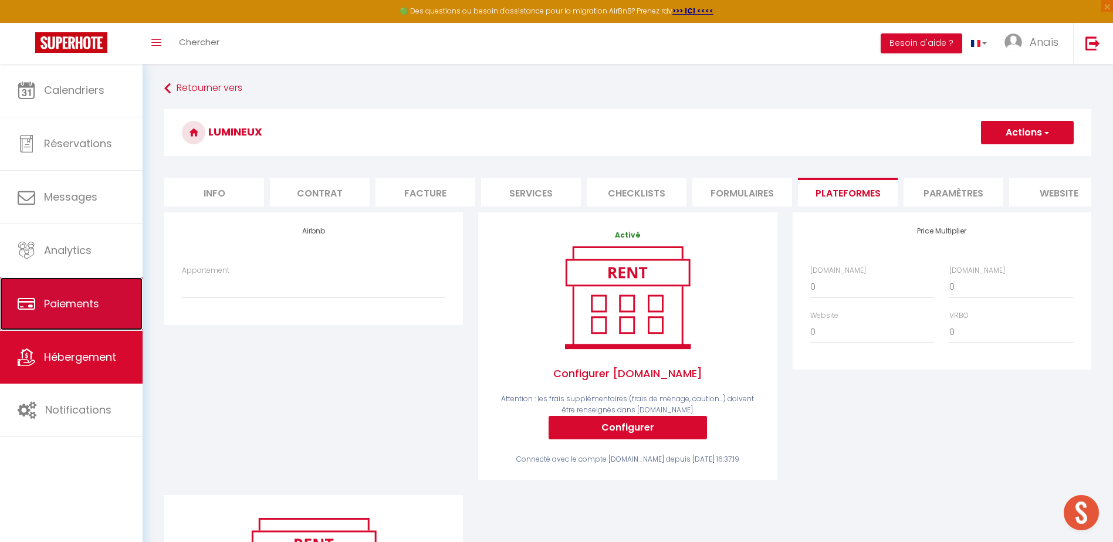
click at [76, 300] on span "Paiements" at bounding box center [71, 303] width 55 height 15
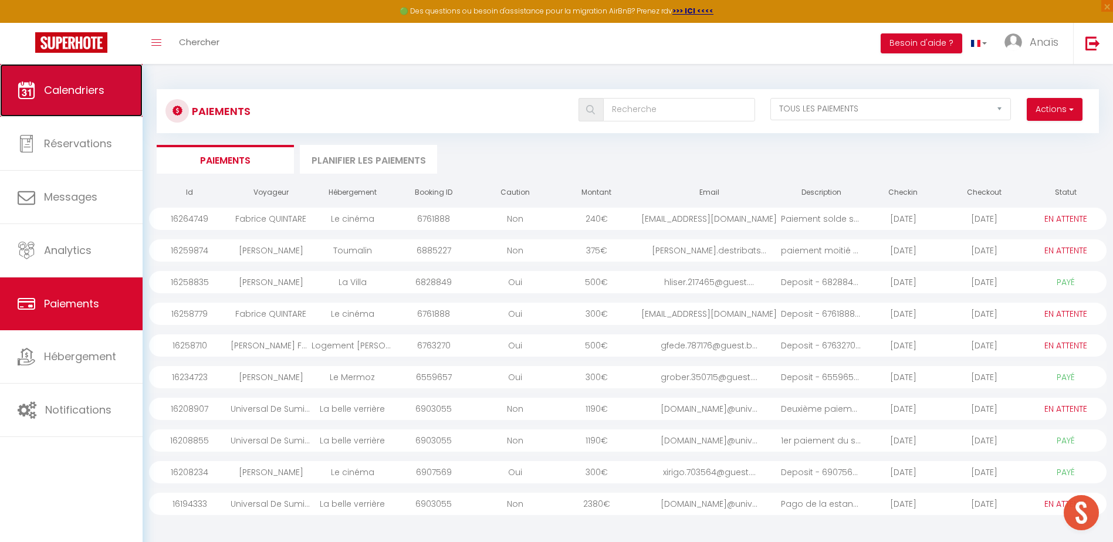
click at [88, 86] on span "Calendriers" at bounding box center [74, 90] width 60 height 15
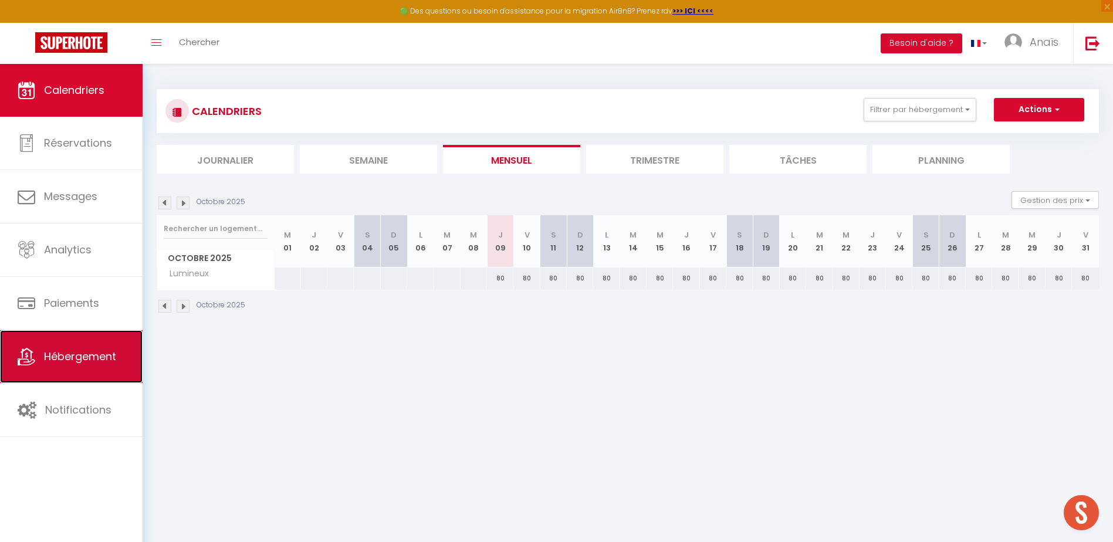
click at [87, 357] on span "Hébergement" at bounding box center [80, 356] width 72 height 15
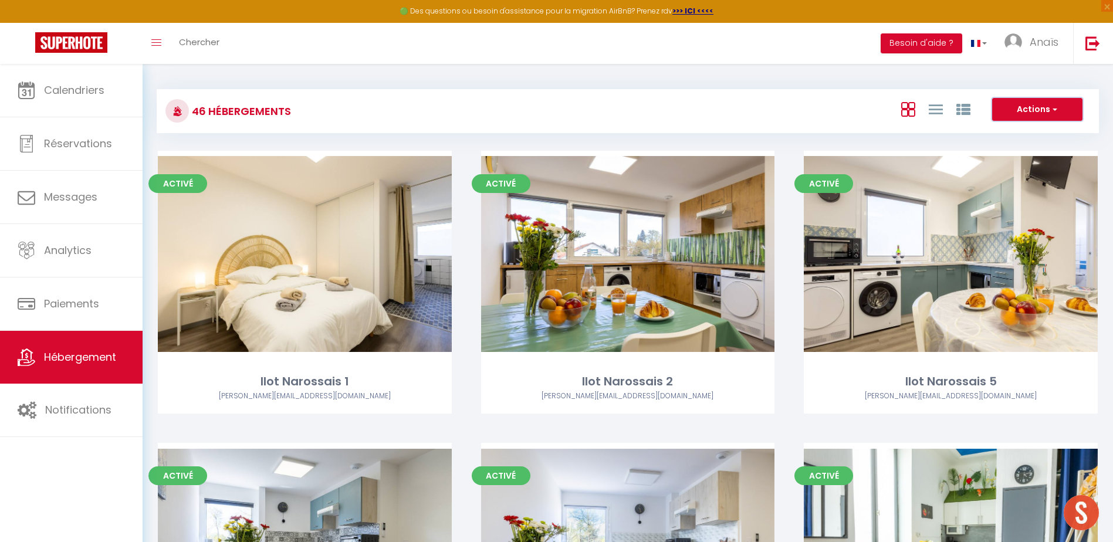
click at [1017, 113] on button "Actions" at bounding box center [1037, 109] width 90 height 23
click at [1036, 50] on link "Anaïs" at bounding box center [1034, 43] width 77 height 41
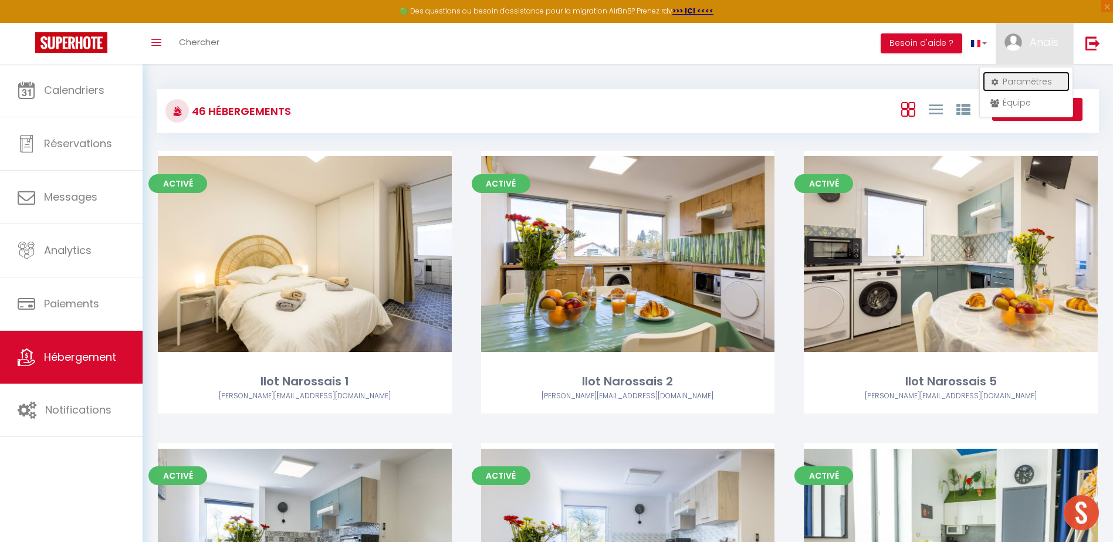
click at [1027, 84] on link "Paramètres" at bounding box center [1026, 82] width 87 height 20
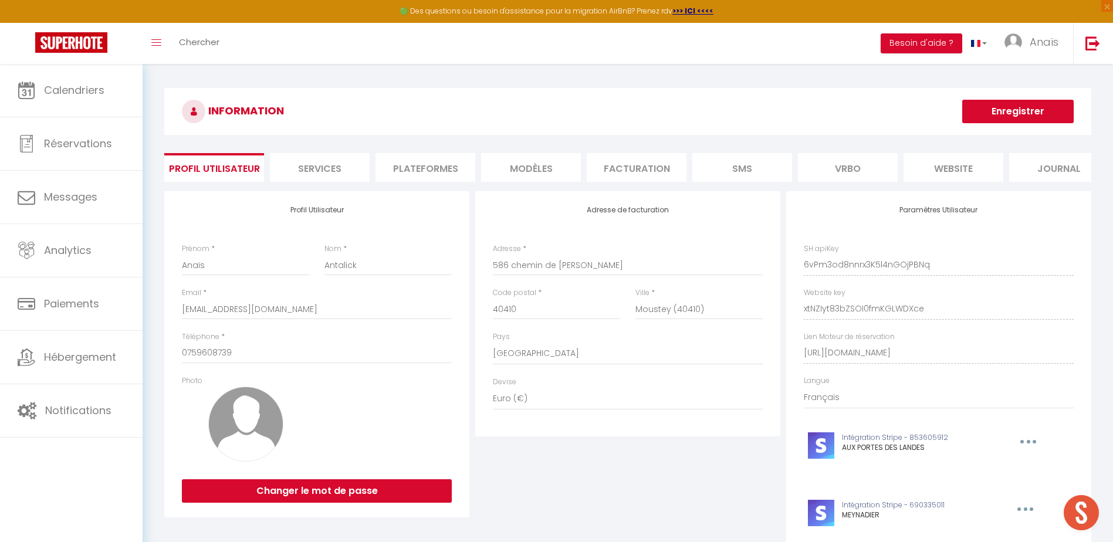
click at [440, 166] on li "Plateformes" at bounding box center [426, 167] width 100 height 29
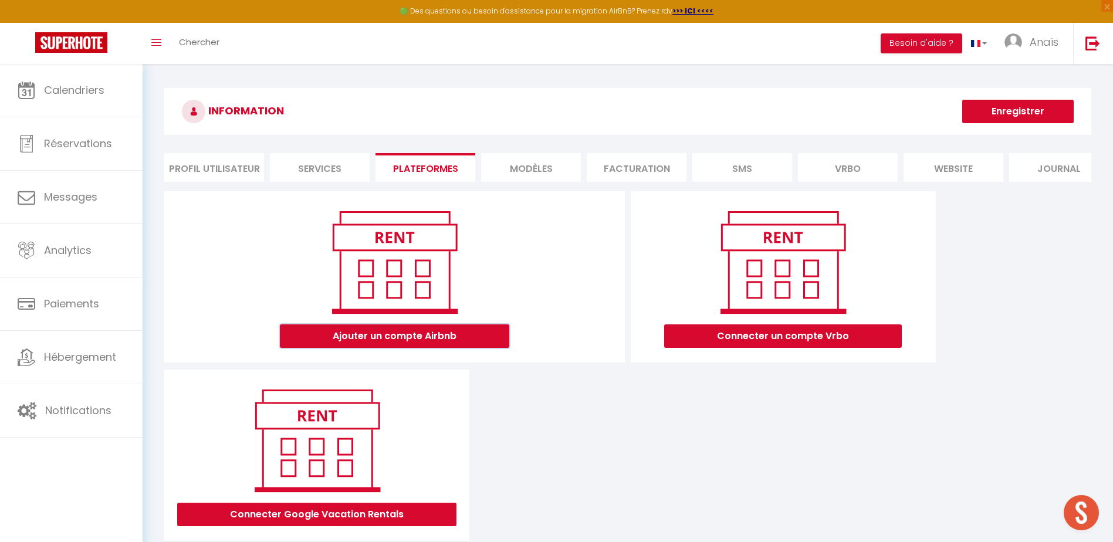
click at [387, 343] on button "Ajouter un compte Airbnb" at bounding box center [394, 335] width 229 height 23
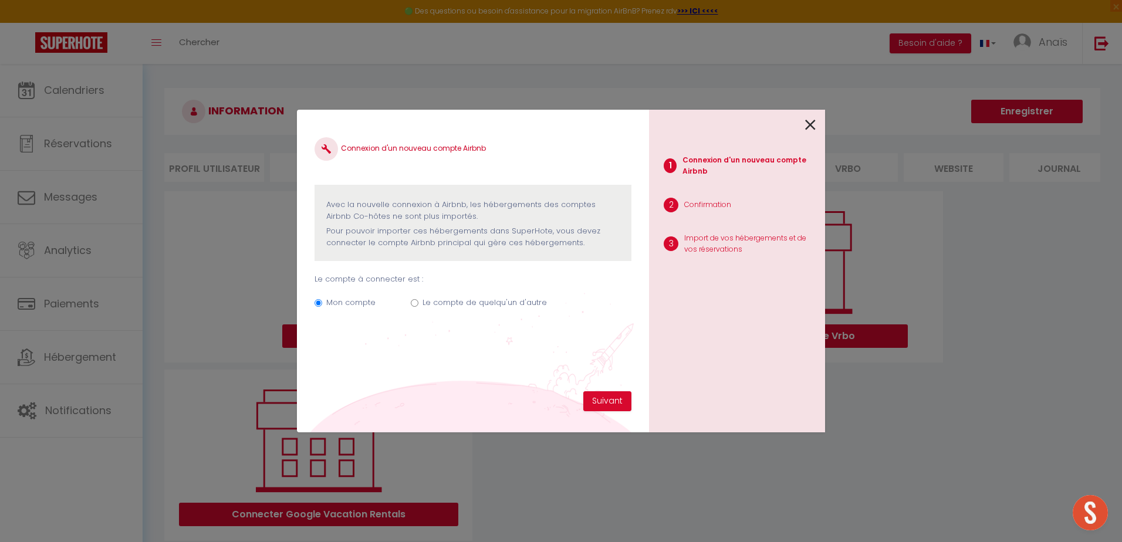
click at [411, 302] on input "Le compte de quelqu'un d'autre" at bounding box center [415, 303] width 8 height 8
click at [383, 373] on div "Connexion d'un nouveau compte Airbnb Avec la nouvelle connexion à Airbnb, les h…" at bounding box center [472, 259] width 317 height 264
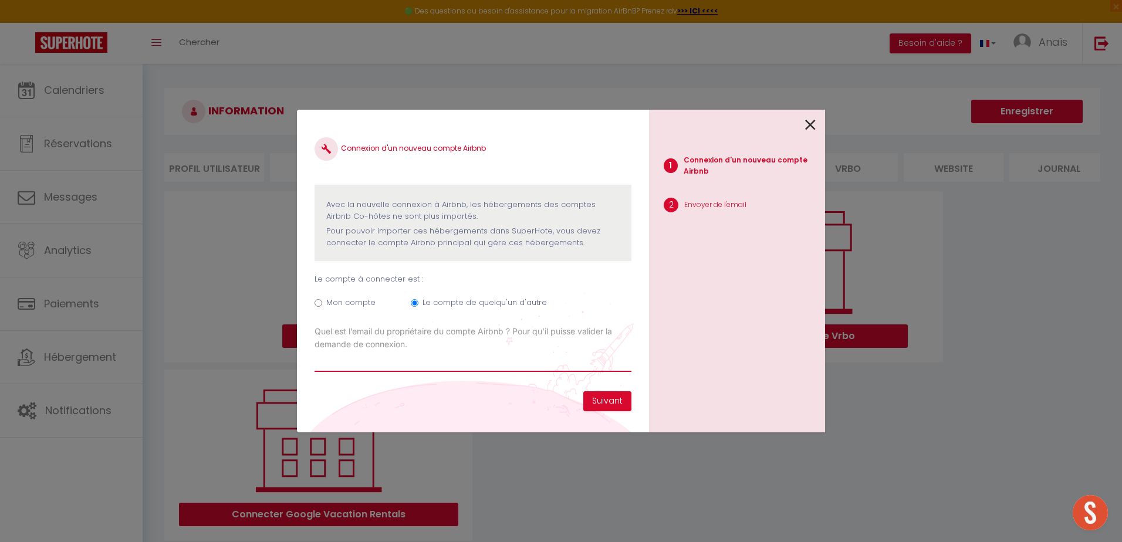
click at [360, 363] on input "Email connexion Airbnb" at bounding box center [472, 361] width 317 height 21
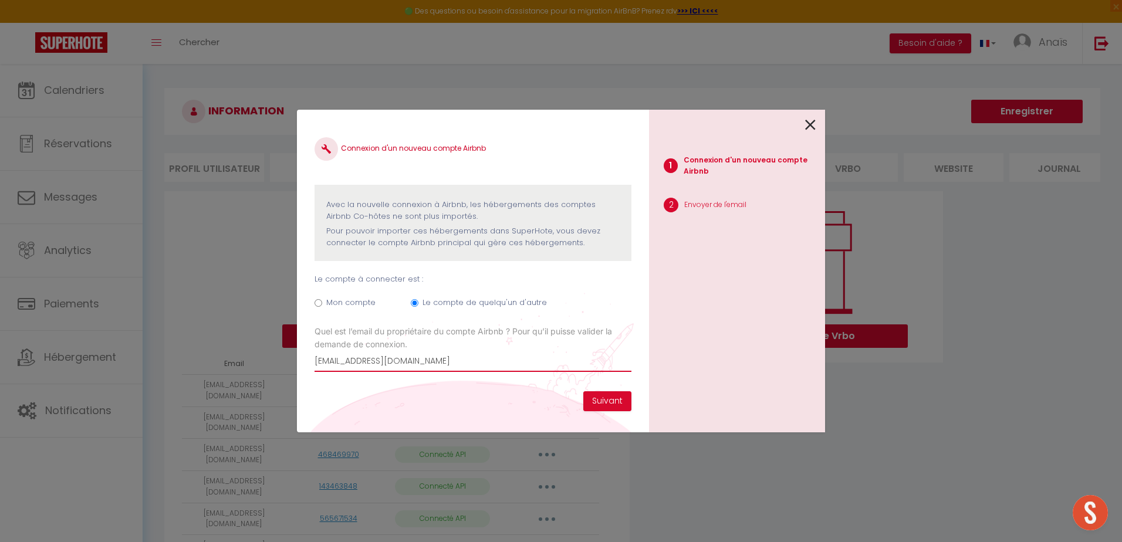
click at [351, 360] on input "[EMAIL_ADDRESS][DOMAIN_NAME]" at bounding box center [472, 361] width 317 height 21
click at [616, 400] on button "Suivant" at bounding box center [607, 401] width 48 height 20
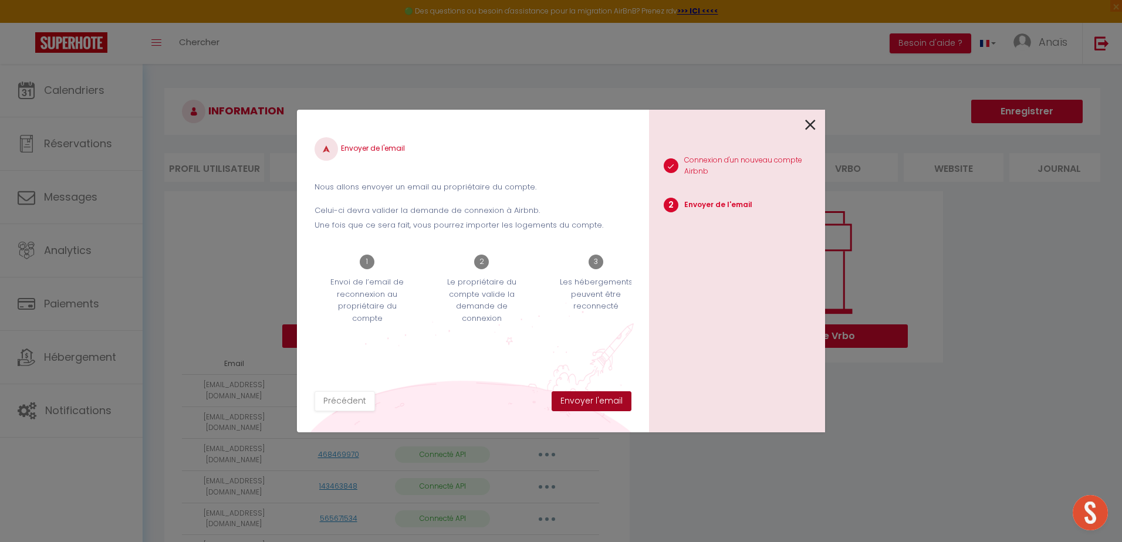
click at [616, 400] on button "Envoyer l'email" at bounding box center [592, 401] width 80 height 20
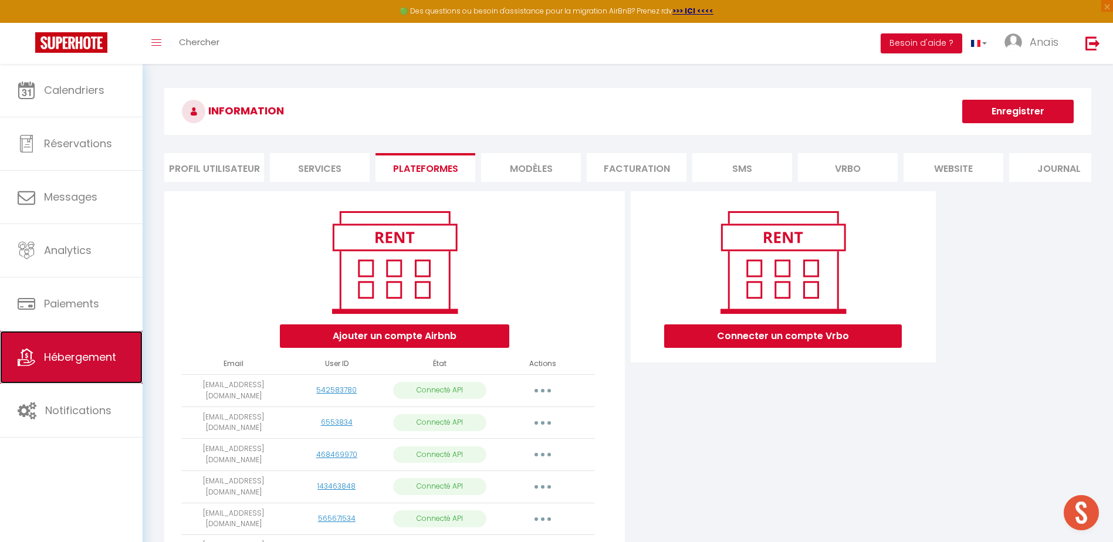
click at [87, 361] on span "Hébergement" at bounding box center [80, 357] width 72 height 15
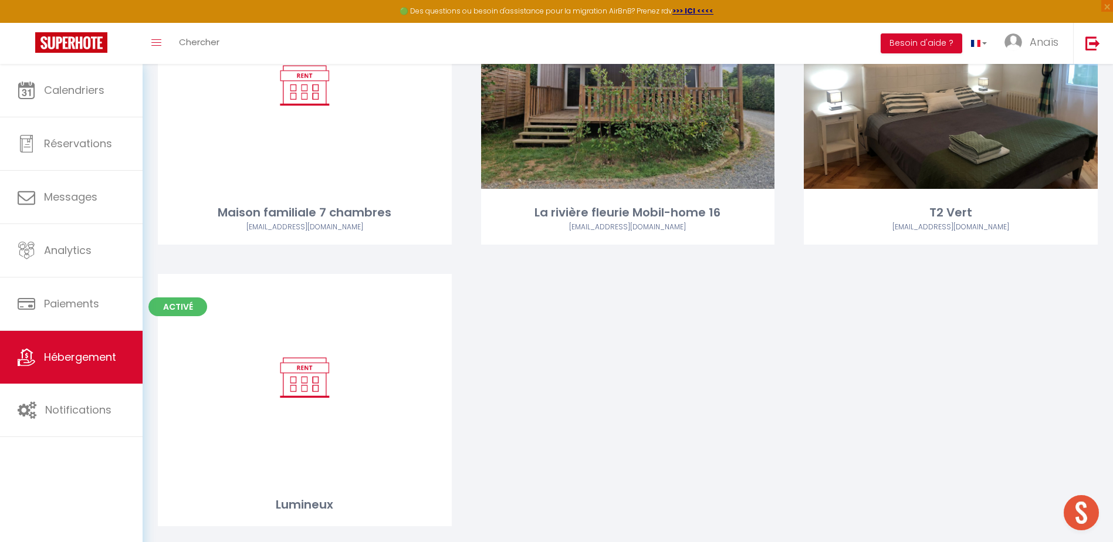
scroll to position [4308, 0]
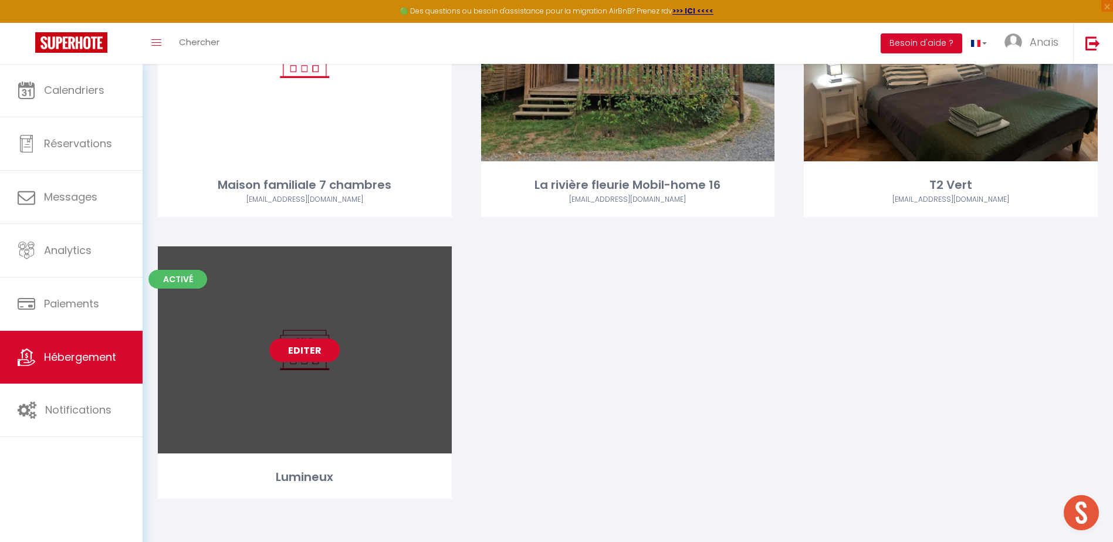
click at [302, 358] on link "Editer" at bounding box center [304, 350] width 70 height 23
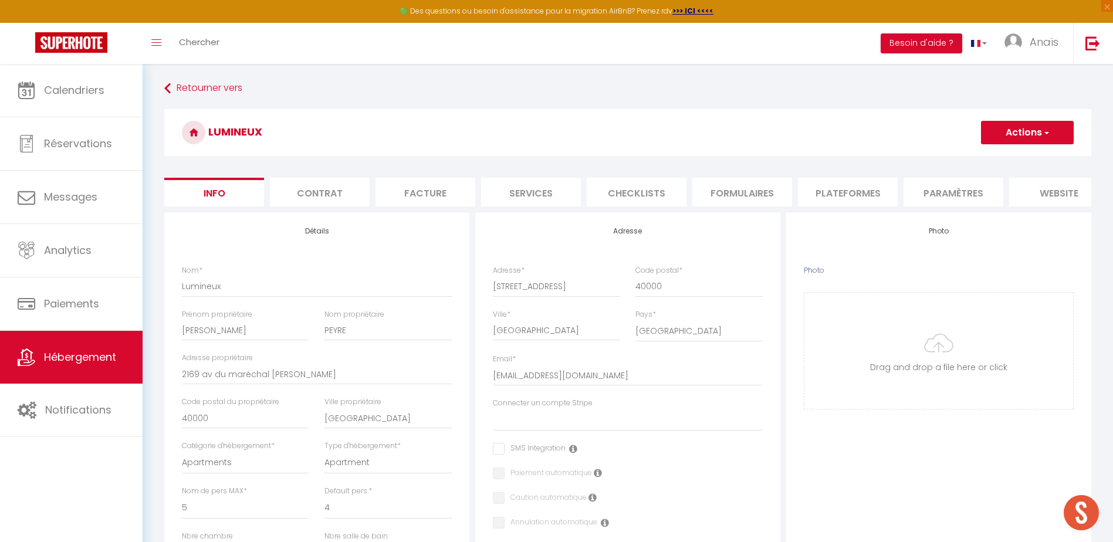
click at [840, 188] on li "Plateformes" at bounding box center [848, 192] width 100 height 29
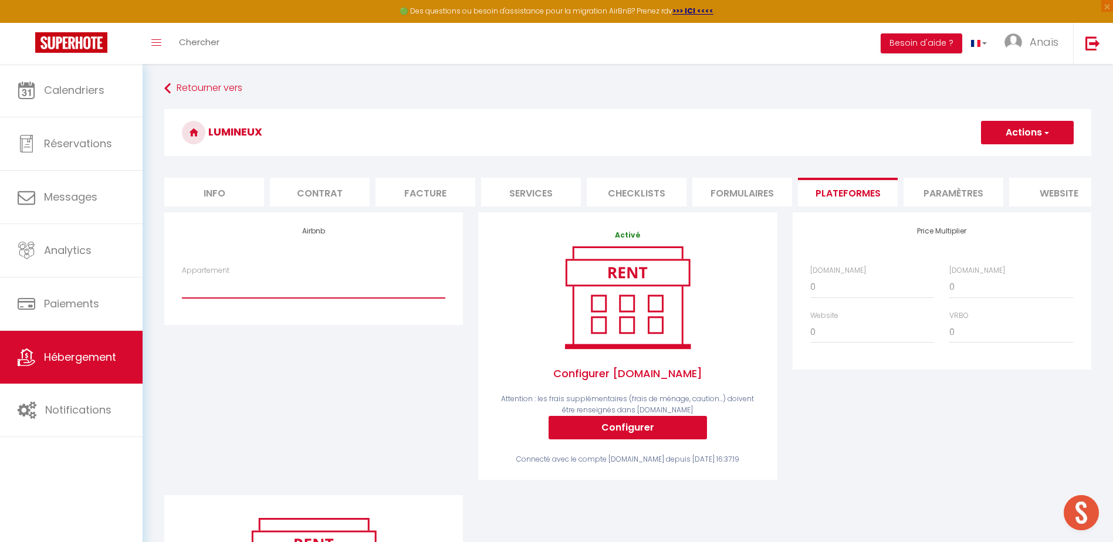
click at [370, 287] on select "Grande maison conviviale entre amis ou en famille - anais.assante@yahoo.fr Apt …" at bounding box center [313, 287] width 263 height 22
click at [182, 285] on select "Grande maison conviviale entre amis ou en famille - anais.assante@yahoo.fr Apt …" at bounding box center [313, 287] width 263 height 22
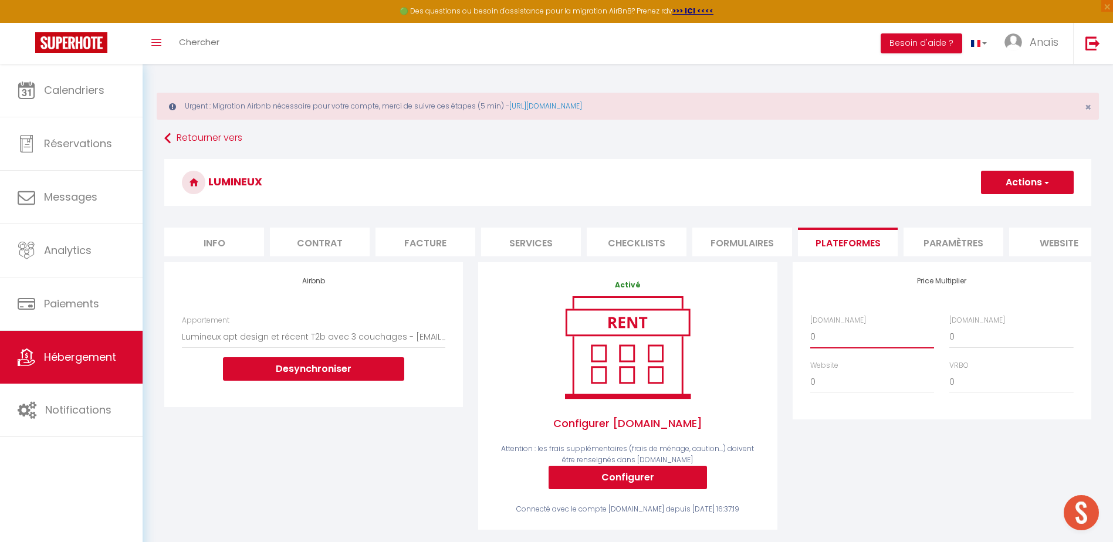
click at [821, 346] on select "0 + 1 % + 2 % + 3 % + 4 % + 5 % + 6 % + 7 % + 8 % + 9 %" at bounding box center [872, 337] width 124 height 22
click at [810, 334] on select "0 + 1 % + 2 % + 3 % + 4 % + 5 % + 6 % + 7 % + 8 % + 9 %" at bounding box center [872, 337] width 124 height 22
click at [998, 343] on select "0 + 1 % + 2 % + 3 % + 4 % + 5 % + 6 % + 7 % + 8 % + 9 %" at bounding box center [1011, 337] width 124 height 22
click at [949, 334] on select "0 + 1 % + 2 % + 3 % + 4 % + 5 % + 6 % + 7 % + 8 % + 9 %" at bounding box center [1011, 337] width 124 height 22
click at [825, 393] on select "0 + 1 % + 2 % + 3 % + 4 % + 5 % + 6 % + 7 % + 8 % + 9 %" at bounding box center [872, 382] width 124 height 22
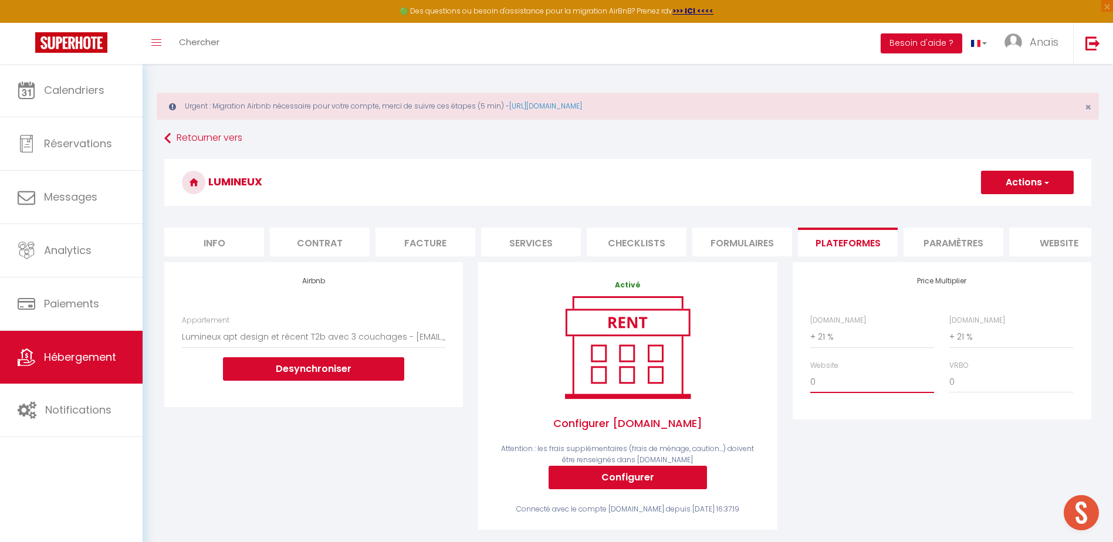
click at [810, 380] on select "0 + 1 % + 2 % + 3 % + 4 % + 5 % + 6 % + 7 % + 8 % + 9 %" at bounding box center [872, 382] width 124 height 22
click at [1009, 189] on button "Actions" at bounding box center [1027, 182] width 93 height 23
click at [1007, 207] on link "Enregistrer" at bounding box center [1026, 208] width 93 height 15
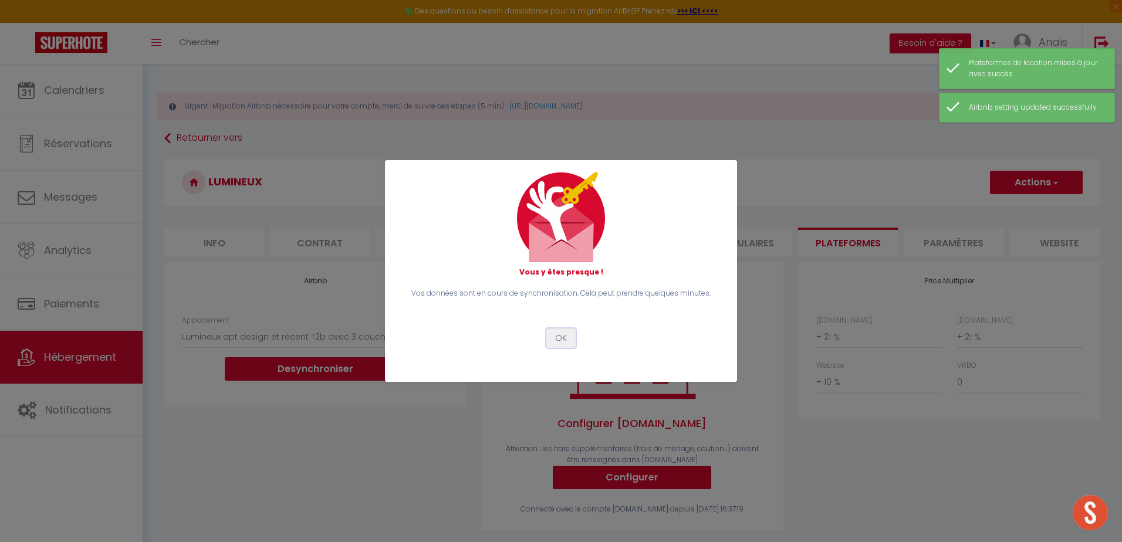
click at [561, 336] on button "OK" at bounding box center [560, 339] width 29 height 20
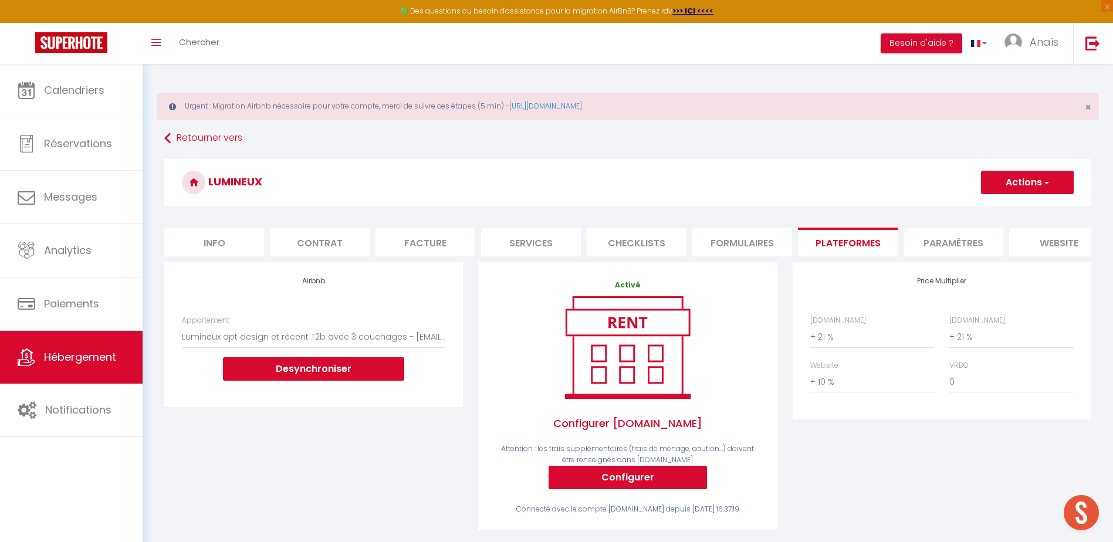
click at [398, 217] on form "Lumineux Actions Enregistrer Info Contrat Facture Services Checklists Formulair…" at bounding box center [627, 464] width 927 height 610
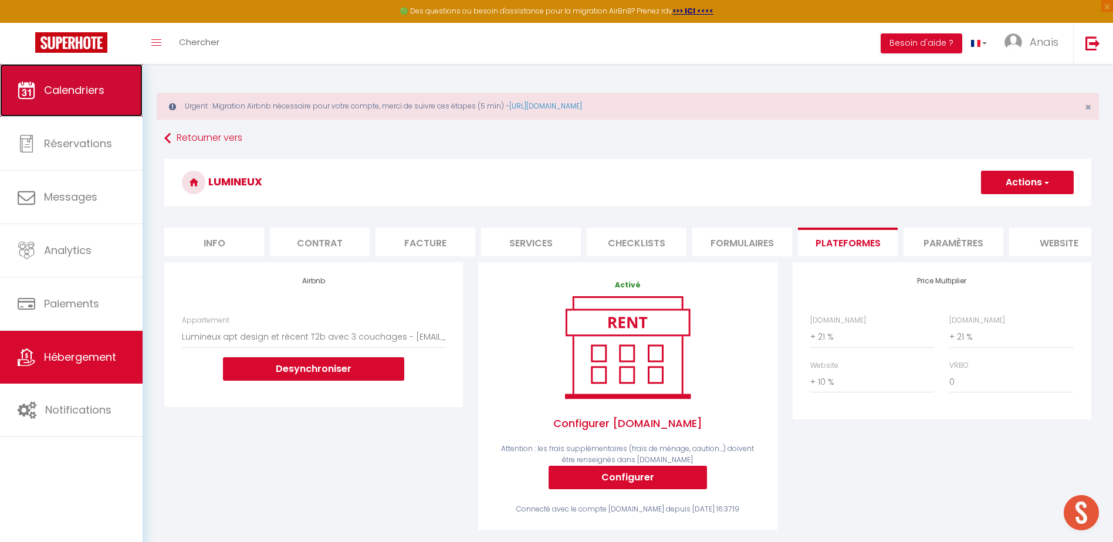
click at [90, 106] on link "Calendriers" at bounding box center [71, 90] width 143 height 53
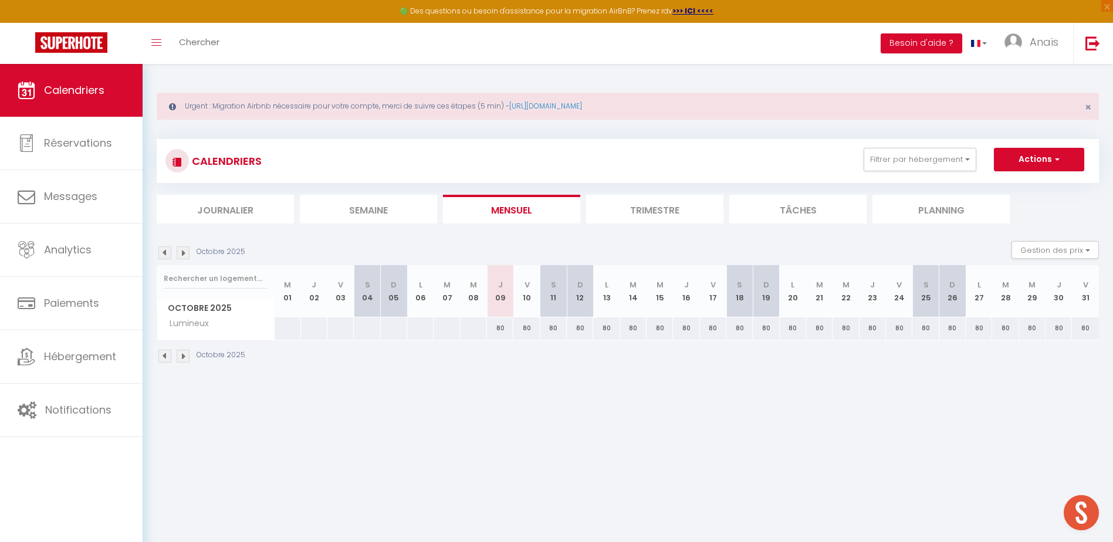
click at [181, 253] on img at bounding box center [183, 252] width 13 height 13
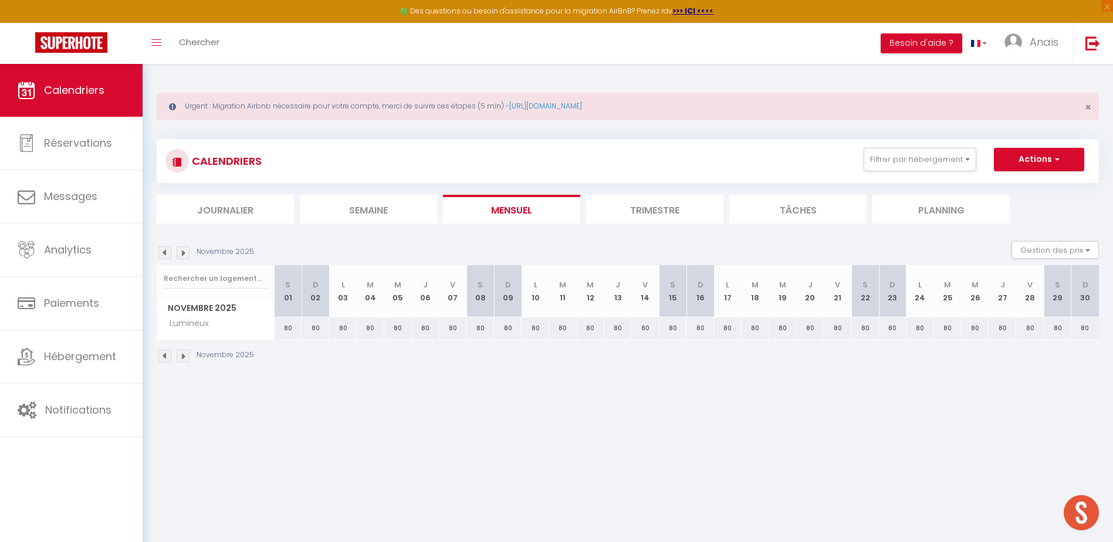
click at [181, 253] on img at bounding box center [183, 252] width 13 height 13
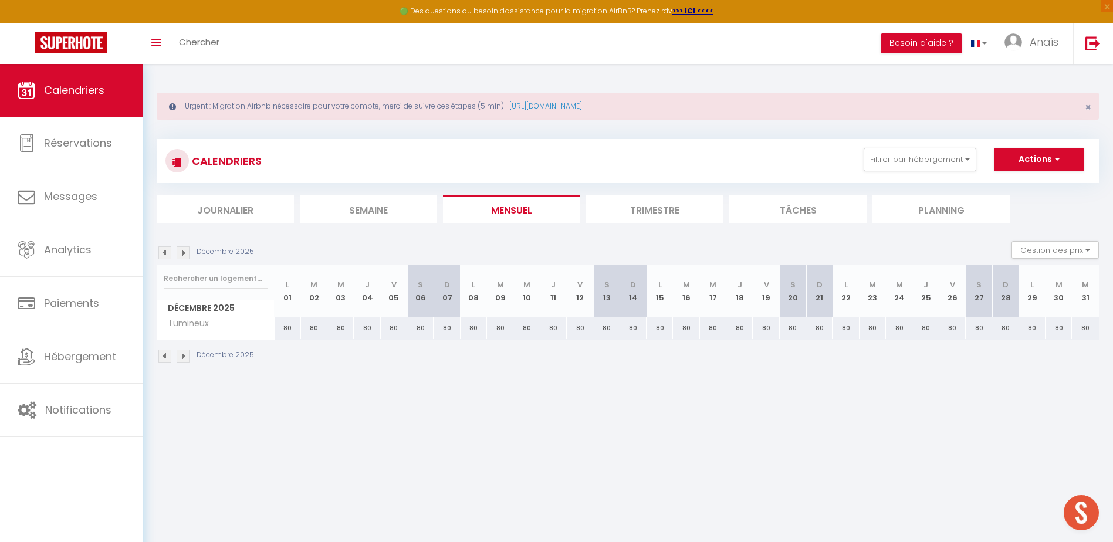
click at [339, 330] on div "80" at bounding box center [340, 328] width 26 height 22
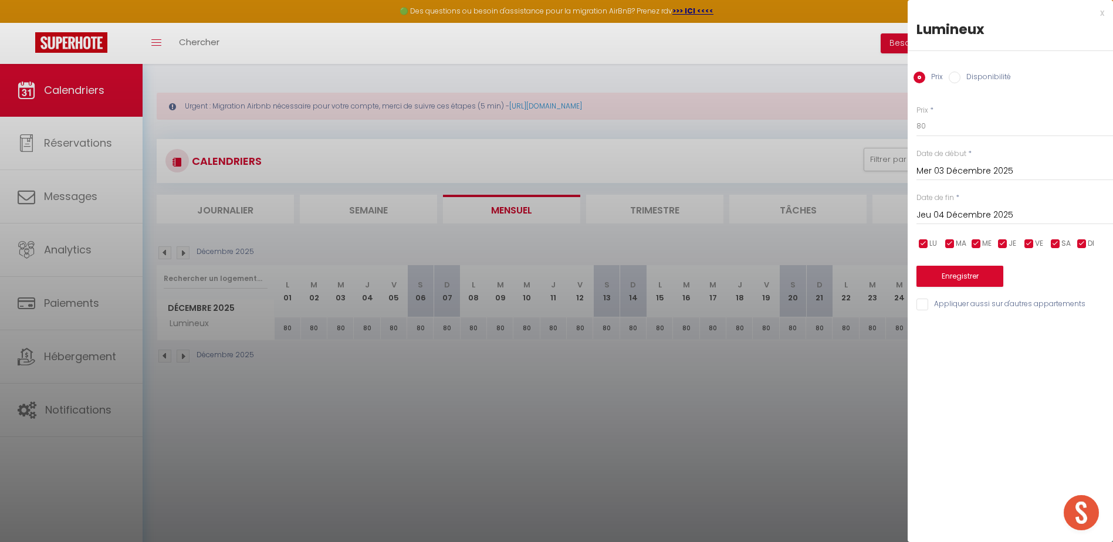
click at [962, 215] on input "Jeu 04 Décembre 2025" at bounding box center [1014, 215] width 197 height 15
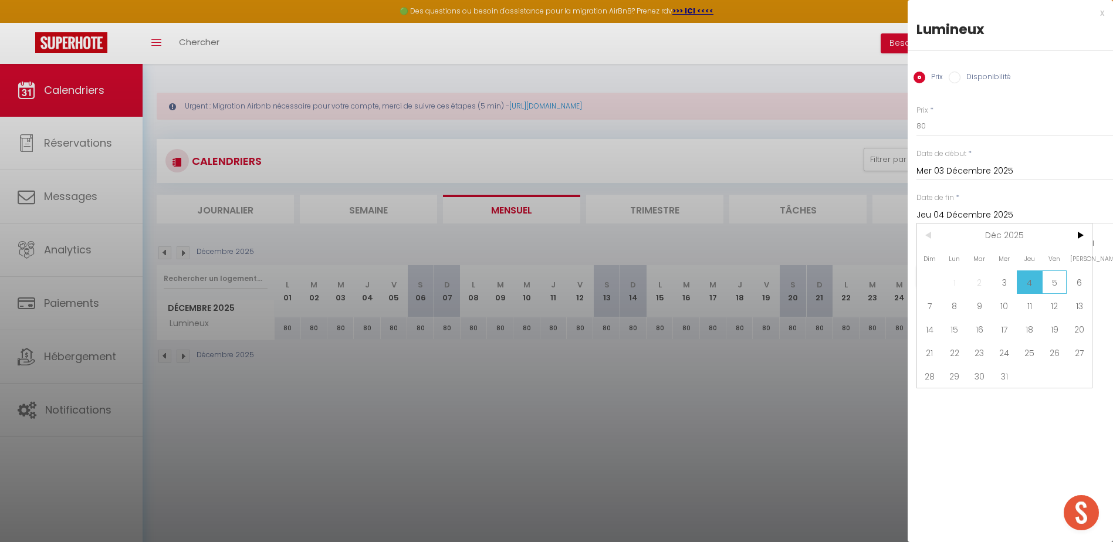
click at [1052, 292] on span "5" at bounding box center [1054, 281] width 25 height 23
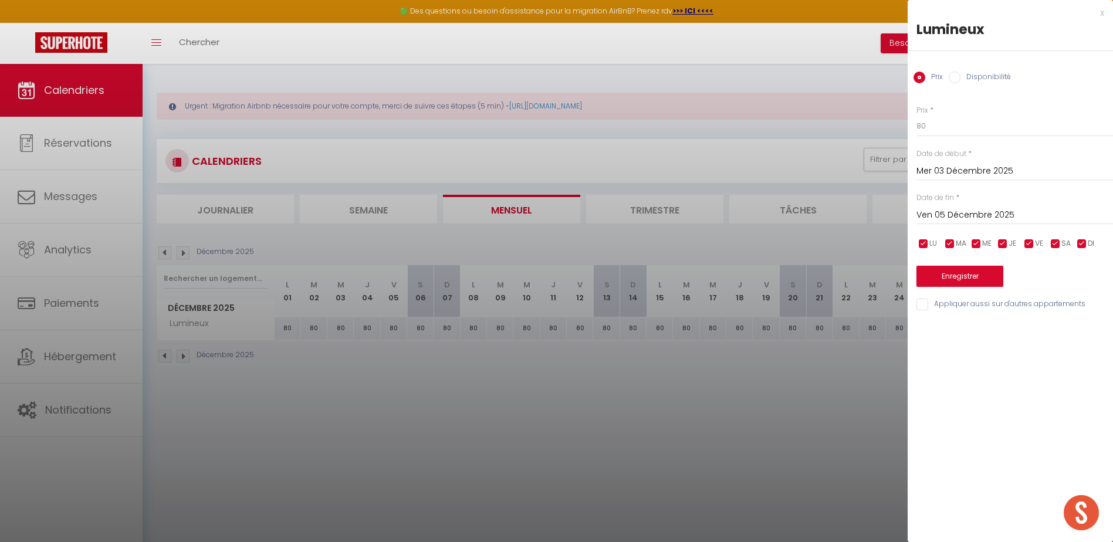
click at [955, 80] on input "Disponibilité" at bounding box center [955, 78] width 12 height 12
click at [952, 126] on select "Disponible Indisponible" at bounding box center [1014, 127] width 197 height 22
click at [916, 116] on select "Disponible Indisponible" at bounding box center [1014, 127] width 197 height 22
click at [950, 273] on button "Enregistrer" at bounding box center [959, 277] width 87 height 21
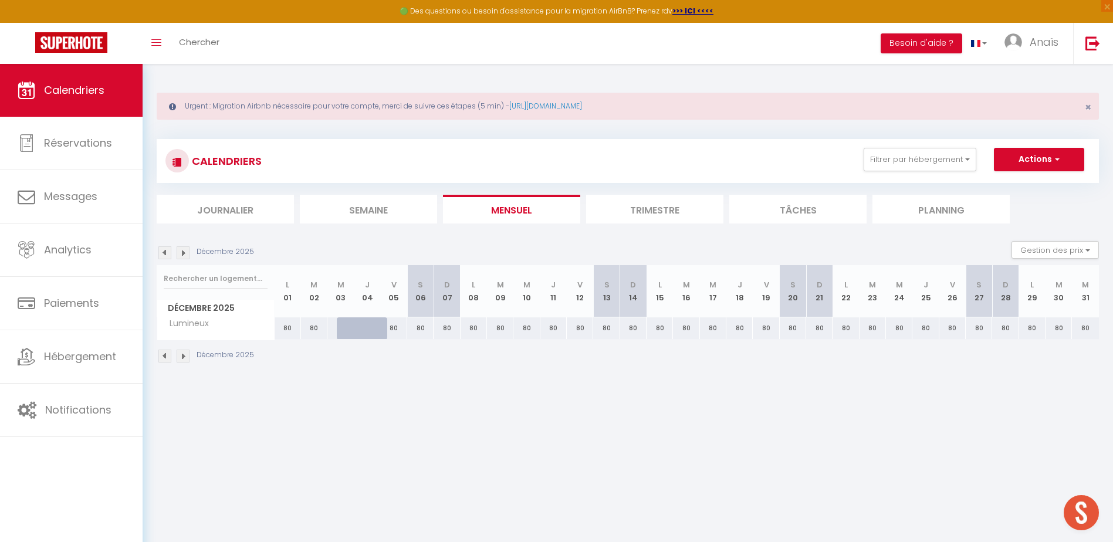
click at [899, 326] on div "80" at bounding box center [899, 328] width 26 height 22
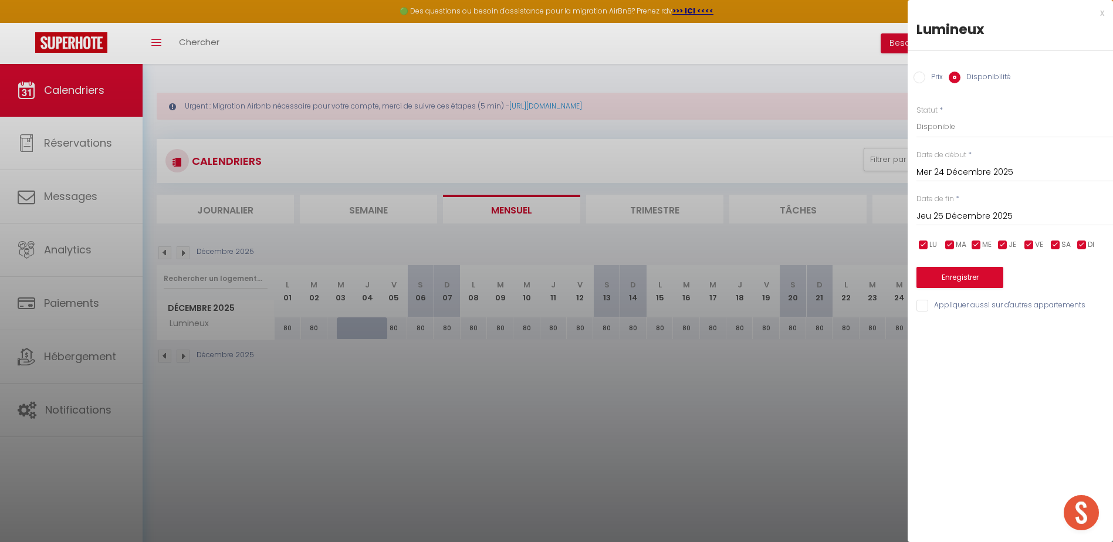
click at [1024, 211] on input "Jeu 25 Décembre 2025" at bounding box center [1014, 216] width 197 height 15
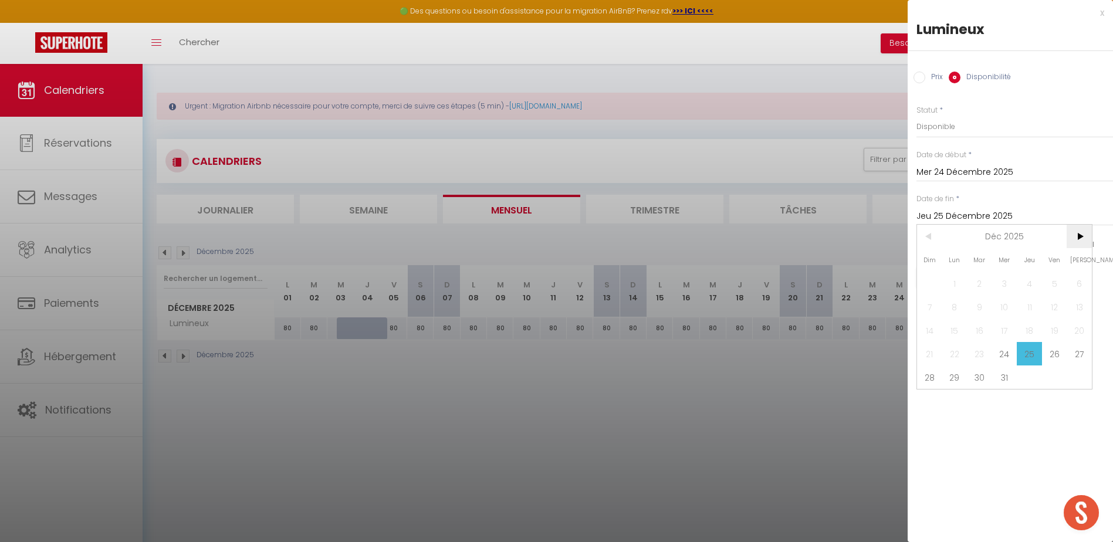
click at [1074, 241] on span ">" at bounding box center [1079, 236] width 25 height 23
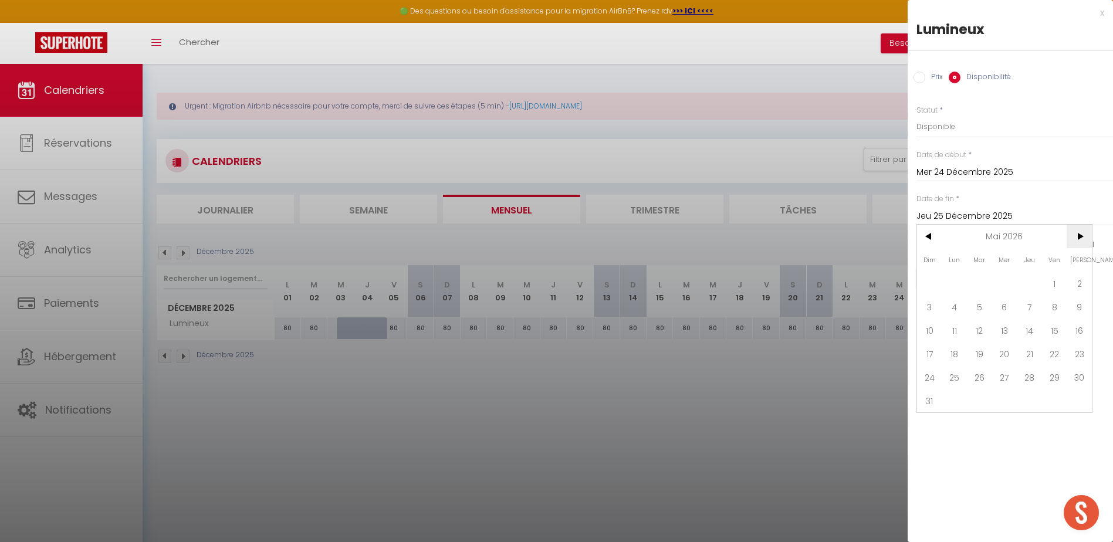
click at [1074, 241] on span ">" at bounding box center [1079, 236] width 25 height 23
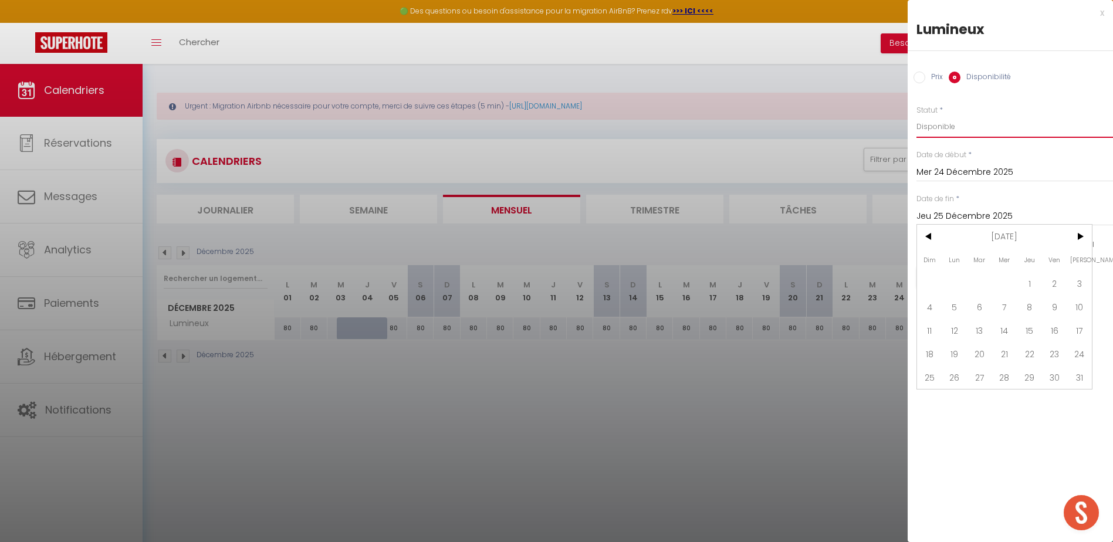
click at [983, 128] on select "Disponible Indisponible" at bounding box center [1014, 127] width 197 height 22
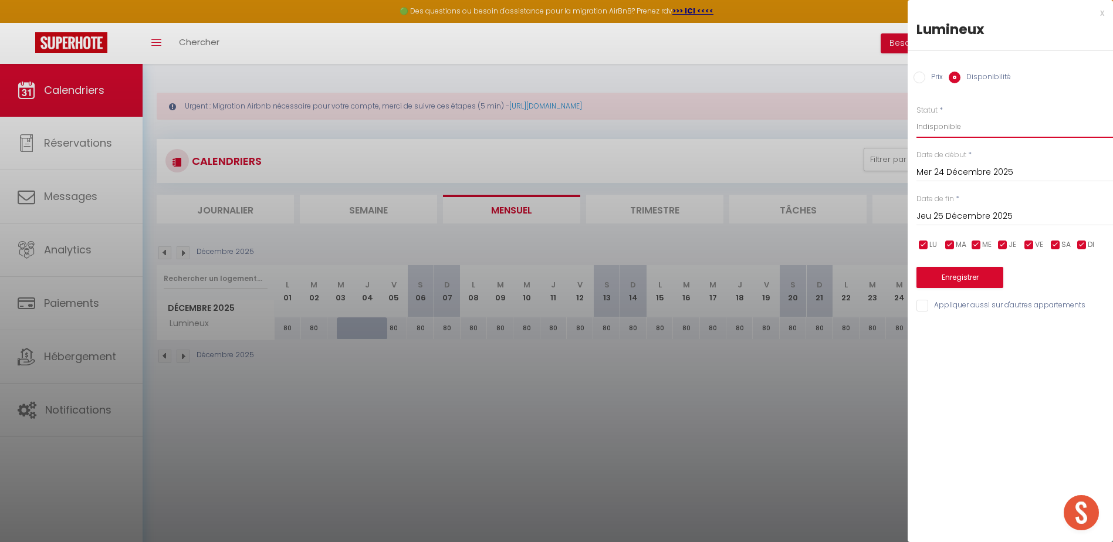
click at [916, 116] on select "Disponible Indisponible" at bounding box center [1014, 127] width 197 height 22
click at [961, 276] on button "Enregistrer" at bounding box center [959, 277] width 87 height 21
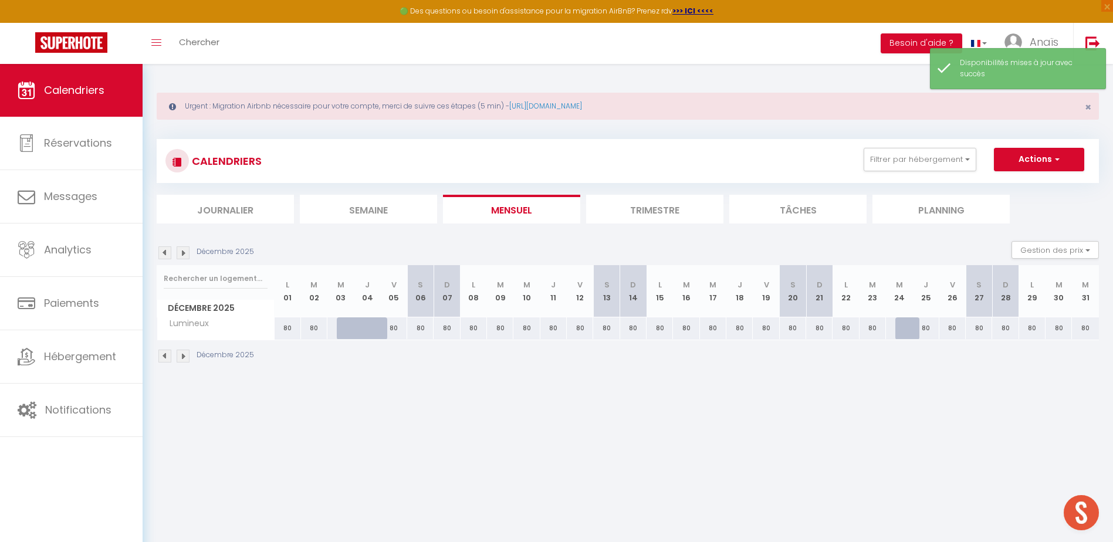
click at [165, 256] on img at bounding box center [164, 252] width 13 height 13
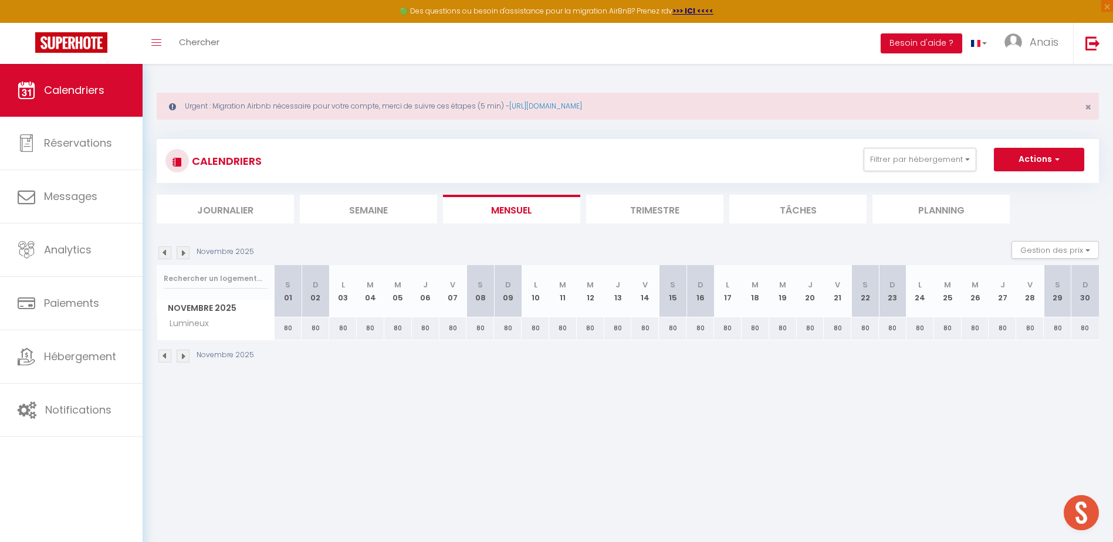
click at [165, 256] on img at bounding box center [164, 252] width 13 height 13
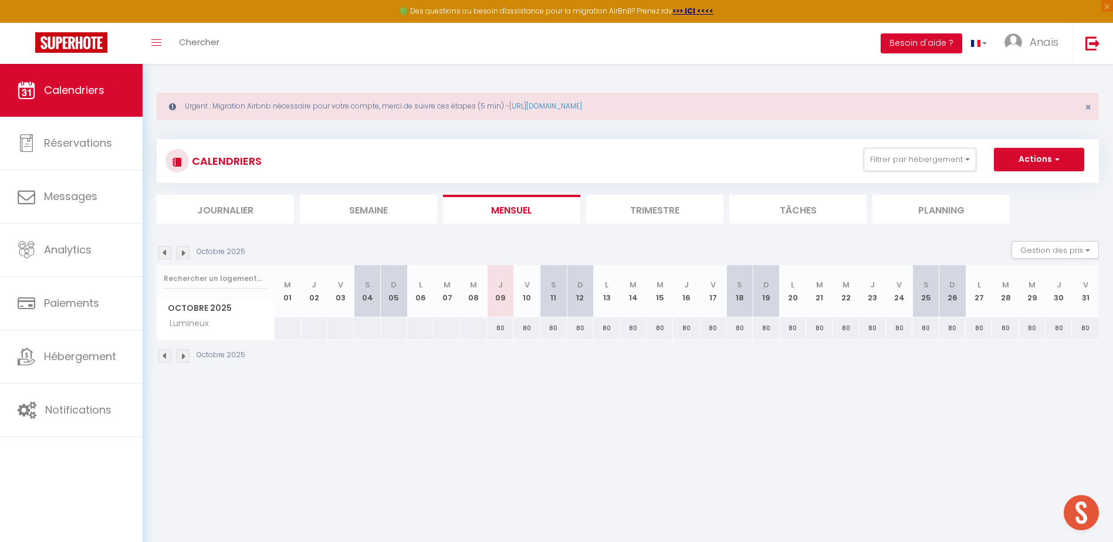
click at [661, 326] on div "80" at bounding box center [660, 328] width 26 height 22
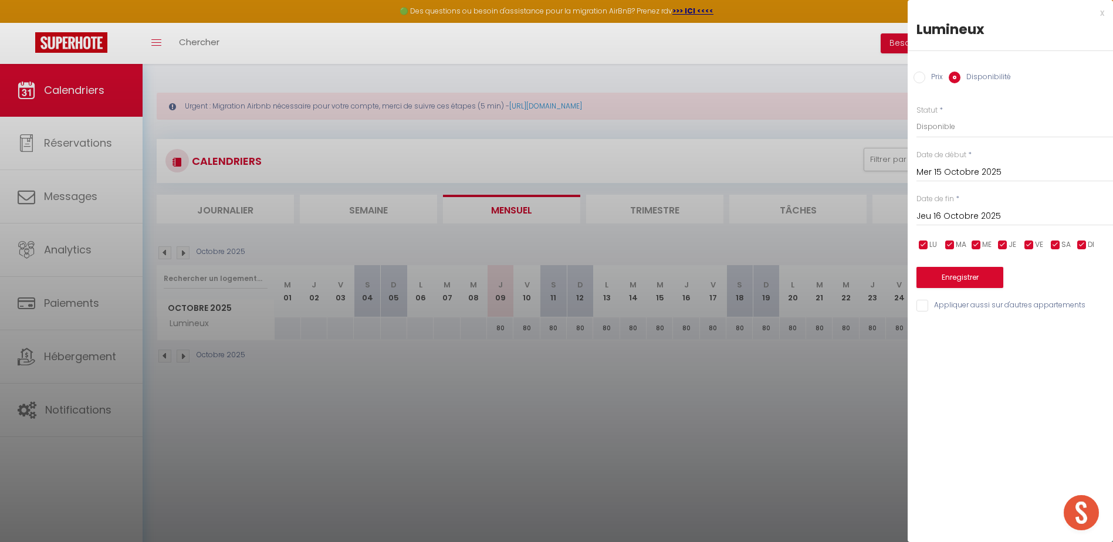
click at [973, 214] on input "Jeu 16 Octobre 2025" at bounding box center [1014, 216] width 197 height 15
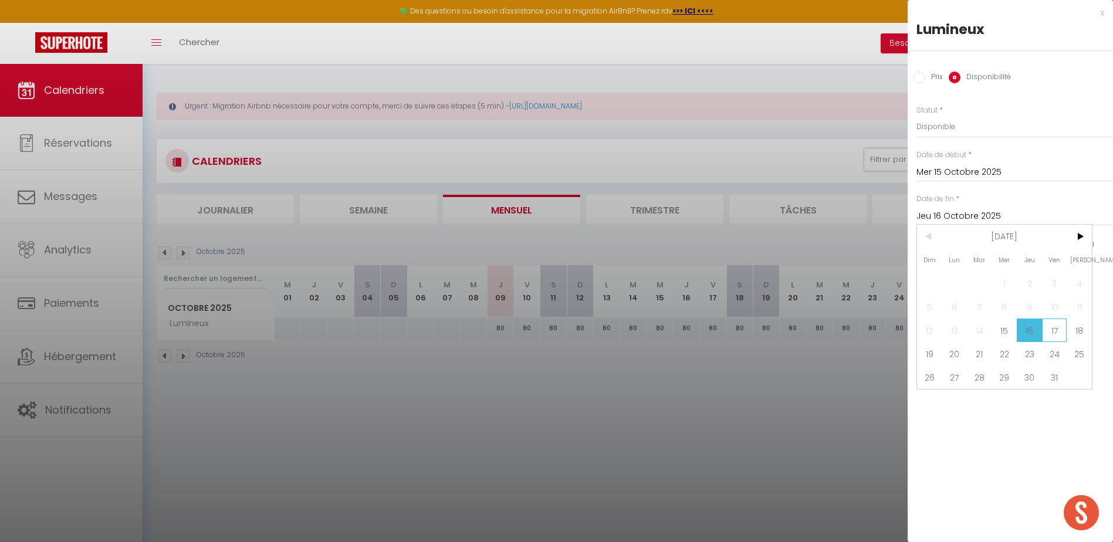
click at [1051, 333] on span "17" at bounding box center [1054, 330] width 25 height 23
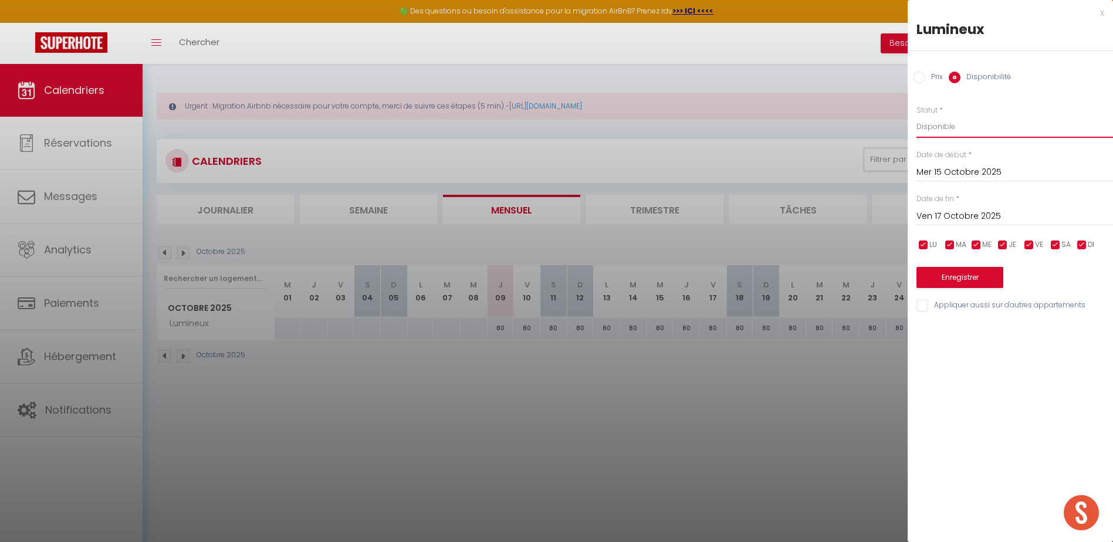
click at [980, 124] on select "Disponible Indisponible" at bounding box center [1014, 127] width 197 height 22
click at [916, 116] on select "Disponible Indisponible" at bounding box center [1014, 127] width 197 height 22
click at [963, 277] on button "Enregistrer" at bounding box center [959, 277] width 87 height 21
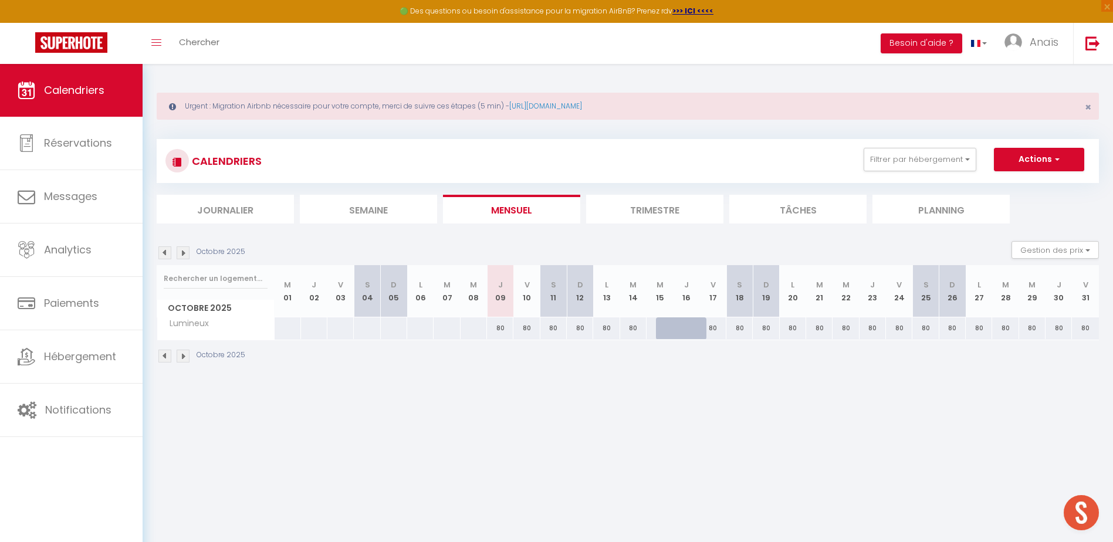
click at [1002, 328] on div "80" at bounding box center [1005, 328] width 26 height 22
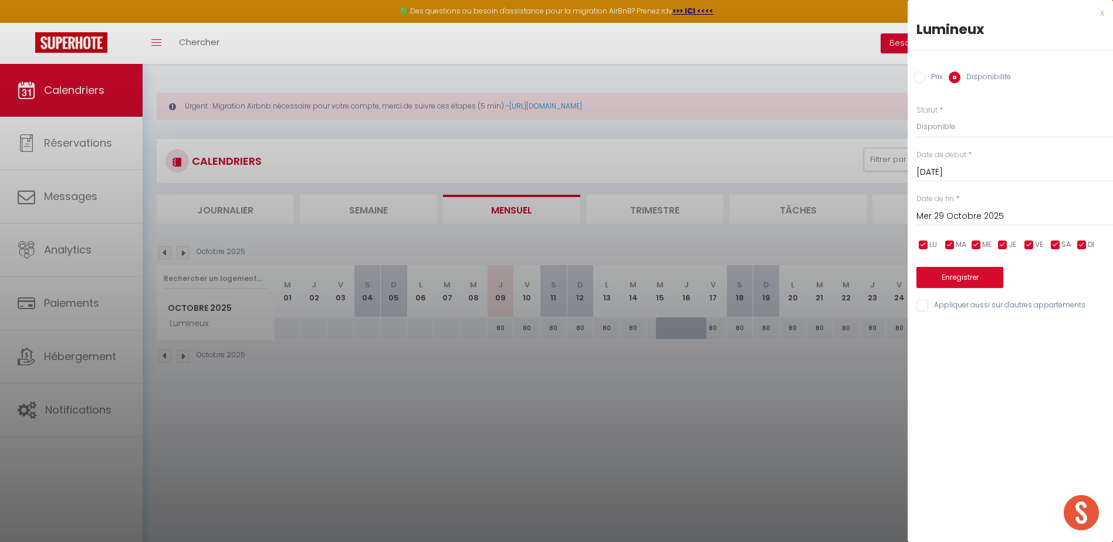
click at [972, 218] on input "Mer 29 Octobre 2025" at bounding box center [1014, 216] width 197 height 15
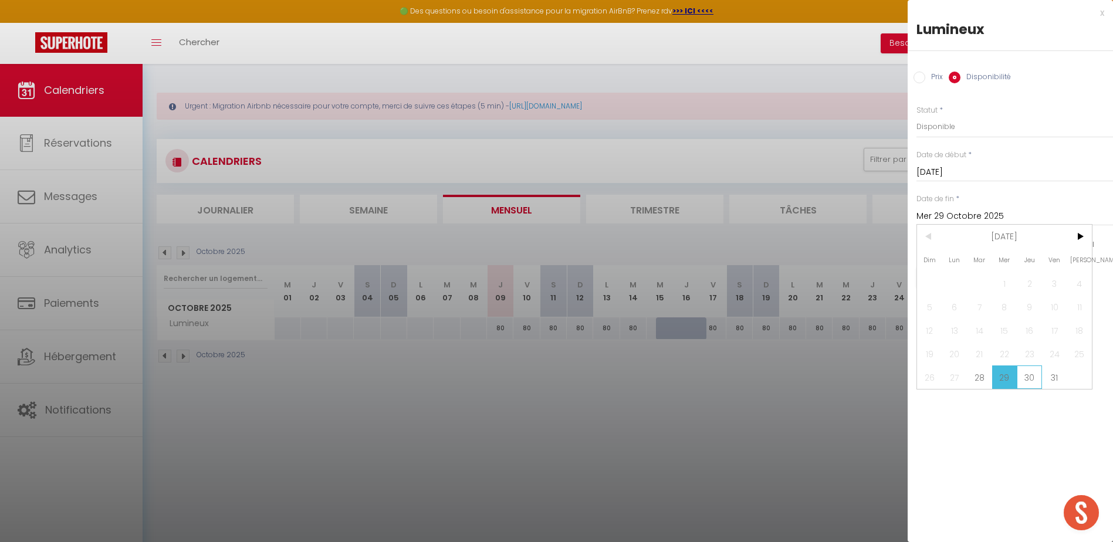
click at [1027, 380] on span "30" at bounding box center [1029, 377] width 25 height 23
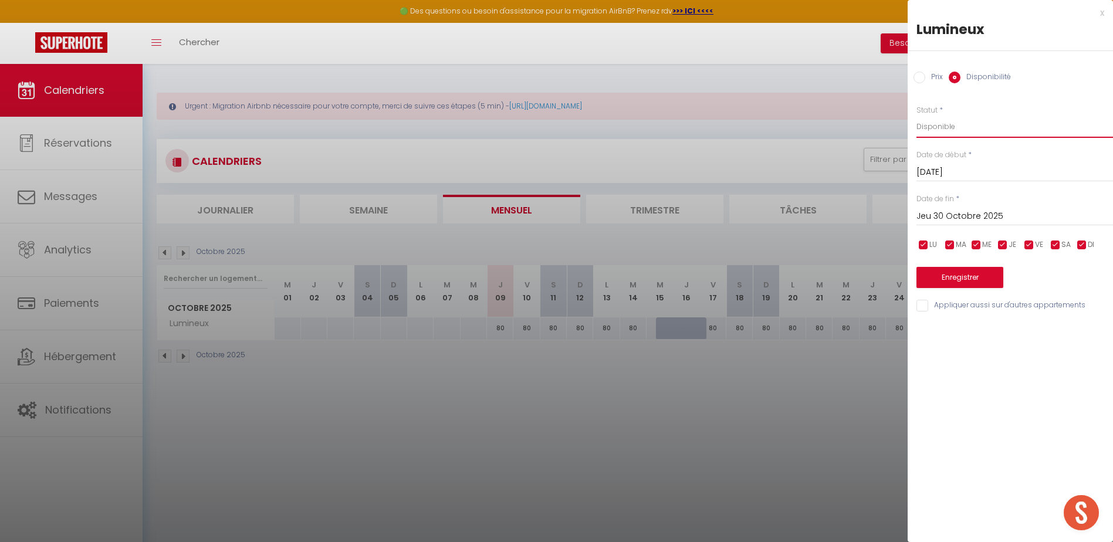
click at [941, 123] on select "Disponible Indisponible" at bounding box center [1014, 127] width 197 height 22
click at [916, 116] on select "Disponible Indisponible" at bounding box center [1014, 127] width 197 height 22
click at [952, 282] on button "Enregistrer" at bounding box center [959, 277] width 87 height 21
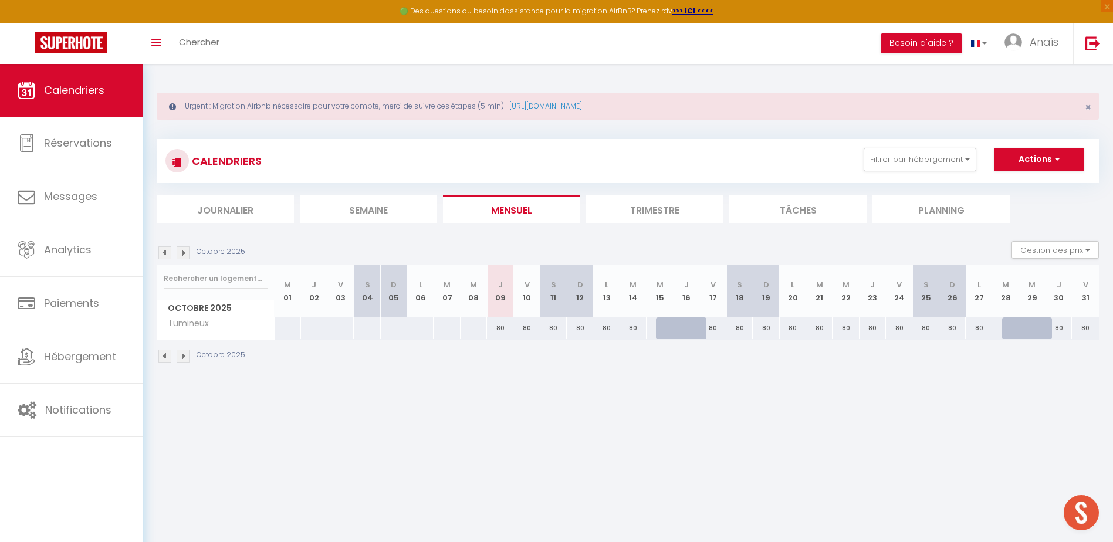
click at [1058, 324] on div "80" at bounding box center [1059, 328] width 26 height 22
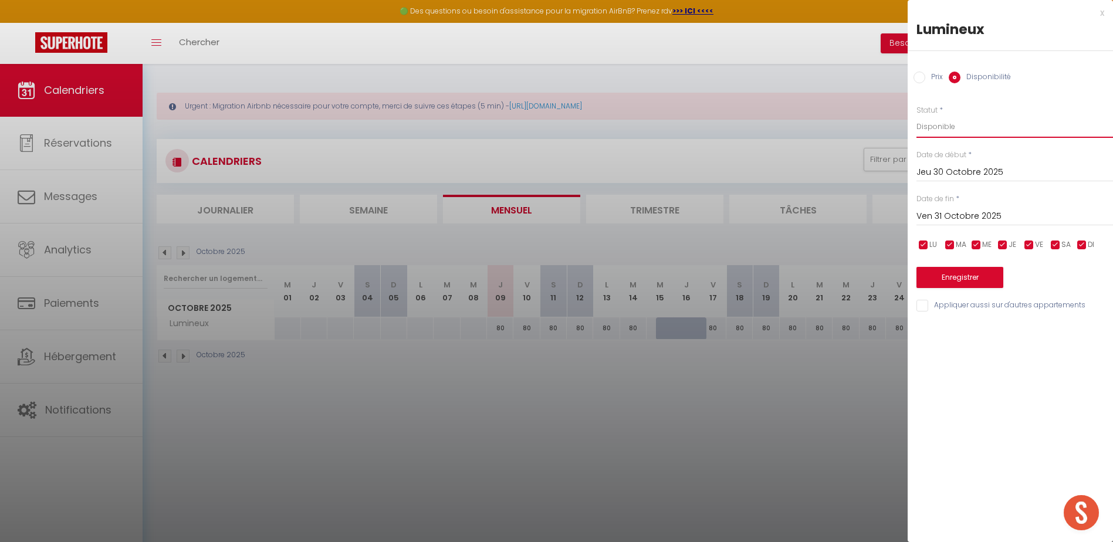
click at [1006, 133] on select "Disponible Indisponible" at bounding box center [1014, 127] width 197 height 22
click at [916, 116] on select "Disponible Indisponible" at bounding box center [1014, 127] width 197 height 22
click at [961, 287] on button "Enregistrer" at bounding box center [959, 277] width 87 height 21
